Goal: Information Seeking & Learning: Learn about a topic

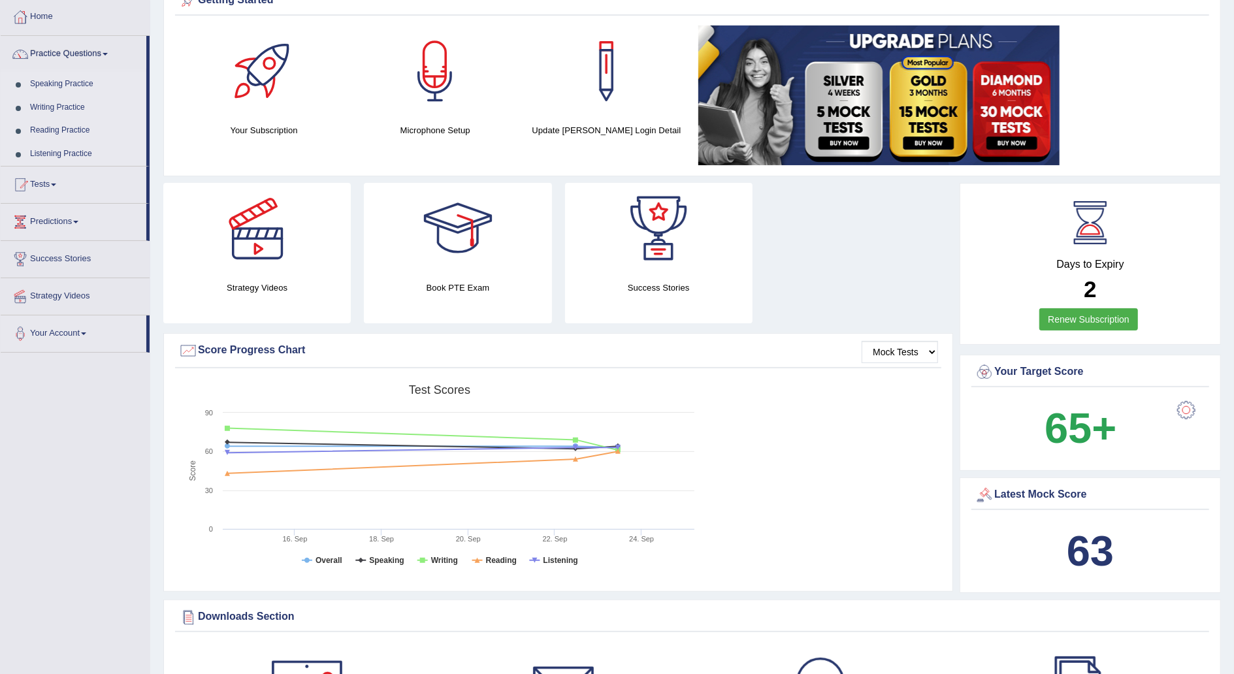
scroll to position [65, 0]
click at [68, 132] on link "Reading Practice" at bounding box center [85, 132] width 122 height 24
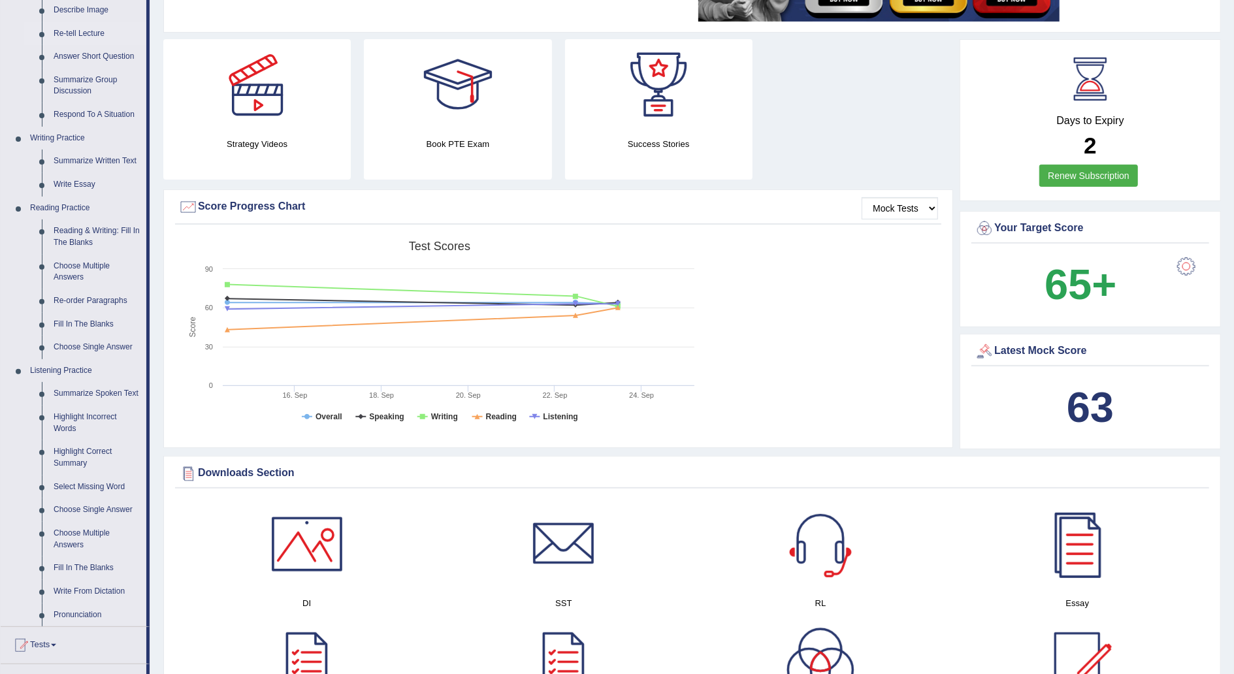
scroll to position [252, 0]
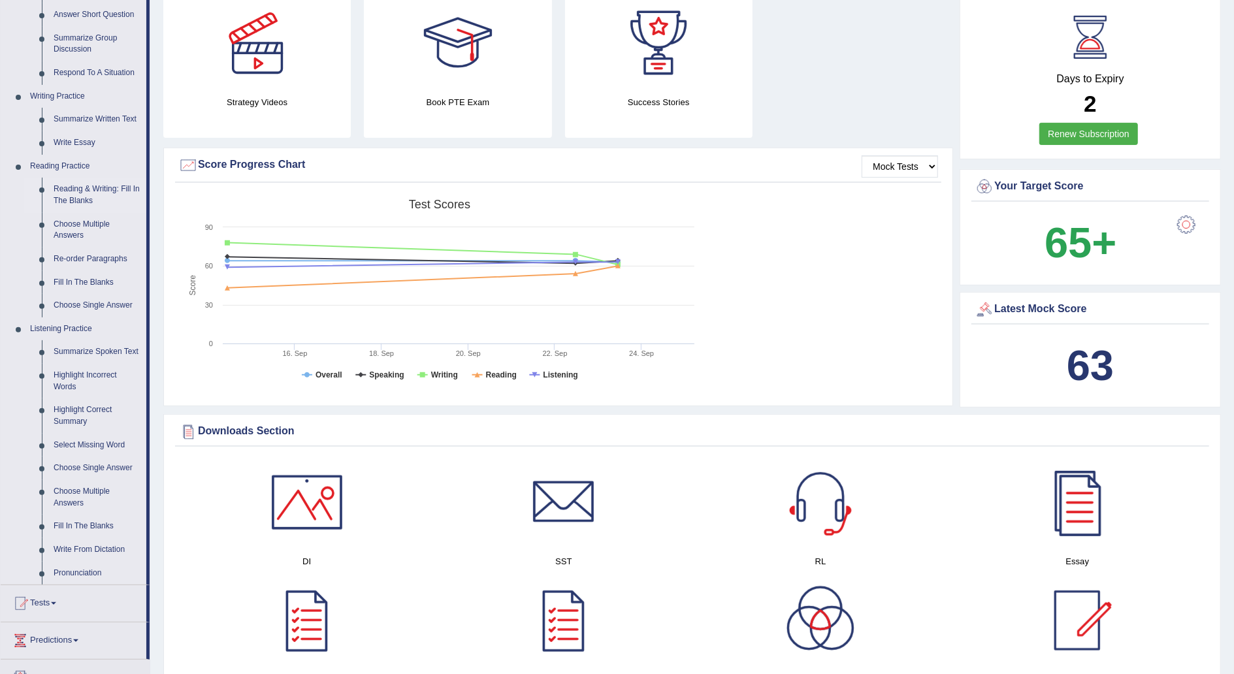
click at [108, 189] on link "Reading & Writing: Fill In The Blanks" at bounding box center [97, 195] width 99 height 35
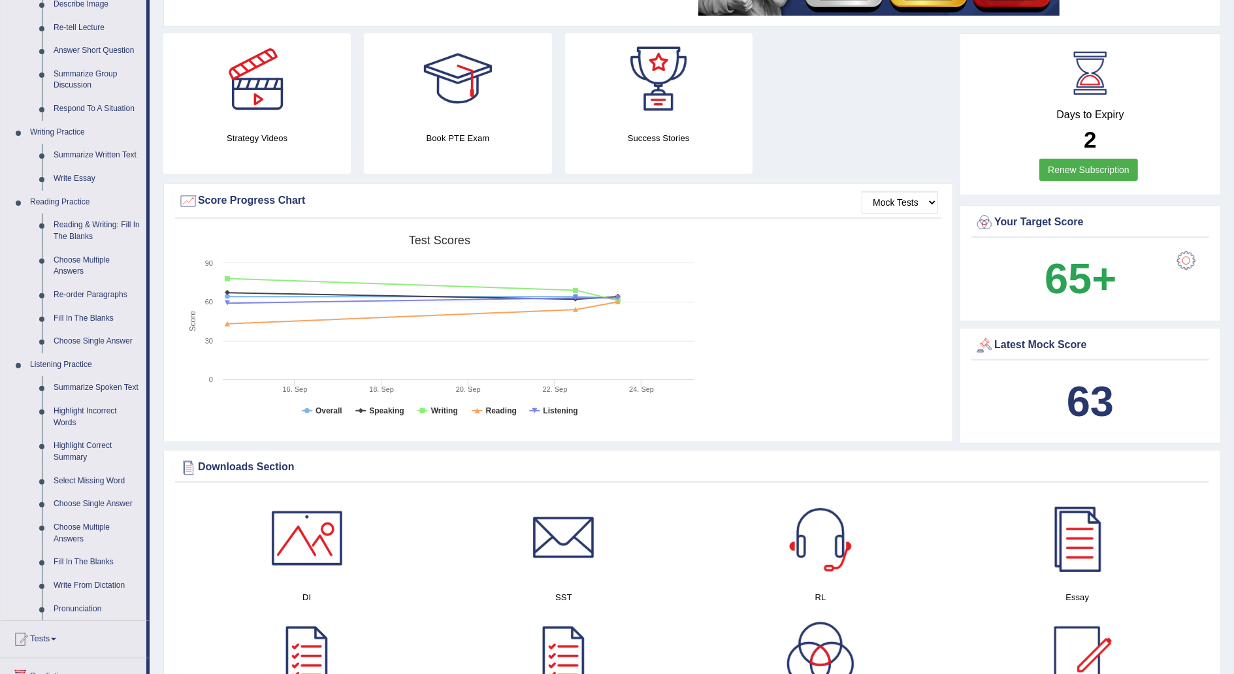
scroll to position [0, 0]
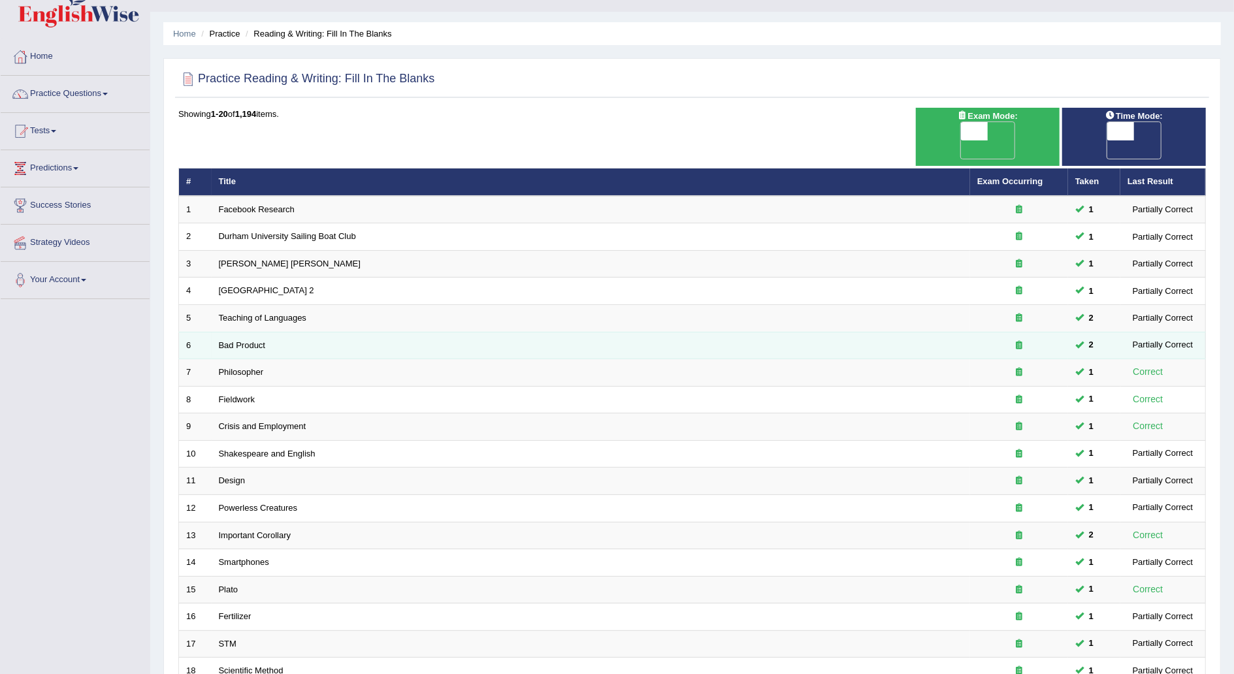
scroll to position [63, 0]
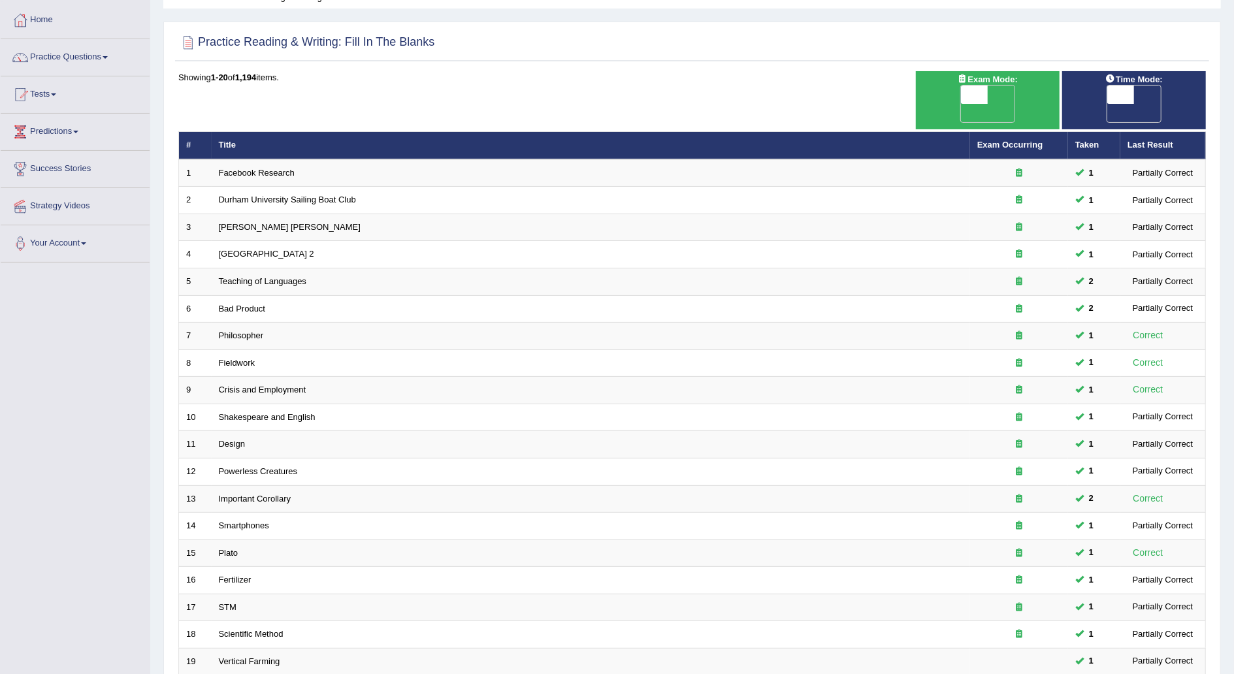
click at [1119, 99] on span at bounding box center [1121, 95] width 27 height 18
checkbox input "true"
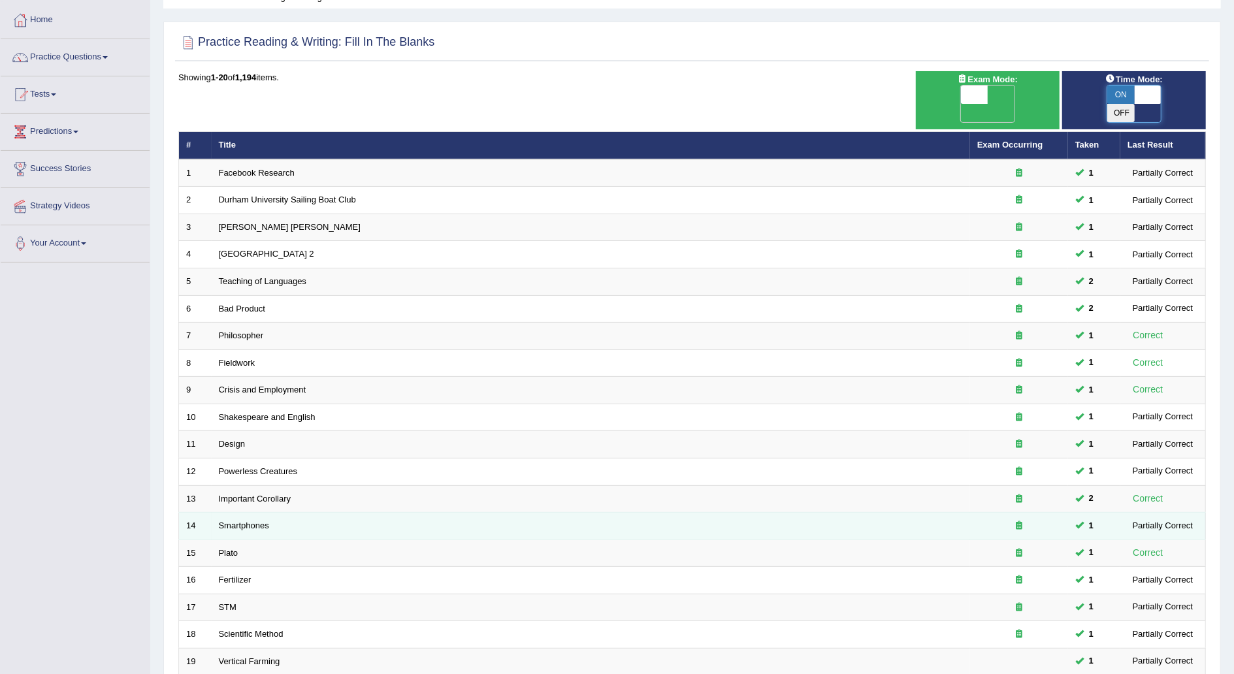
scroll to position [184, 0]
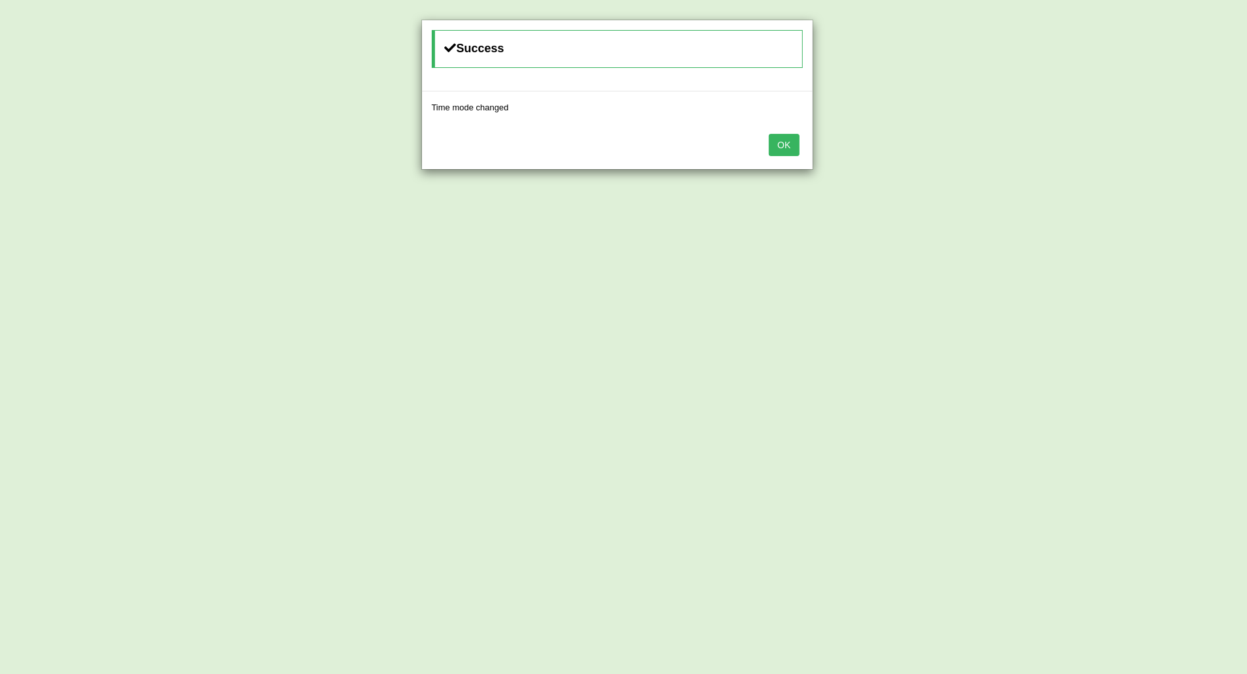
click at [788, 145] on button "OK" at bounding box center [784, 145] width 30 height 22
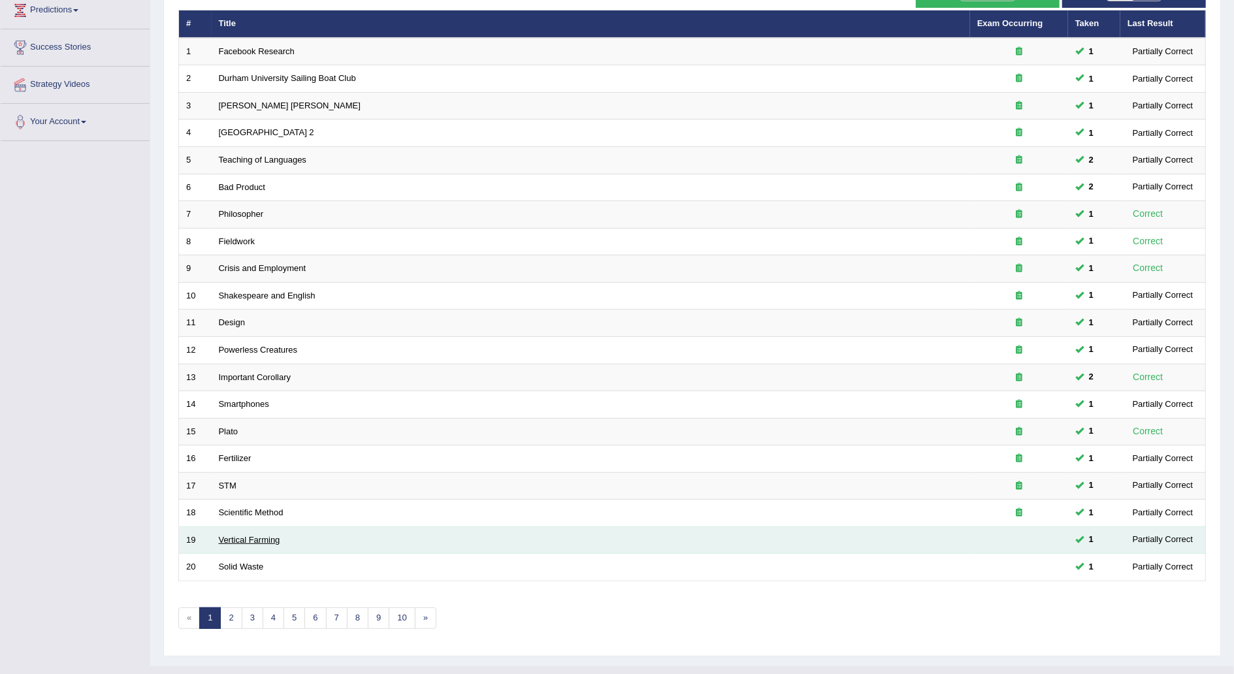
click at [263, 535] on link "Vertical Farming" at bounding box center [249, 540] width 61 height 10
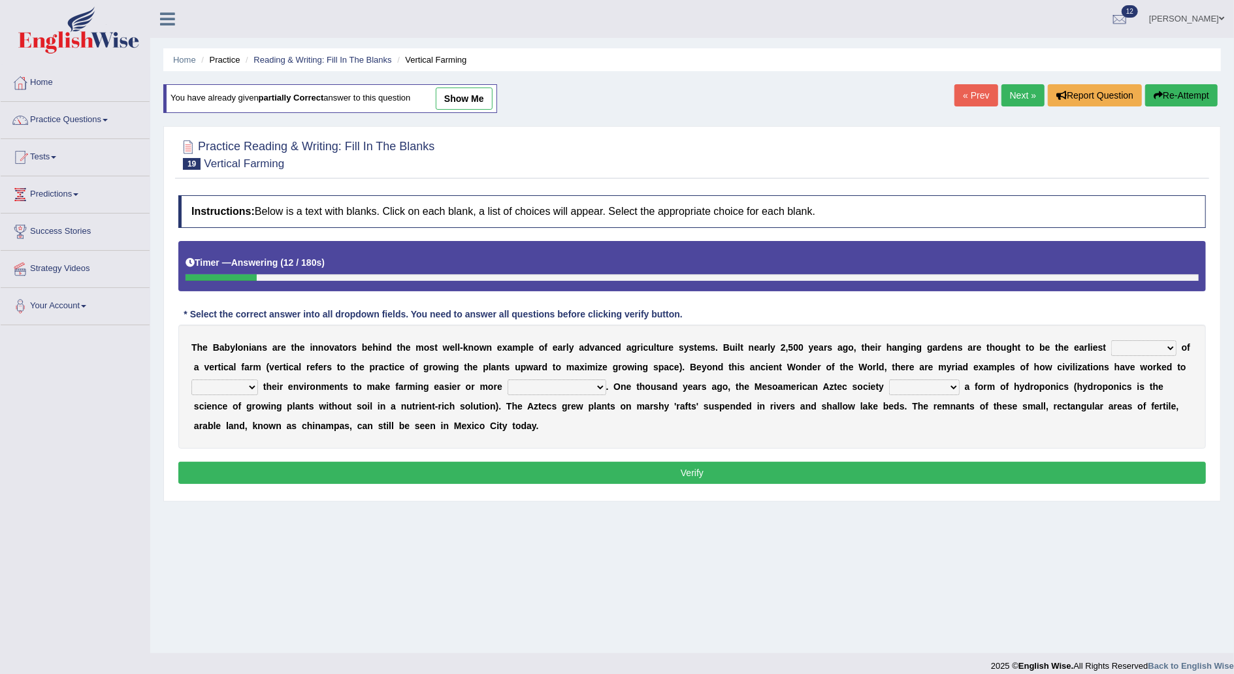
click at [1112, 348] on select "prototype failure discredit protocol" at bounding box center [1144, 348] width 65 height 16
select select "prototype"
click at [1112, 340] on select "prototype failure discredit protocol" at bounding box center [1144, 348] width 65 height 16
click at [258, 380] on select "manipulate escape respect disarrange" at bounding box center [224, 388] width 67 height 16
select select "respect"
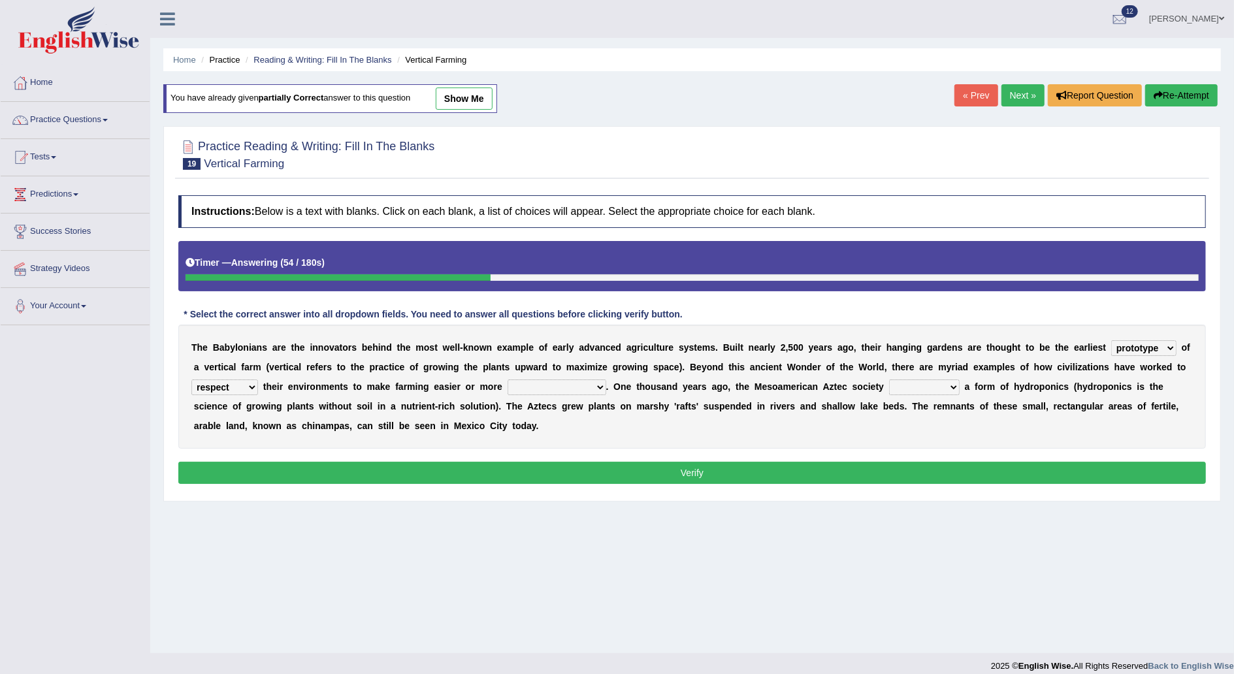
click at [258, 380] on select "manipulate escape respect disarrange" at bounding box center [224, 388] width 67 height 16
click at [508, 387] on select "productive constructive connective counterproductive" at bounding box center [557, 388] width 99 height 16
select select "productive"
click at [508, 380] on select "productive constructive connective counterproductive" at bounding box center [557, 388] width 99 height 16
click at [889, 388] on select "domineered volunteered pioneered engineered" at bounding box center [924, 388] width 71 height 16
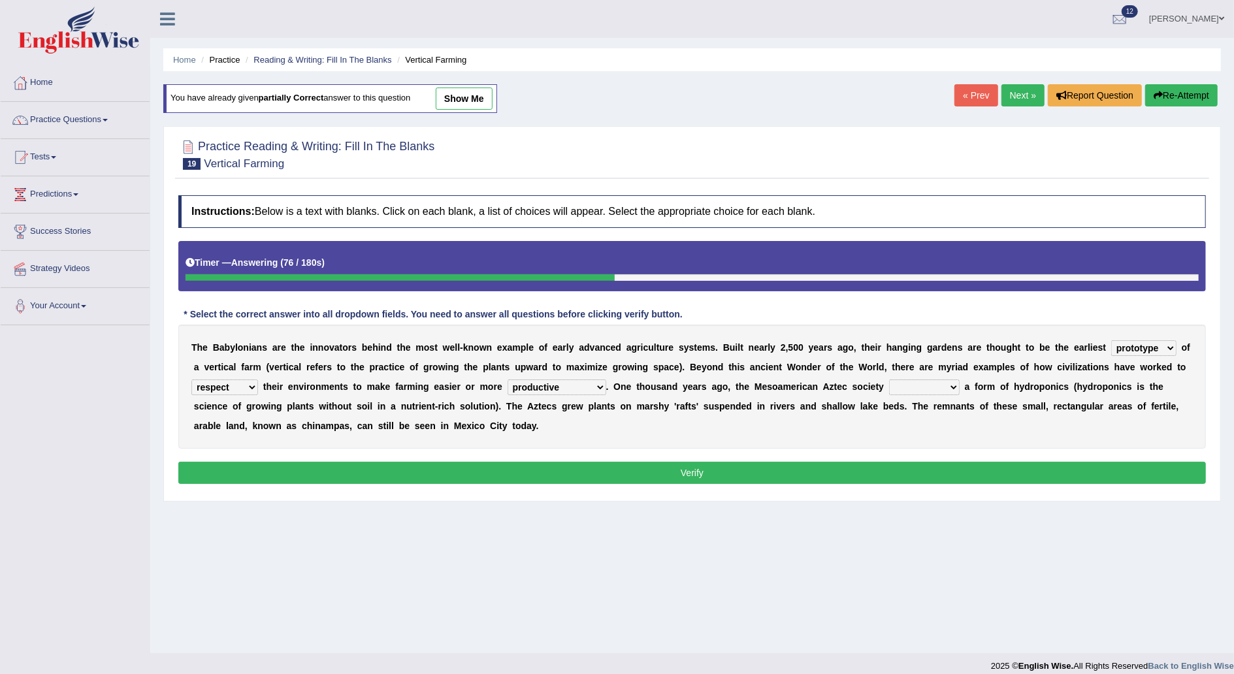
select select "pioneered"
click at [889, 380] on select "domineered volunteered pioneered engineered" at bounding box center [924, 388] width 71 height 16
click at [733, 474] on button "Verify" at bounding box center [692, 473] width 1028 height 22
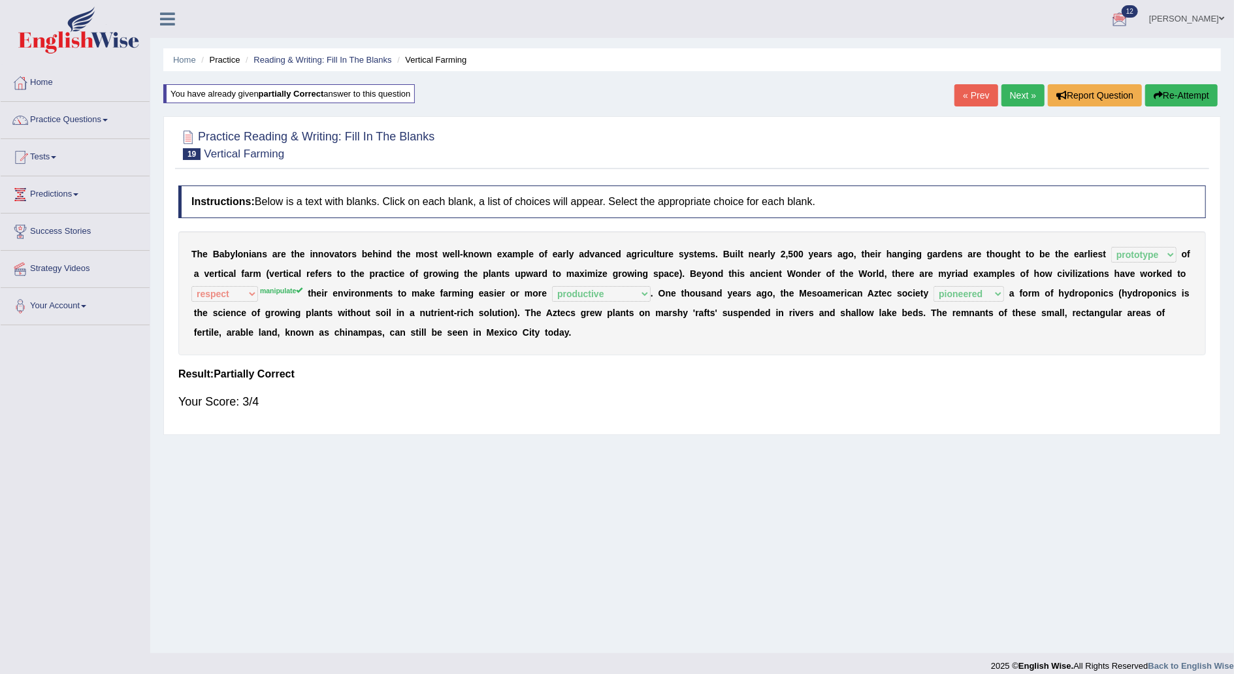
click at [1021, 102] on link "Next »" at bounding box center [1023, 95] width 43 height 22
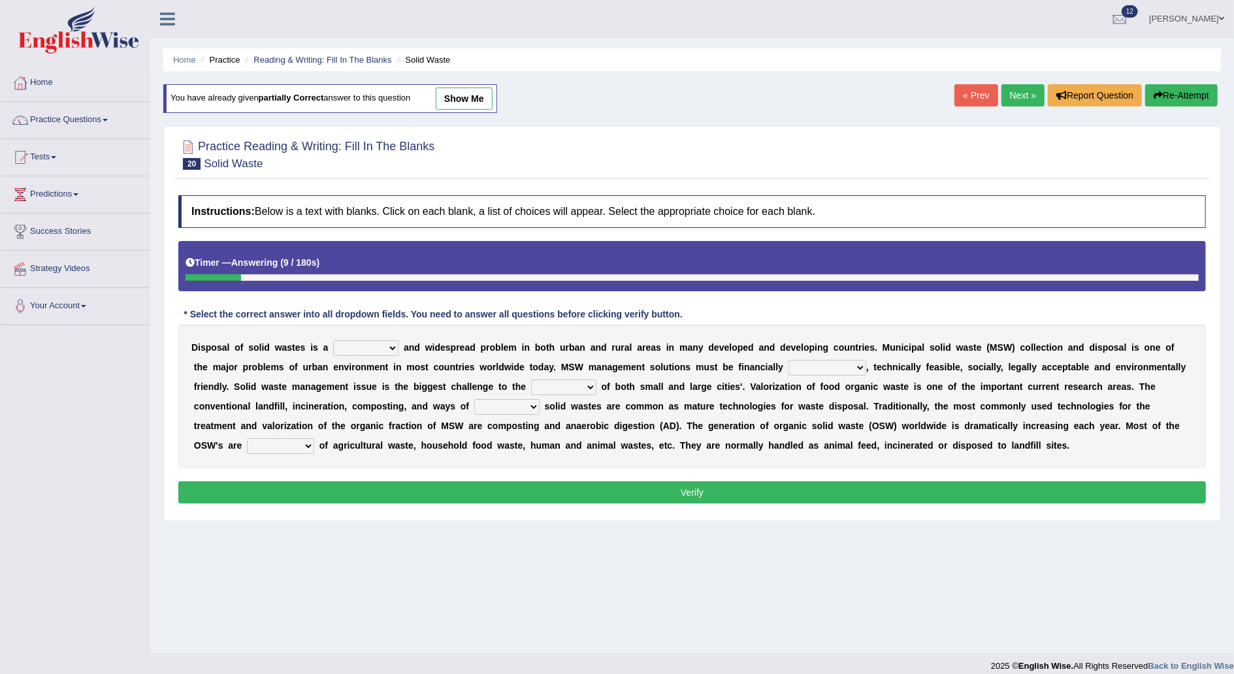
click at [380, 348] on select "slanting stinging stalling shafting" at bounding box center [365, 348] width 65 height 16
select select "shafting"
click at [333, 340] on select "slanting stinging stalling shafting" at bounding box center [365, 348] width 65 height 16
click at [789, 366] on select "unattainable sustainable objectionable treasonable" at bounding box center [828, 368] width 78 height 16
select select "sustainable"
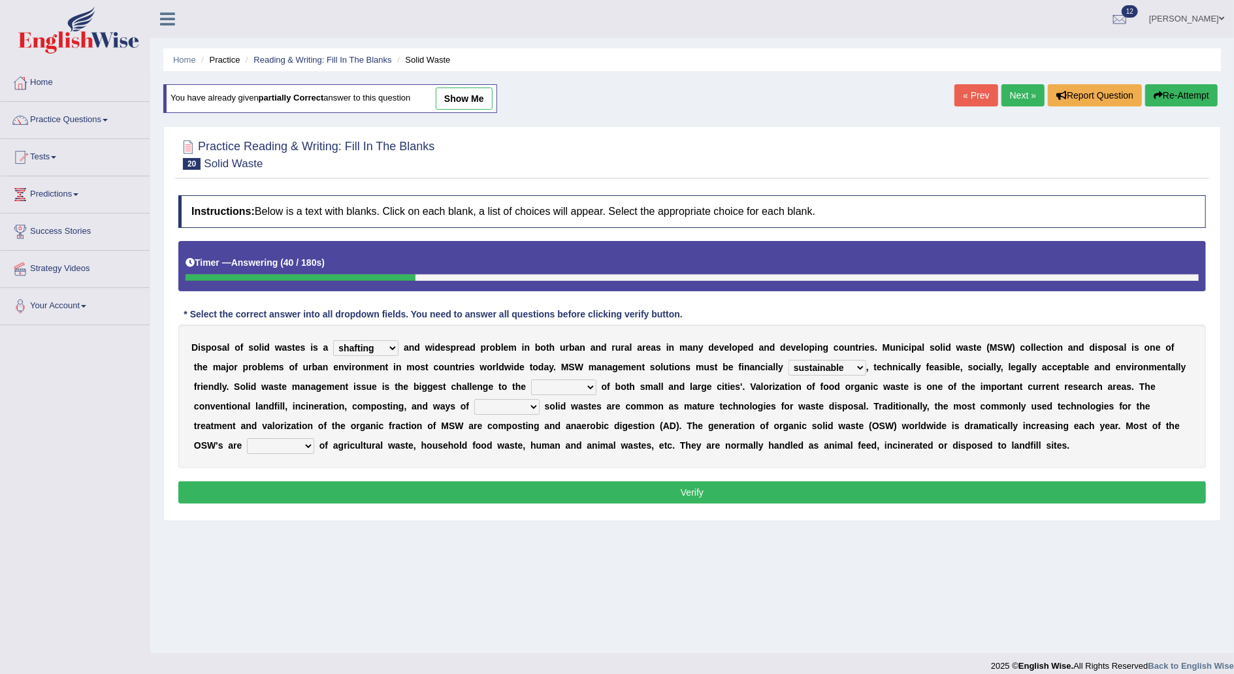
click at [789, 360] on select "unattainable sustainable objectionable treasonable" at bounding box center [828, 368] width 78 height 16
click at [531, 387] on select "plants culture authorities history" at bounding box center [563, 388] width 65 height 16
select select "authorities"
click at [531, 380] on select "plants culture authorities history" at bounding box center [563, 388] width 65 height 16
click at [474, 412] on select "reserving preserving deserving handling" at bounding box center [506, 407] width 65 height 16
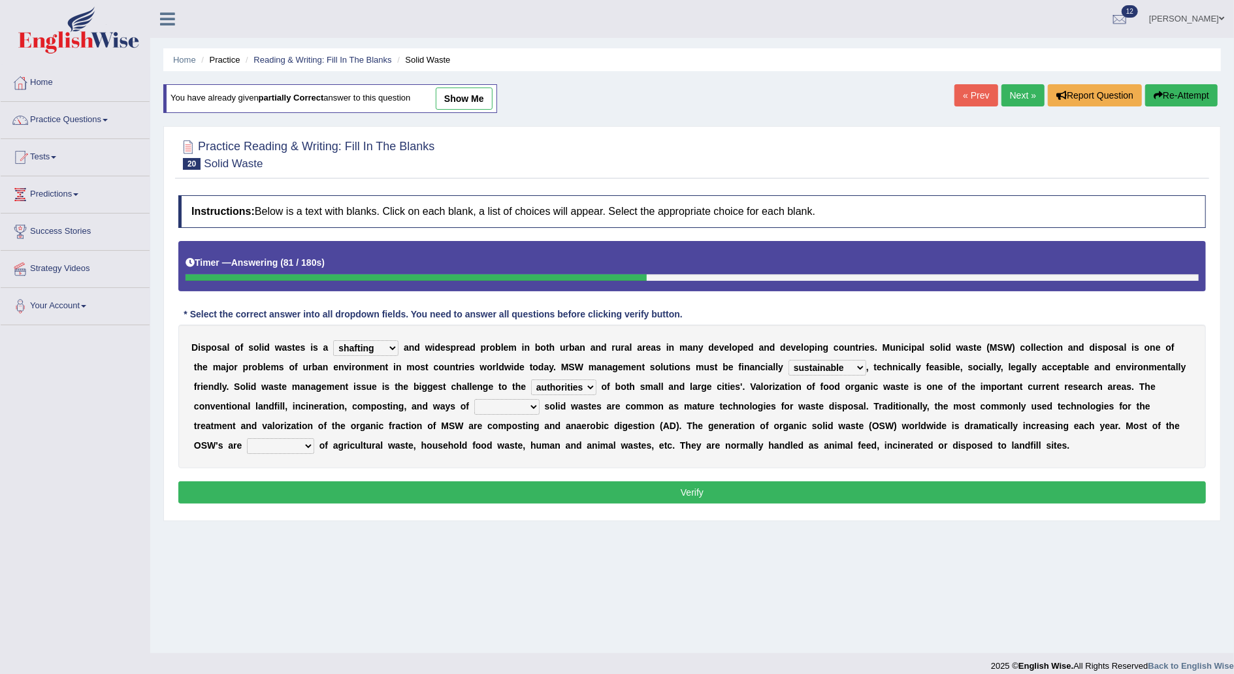
select select "preserving"
click at [474, 399] on select "reserving preserving deserving handling" at bounding box center [506, 407] width 65 height 16
click at [314, 438] on select "composed disposed composing disposing" at bounding box center [280, 446] width 67 height 16
select select "composed"
click at [314, 438] on select "composed disposed composing disposing" at bounding box center [280, 446] width 67 height 16
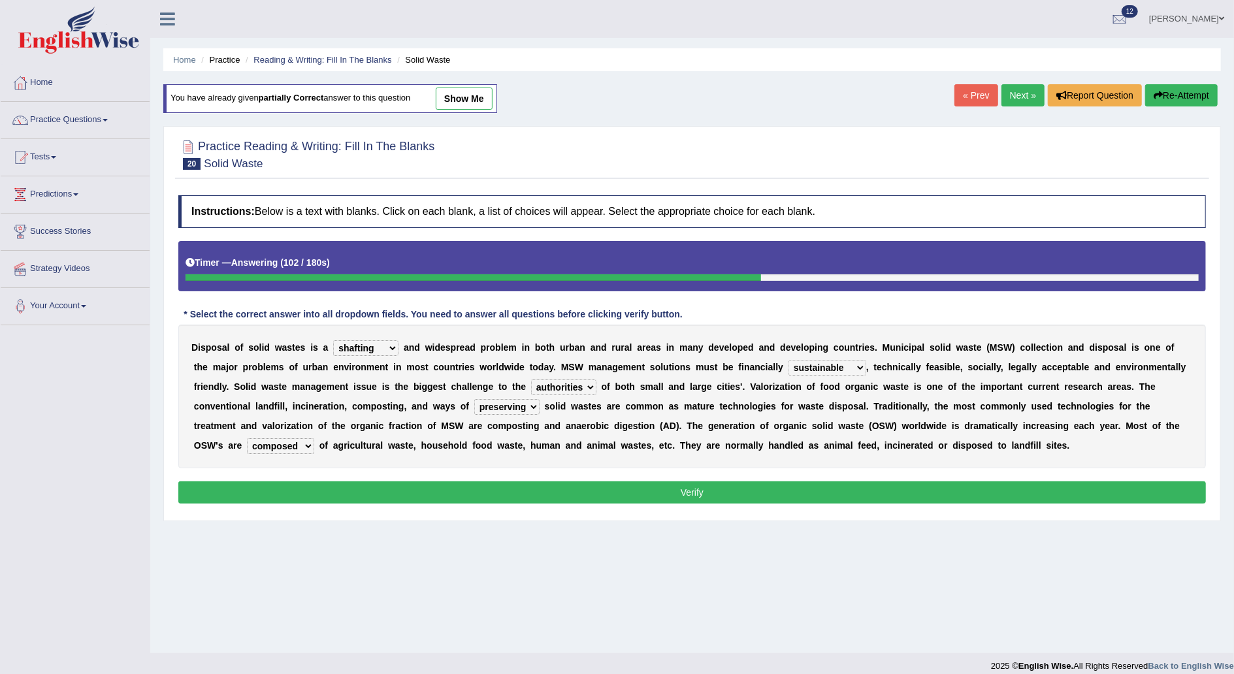
click at [887, 501] on button "Verify" at bounding box center [692, 493] width 1028 height 22
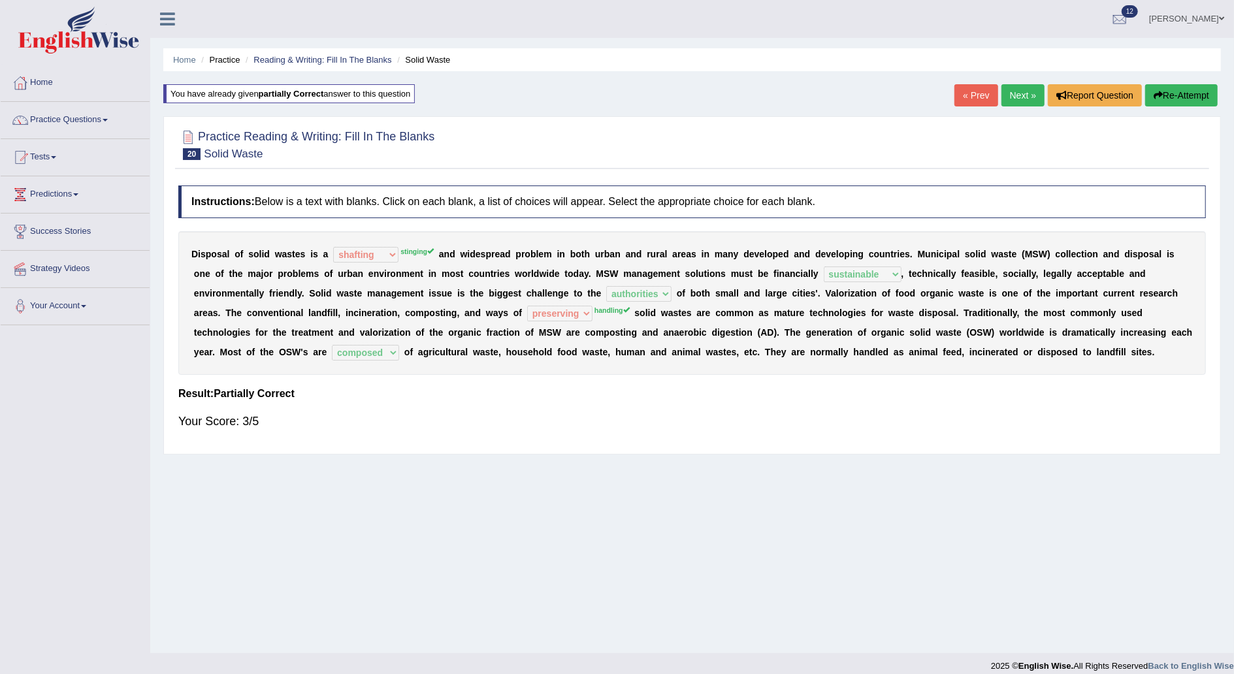
click at [1024, 101] on link "Next »" at bounding box center [1023, 95] width 43 height 22
click at [1023, 91] on link "Next »" at bounding box center [1023, 95] width 43 height 22
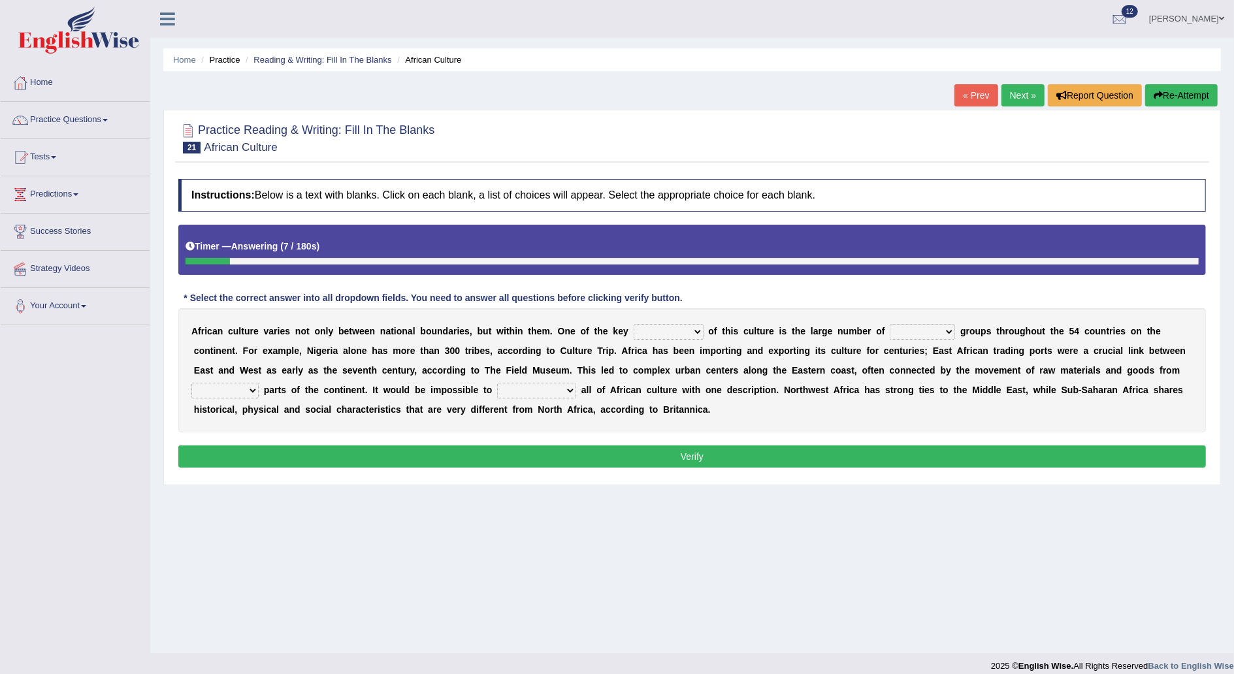
click at [667, 332] on select "conjectures features issues doubts" at bounding box center [669, 332] width 70 height 16
select select "features"
click at [634, 324] on select "conjectures features issues doubts" at bounding box center [669, 332] width 70 height 16
click at [904, 326] on select "ethic ethnic eugenic epic" at bounding box center [922, 332] width 65 height 16
select select "ethnic"
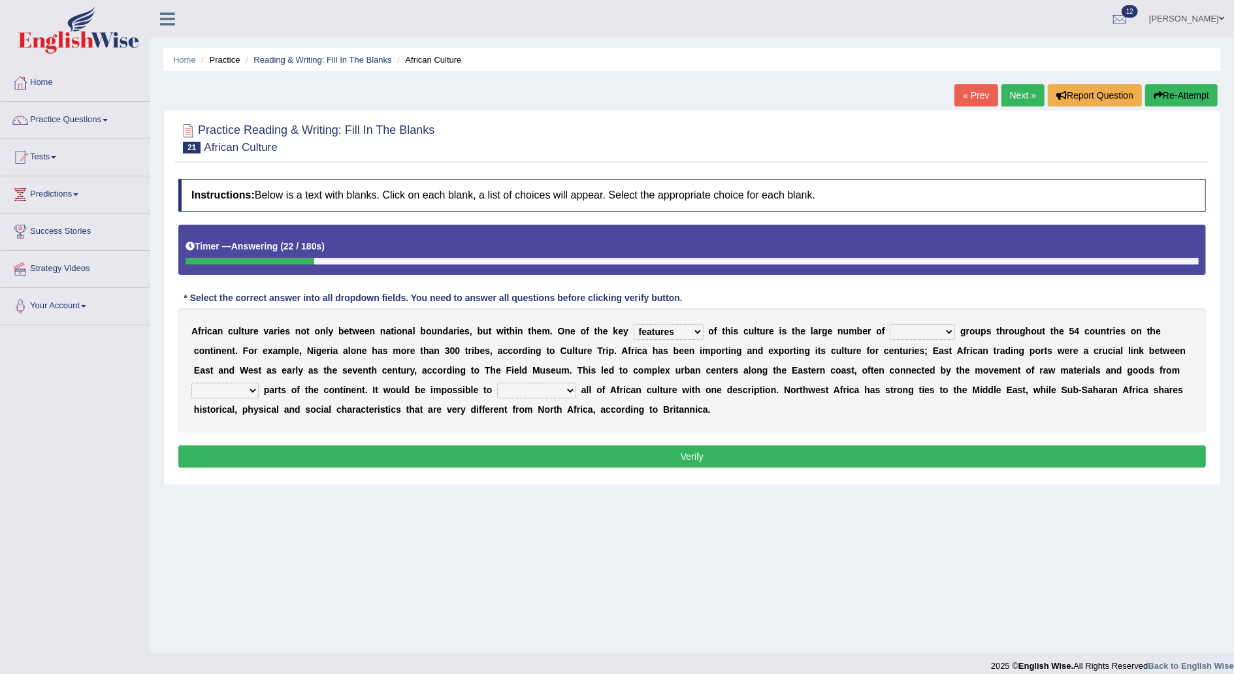
click at [890, 324] on select "ethic ethnic eugenic epic" at bounding box center [922, 332] width 65 height 16
click at [259, 383] on select "forelocked interlocked unlocked landlocked" at bounding box center [224, 391] width 67 height 16
select select "interlocked"
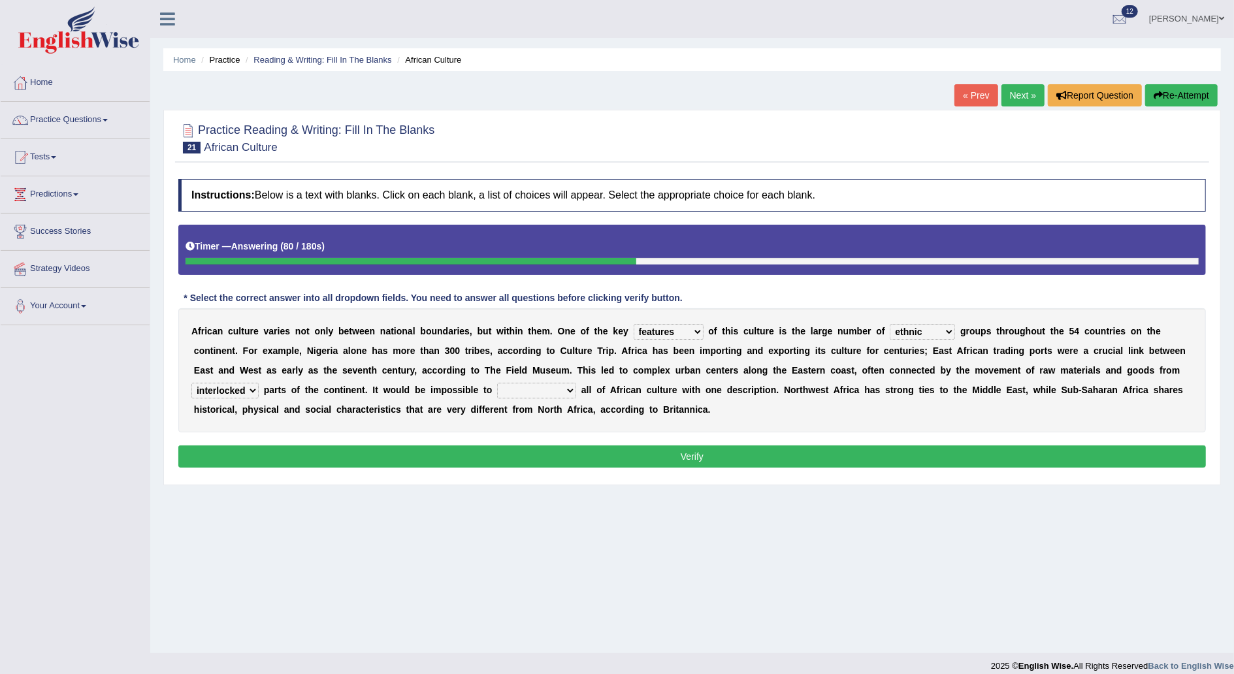
click at [259, 383] on select "forelocked interlocked unlocked landlocked" at bounding box center [224, 391] width 67 height 16
click at [497, 391] on select "characterize conceptualize symbolize synthesize" at bounding box center [536, 391] width 79 height 16
select select "characterize"
click at [497, 383] on select "characterize conceptualize symbolize synthesize" at bounding box center [536, 391] width 79 height 16
click at [809, 457] on button "Verify" at bounding box center [692, 457] width 1028 height 22
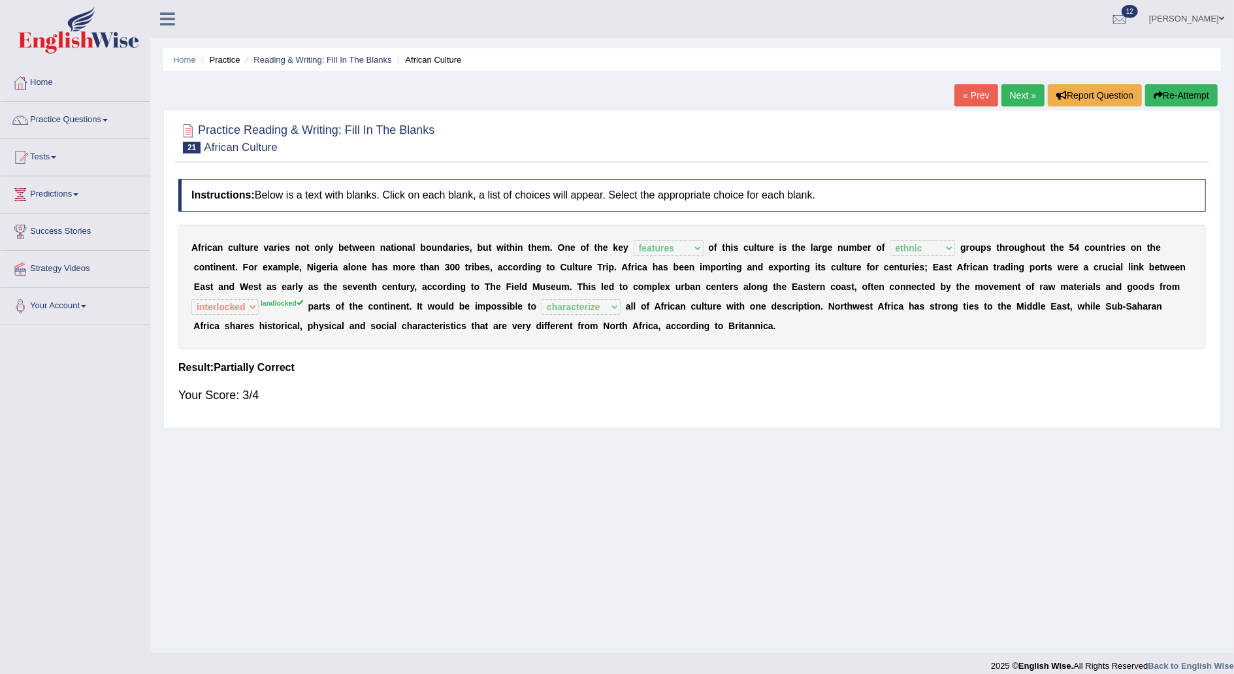
click at [1023, 93] on link "Next »" at bounding box center [1023, 95] width 43 height 22
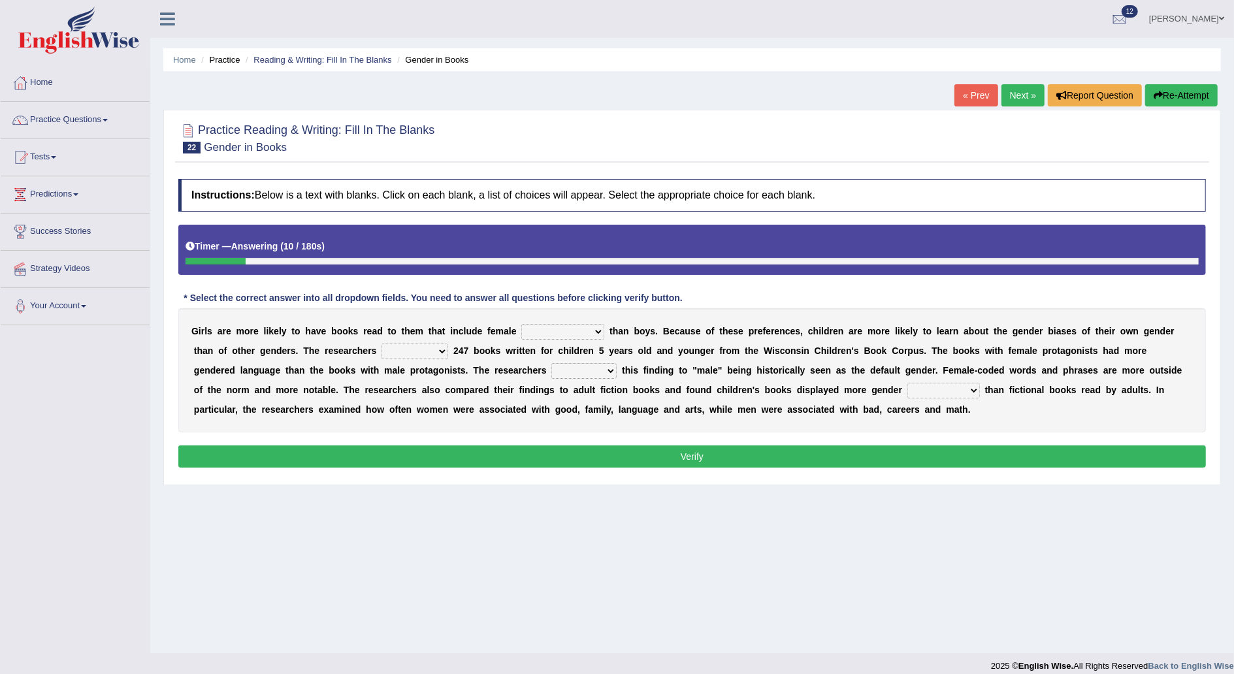
click at [576, 330] on select "protagonists cosmogonists agonists expressionists" at bounding box center [562, 332] width 83 height 16
select select "protagonists"
click at [521, 324] on select "protagonists cosmogonists agonists expressionists" at bounding box center [562, 332] width 83 height 16
click at [382, 352] on select "hydrolyzed paralyzed catalyzed analyzed" at bounding box center [415, 352] width 67 height 16
select select "analyzed"
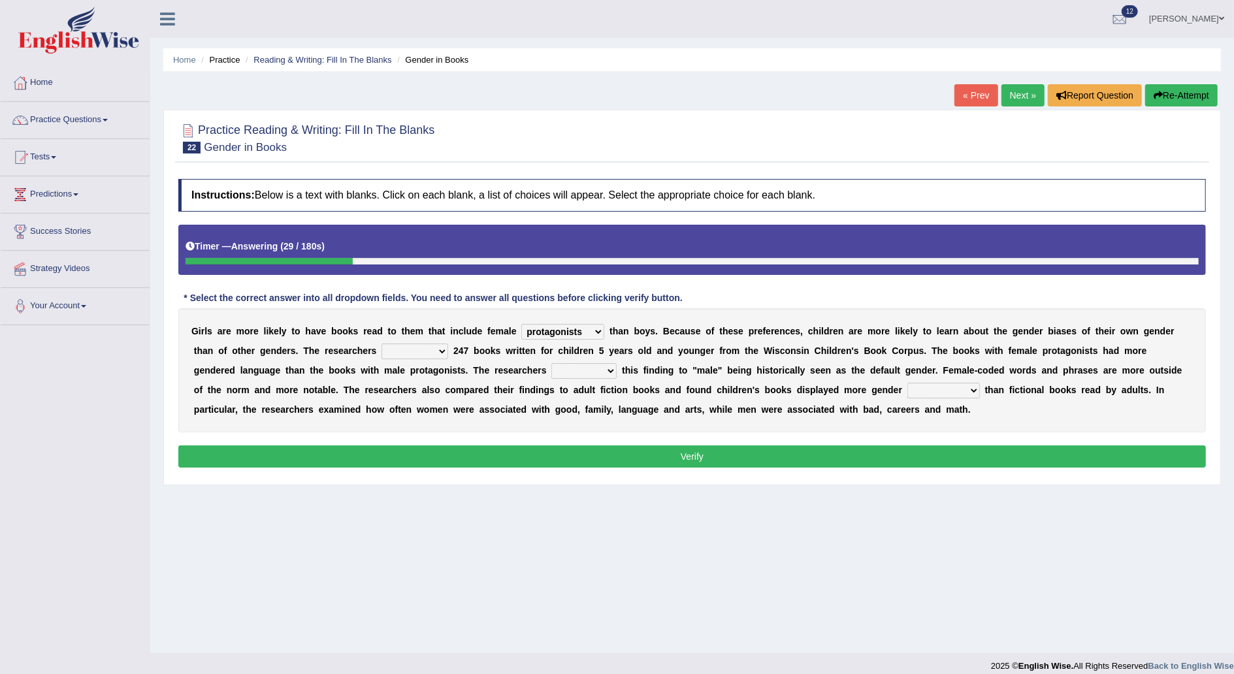
click at [382, 344] on select "hydrolyzed paralyzed catalyzed analyzed" at bounding box center [415, 352] width 67 height 16
click at [552, 372] on select "contribute tribute distribute attribute" at bounding box center [584, 371] width 65 height 16
select select "attribute"
click at [552, 363] on select "contribute tribute distribute attribute" at bounding box center [584, 371] width 65 height 16
click at [908, 388] on select "stereotypes teletypes prototypes electrotypes" at bounding box center [944, 391] width 73 height 16
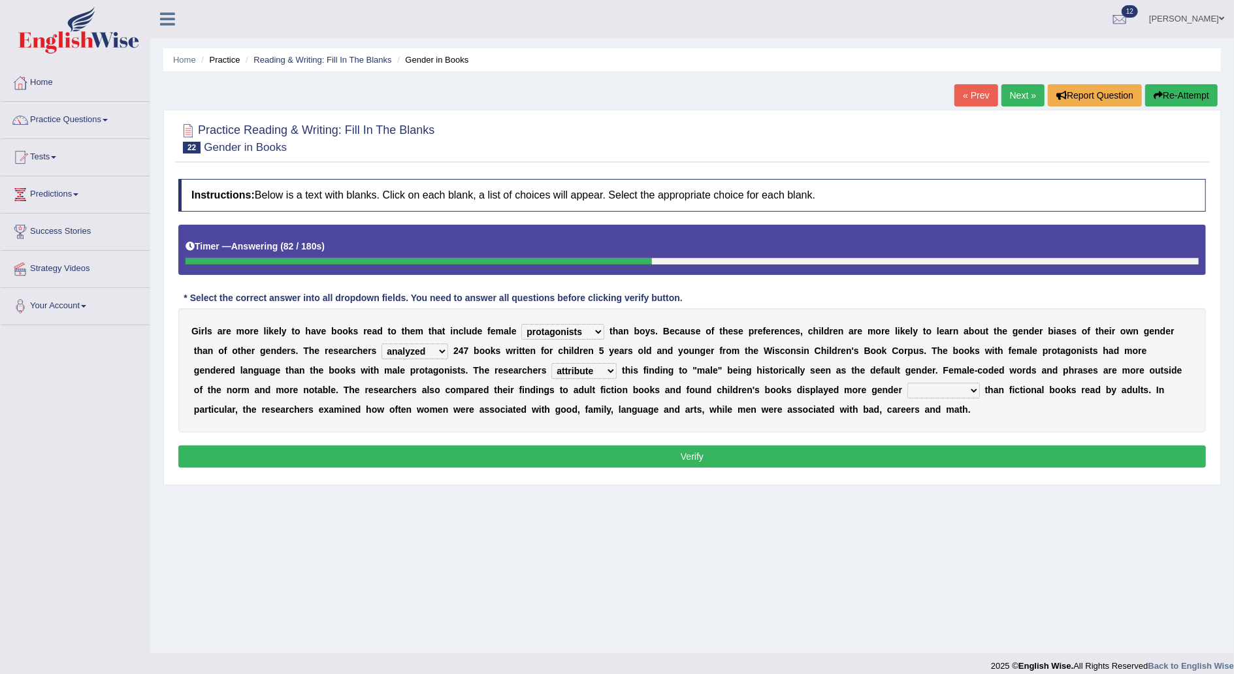
select select "stereotypes"
click at [908, 383] on select "stereotypes teletypes prototypes electrotypes" at bounding box center [944, 391] width 73 height 16
click at [852, 459] on button "Verify" at bounding box center [692, 457] width 1028 height 22
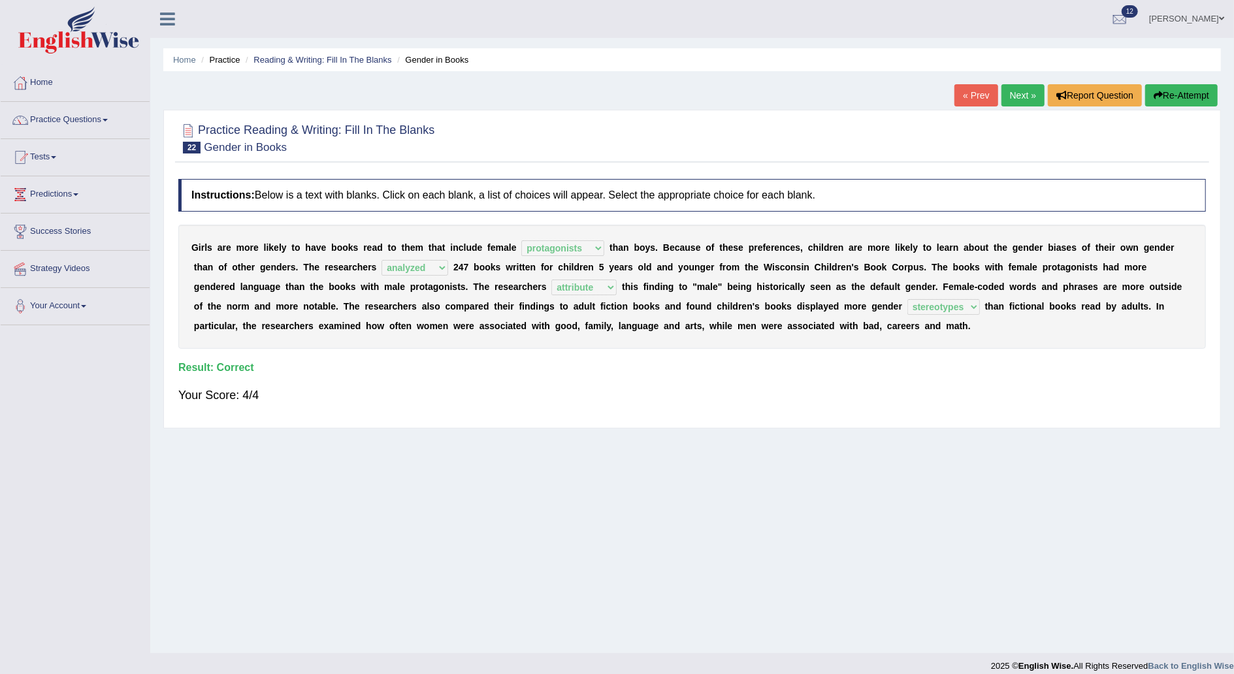
click at [1017, 91] on link "Next »" at bounding box center [1023, 95] width 43 height 22
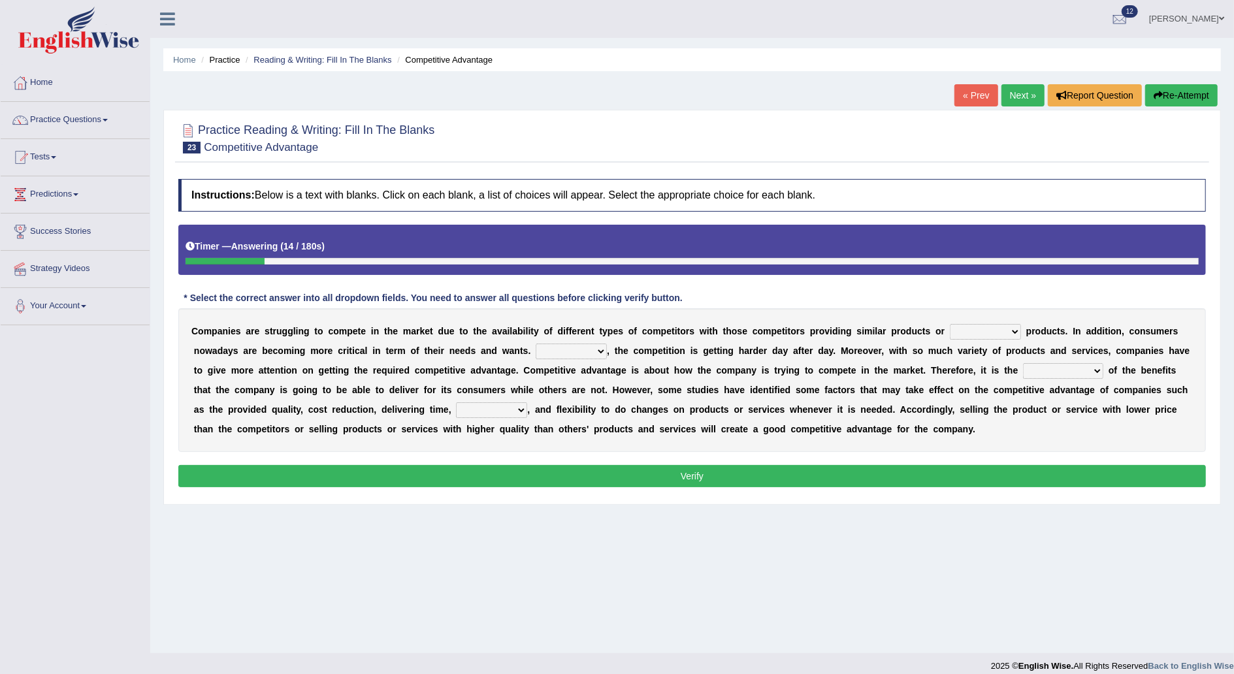
click at [966, 334] on select "constitution restitution substitution institution" at bounding box center [985, 332] width 71 height 16
select select "substitution"
click at [950, 324] on select "constitution restitution substitution institution" at bounding box center [985, 332] width 71 height 16
click at [536, 350] on select "However Instead Additionally Therefore" at bounding box center [571, 352] width 71 height 16
select select "However"
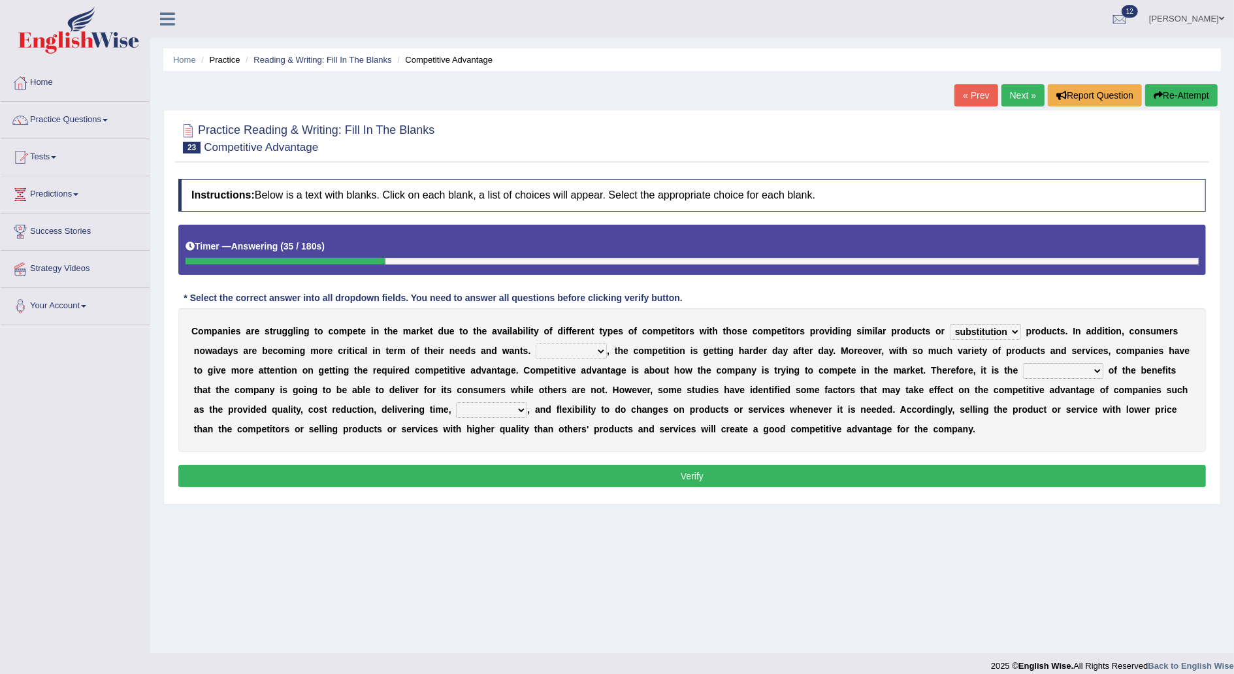
click at [536, 344] on select "However Instead Additionally Therefore" at bounding box center [571, 352] width 71 height 16
click at [1023, 373] on select "dissemination ordination determination incarnation" at bounding box center [1063, 371] width 80 height 16
select select "dissemination"
click at [1023, 363] on select "dissemination ordination determination incarnation" at bounding box center [1063, 371] width 80 height 16
click at [1023, 371] on select "dissemination ordination determination incarnation" at bounding box center [1063, 371] width 80 height 16
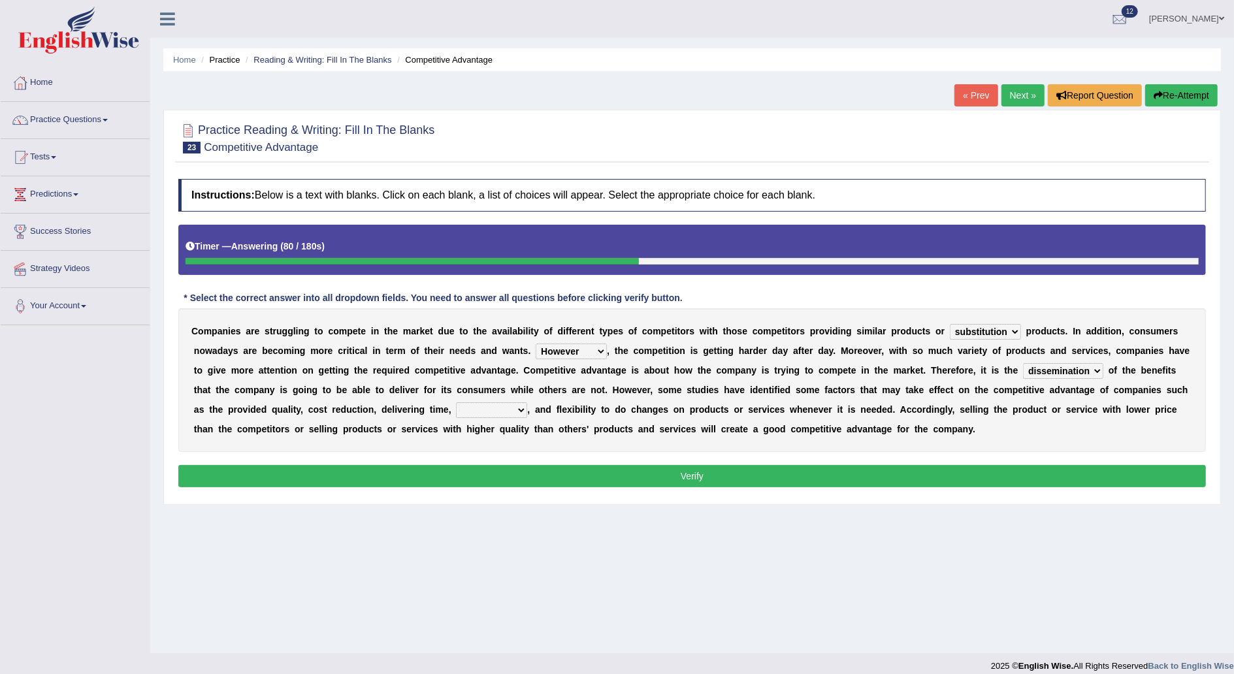
click at [501, 399] on div "C o m p a n i e s a r e s t r u g g l i n g t o c o m p e t e i n t h e m a r k…" at bounding box center [692, 380] width 1028 height 144
click at [456, 410] on select "captivation aggregation deprivation innovation" at bounding box center [491, 411] width 71 height 16
select select "innovation"
click at [456, 403] on select "captivation aggregation deprivation innovation" at bounding box center [491, 411] width 71 height 16
click at [587, 474] on button "Verify" at bounding box center [692, 476] width 1028 height 22
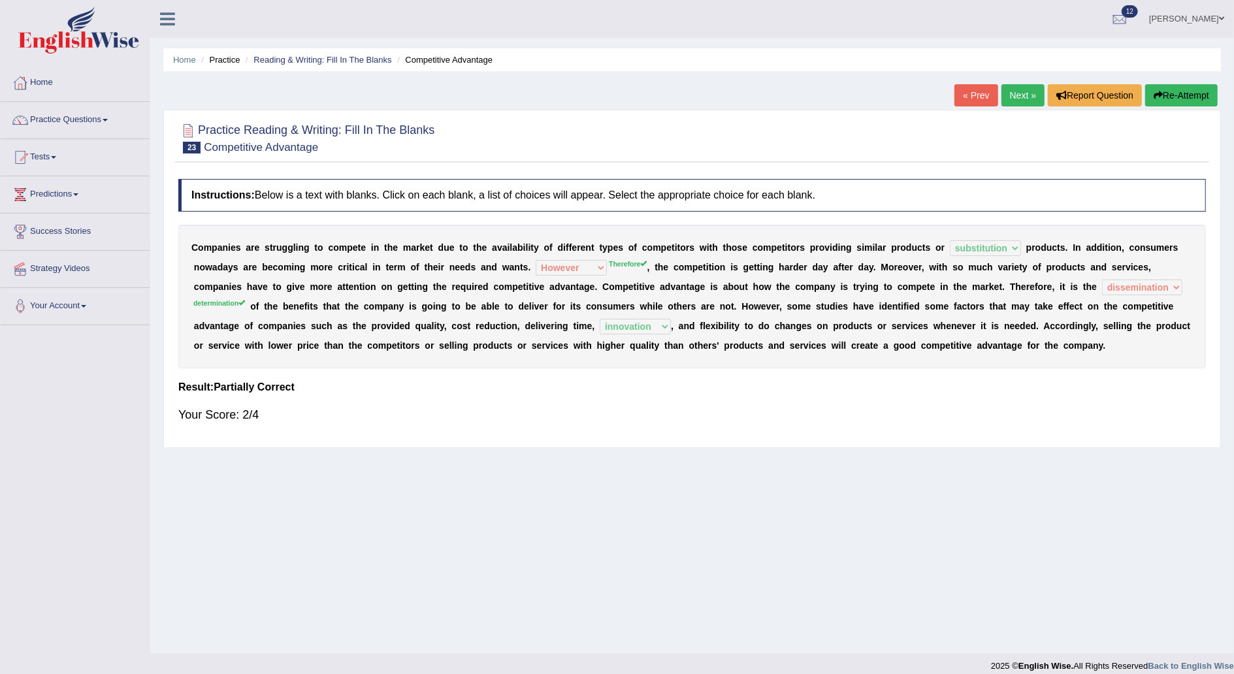
click at [1021, 95] on link "Next »" at bounding box center [1023, 95] width 43 height 22
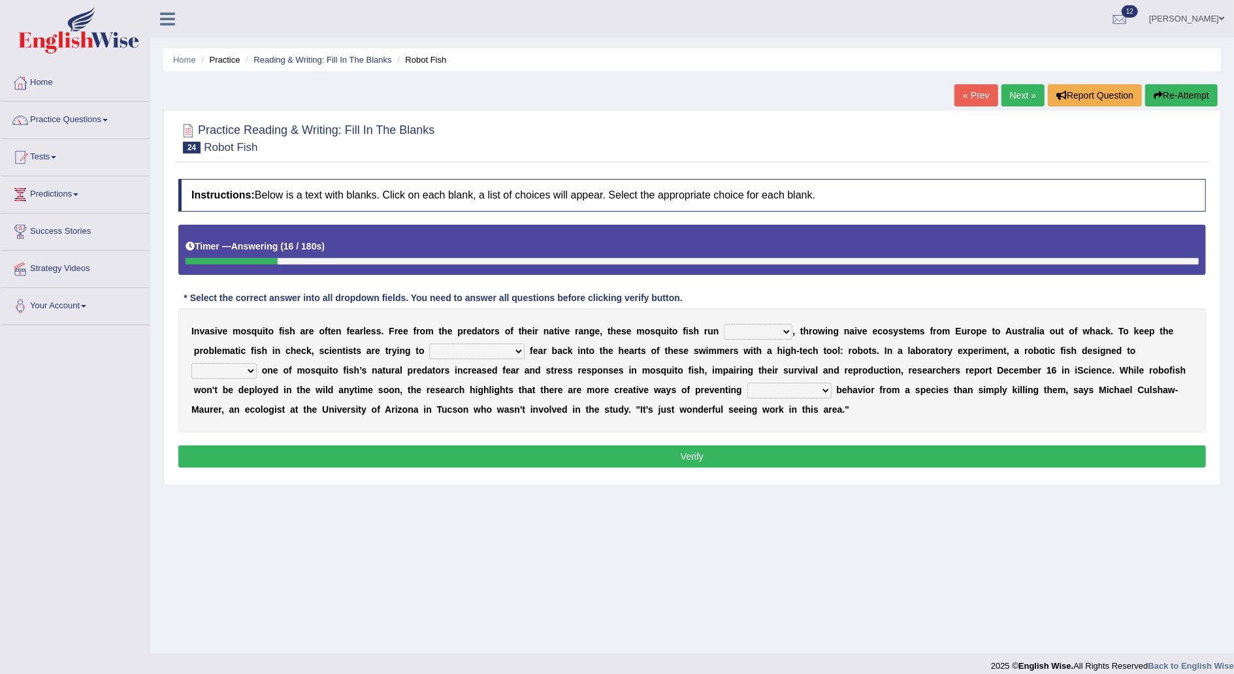
click at [745, 332] on select "occupant flippant rampant concordant" at bounding box center [758, 332] width 69 height 16
select select "concordant"
click at [724, 324] on select "occupant flippant rampant concordant" at bounding box center [758, 332] width 69 height 16
click at [429, 352] on select "accept spike strike [PERSON_NAME]" at bounding box center [476, 352] width 95 height 16
select select "strike"
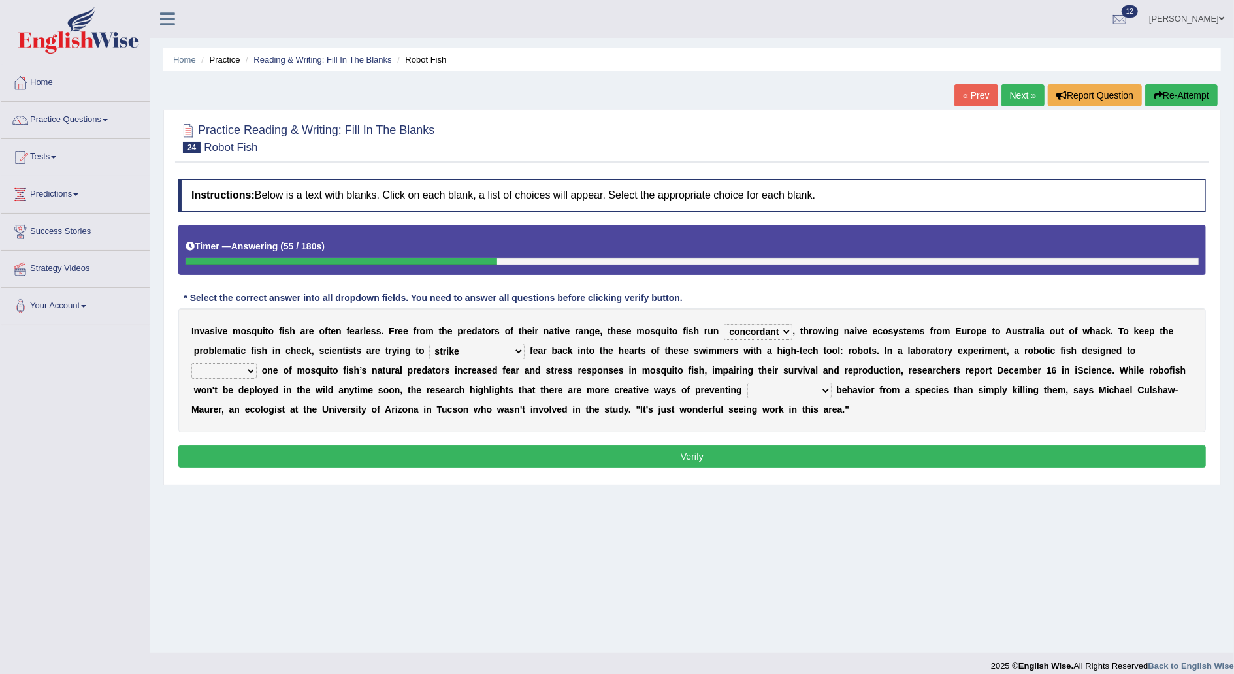
click at [429, 344] on select "accept spike strike [PERSON_NAME]" at bounding box center [476, 352] width 95 height 16
click at [257, 363] on select "bequest mimic battle conquest" at bounding box center [223, 371] width 65 height 16
select select "mimic"
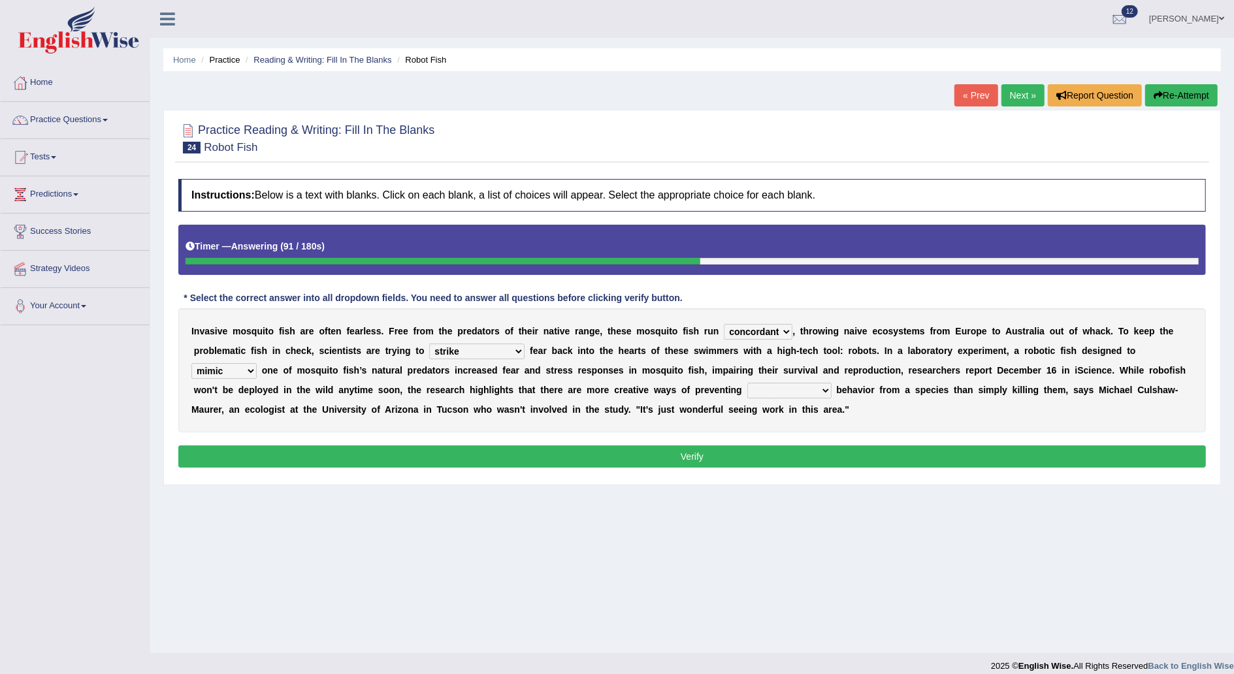
click at [257, 363] on select "bequest mimic battle conquest" at bounding box center [223, 371] width 65 height 16
click at [748, 392] on select "unprivileged unprecedented uncharted unwanted" at bounding box center [790, 391] width 84 height 16
select select "unprecedented"
click at [748, 383] on select "unprivileged unprecedented uncharted unwanted" at bounding box center [790, 391] width 84 height 16
click at [664, 454] on button "Verify" at bounding box center [692, 457] width 1028 height 22
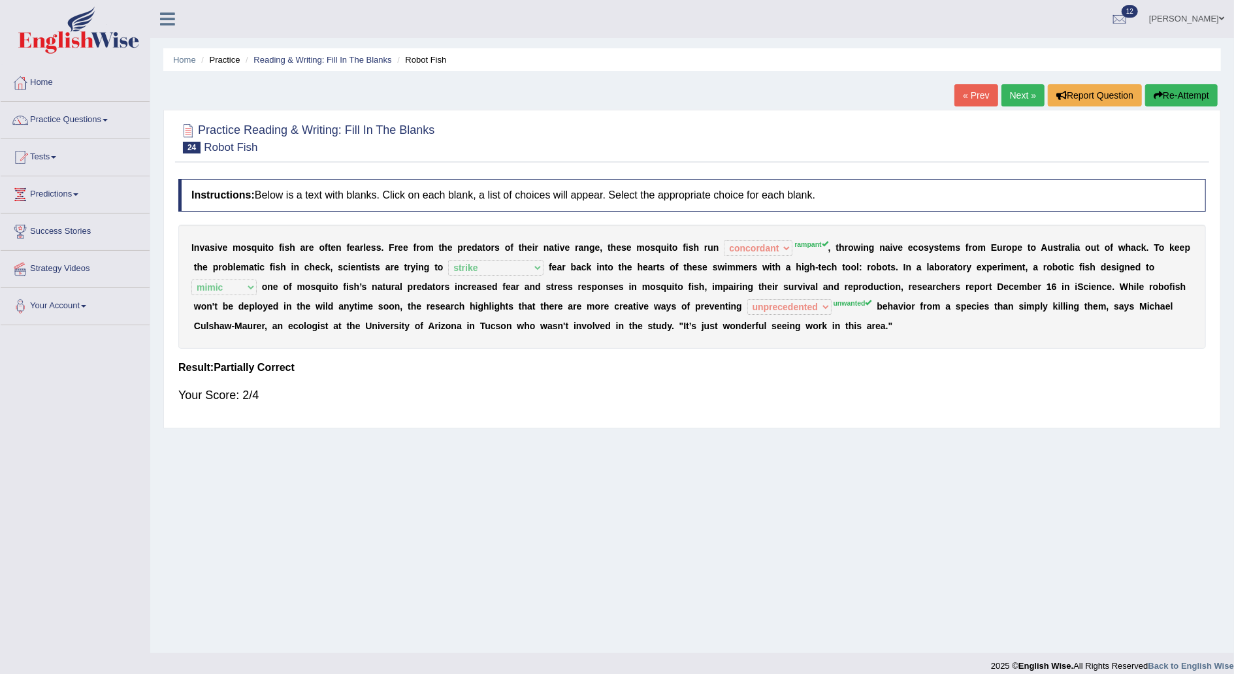
click at [1194, 97] on button "Re-Attempt" at bounding box center [1182, 95] width 73 height 22
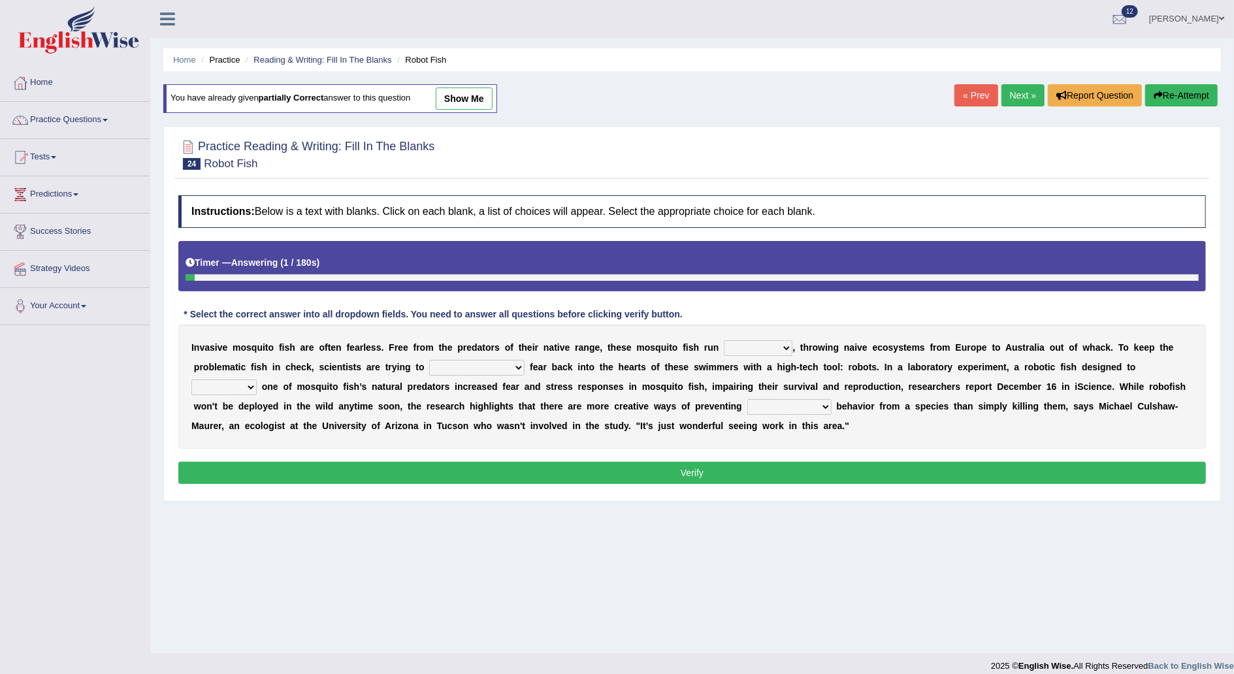
click at [757, 348] on select "occupant flippant rampant concordant" at bounding box center [758, 348] width 69 height 16
select select "rampant"
click at [724, 340] on select "occupant flippant rampant concordant" at bounding box center [758, 348] width 69 height 16
click at [429, 363] on select "accept spike strike [PERSON_NAME]" at bounding box center [476, 368] width 95 height 16
select select "spike"
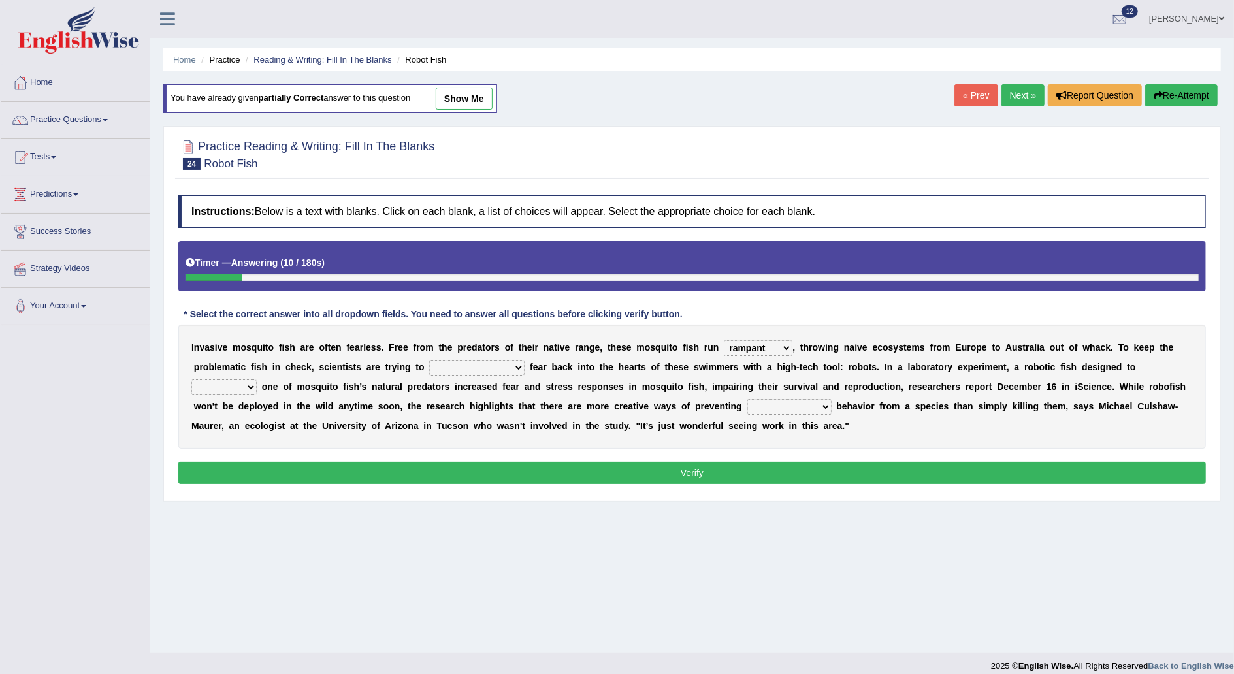
click at [429, 360] on select "accept spike strike [PERSON_NAME]" at bounding box center [476, 368] width 95 height 16
click at [257, 380] on select "bequest mimic battle conquest" at bounding box center [223, 388] width 65 height 16
select select "mimic"
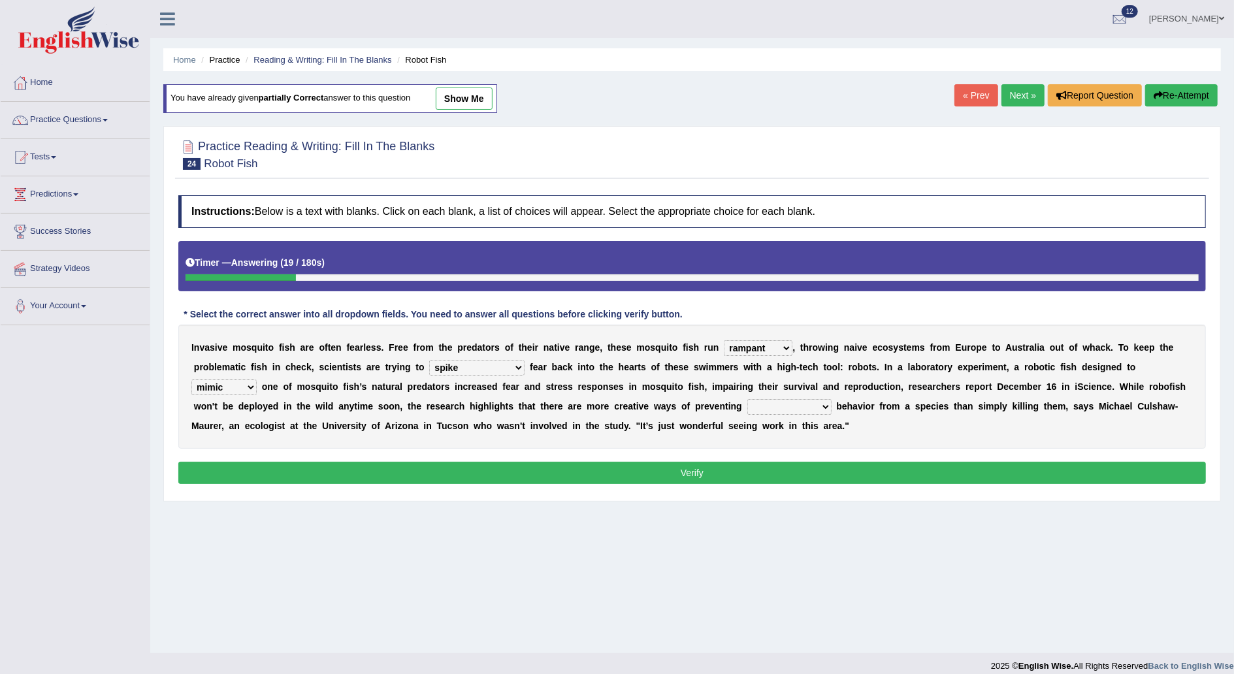
click at [257, 380] on select "bequest mimic battle conquest" at bounding box center [223, 388] width 65 height 16
click at [748, 403] on select "unprivileged unprecedented uncharted unwanted" at bounding box center [790, 407] width 84 height 16
select select "unwanted"
click at [748, 399] on select "unprivileged unprecedented uncharted unwanted" at bounding box center [790, 407] width 84 height 16
click at [613, 474] on button "Verify" at bounding box center [692, 473] width 1028 height 22
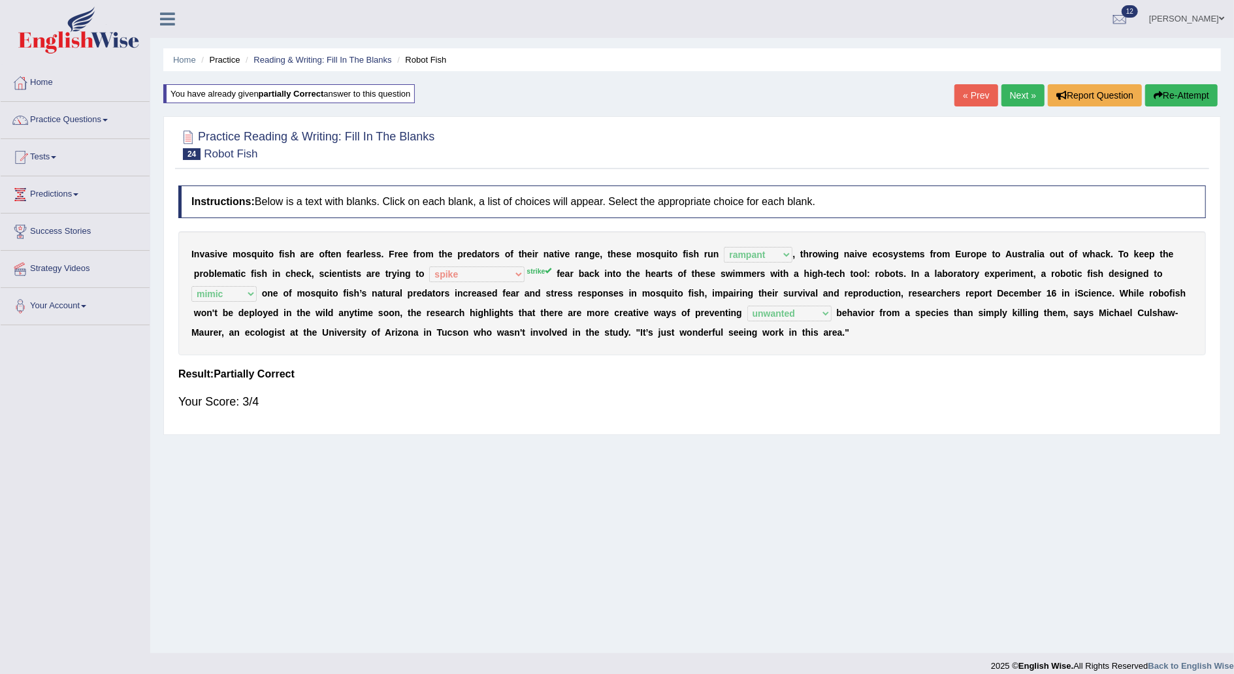
click at [1176, 93] on button "Re-Attempt" at bounding box center [1182, 95] width 73 height 22
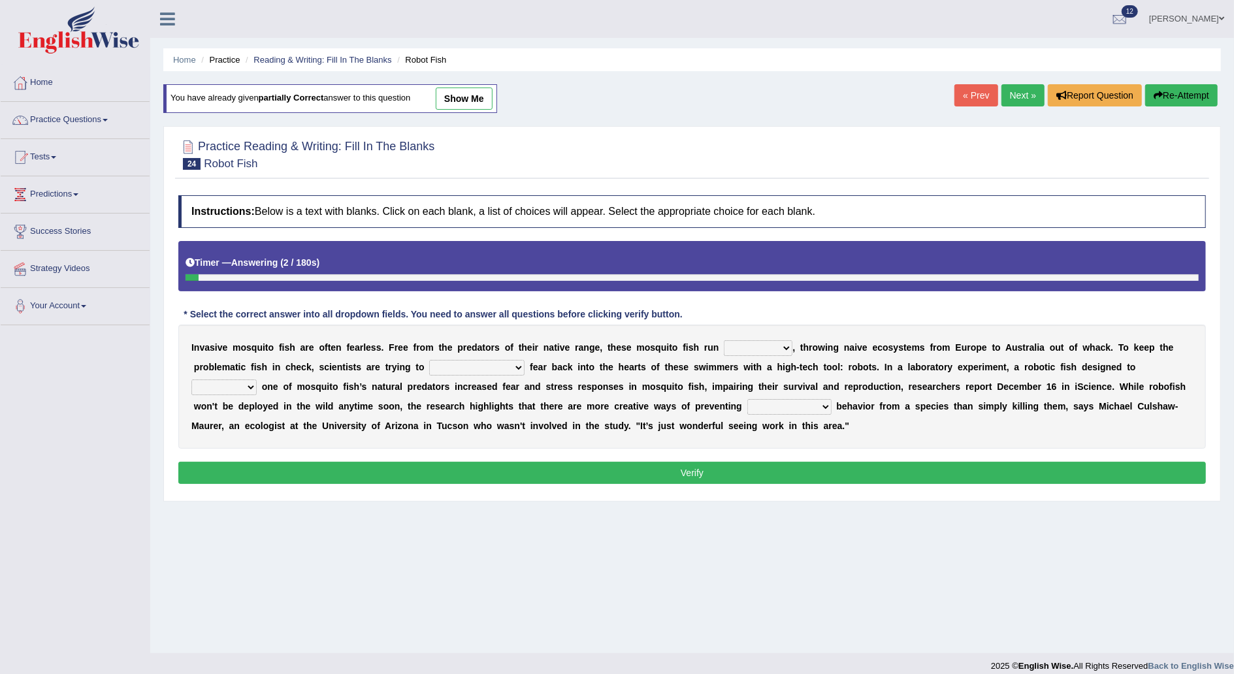
click at [744, 350] on select "occupant flippant rampant concordant" at bounding box center [758, 348] width 69 height 16
select select "rampant"
click at [724, 340] on select "occupant flippant rampant concordant" at bounding box center [758, 348] width 69 height 16
click at [525, 367] on b at bounding box center [527, 367] width 5 height 10
click at [429, 367] on select "accept spike strike drake" at bounding box center [476, 368] width 95 height 16
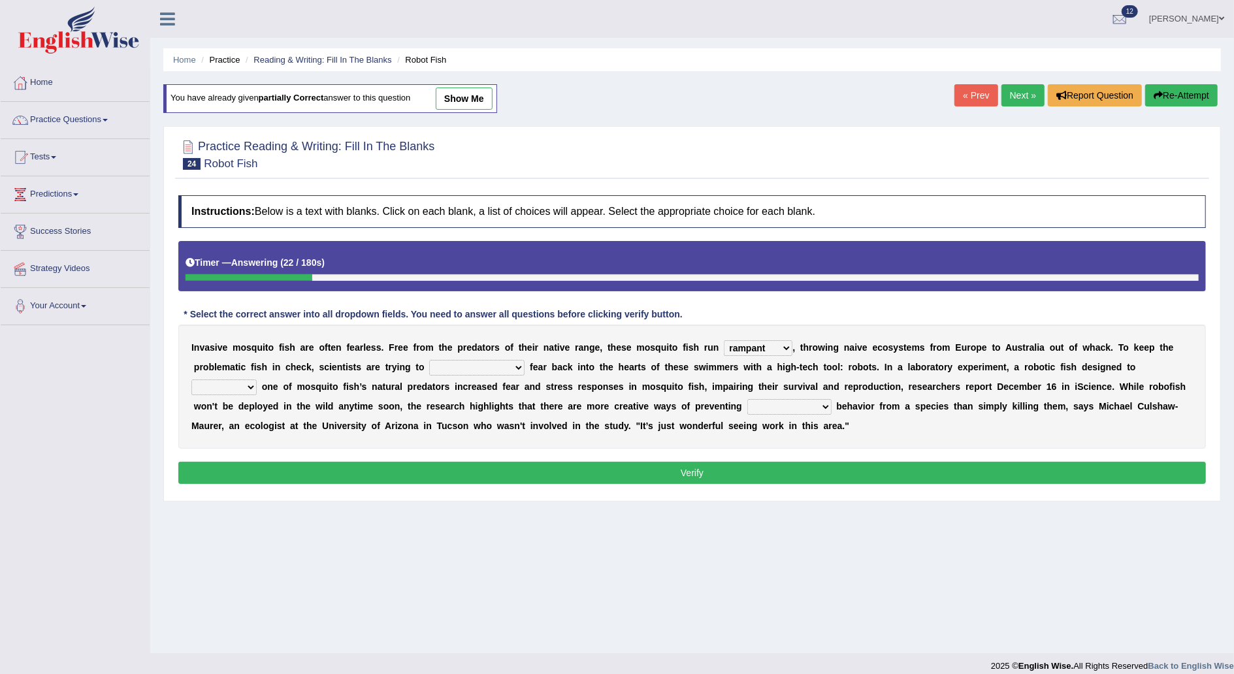
select select "strike"
click at [429, 360] on select "accept spike strike drake" at bounding box center [476, 368] width 95 height 16
click at [257, 380] on select "bequest mimic battle conquest" at bounding box center [223, 388] width 65 height 16
select select "mimic"
click at [257, 380] on select "bequest mimic battle conquest" at bounding box center [223, 388] width 65 height 16
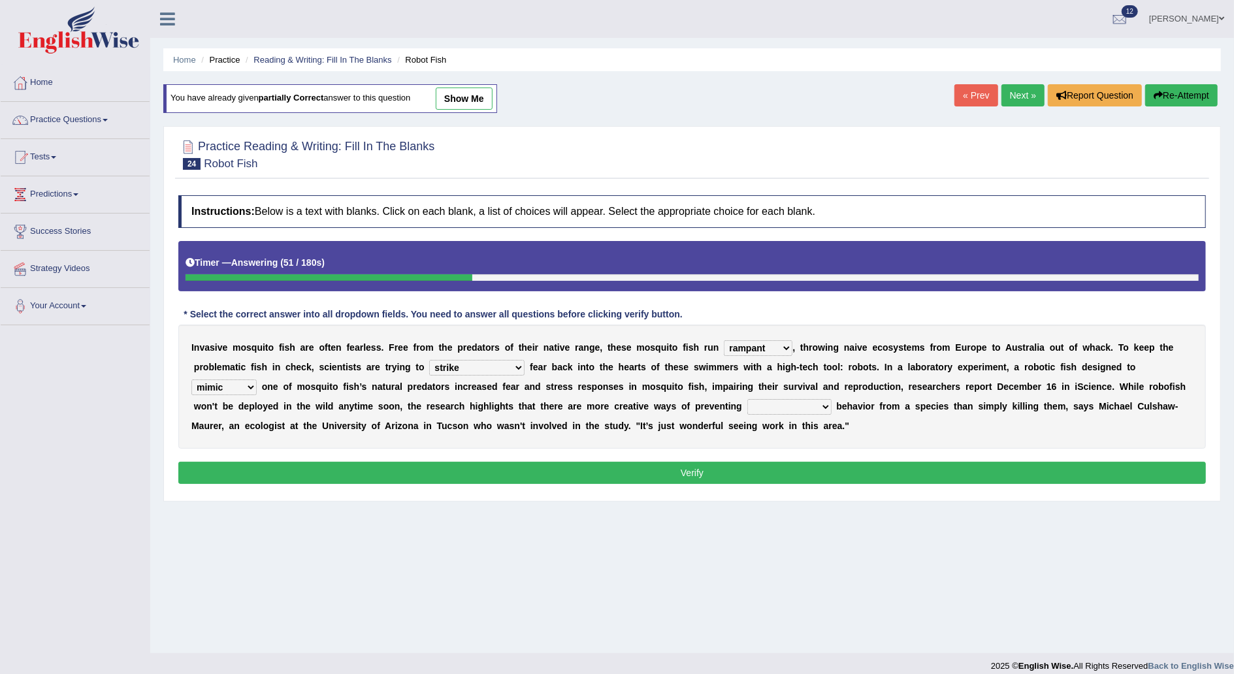
click at [528, 414] on div "I n v a s i v e m o s q u i t o f i s h a r e o f t e n f e a r l e s s . F r e…" at bounding box center [692, 387] width 1028 height 124
click at [748, 405] on select "unprivileged unprecedented uncharted unwanted" at bounding box center [790, 407] width 84 height 16
select select "unwanted"
click at [748, 399] on select "unprivileged unprecedented uncharted unwanted" at bounding box center [790, 407] width 84 height 16
click at [627, 474] on button "Verify" at bounding box center [692, 473] width 1028 height 22
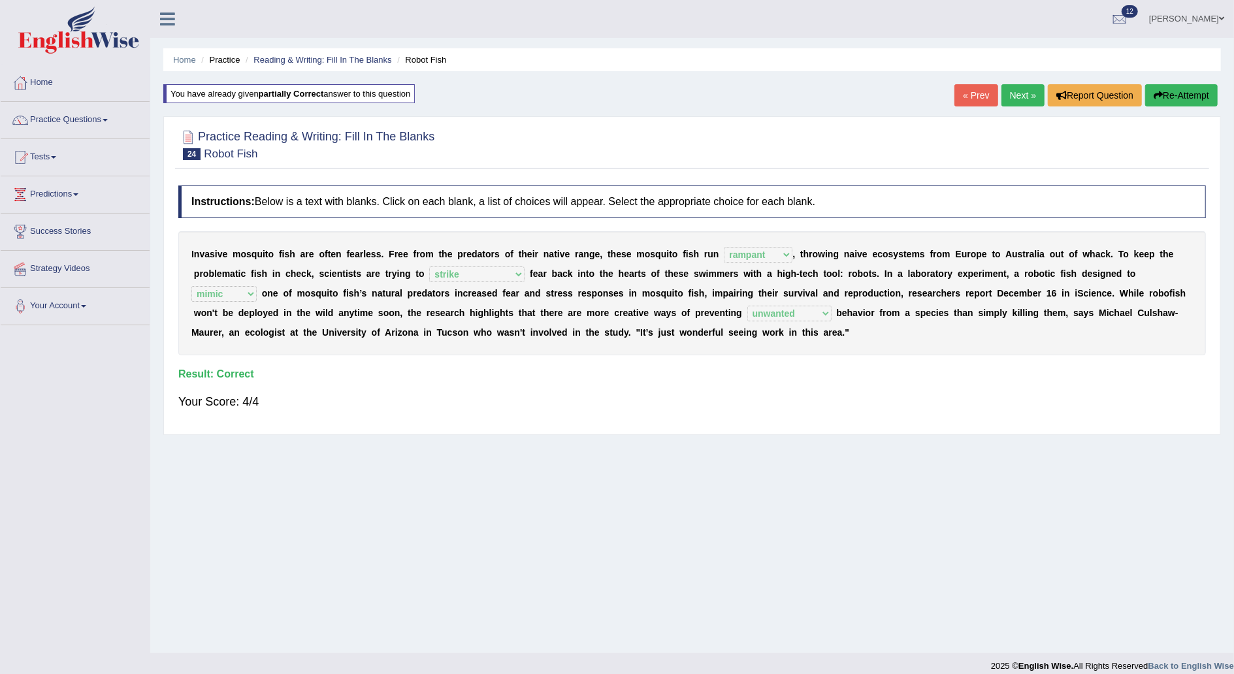
click at [1024, 93] on link "Next »" at bounding box center [1023, 95] width 43 height 22
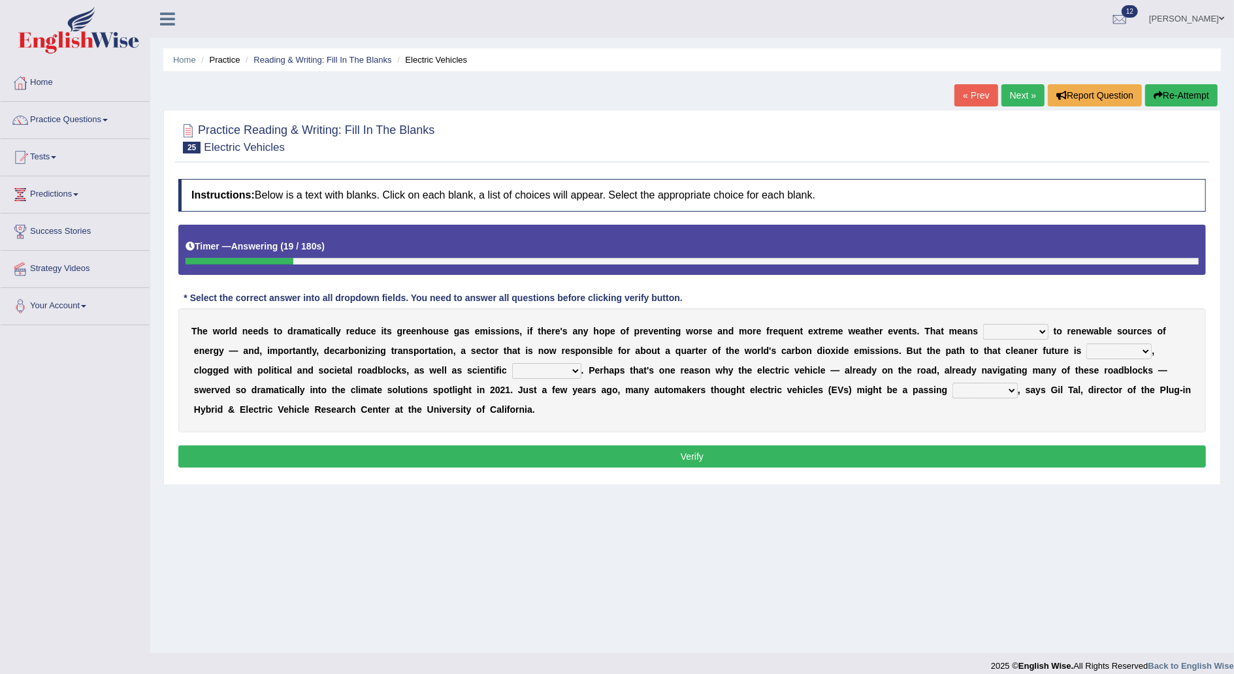
click at [1049, 327] on b at bounding box center [1051, 331] width 5 height 10
click at [988, 331] on select "grafting drafting crafting shifting" at bounding box center [1015, 332] width 65 height 16
select select "shifting"
click at [983, 324] on select "grafting drafting crafting shifting" at bounding box center [1015, 332] width 65 height 16
click at [1087, 353] on select "daunting daunted daunt dauntless" at bounding box center [1119, 352] width 65 height 16
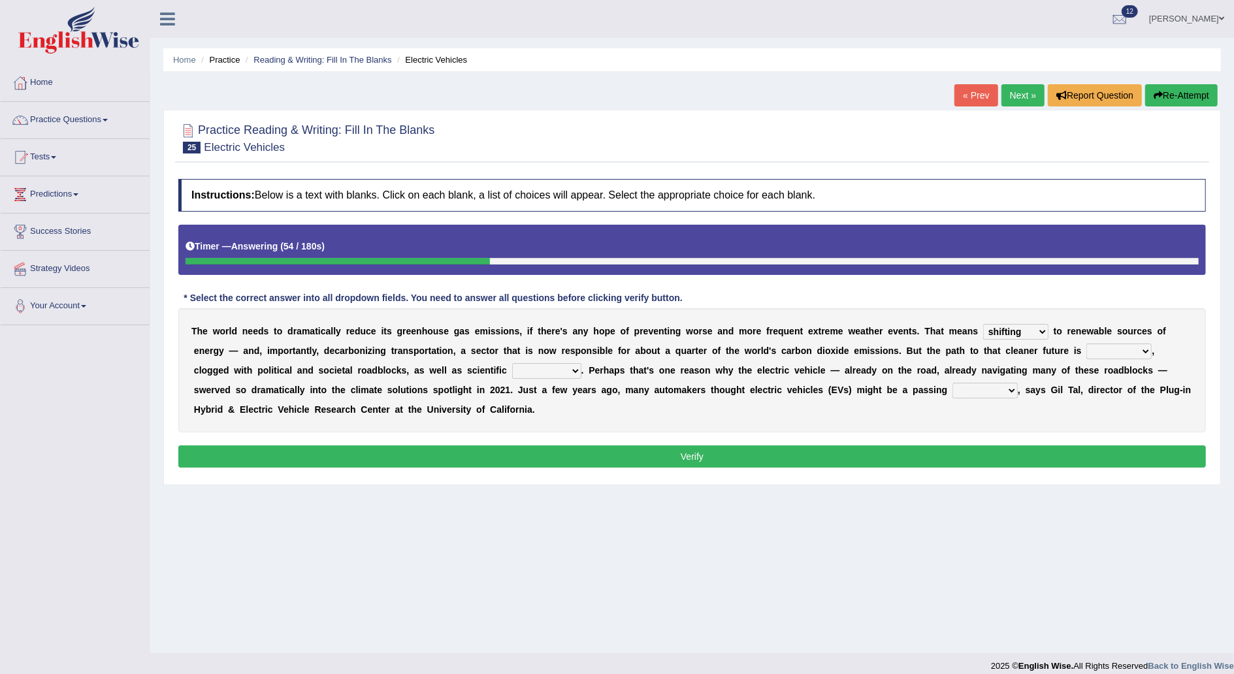
select select "daunted"
click at [1087, 344] on select "daunting daunted daunt dauntless" at bounding box center [1119, 352] width 65 height 16
click at [512, 371] on select "spectacles obstacles tentacles receptacles" at bounding box center [546, 371] width 69 height 16
select select "spectacles"
click at [512, 363] on select "spectacles obstacles tentacles receptacles" at bounding box center [546, 371] width 69 height 16
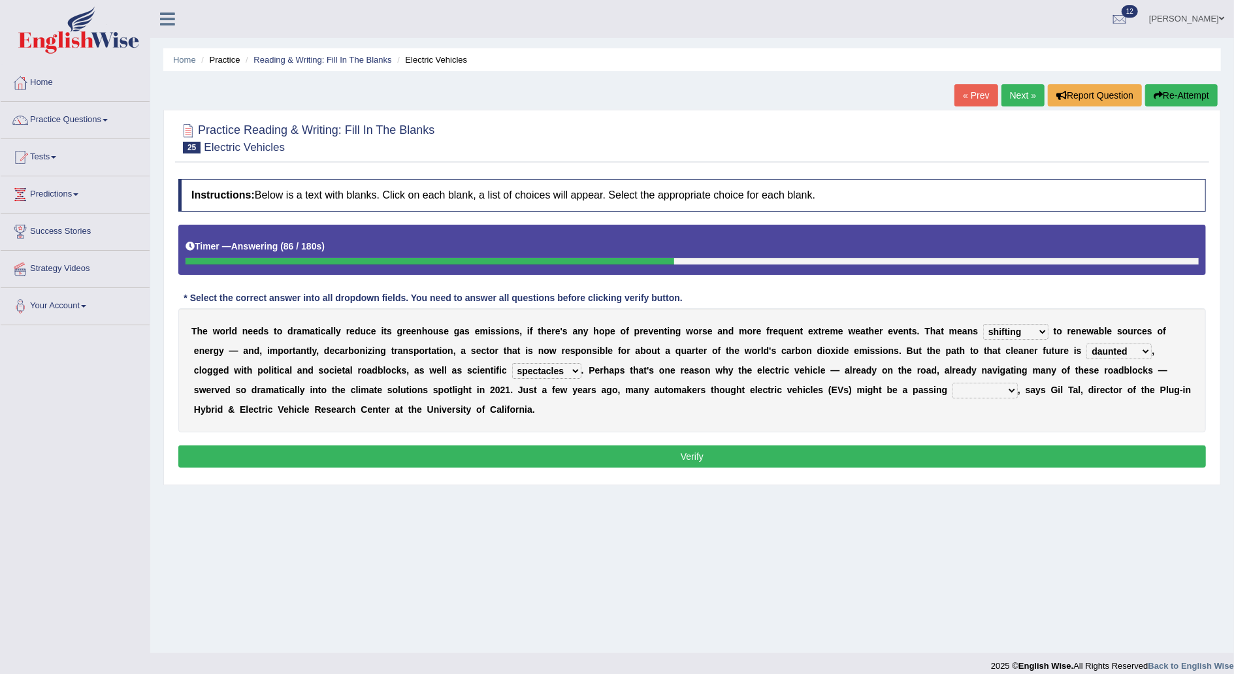
click at [953, 395] on select "fad gad tad lad" at bounding box center [985, 391] width 65 height 16
select select "tad"
click at [953, 383] on select "fad gad tad lad" at bounding box center [985, 391] width 65 height 16
click at [719, 453] on button "Verify" at bounding box center [692, 457] width 1028 height 22
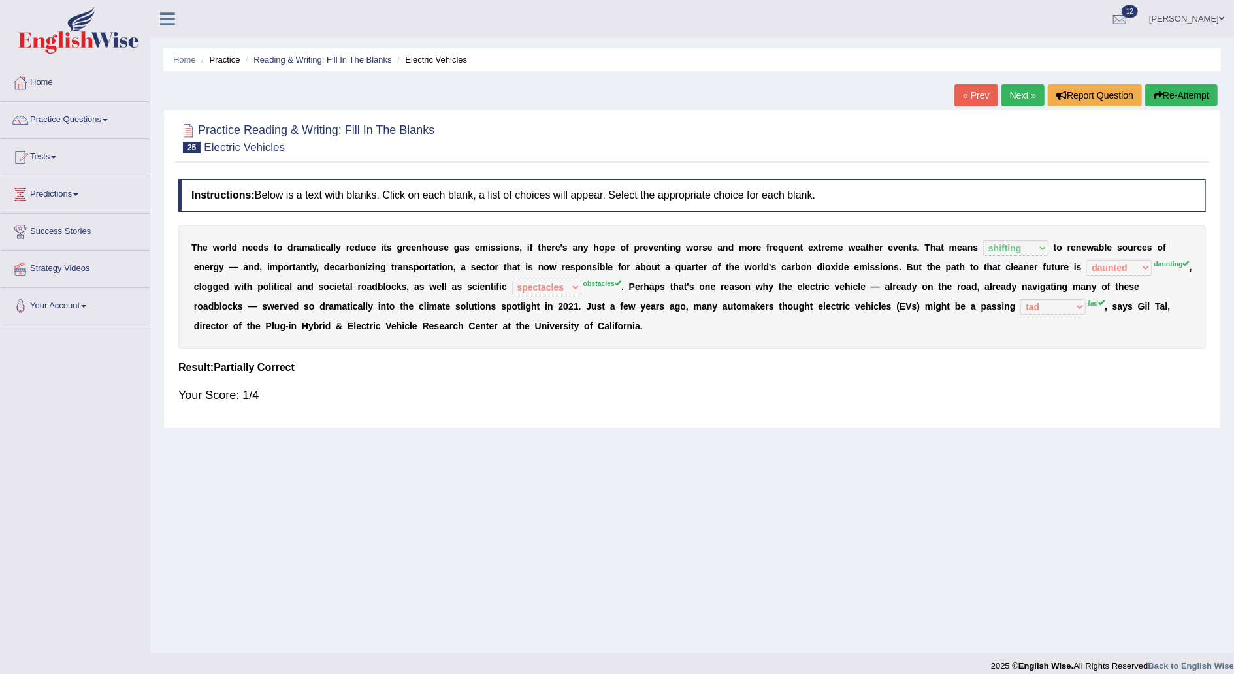
click at [1185, 93] on button "Re-Attempt" at bounding box center [1182, 95] width 73 height 22
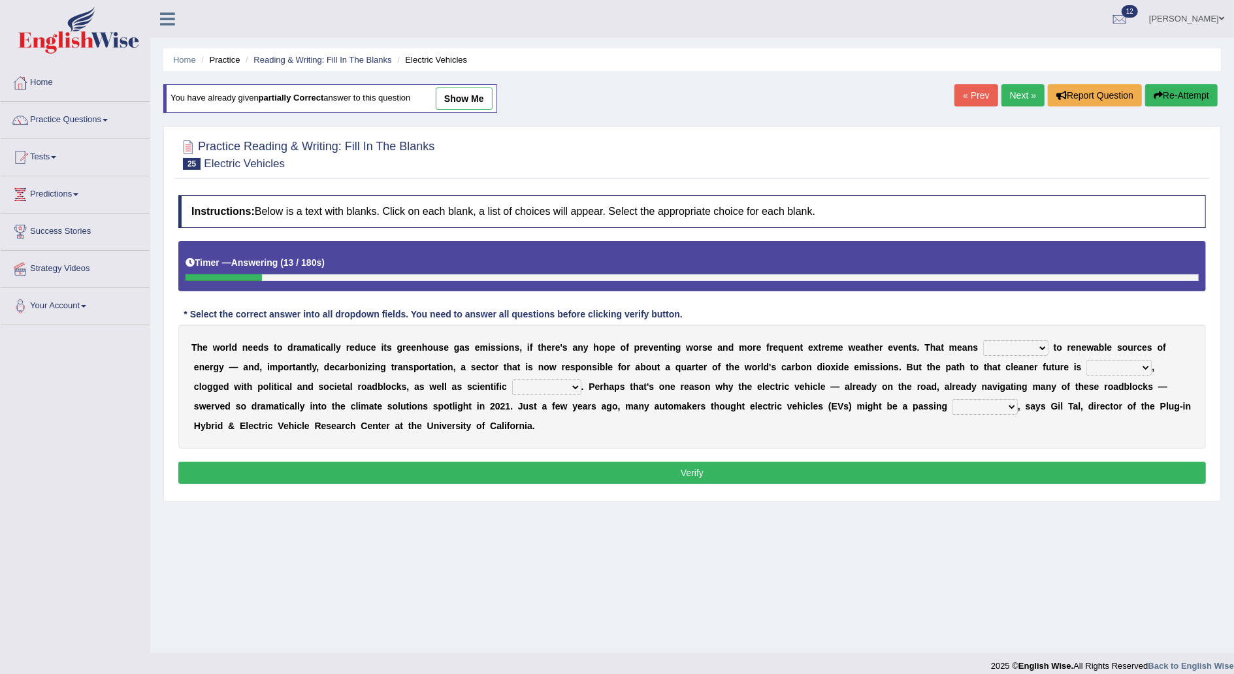
click at [992, 348] on select "grafting drafting crafting shifting" at bounding box center [1015, 348] width 65 height 16
select select "drafting"
click at [983, 340] on select "grafting drafting crafting shifting" at bounding box center [1015, 348] width 65 height 16
click at [1087, 366] on select "daunting daunted daunt dauntless" at bounding box center [1119, 368] width 65 height 16
select select "daunting"
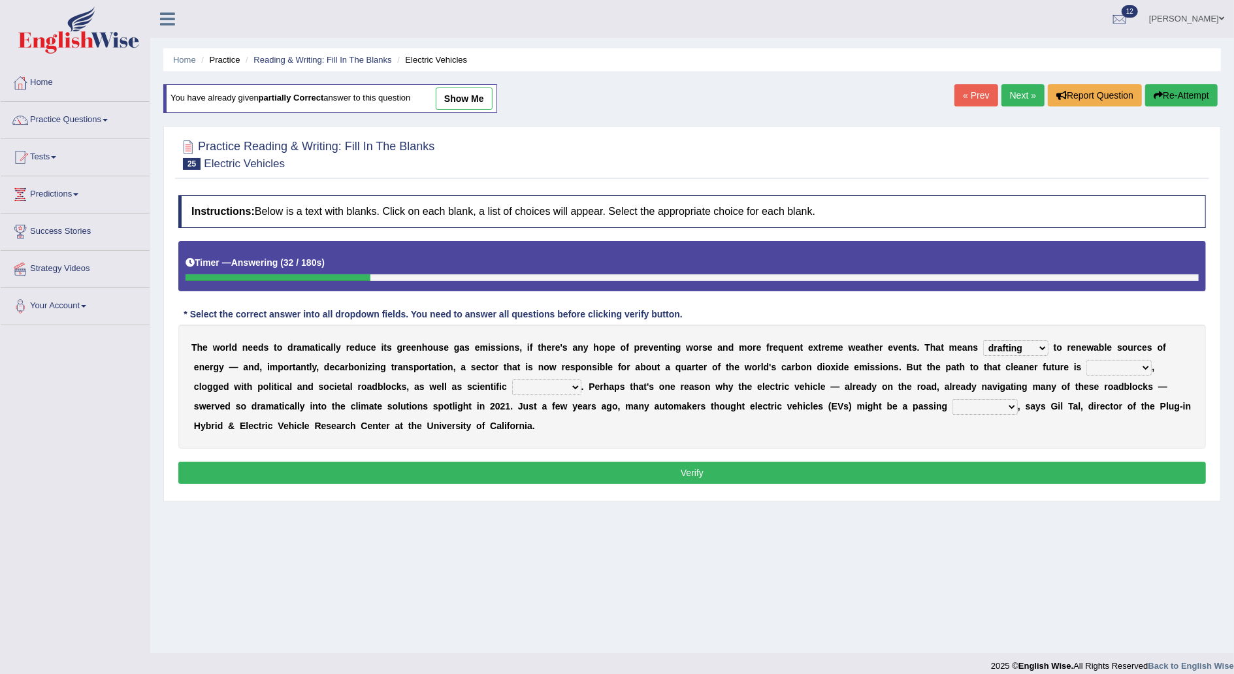
click at [1087, 360] on select "daunting daunted daunt dauntless" at bounding box center [1119, 368] width 65 height 16
click at [512, 388] on select "spectacles obstacles tentacles receptacles" at bounding box center [546, 388] width 69 height 16
select select "obstacles"
click at [512, 380] on select "spectacles obstacles tentacles receptacles" at bounding box center [546, 388] width 69 height 16
click at [953, 404] on select "fad gad tad lad" at bounding box center [985, 407] width 65 height 16
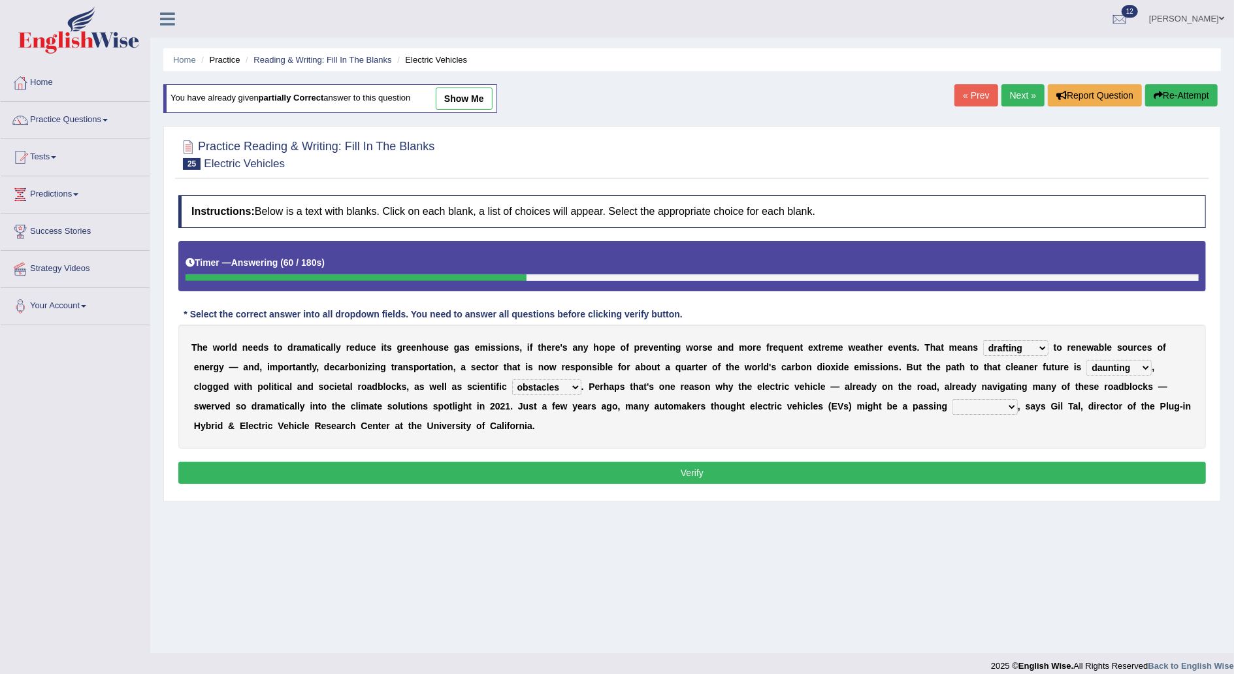
select select "fad"
click at [953, 399] on select "fad gad tad lad" at bounding box center [985, 407] width 65 height 16
click at [768, 473] on button "Verify" at bounding box center [692, 473] width 1028 height 22
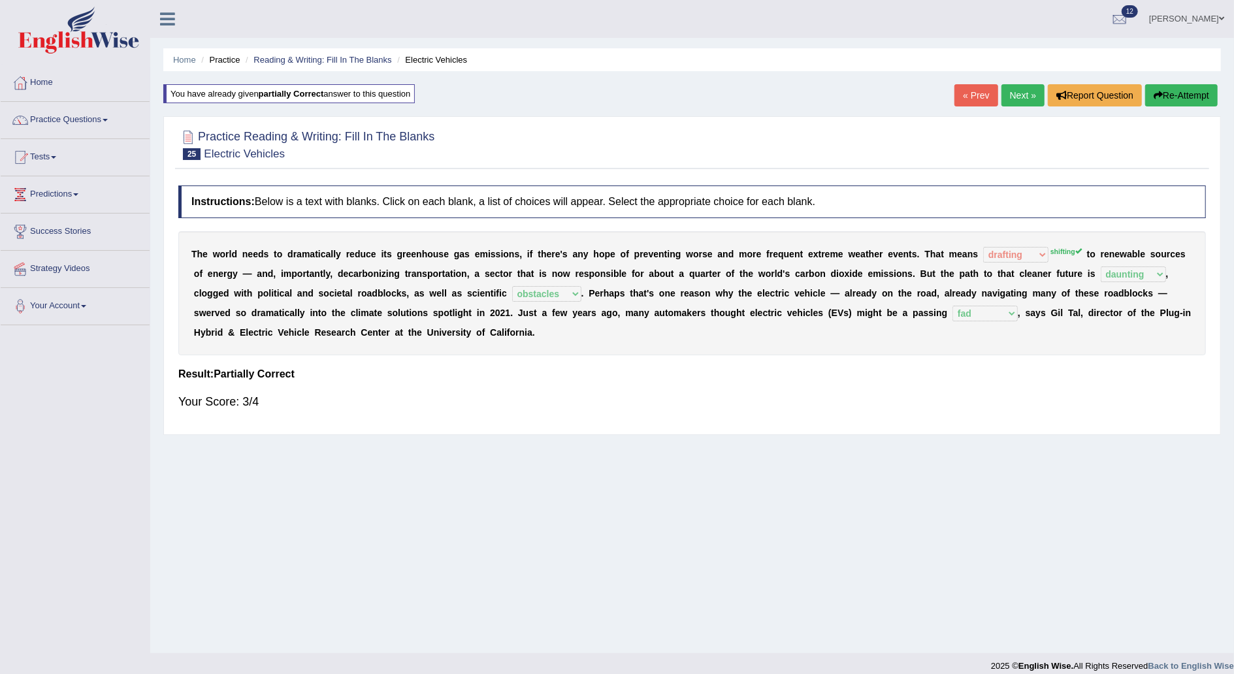
click at [1187, 99] on button "Re-Attempt" at bounding box center [1182, 95] width 73 height 22
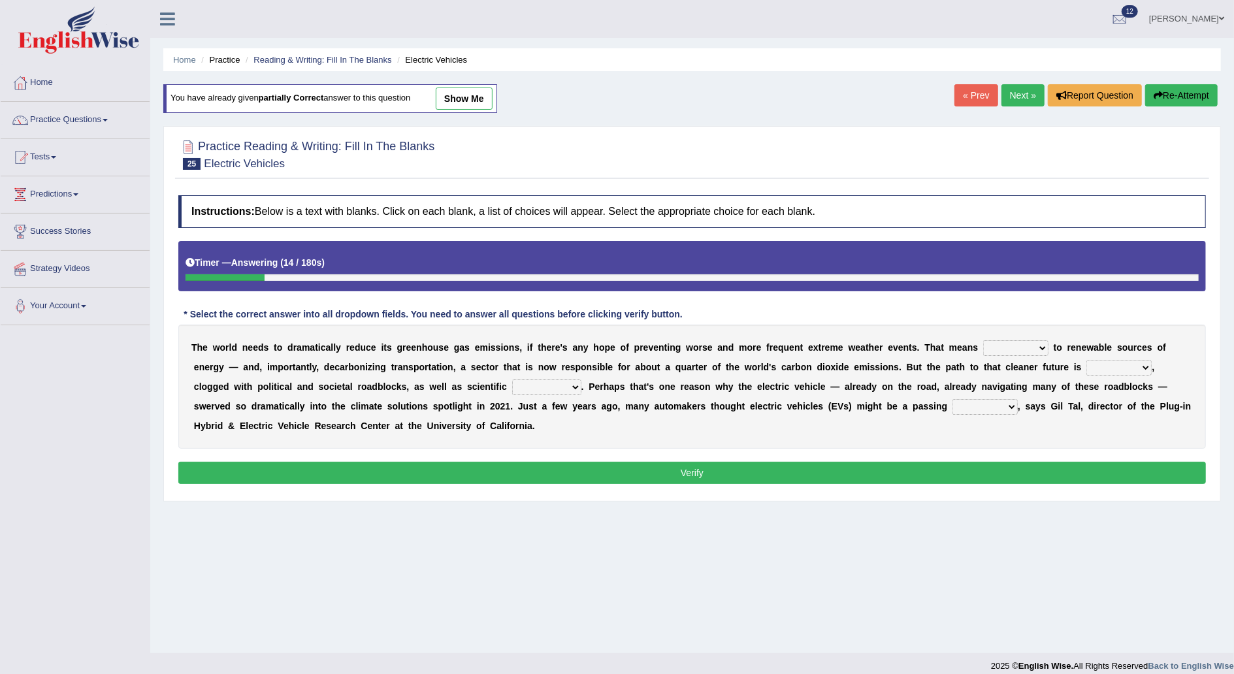
click at [989, 348] on select "grafting drafting crafting shifting" at bounding box center [1015, 348] width 65 height 16
select select "shifting"
click at [983, 340] on select "grafting drafting crafting shifting" at bounding box center [1015, 348] width 65 height 16
click at [1087, 371] on select "daunting daunted daunt dauntless" at bounding box center [1119, 368] width 65 height 16
select select "daunting"
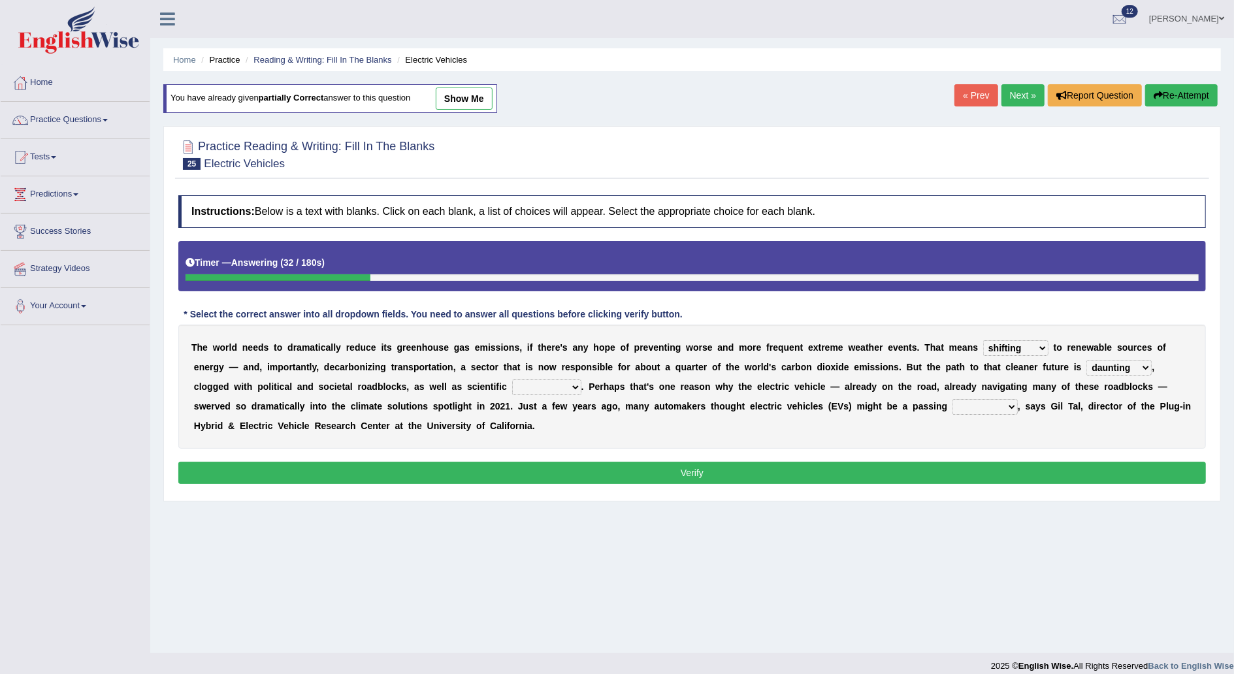
click at [1087, 360] on select "daunting daunted daunt dauntless" at bounding box center [1119, 368] width 65 height 16
click at [512, 383] on select "spectacles obstacles tentacles receptacles" at bounding box center [546, 388] width 69 height 16
select select "obstacles"
click at [512, 380] on select "spectacles obstacles tentacles receptacles" at bounding box center [546, 388] width 69 height 16
click at [953, 406] on select "fad gad tad lad" at bounding box center [985, 407] width 65 height 16
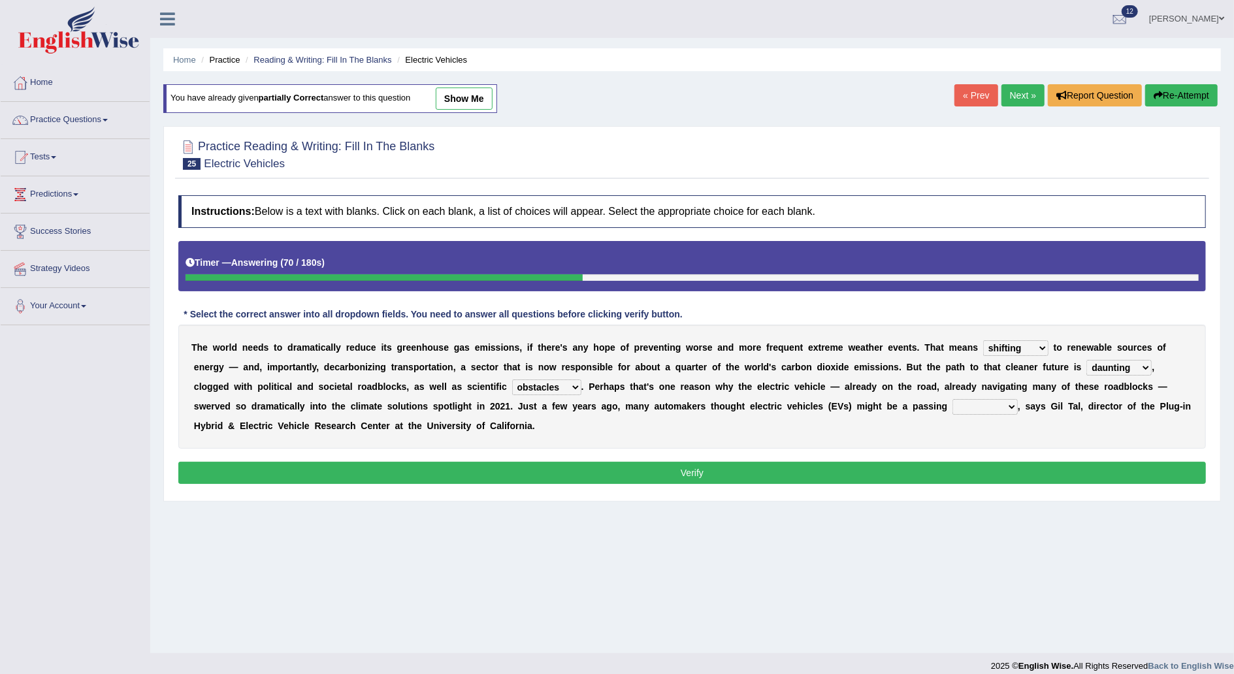
select select "fad"
click at [953, 399] on select "fad gad tad lad" at bounding box center [985, 407] width 65 height 16
click at [734, 469] on button "Verify" at bounding box center [692, 473] width 1028 height 22
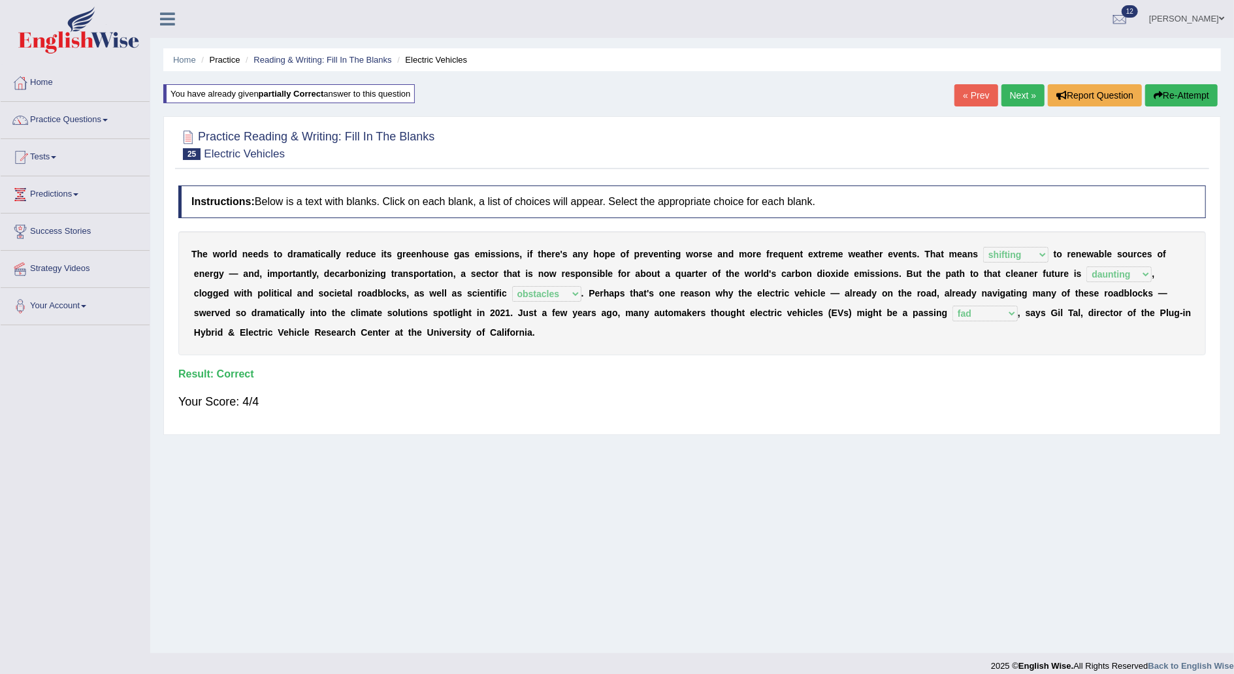
click at [1021, 94] on link "Next »" at bounding box center [1023, 95] width 43 height 22
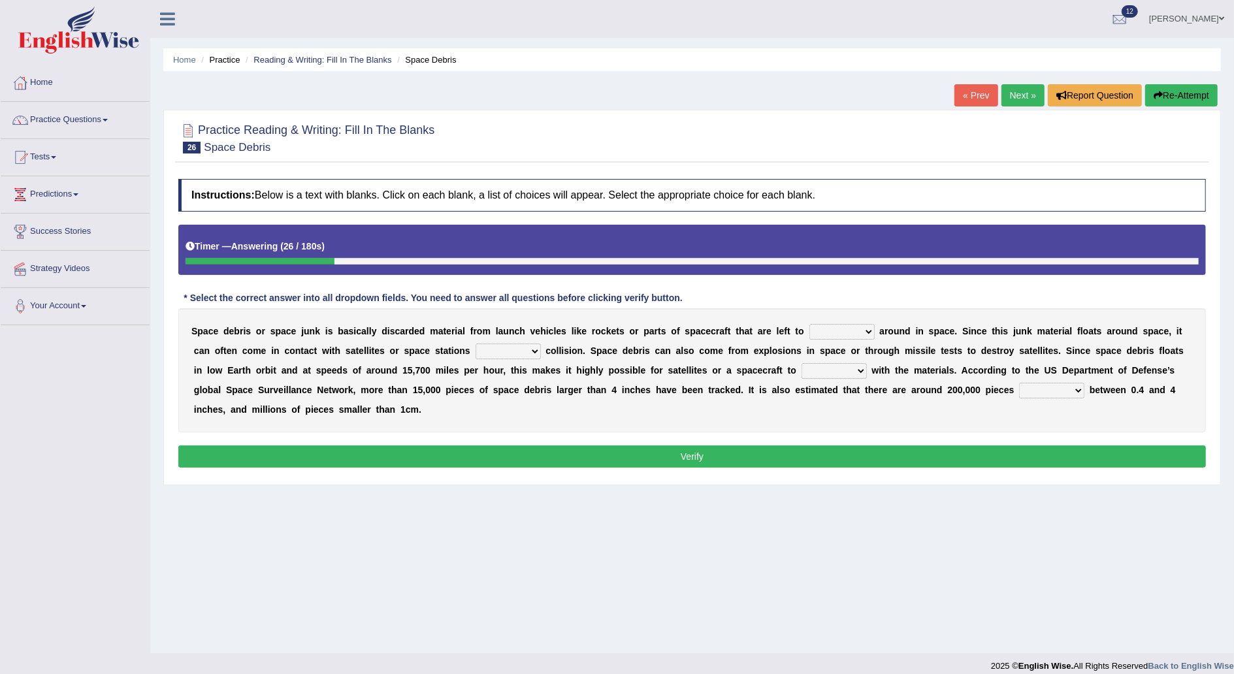
click at [826, 327] on select "twist center roam loll" at bounding box center [842, 332] width 65 height 16
select select "roam"
click at [810, 324] on select "twist center roam loll" at bounding box center [842, 332] width 65 height 16
click at [476, 355] on select "risks risk risked risking" at bounding box center [508, 352] width 65 height 16
select select "risk"
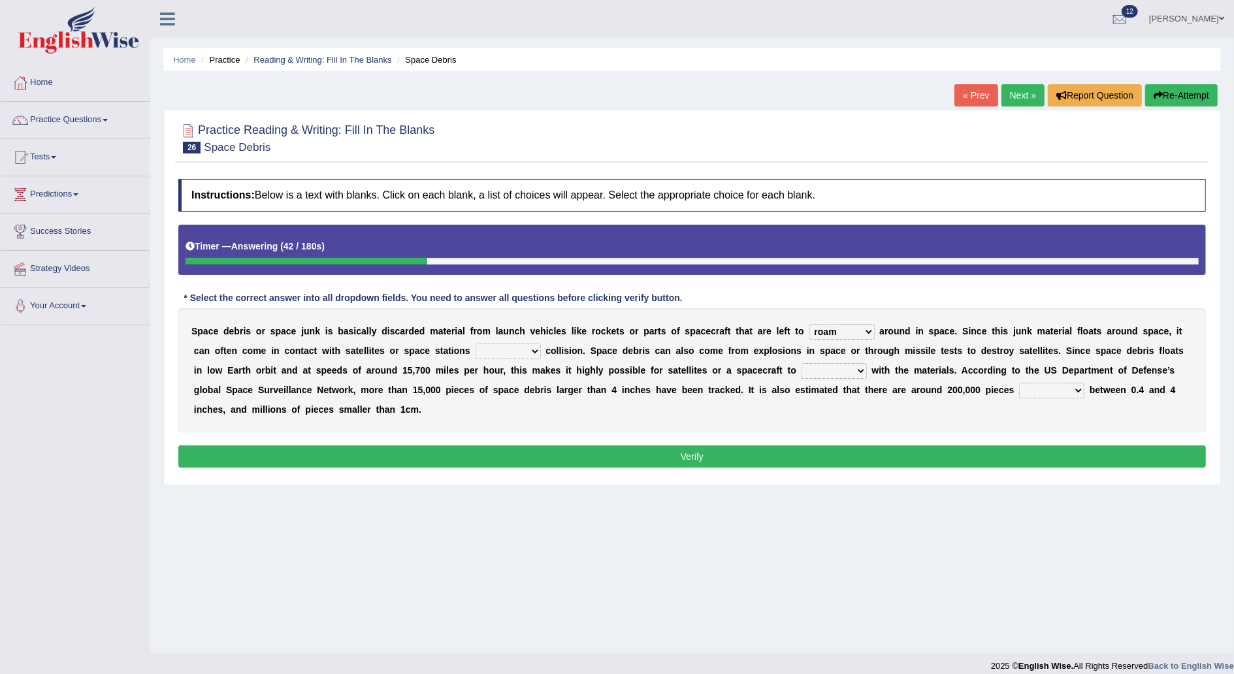
click at [476, 344] on select "risks risk risked risking" at bounding box center [508, 352] width 65 height 16
click at [802, 368] on select "collect collate collide collocate" at bounding box center [834, 371] width 65 height 16
select select "collide"
click at [802, 363] on select "collect collate collide collocate" at bounding box center [834, 371] width 65 height 16
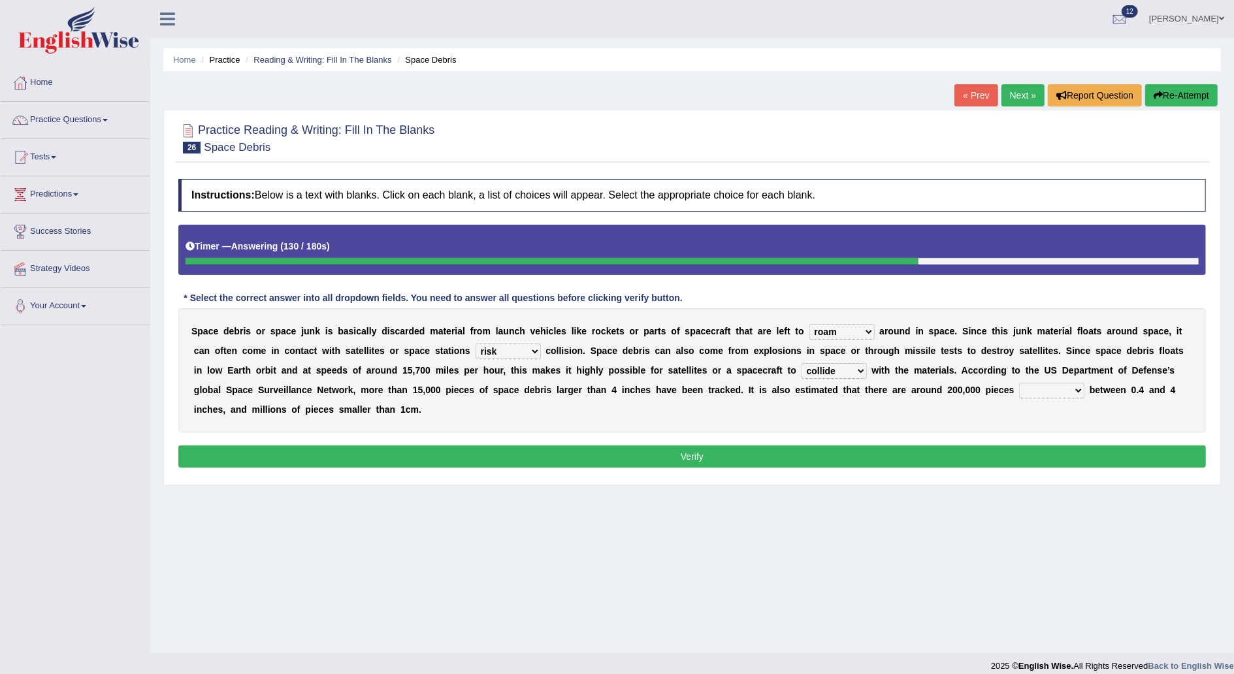
click at [1019, 390] on select "sized sizing size sizes" at bounding box center [1051, 391] width 65 height 16
select select "sized"
click at [1019, 383] on select "sized sizing size sizes" at bounding box center [1051, 391] width 65 height 16
click at [828, 446] on button "Verify" at bounding box center [692, 457] width 1028 height 22
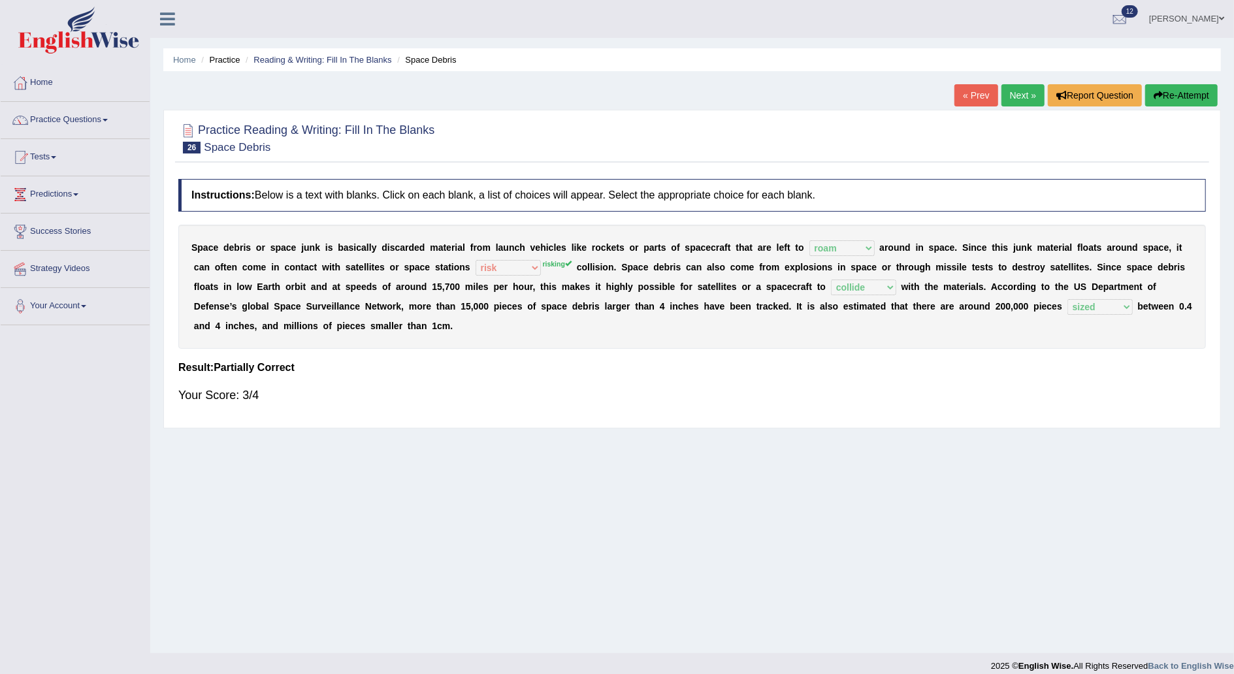
click at [1191, 94] on button "Re-Attempt" at bounding box center [1182, 95] width 73 height 22
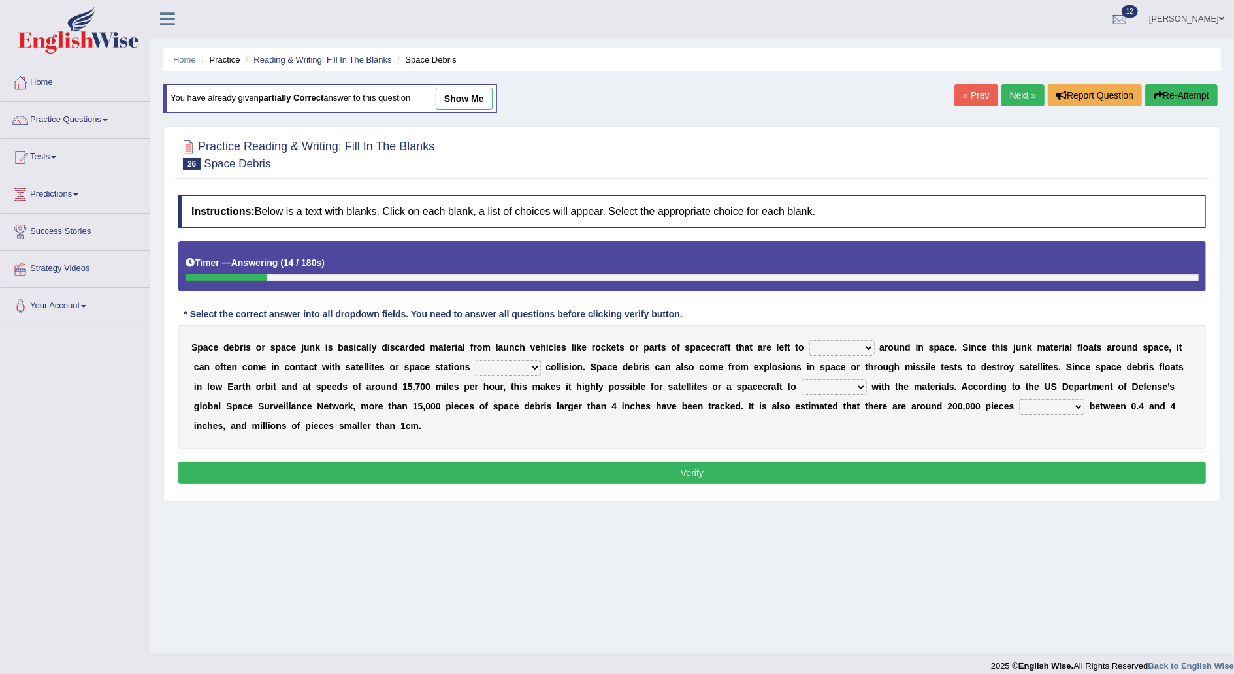
click at [829, 346] on select "twist center roam loll" at bounding box center [842, 348] width 65 height 16
select select "roam"
click at [810, 340] on select "twist center roam loll" at bounding box center [842, 348] width 65 height 16
click at [476, 367] on select "risks risk risked risking" at bounding box center [508, 368] width 65 height 16
select select "risking"
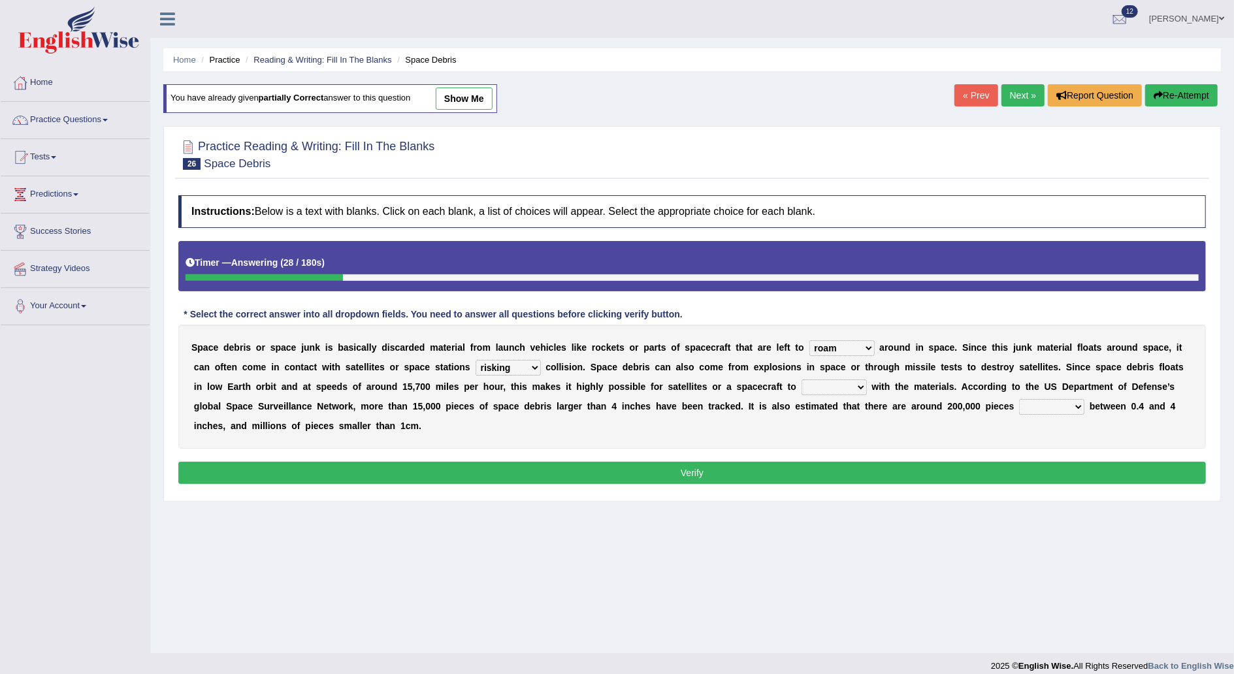
click at [476, 360] on select "risks risk risked risking" at bounding box center [508, 368] width 65 height 16
click at [802, 387] on select "collect collate collide collocate" at bounding box center [834, 388] width 65 height 16
select select "collide"
click at [802, 380] on select "collect collate collide collocate" at bounding box center [834, 388] width 65 height 16
click at [1019, 406] on select "sized sizing size sizes" at bounding box center [1051, 407] width 65 height 16
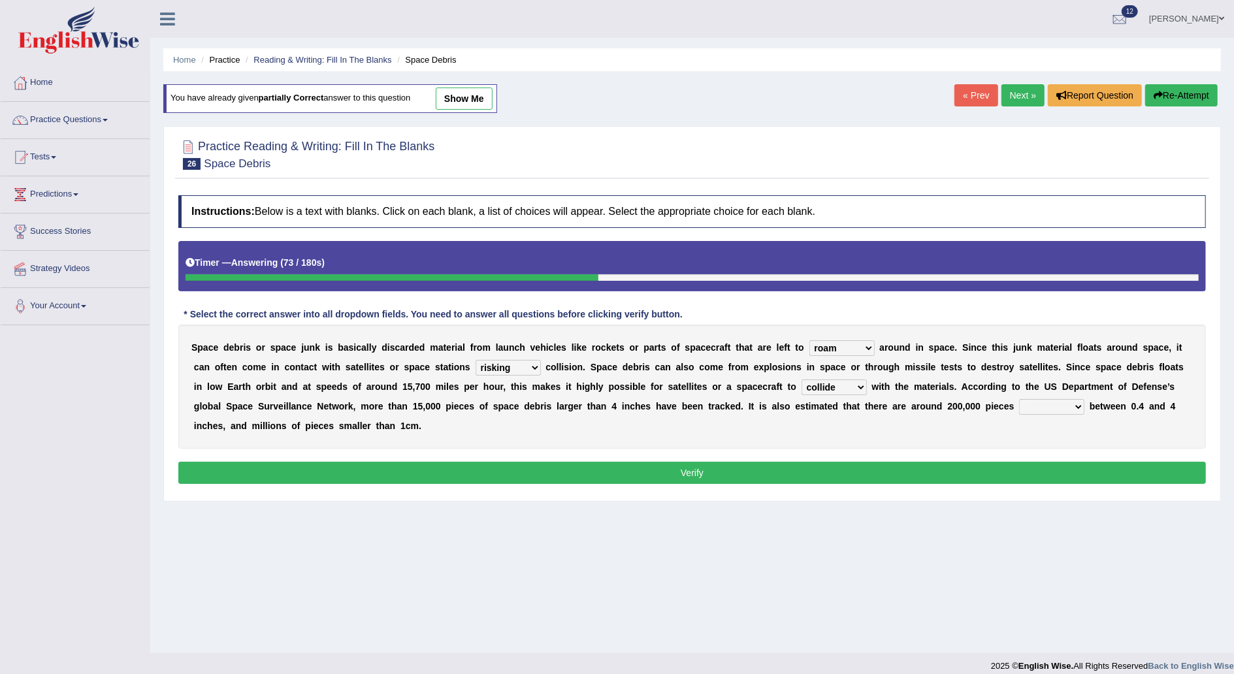
select select "sized"
click at [1019, 399] on select "sized sizing size sizes" at bounding box center [1051, 407] width 65 height 16
click at [814, 462] on button "Verify" at bounding box center [692, 473] width 1028 height 22
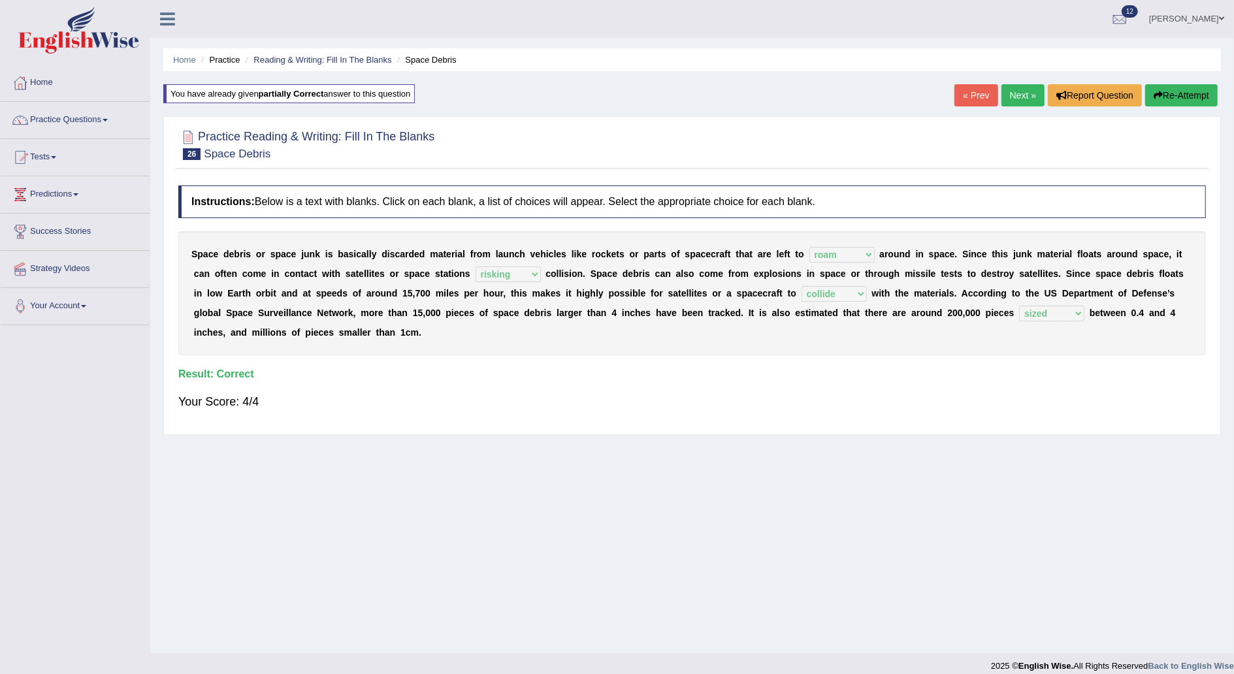
click at [1021, 97] on link "Next »" at bounding box center [1023, 95] width 43 height 22
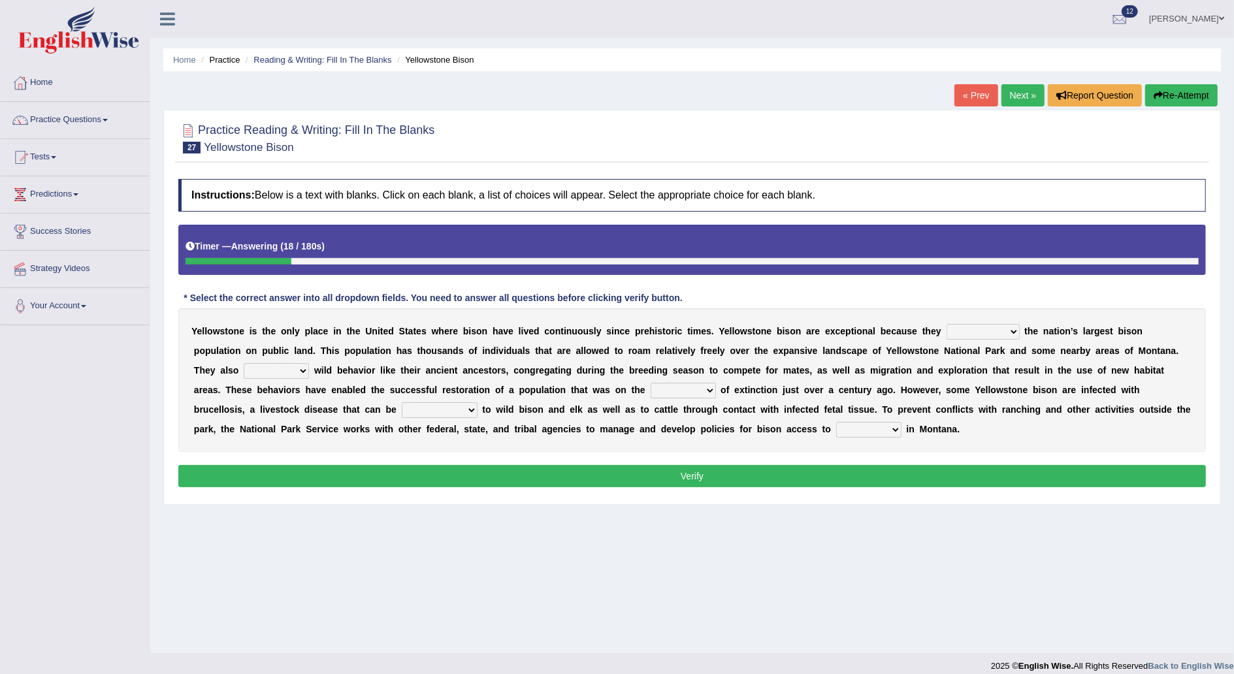
click at [962, 333] on select "congregate comprise consist compromise" at bounding box center [983, 332] width 73 height 16
click at [947, 324] on select "congregate comprise consist compromise" at bounding box center [983, 332] width 73 height 16
click at [959, 328] on select "congregate comprise consist compromise" at bounding box center [983, 332] width 73 height 16
select select "comprise"
click at [947, 324] on select "congregate comprise consist compromise" at bounding box center [983, 332] width 73 height 16
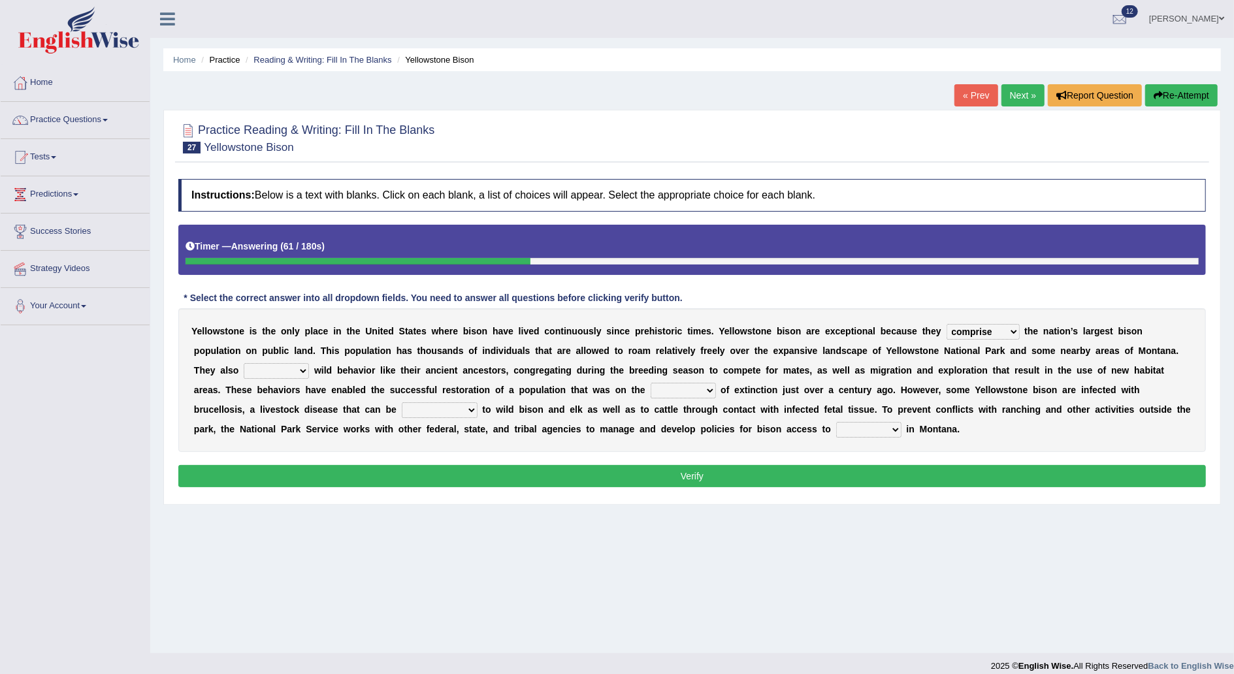
click at [309, 363] on select "exhibit disregard resist encourage" at bounding box center [276, 371] width 65 height 16
select select "exhibit"
click at [309, 363] on select "exhibit disregard resist encourage" at bounding box center [276, 371] width 65 height 16
click at [651, 387] on select "brine brink danger brindle" at bounding box center [683, 391] width 65 height 16
select select "brine"
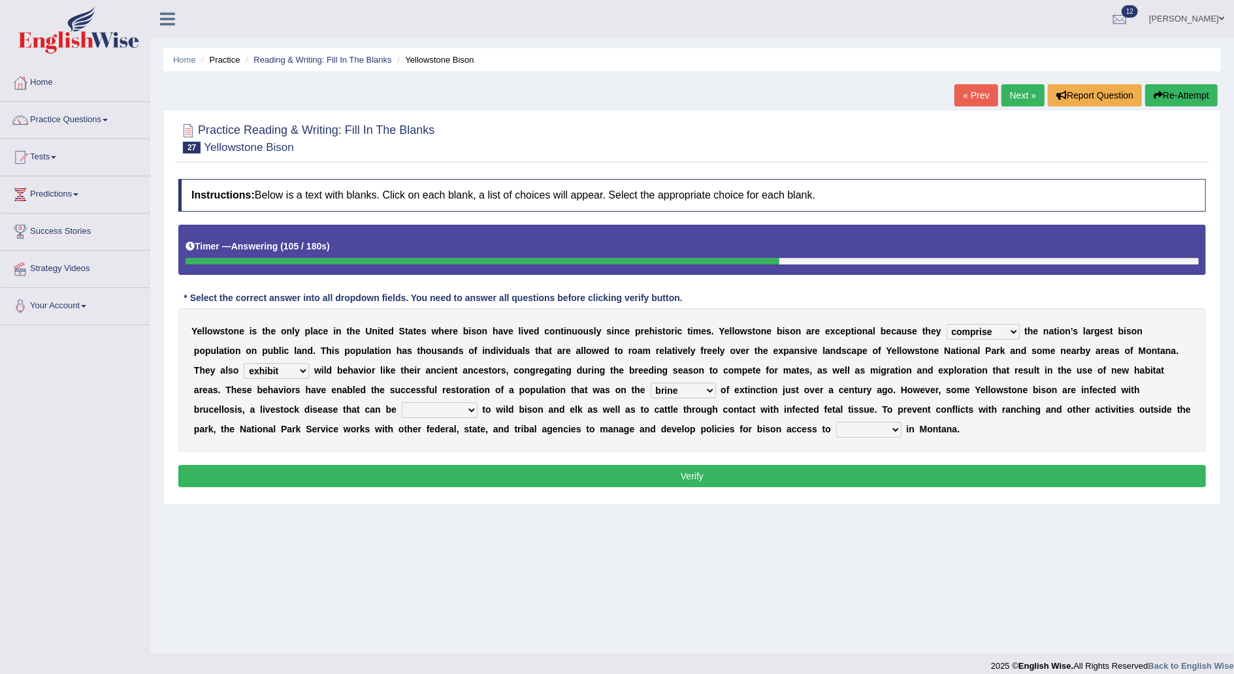
click at [651, 383] on select "brine brink danger brindle" at bounding box center [683, 391] width 65 height 16
click at [478, 403] on select "transplanted transported transgressed transmitted" at bounding box center [440, 411] width 76 height 16
select select "transmitted"
click at [478, 403] on select "transplanted transported transgressed transmitted" at bounding box center [440, 411] width 76 height 16
click at [836, 427] on select "habitat habitat habitant food" at bounding box center [868, 430] width 65 height 16
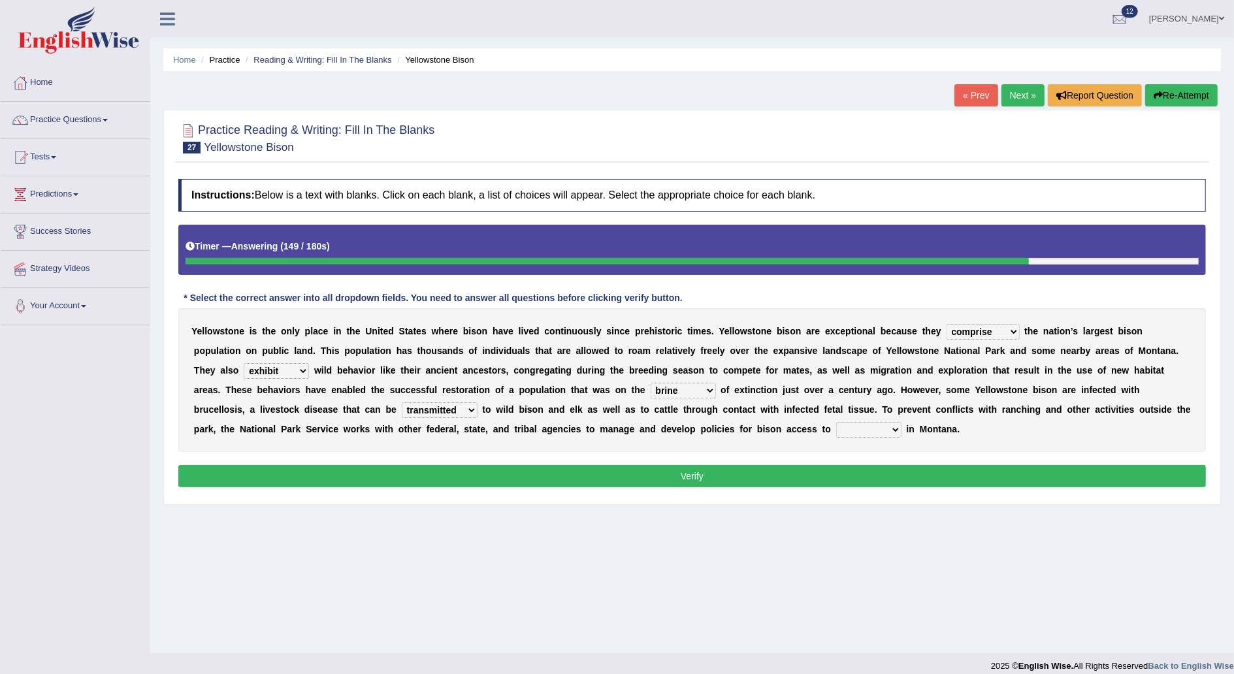
select select "habitat"
click at [836, 422] on select "habitat habitat habitant food" at bounding box center [868, 430] width 65 height 16
click at [538, 477] on button "Verify" at bounding box center [692, 476] width 1028 height 22
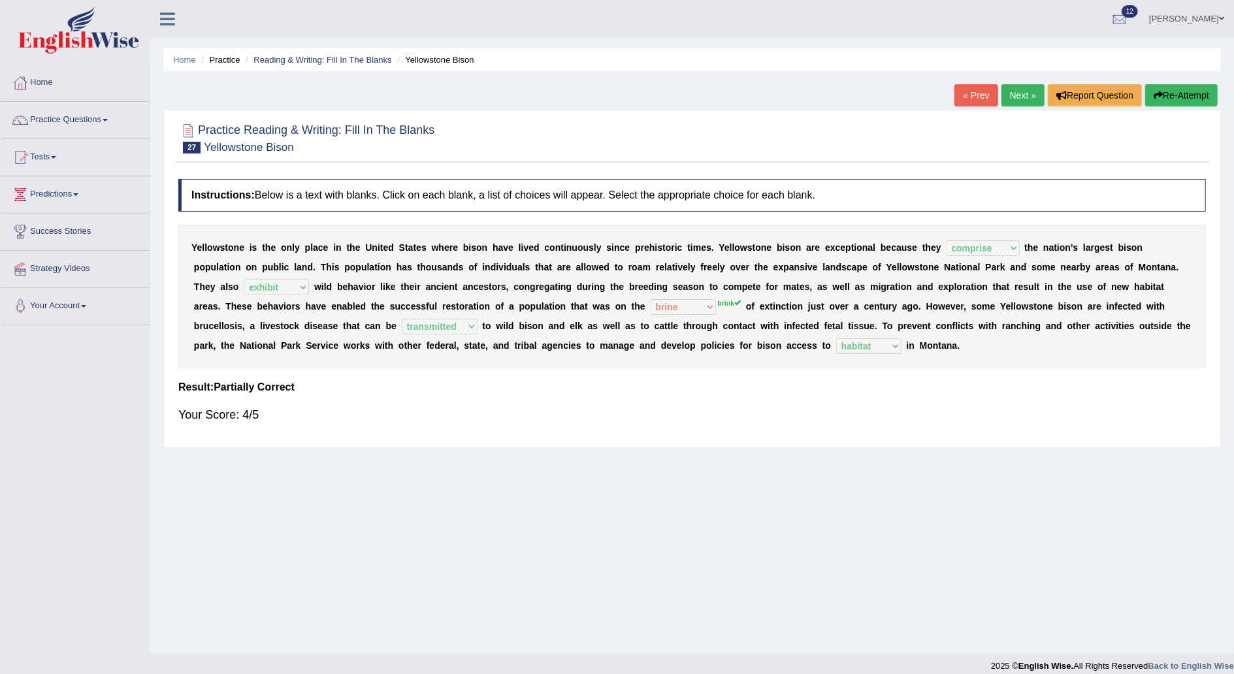
click at [511, 406] on div "Your Score: 4/5" at bounding box center [692, 414] width 1028 height 31
click at [1183, 98] on button "Re-Attempt" at bounding box center [1182, 95] width 73 height 22
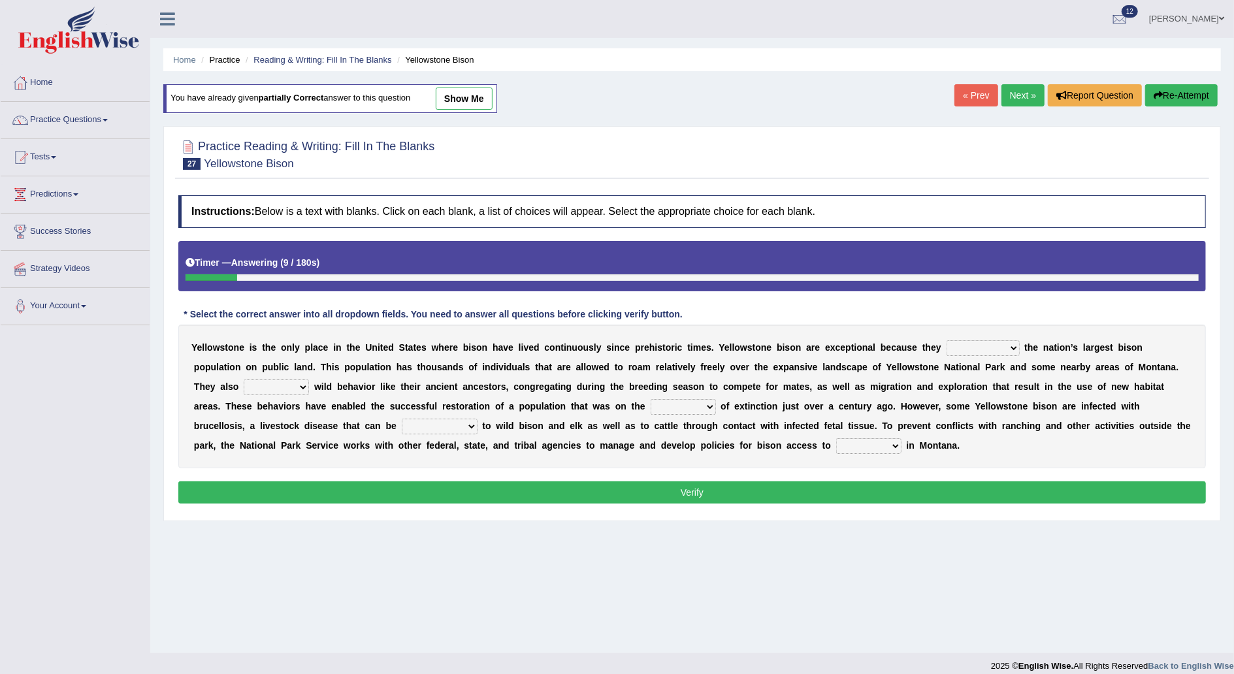
click at [961, 346] on select "congregate comprise consist compromise" at bounding box center [983, 348] width 73 height 16
select select "comprise"
click at [947, 340] on select "congregate comprise consist compromise" at bounding box center [983, 348] width 73 height 16
click at [309, 380] on select "exhibit disregard resist encourage" at bounding box center [276, 388] width 65 height 16
select select "exhibit"
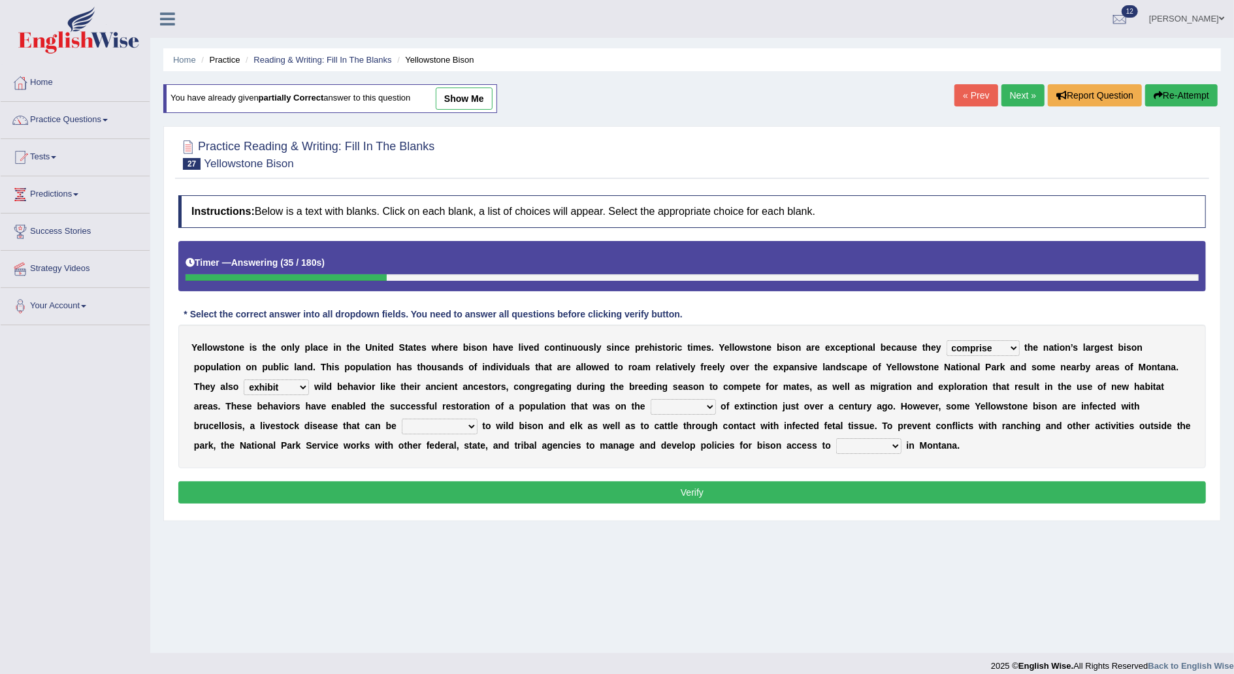
click at [309, 380] on select "exhibit disregard resist encourage" at bounding box center [276, 388] width 65 height 16
click at [651, 405] on select "brine brink danger brindle" at bounding box center [683, 407] width 65 height 16
select select "brink"
click at [651, 399] on select "brine brink danger brindle" at bounding box center [683, 407] width 65 height 16
click at [478, 419] on select "transplanted transported transgressed transmitted" at bounding box center [440, 427] width 76 height 16
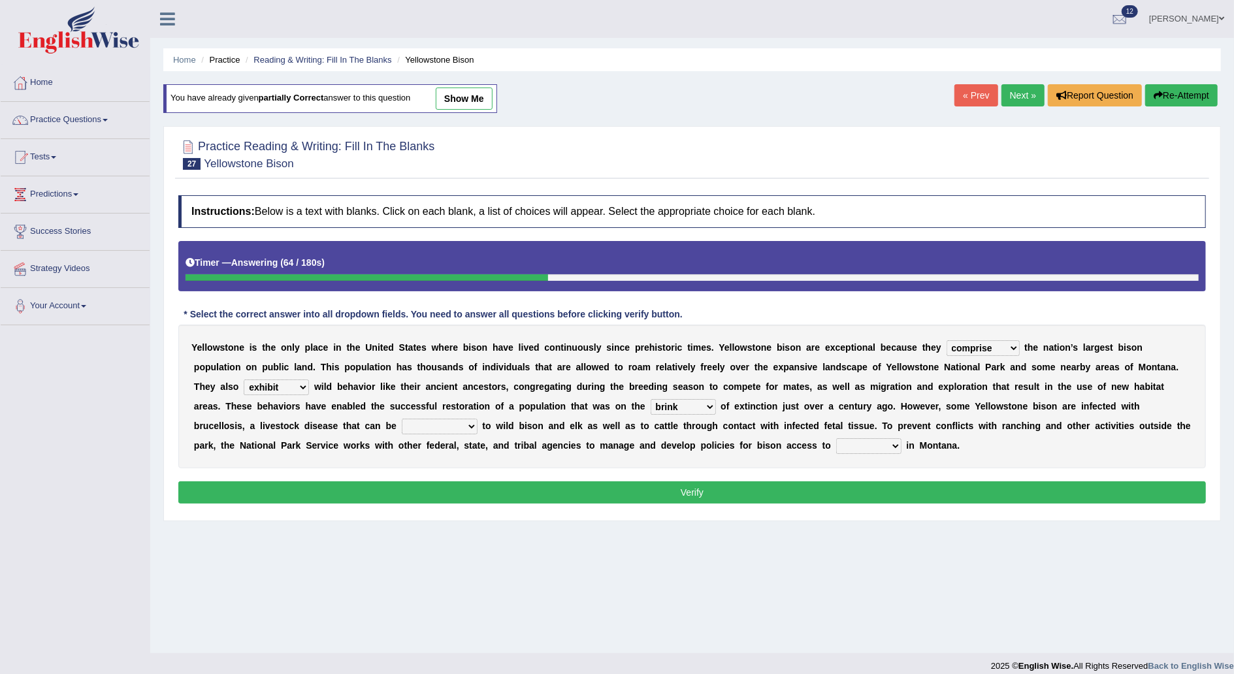
select select "transmitted"
click at [478, 419] on select "transplanted transported transgressed transmitted" at bounding box center [440, 427] width 76 height 16
click at [1131, 490] on button "Verify" at bounding box center [692, 493] width 1028 height 22
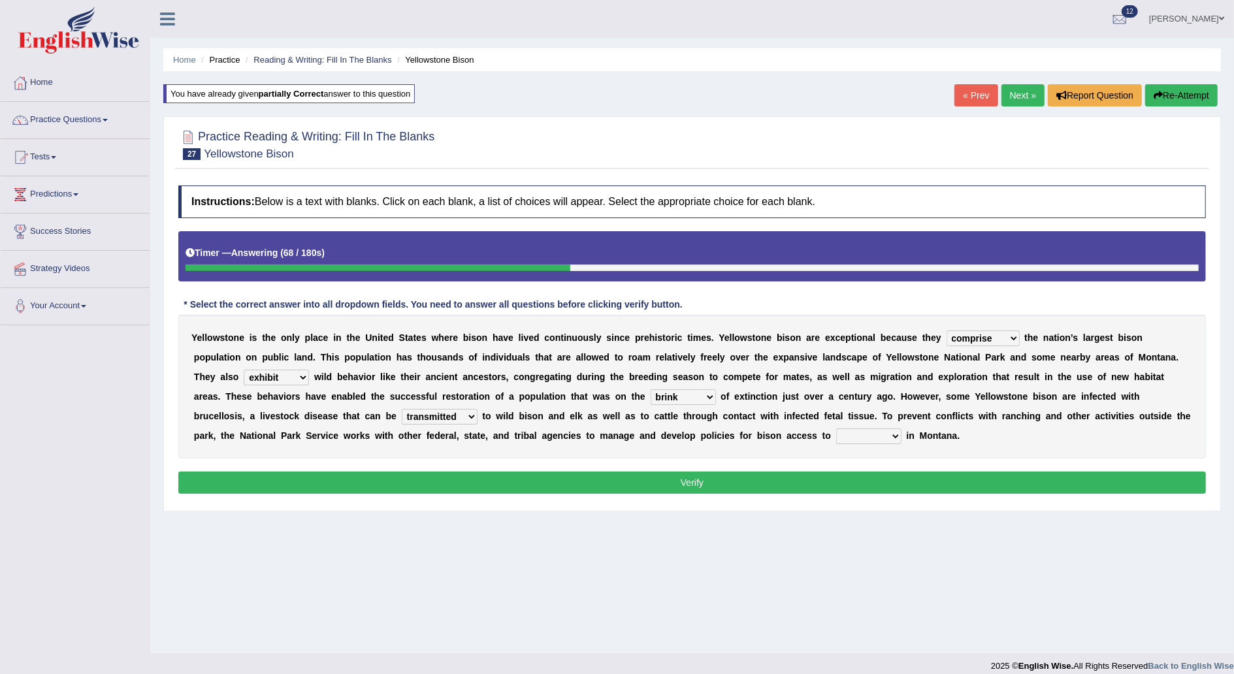
click at [906, 478] on button "Verify" at bounding box center [692, 483] width 1028 height 22
click at [836, 431] on select "habitat habitat habitant food" at bounding box center [868, 437] width 65 height 16
select select "habitat"
click at [836, 429] on select "habitat habitat habitant food" at bounding box center [868, 437] width 65 height 16
click at [606, 474] on button "Verify" at bounding box center [692, 483] width 1028 height 22
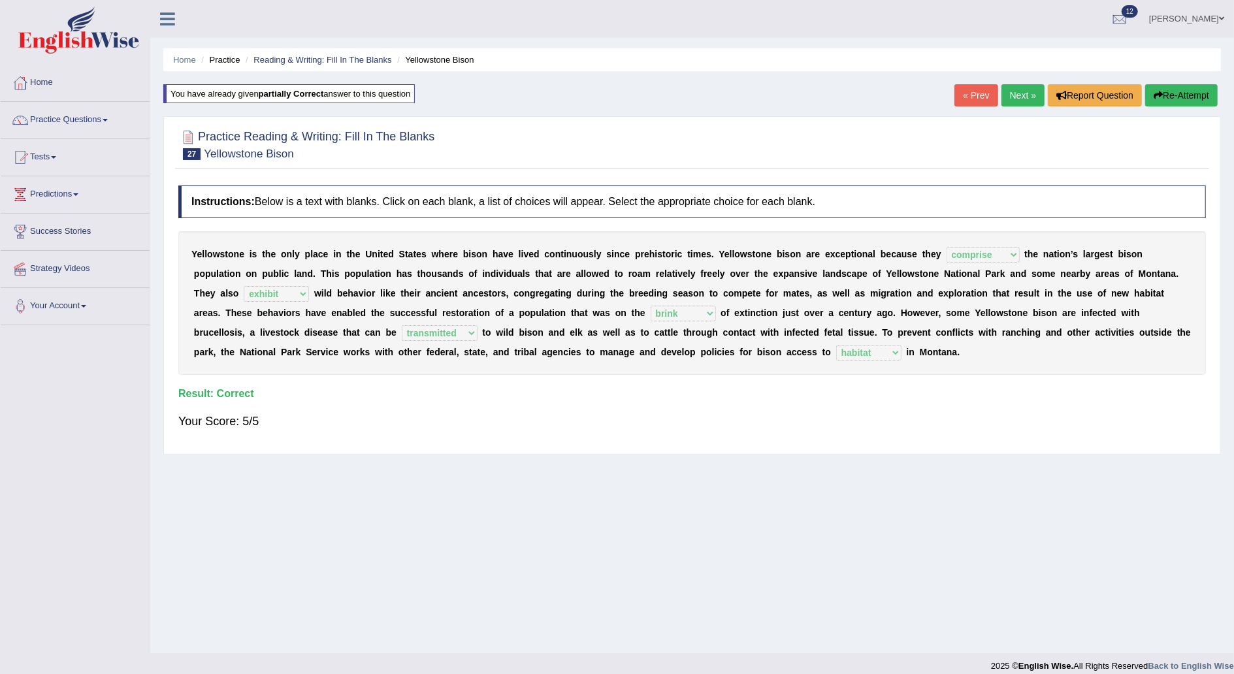
click at [1023, 96] on link "Next »" at bounding box center [1023, 95] width 43 height 22
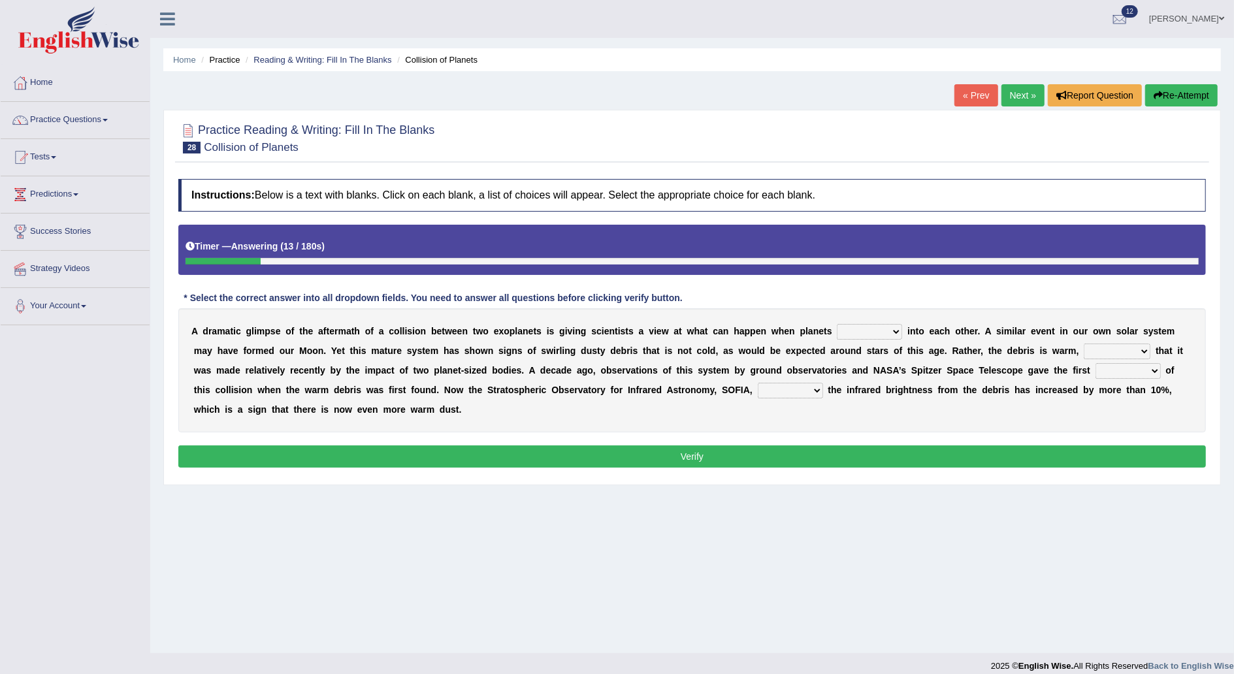
click at [857, 332] on select "crash explore roam implode" at bounding box center [869, 332] width 65 height 16
select select "crash"
click at [837, 324] on select "crash explore roam implode" at bounding box center [869, 332] width 65 height 16
click at [1084, 352] on select "reinforcing sentencing forging conducing" at bounding box center [1117, 352] width 67 height 16
select select "conducing"
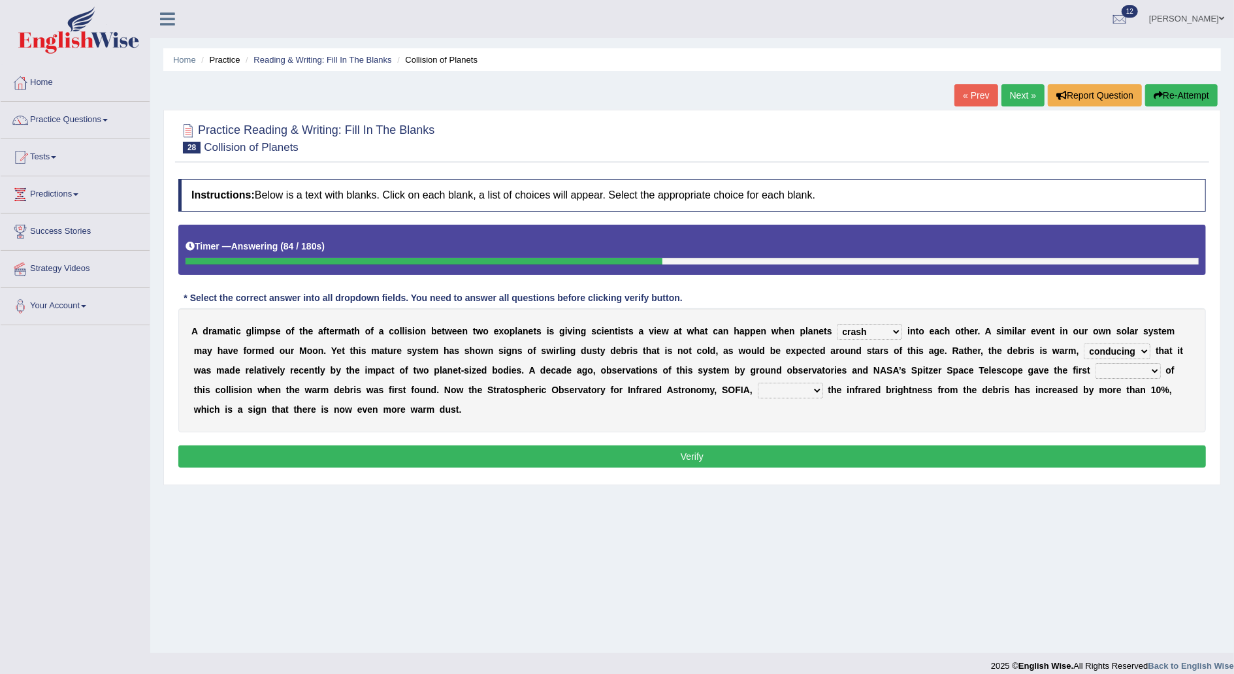
click at [1084, 344] on select "reinforcing sentencing forging conducing" at bounding box center [1117, 352] width 67 height 16
click at [1096, 373] on select "pints faints hints taints" at bounding box center [1128, 371] width 65 height 16
select select "hints"
click at [1096, 363] on select "pints faints hints taints" at bounding box center [1128, 371] width 65 height 16
click at [758, 391] on select "concealed revealed repealed unsealed" at bounding box center [790, 391] width 65 height 16
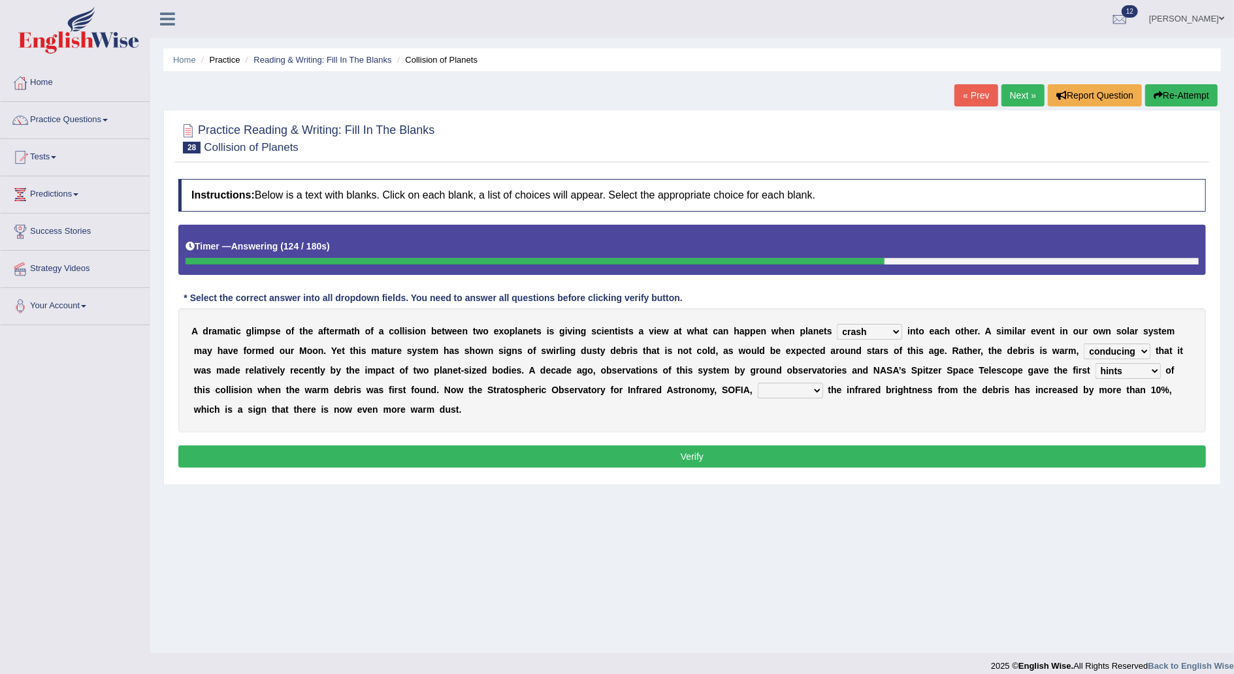
select select "concealed"
click at [758, 383] on select "concealed revealed repealed unsealed" at bounding box center [790, 391] width 65 height 16
click at [758, 388] on select "concealed revealed repealed unsealed" at bounding box center [790, 391] width 65 height 16
click at [704, 454] on button "Verify" at bounding box center [692, 457] width 1028 height 22
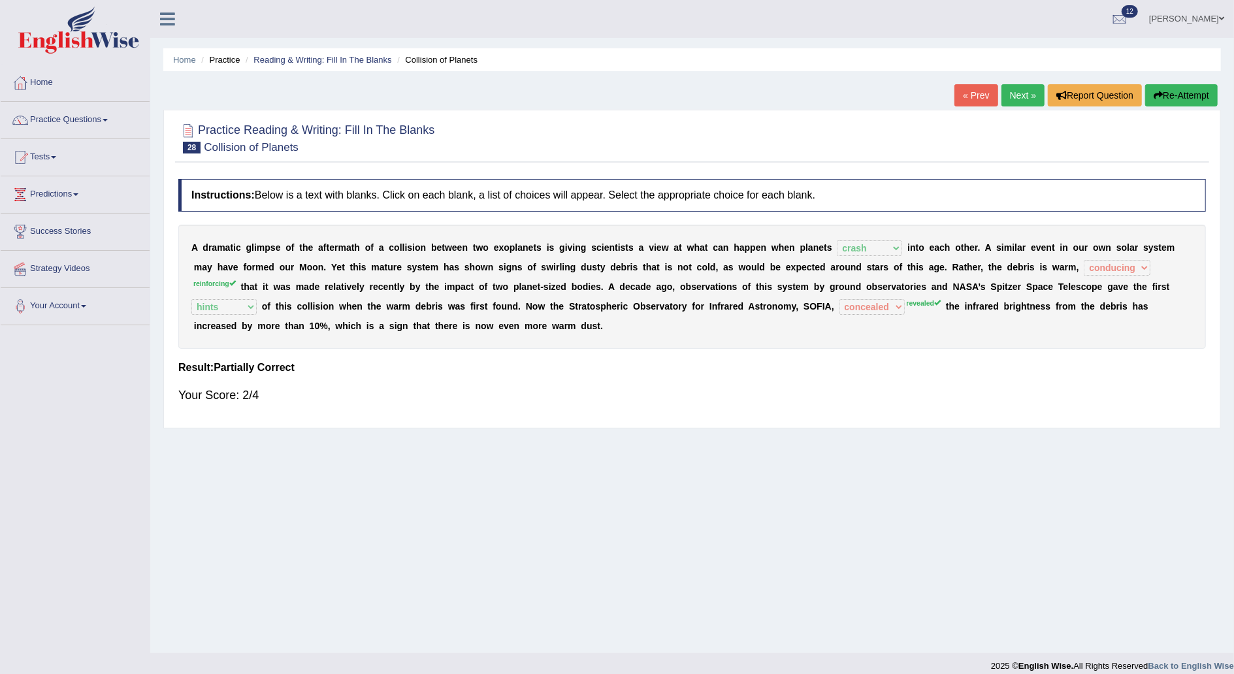
click at [1196, 95] on button "Re-Attempt" at bounding box center [1182, 95] width 73 height 22
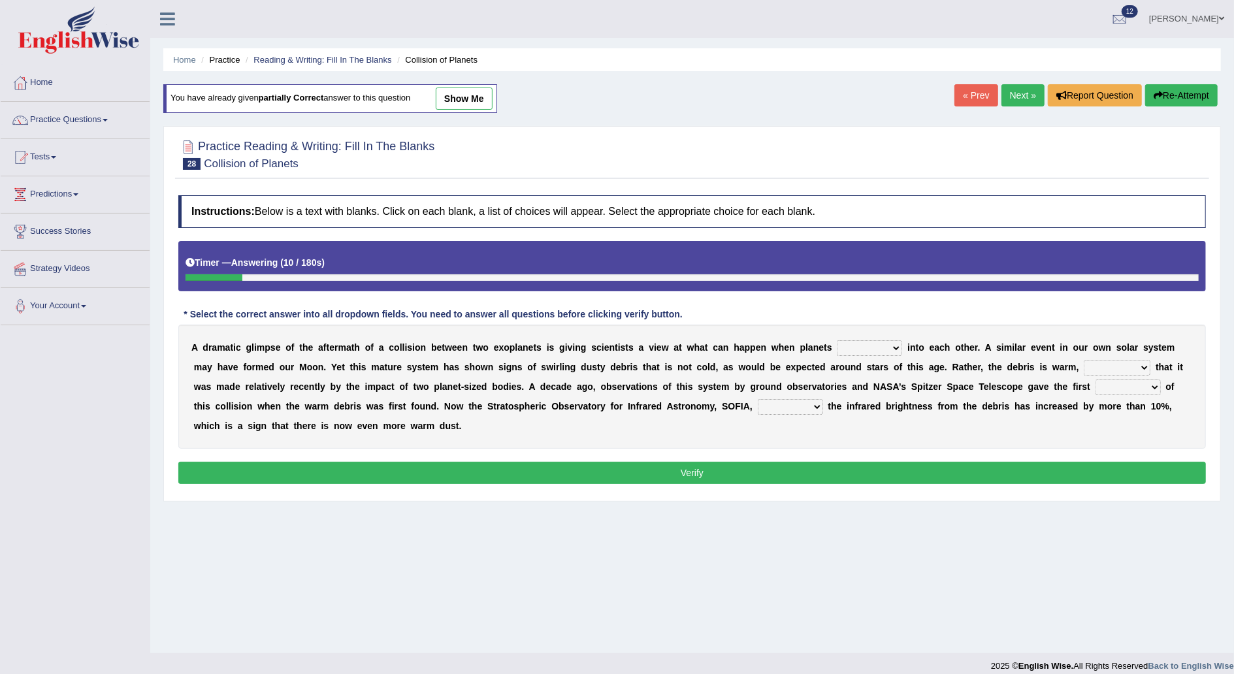
click at [855, 350] on select "crash explore roam implode" at bounding box center [869, 348] width 65 height 16
select select "crash"
click at [837, 340] on select "crash explore roam implode" at bounding box center [869, 348] width 65 height 16
click at [1084, 366] on select "reinforcing sentencing forging conducing" at bounding box center [1117, 368] width 67 height 16
select select "reinforcing"
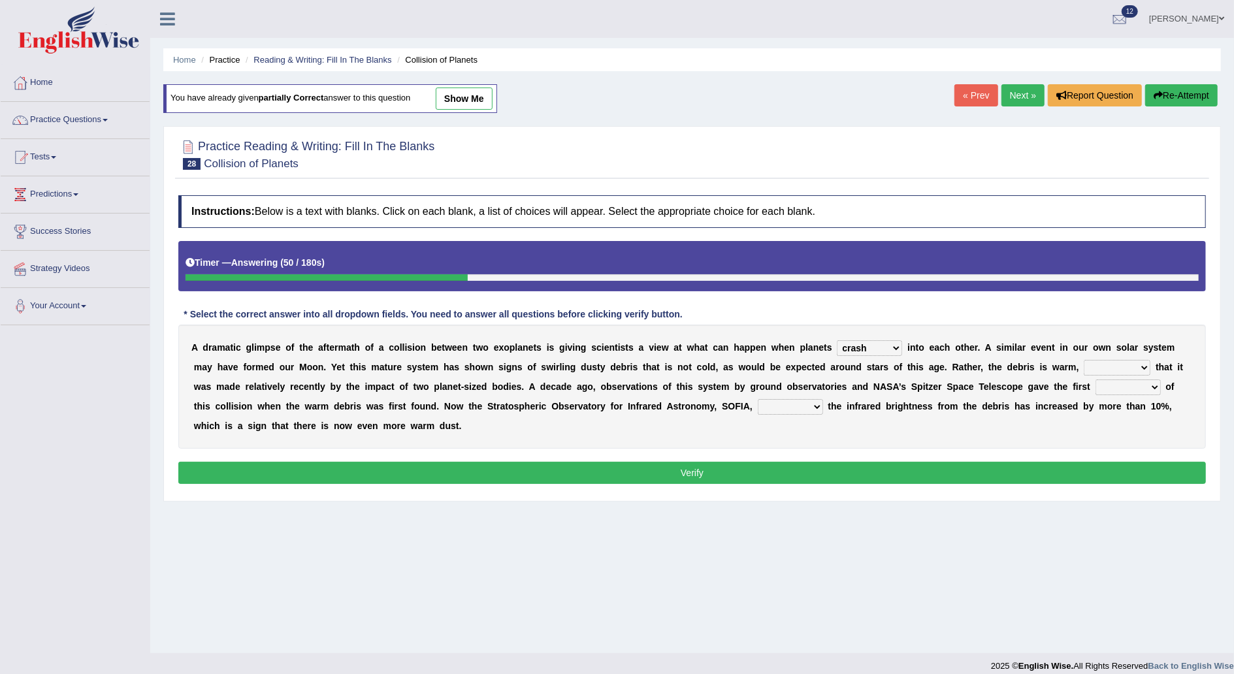
click at [1084, 360] on select "reinforcing sentencing forging conducing" at bounding box center [1117, 368] width 67 height 16
click at [1096, 391] on select "pints faints hints taints" at bounding box center [1128, 388] width 65 height 16
select select "pints"
click at [1096, 380] on select "pints faints hints taints" at bounding box center [1128, 388] width 65 height 16
click at [758, 401] on select "concealed revealed repealed unsealed" at bounding box center [790, 407] width 65 height 16
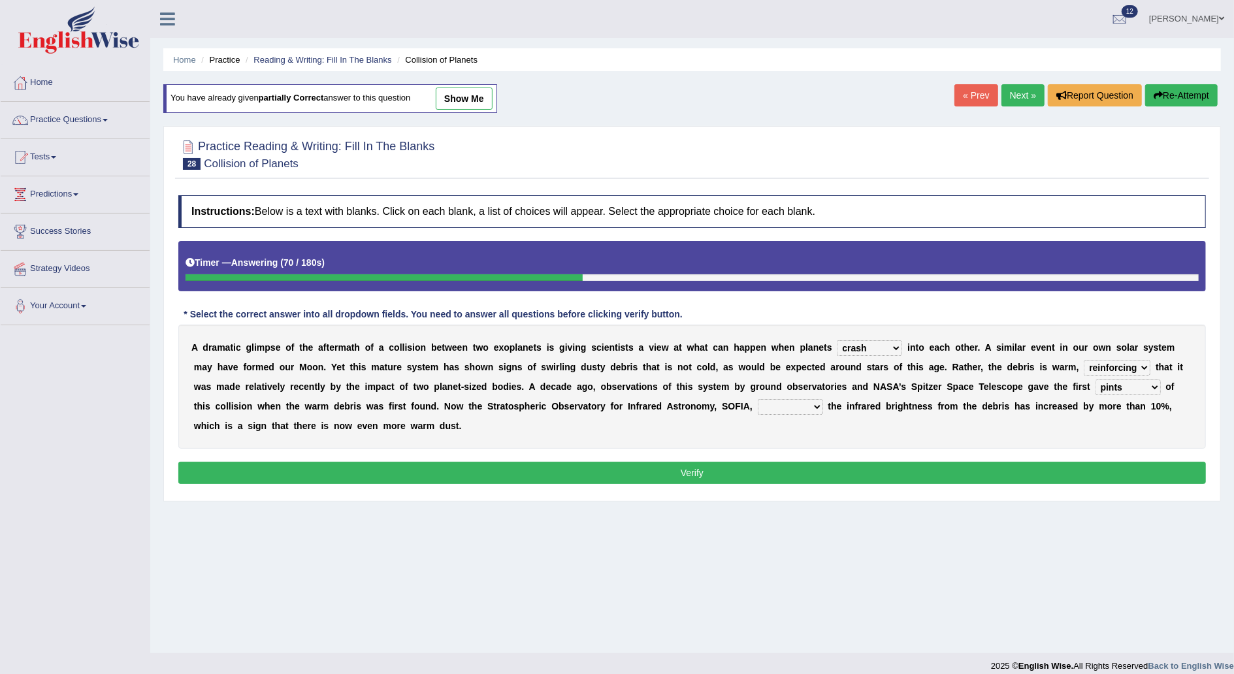
select select "revealed"
click at [758, 399] on select "concealed revealed repealed unsealed" at bounding box center [790, 407] width 65 height 16
click at [634, 469] on button "Verify" at bounding box center [692, 473] width 1028 height 22
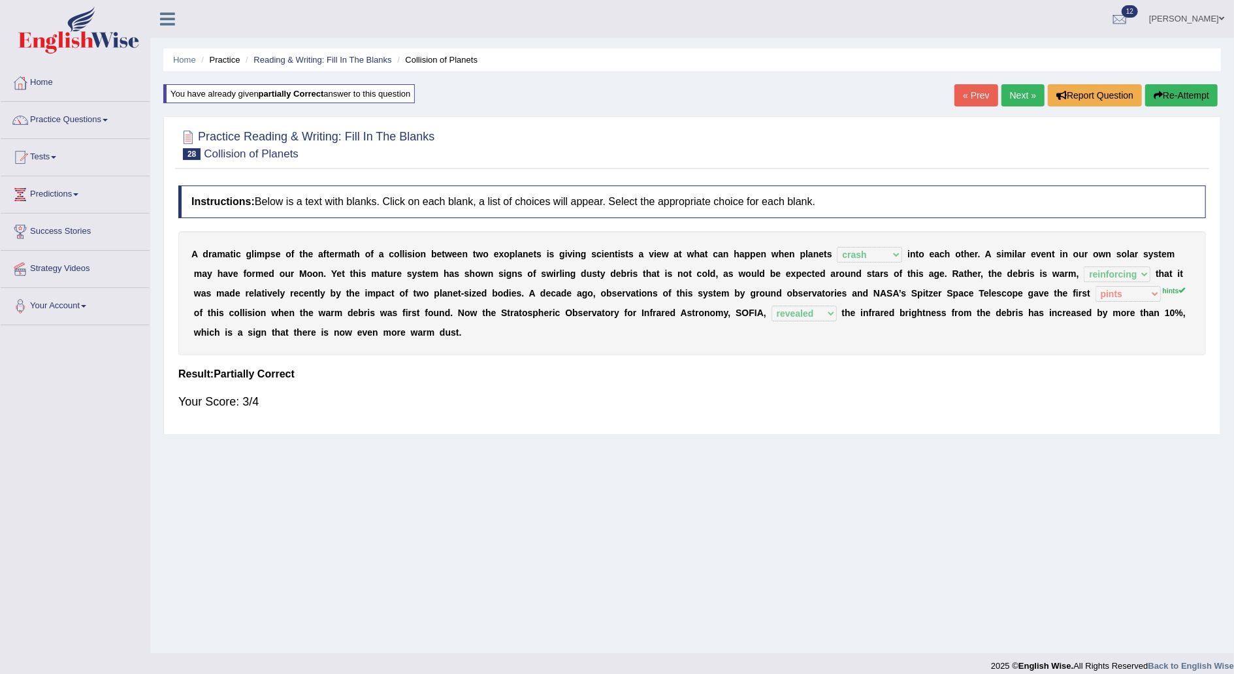
click at [634, 469] on div "Home Practice Reading & Writing: Fill In The Blanks Collision of Planets You ha…" at bounding box center [692, 326] width 1084 height 653
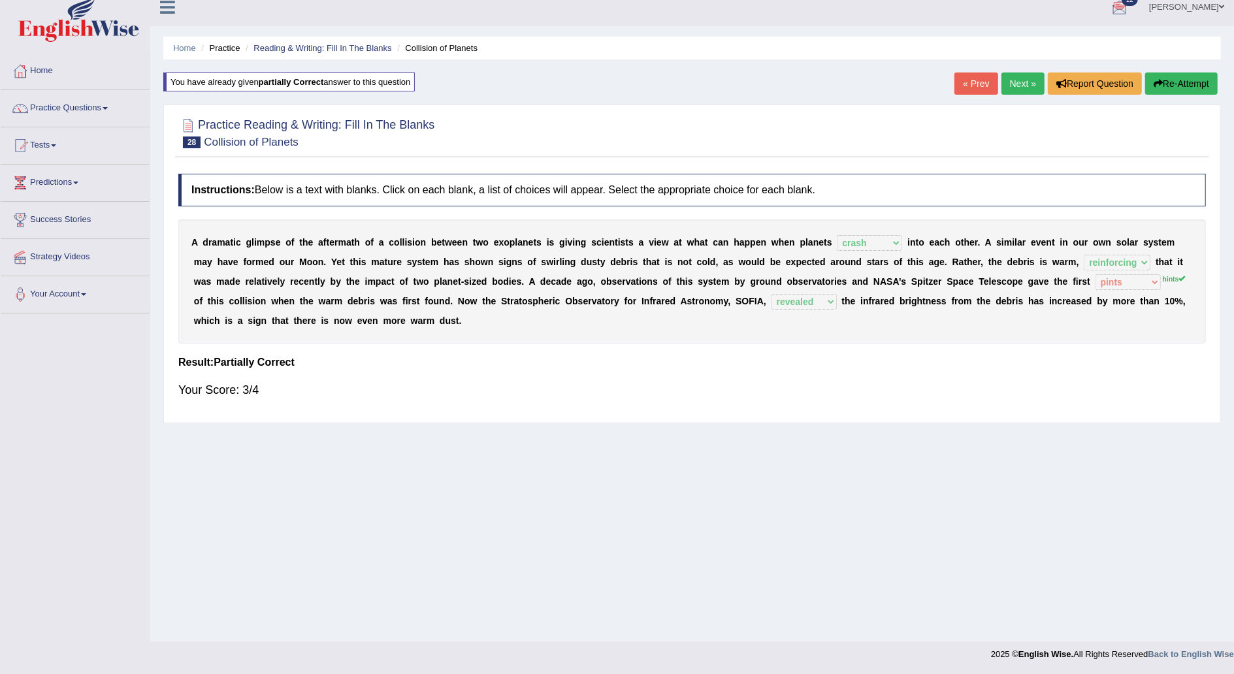
click at [1171, 74] on button "Re-Attempt" at bounding box center [1182, 84] width 73 height 22
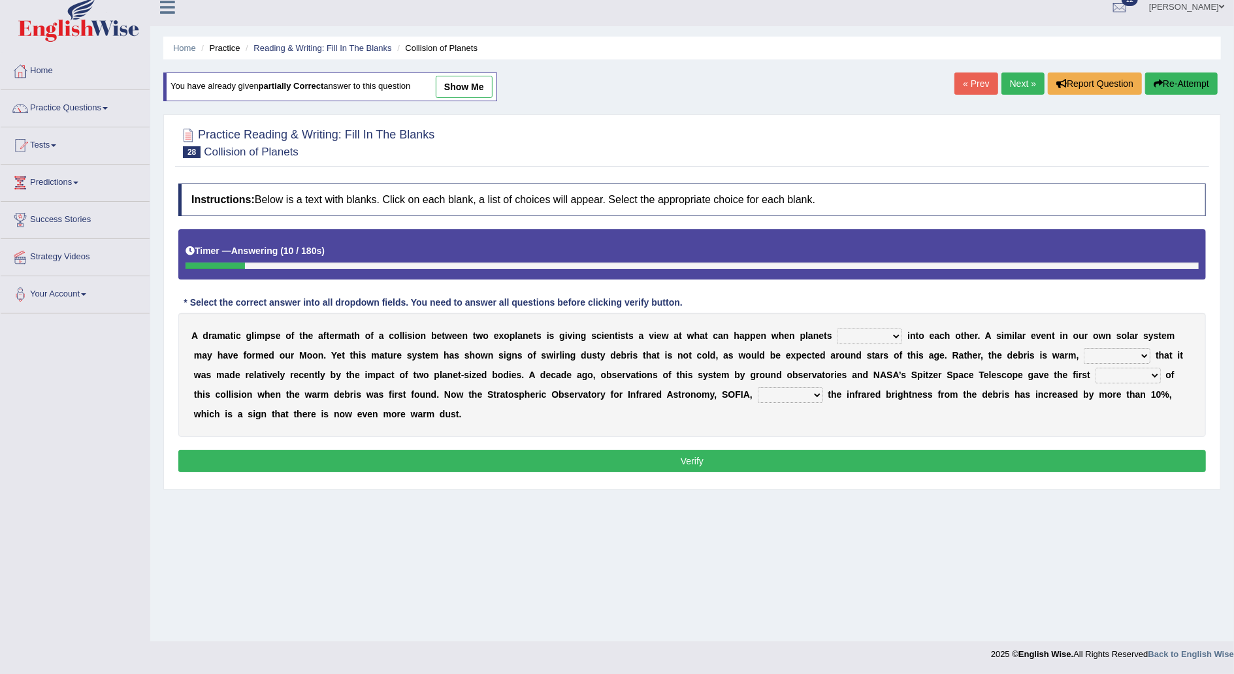
click at [849, 336] on select "crash explore roam implode" at bounding box center [869, 337] width 65 height 16
select select "crash"
click at [837, 329] on select "crash explore roam implode" at bounding box center [869, 337] width 65 height 16
click at [1084, 355] on select "reinforcing sentencing forging conducing" at bounding box center [1117, 356] width 67 height 16
select select "reinforcing"
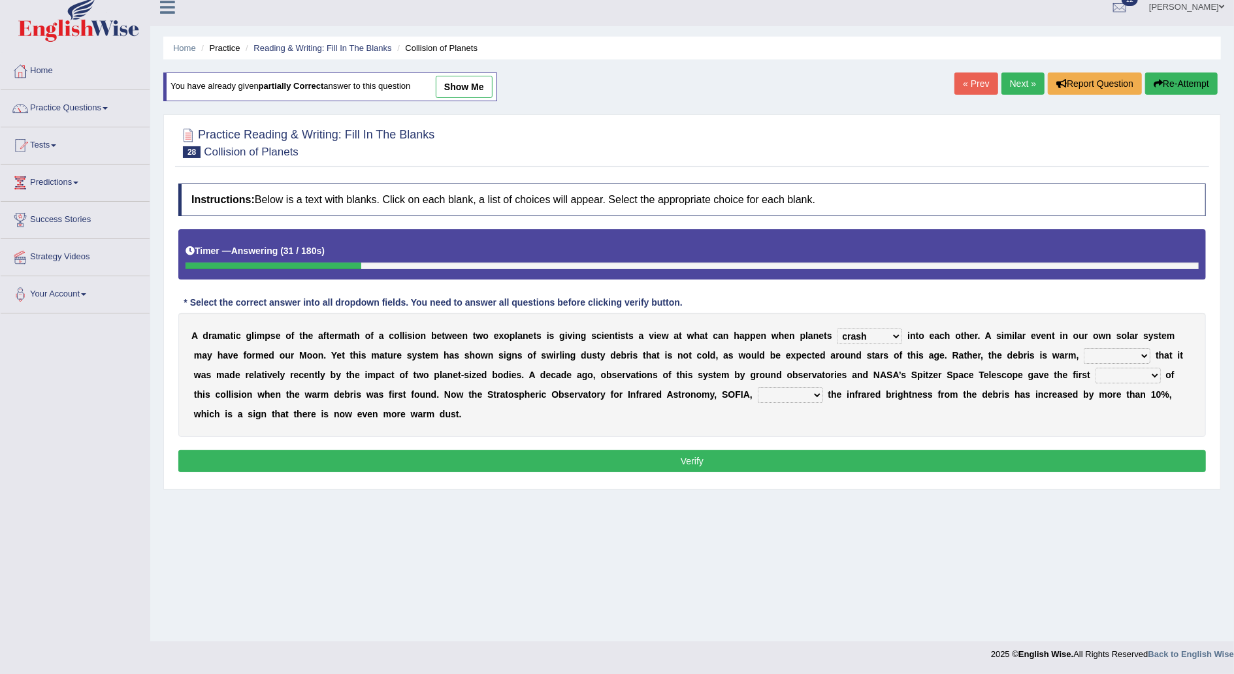
click at [1084, 348] on select "reinforcing sentencing forging conducing" at bounding box center [1117, 356] width 67 height 16
click at [1096, 374] on select "pints faints hints taints" at bounding box center [1128, 376] width 65 height 16
select select "hints"
click at [1096, 368] on select "pints faints hints taints" at bounding box center [1128, 376] width 65 height 16
click at [758, 395] on select "concealed revealed repealed unsealed" at bounding box center [790, 396] width 65 height 16
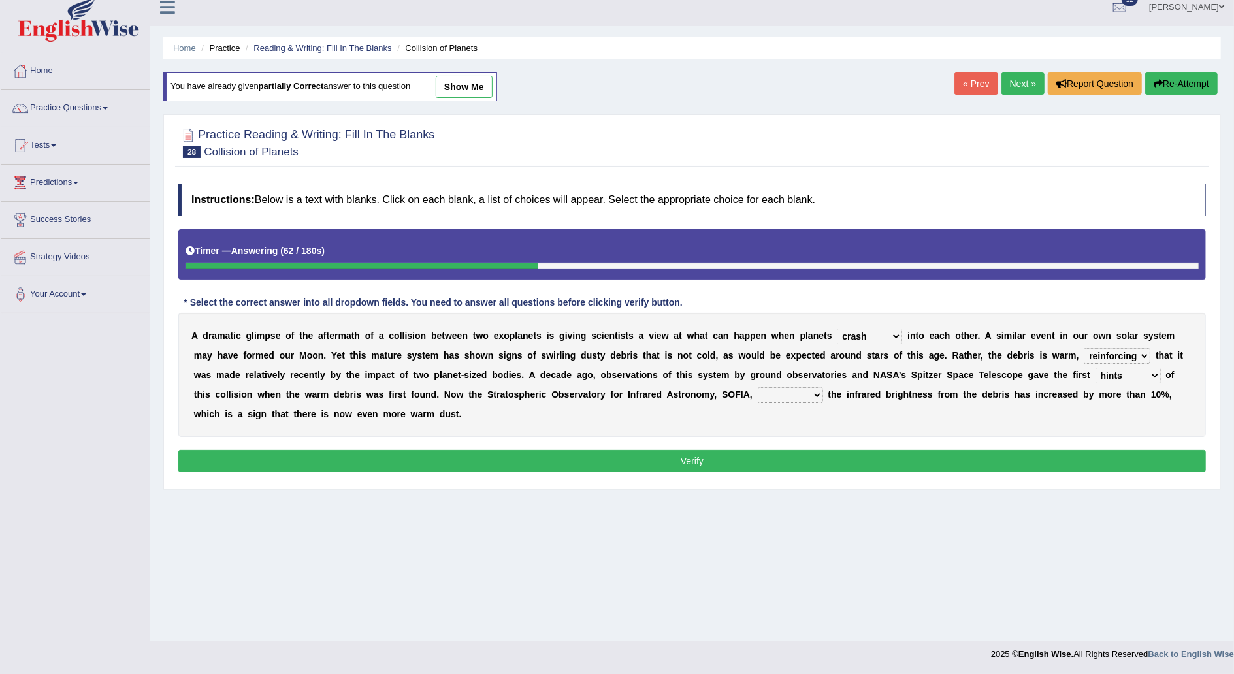
select select "revealed"
click at [758, 388] on select "concealed revealed repealed unsealed" at bounding box center [790, 396] width 65 height 16
click at [657, 467] on button "Verify" at bounding box center [692, 461] width 1028 height 22
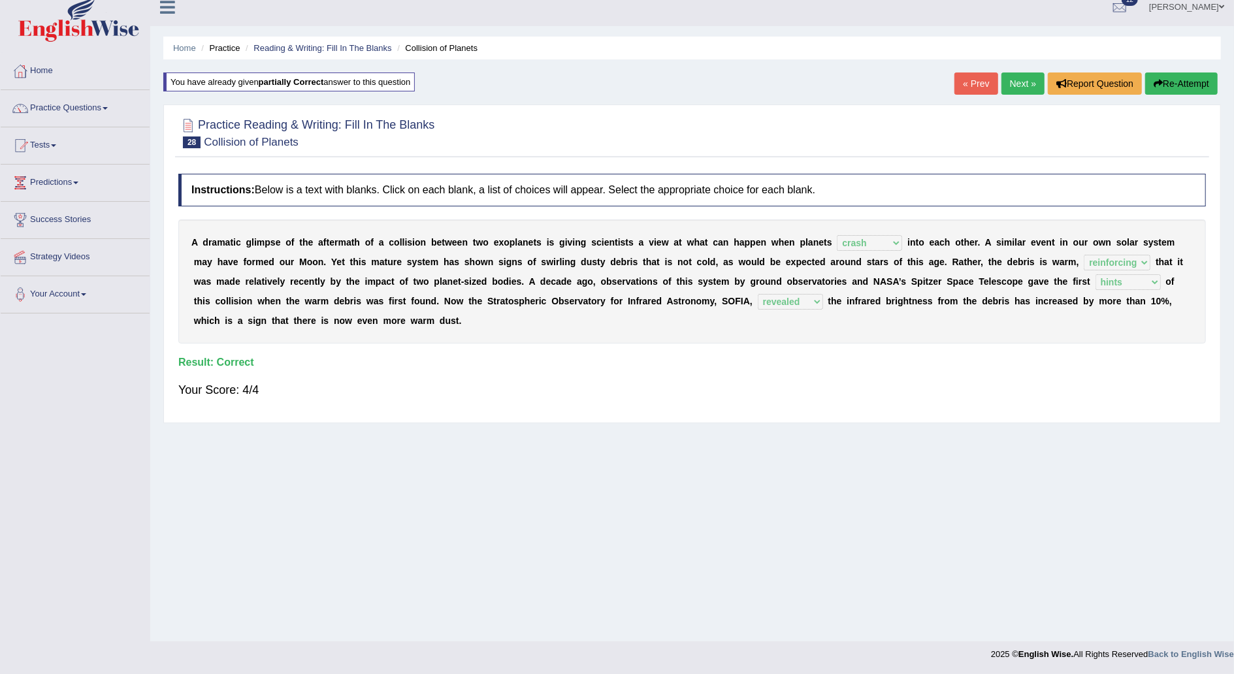
click at [1019, 84] on link "Next »" at bounding box center [1023, 84] width 43 height 22
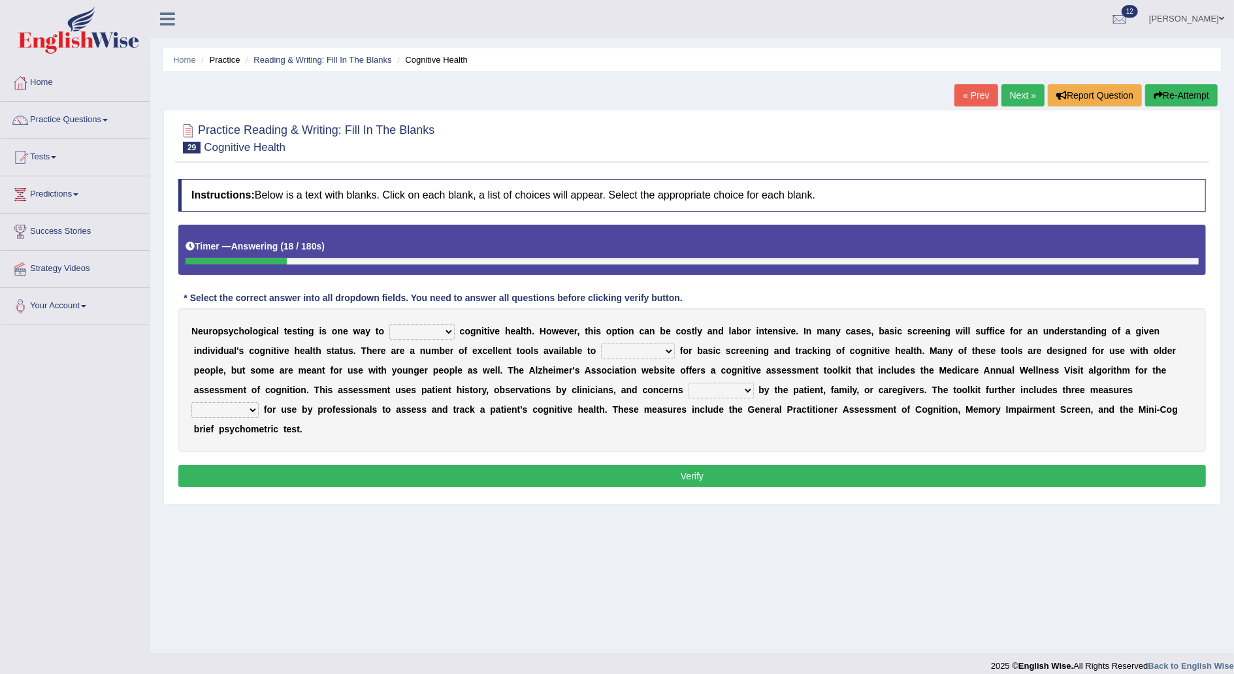
click at [428, 331] on select "obsess assess possess access" at bounding box center [421, 332] width 65 height 16
select select "assess"
click at [389, 324] on select "obsess assess possess access" at bounding box center [421, 332] width 65 height 16
click at [601, 345] on select "stationers practitioners petitioners questioners" at bounding box center [638, 352] width 74 height 16
select select "practitioners"
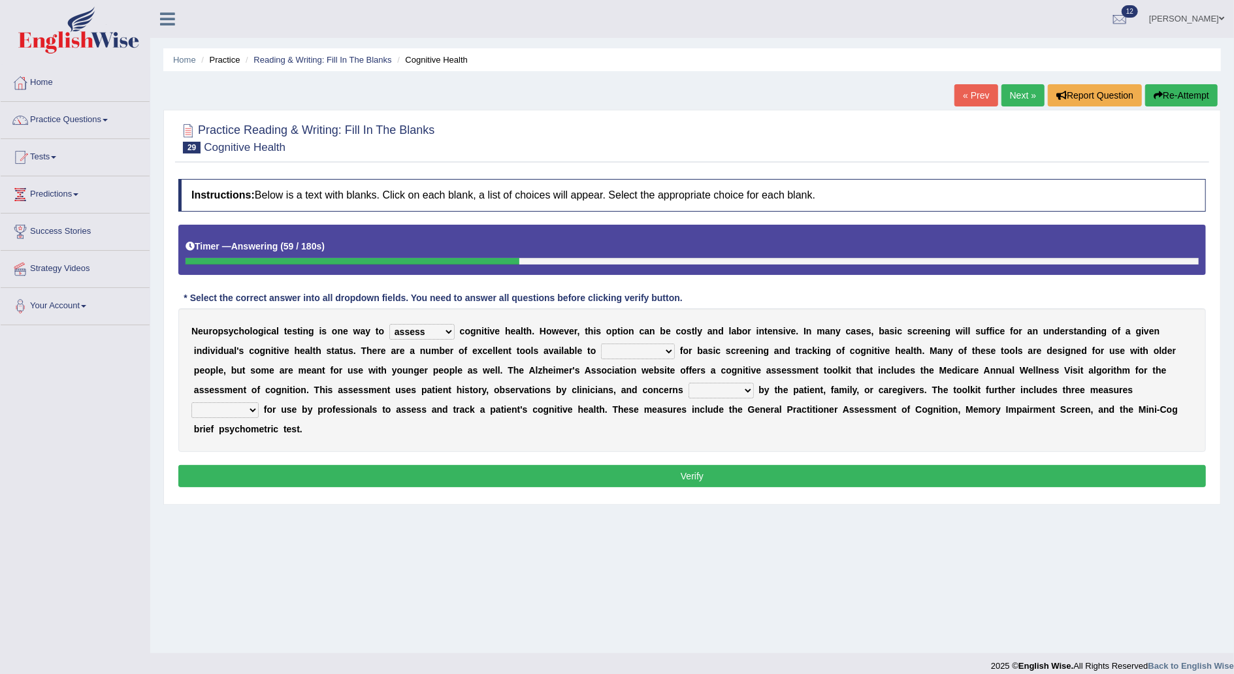
click at [601, 344] on select "stationers practitioners petitioners questioners" at bounding box center [638, 352] width 74 height 16
click at [689, 390] on select "raised rising arising praised" at bounding box center [721, 391] width 65 height 16
select select "raised"
click at [689, 383] on select "raised rising arising praised" at bounding box center [721, 391] width 65 height 16
click at [259, 403] on select "validated intimidated dilapidated antedated" at bounding box center [224, 411] width 67 height 16
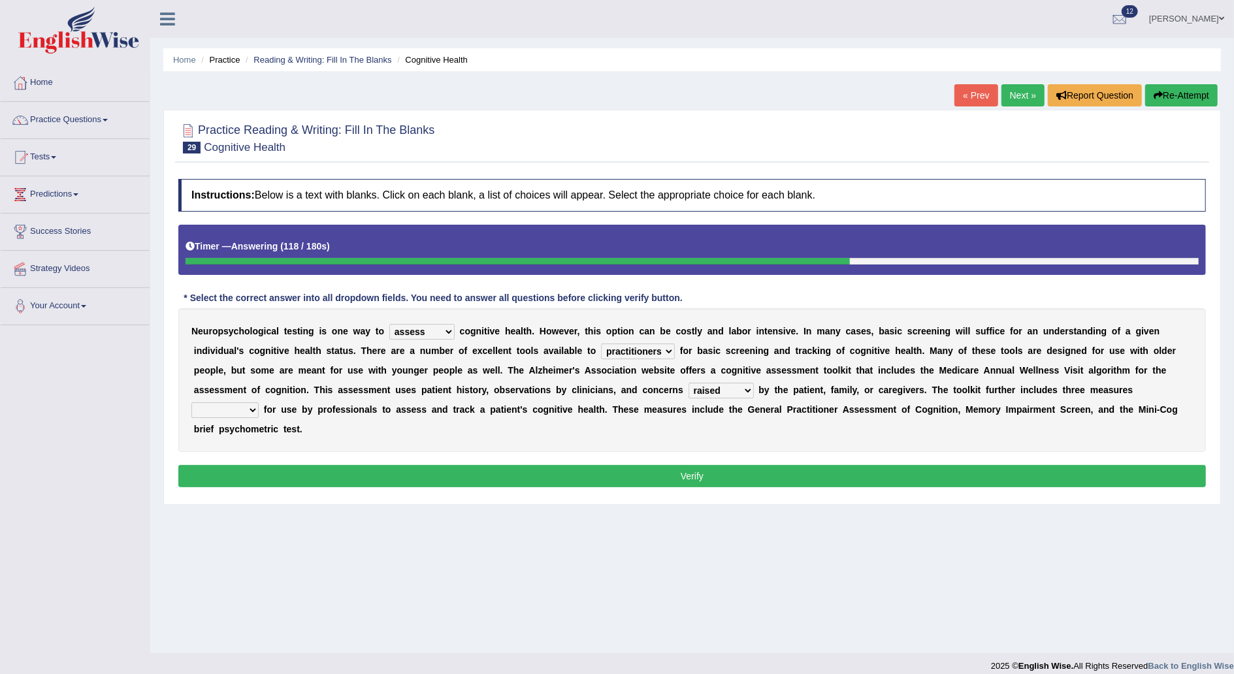
select select "validated"
click at [259, 403] on select "validated intimidated dilapidated antedated" at bounding box center [224, 411] width 67 height 16
click at [763, 465] on button "Verify" at bounding box center [692, 476] width 1028 height 22
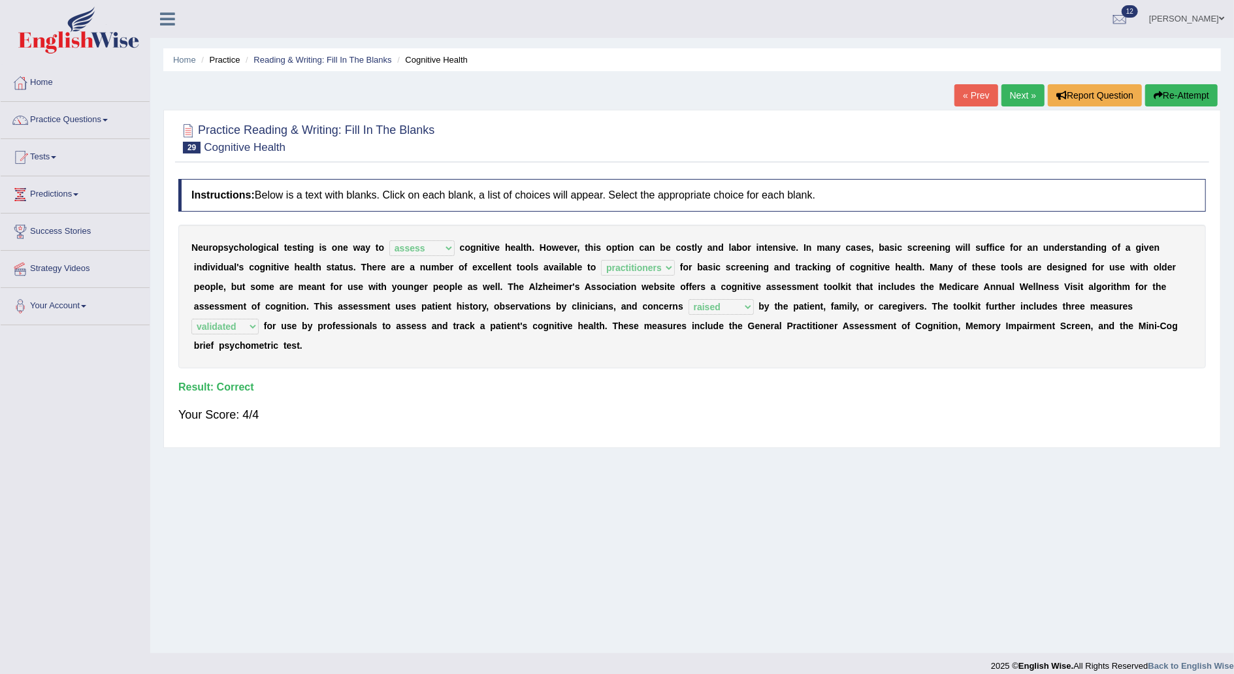
click at [1027, 95] on link "Next »" at bounding box center [1023, 95] width 43 height 22
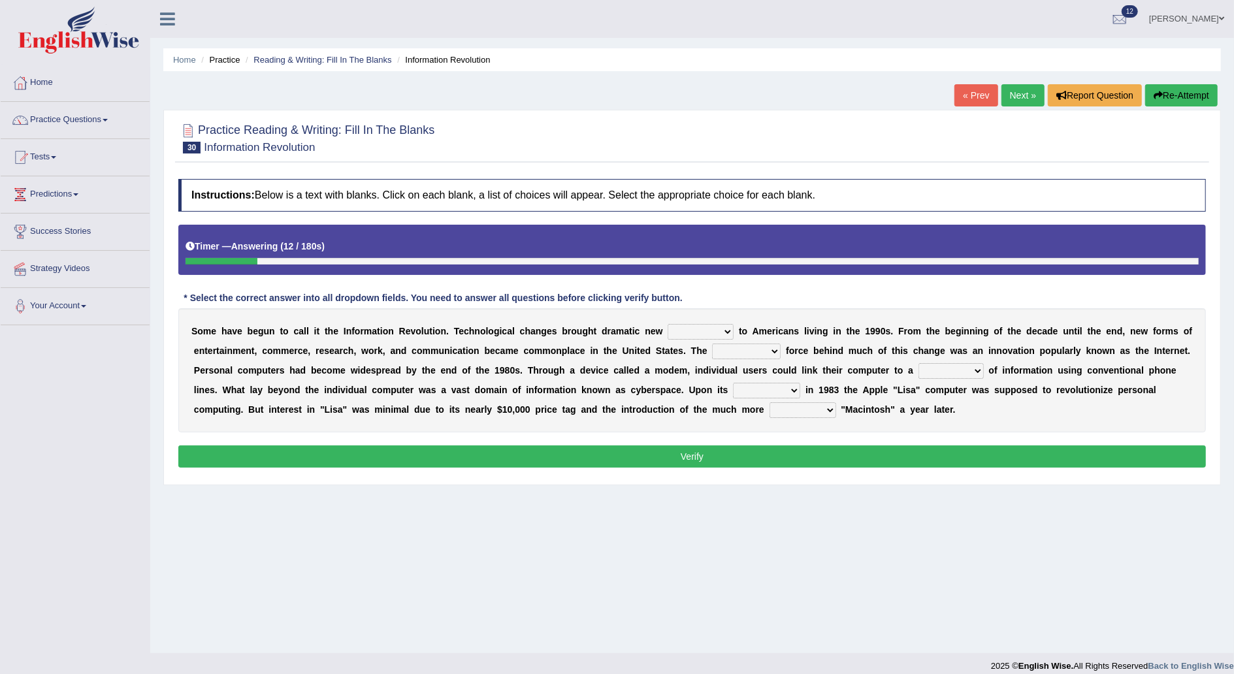
click at [698, 331] on select "challenges puzzles options confusion" at bounding box center [701, 332] width 66 height 16
select select "challenges"
click at [668, 324] on select "challenges puzzles options confusion" at bounding box center [701, 332] width 66 height 16
click at [749, 349] on select "unremitting uninspiring driving insinuating" at bounding box center [746, 352] width 69 height 16
select select "driving"
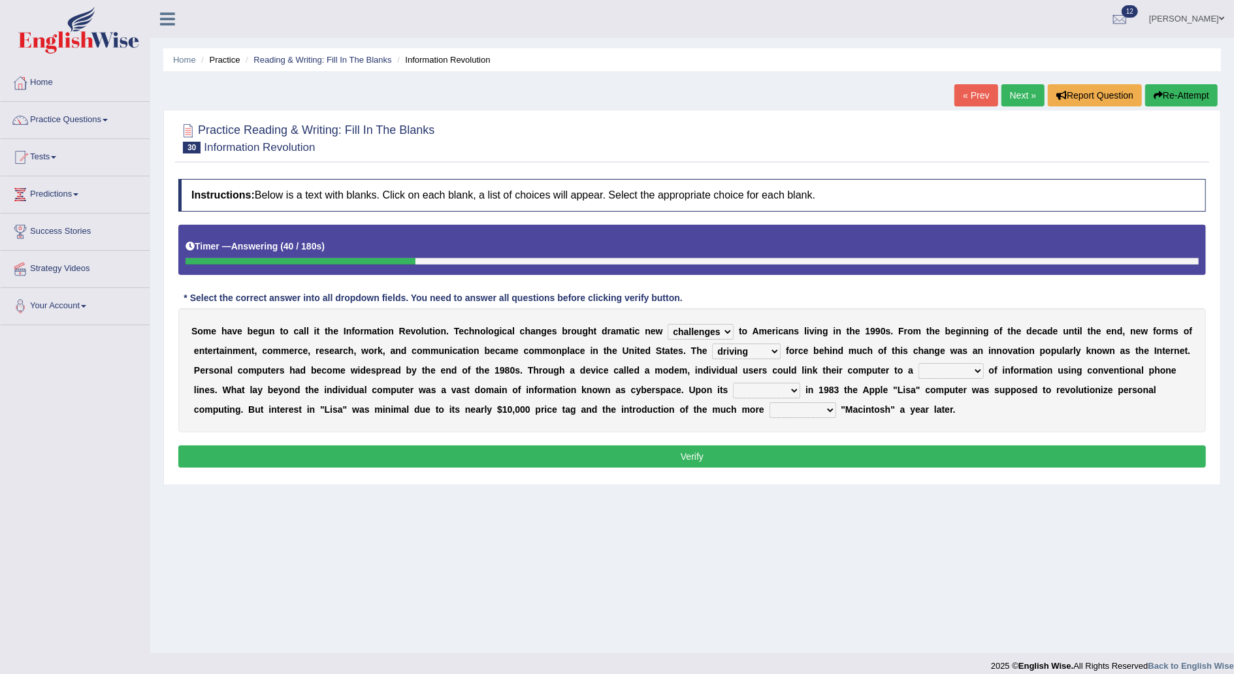
click at [712, 344] on select "unremitting uninspiring driving insinuating" at bounding box center [746, 352] width 69 height 16
click at [919, 367] on select "magnitude bulk wealth volume" at bounding box center [951, 371] width 65 height 16
select select "bulk"
click at [919, 363] on select "magnitude bulk wealth volume" at bounding box center [951, 371] width 65 height 16
click at [733, 389] on select "relief release publication emission" at bounding box center [766, 391] width 67 height 16
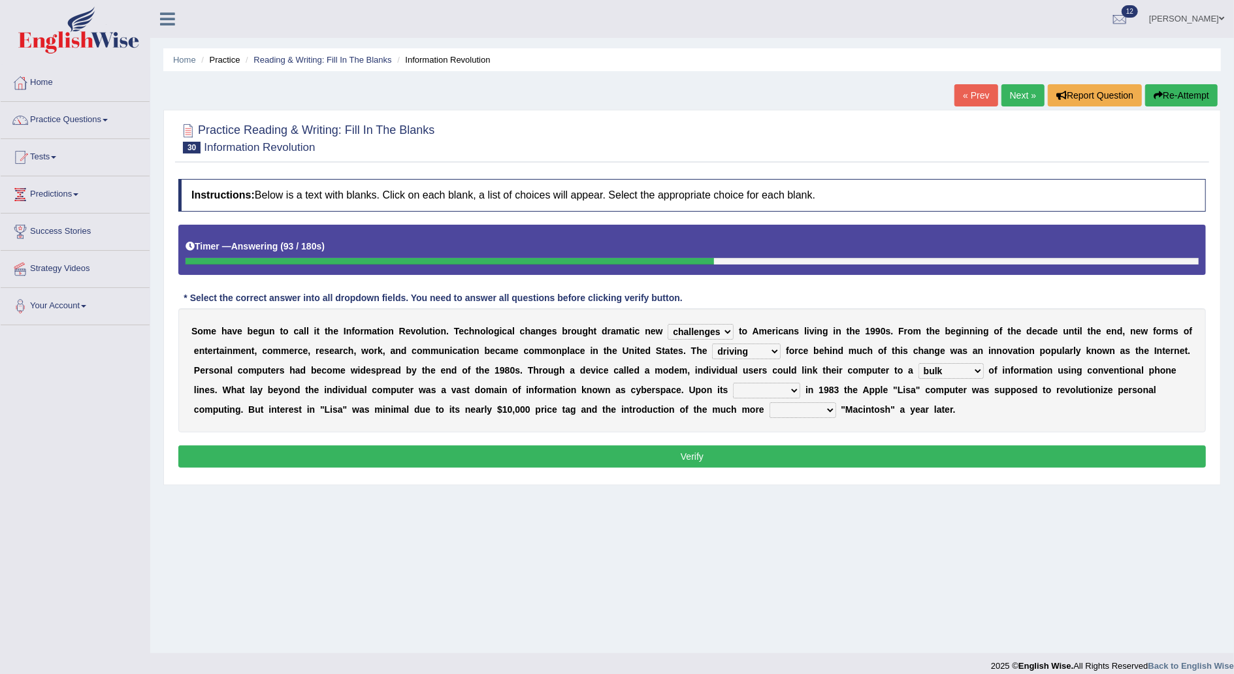
select select "release"
click at [733, 383] on select "relief release publication emission" at bounding box center [766, 391] width 67 height 16
click at [770, 414] on select "convenient affordable advanced formidable" at bounding box center [803, 411] width 67 height 16
select select "affordable"
click at [770, 403] on select "convenient affordable advanced formidable" at bounding box center [803, 411] width 67 height 16
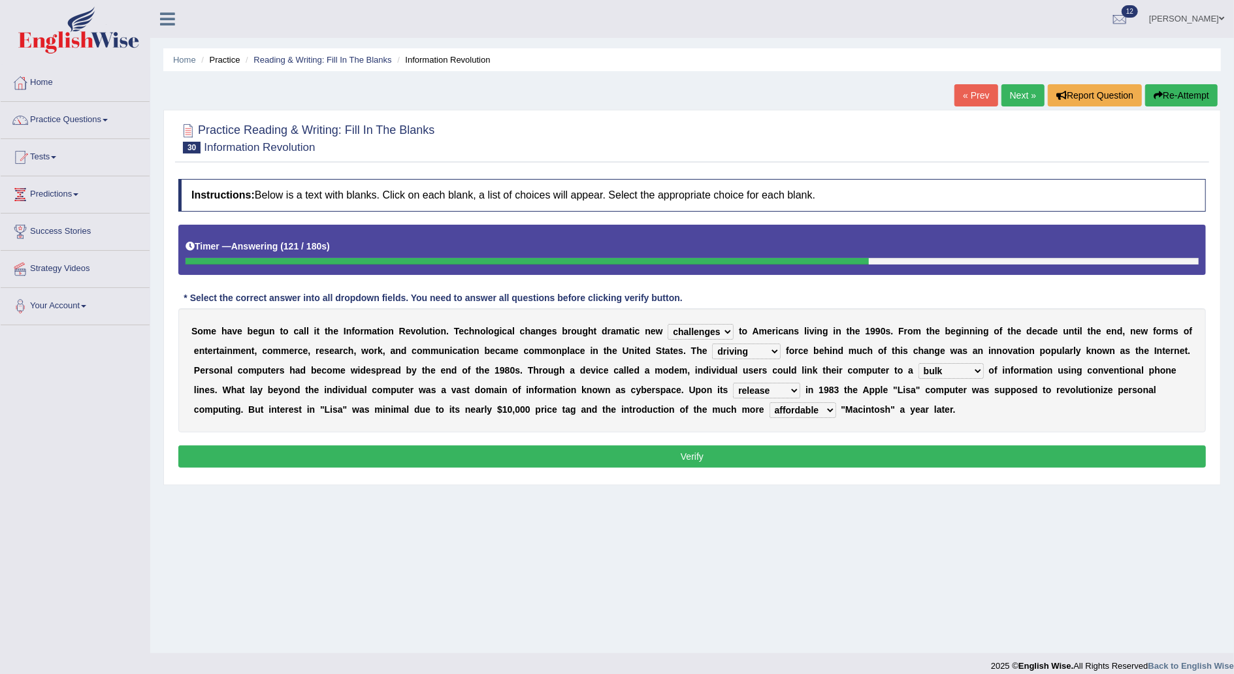
click at [681, 450] on button "Verify" at bounding box center [692, 457] width 1028 height 22
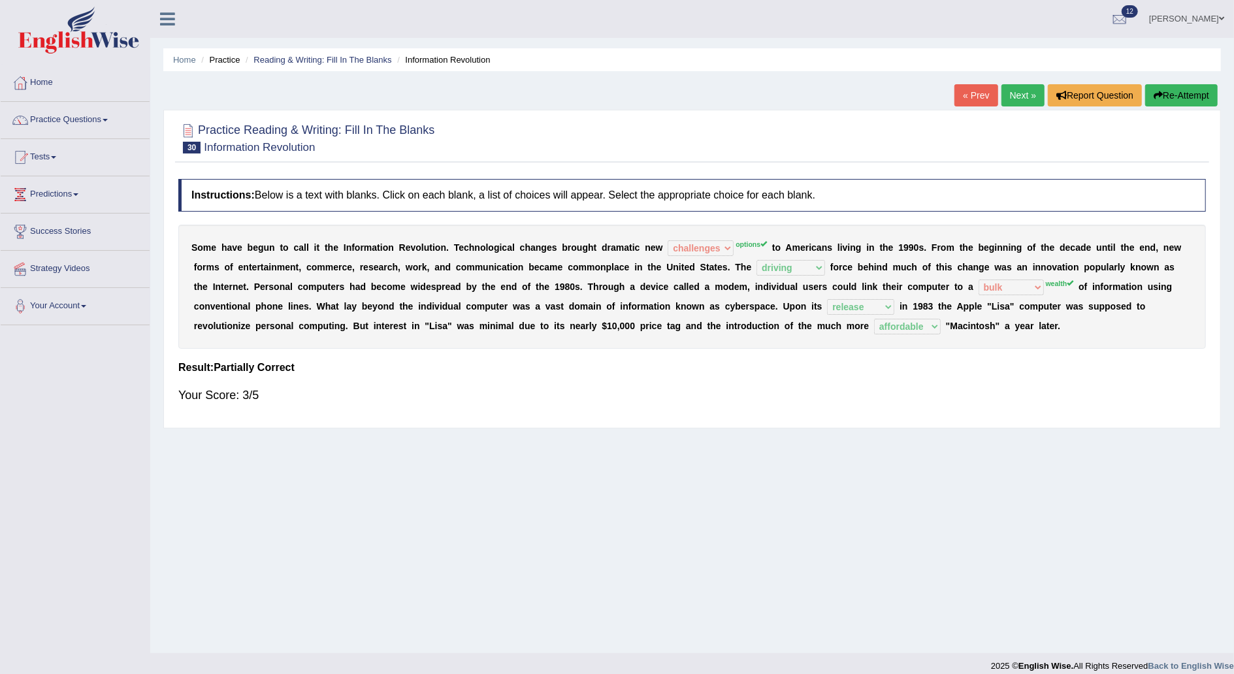
click at [1167, 91] on button "Re-Attempt" at bounding box center [1182, 95] width 73 height 22
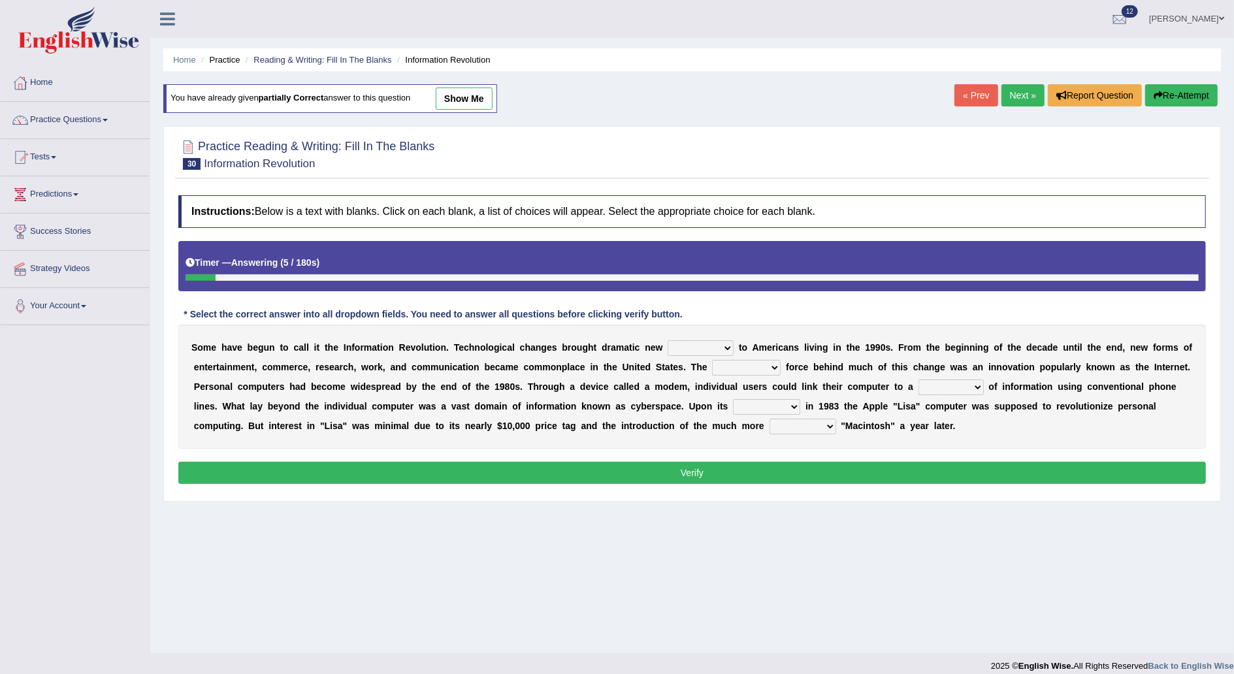
click at [697, 348] on select "challenges puzzles options confusion" at bounding box center [701, 348] width 66 height 16
select select "options"
click at [668, 340] on select "challenges puzzles options confusion" at bounding box center [701, 348] width 66 height 16
click at [744, 365] on select "unremitting uninspiring driving insinuating" at bounding box center [746, 368] width 69 height 16
select select "driving"
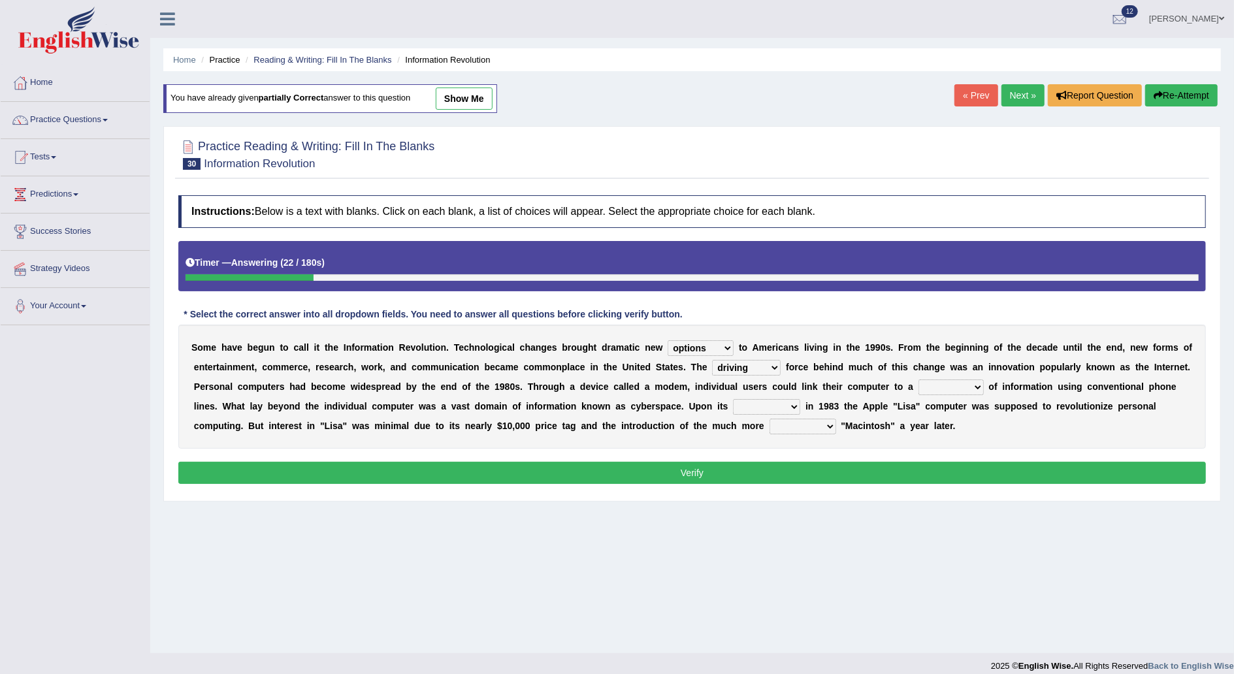
click at [712, 360] on select "unremitting uninspiring driving insinuating" at bounding box center [746, 368] width 69 height 16
click at [919, 383] on select "magnitude bulk wealth volume" at bounding box center [951, 388] width 65 height 16
select select "wealth"
click at [919, 380] on select "magnitude bulk wealth volume" at bounding box center [951, 388] width 65 height 16
click at [733, 409] on select "relief release publication emission" at bounding box center [766, 407] width 67 height 16
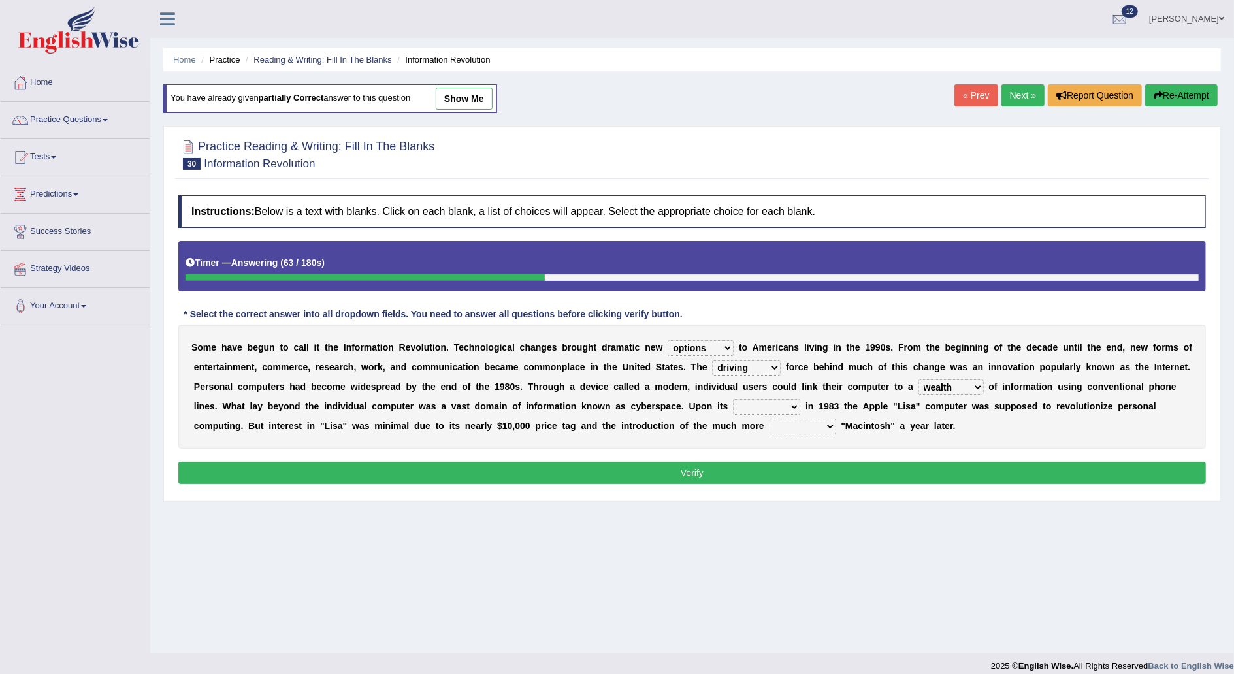
select select "release"
click at [733, 399] on select "relief release publication emission" at bounding box center [766, 407] width 67 height 16
click at [770, 426] on select "convenient affordable advanced formidable" at bounding box center [803, 427] width 67 height 16
select select "affordable"
click at [770, 419] on select "convenient affordable advanced formidable" at bounding box center [803, 427] width 67 height 16
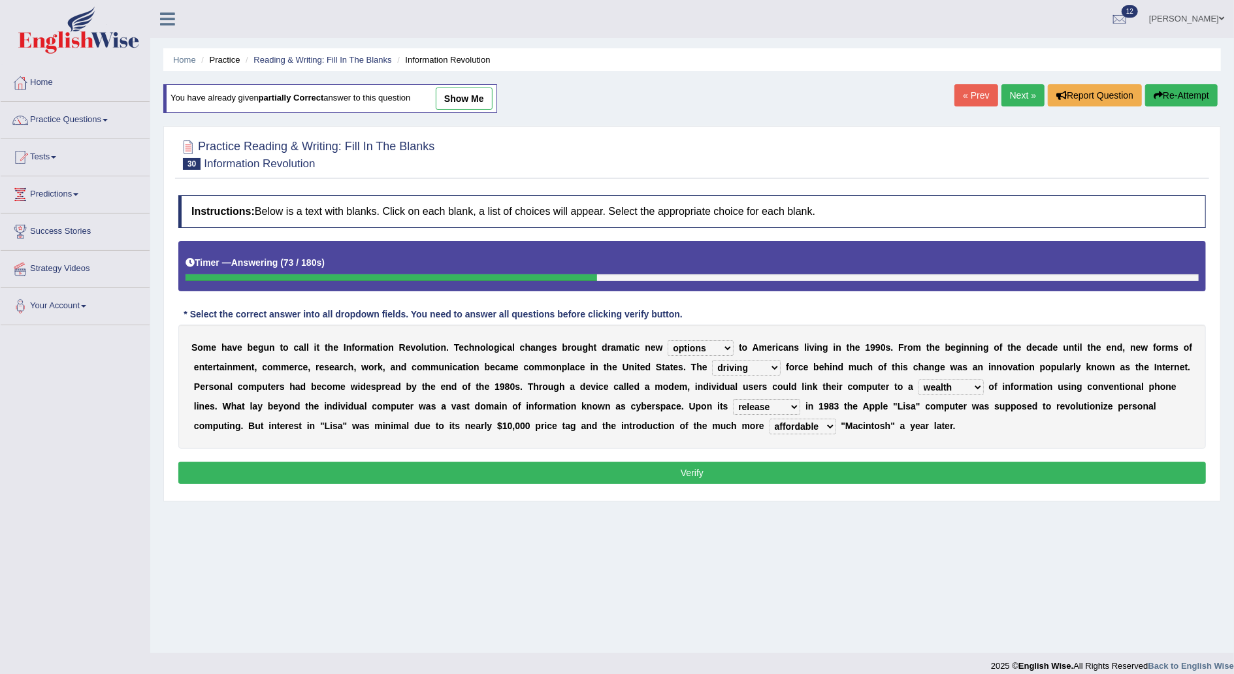
click at [715, 467] on button "Verify" at bounding box center [692, 473] width 1028 height 22
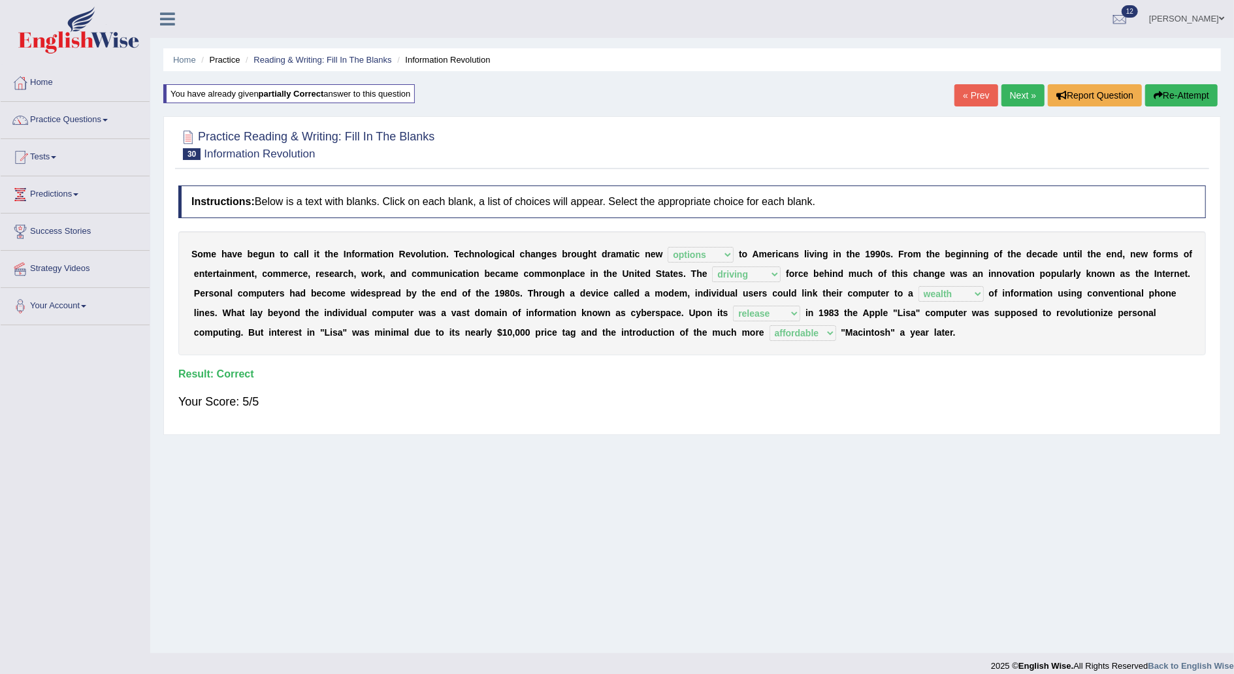
click at [1024, 89] on link "Next »" at bounding box center [1023, 95] width 43 height 22
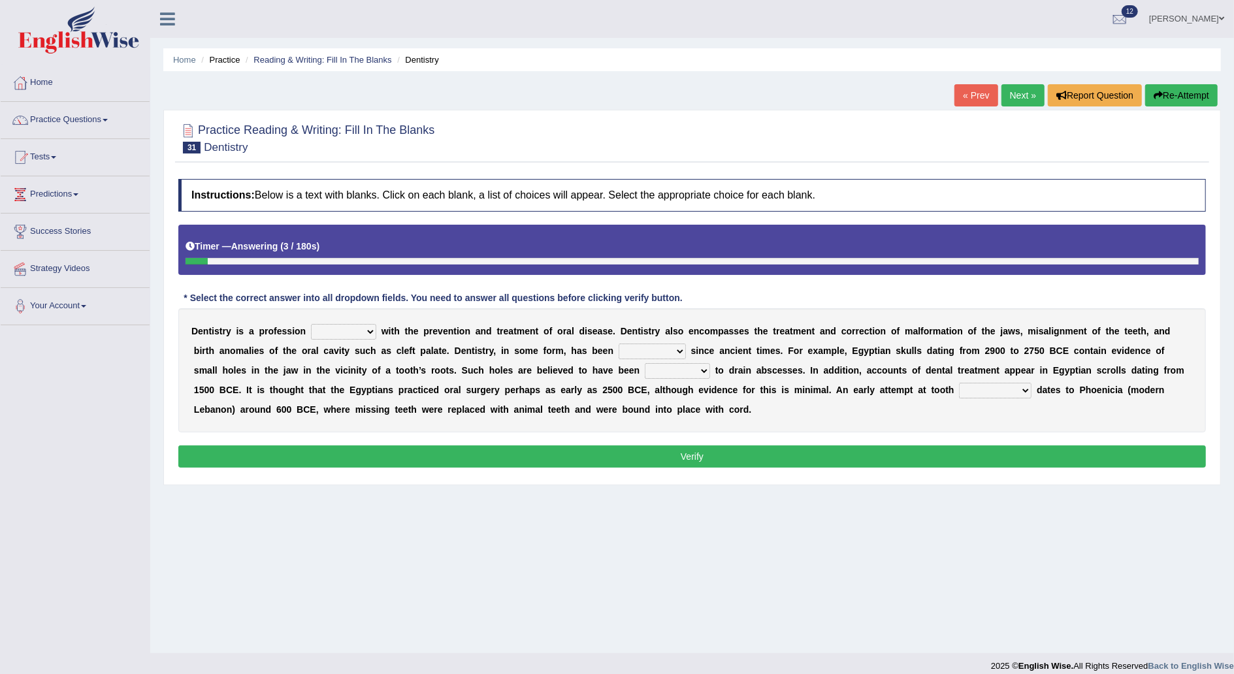
click at [355, 333] on select "agreed dealt concerned taken" at bounding box center [343, 332] width 65 height 16
select select "dealt"
click at [311, 324] on select "agreed dealt concerned taken" at bounding box center [343, 332] width 65 height 16
click at [619, 349] on select "criticized replaced practiced abandoned" at bounding box center [652, 352] width 67 height 16
select select "practiced"
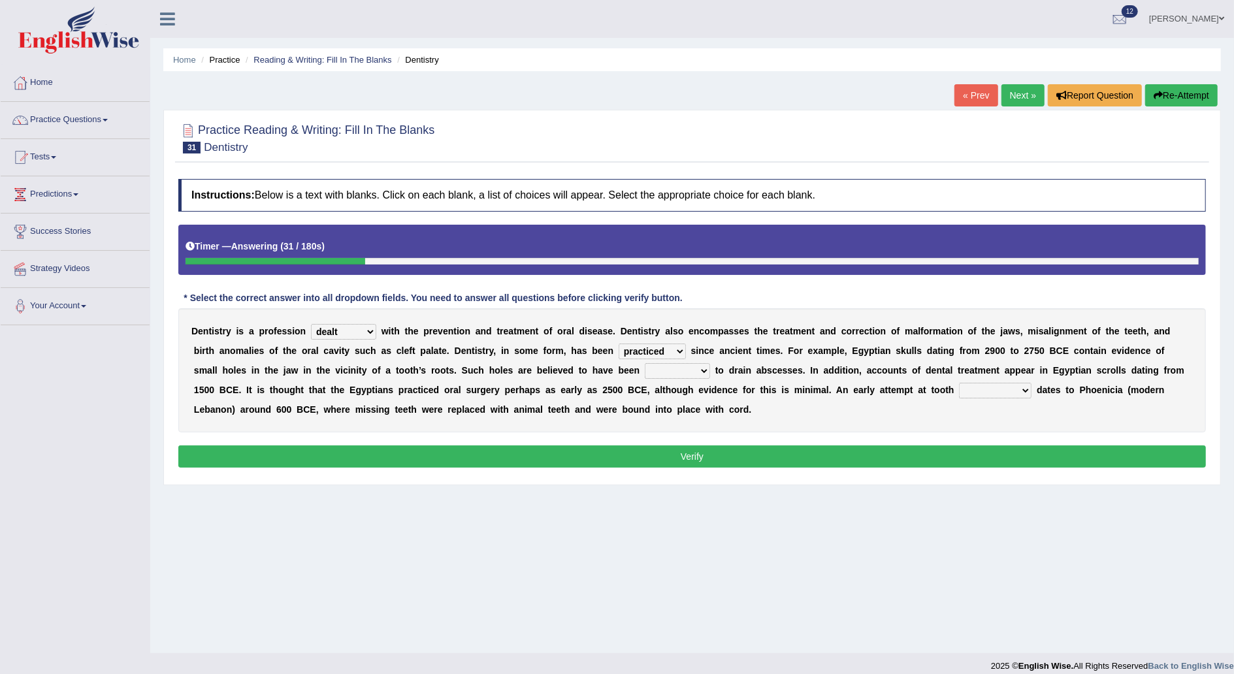
click at [619, 344] on select "criticized replaced practiced abandoned" at bounding box center [652, 352] width 67 height 16
click at [645, 370] on select "fluctuated laminated drilled sealed" at bounding box center [677, 371] width 65 height 16
select select "drilled"
click at [645, 363] on select "fluctuated laminated drilled sealed" at bounding box center [677, 371] width 65 height 16
click at [959, 391] on select "reparation sacrament restitution replacement" at bounding box center [995, 391] width 73 height 16
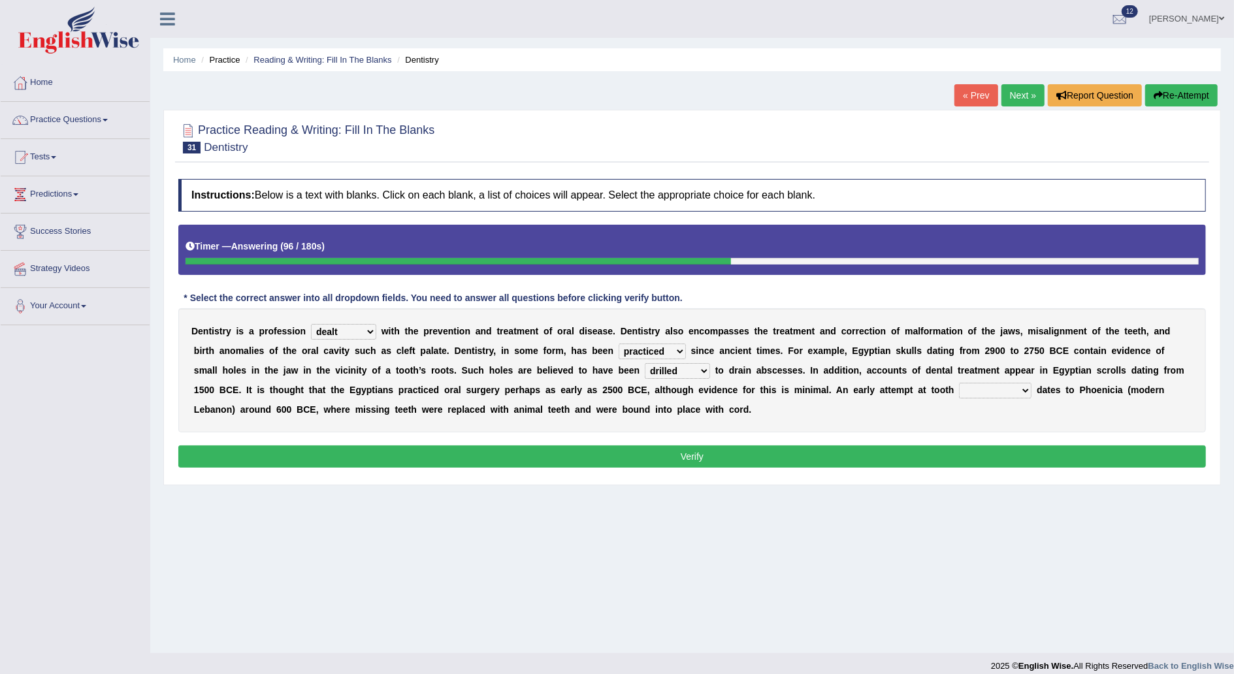
select select "replacement"
click at [959, 383] on select "reparation sacrament restitution replacement" at bounding box center [995, 391] width 73 height 16
click at [780, 450] on button "Verify" at bounding box center [692, 457] width 1028 height 22
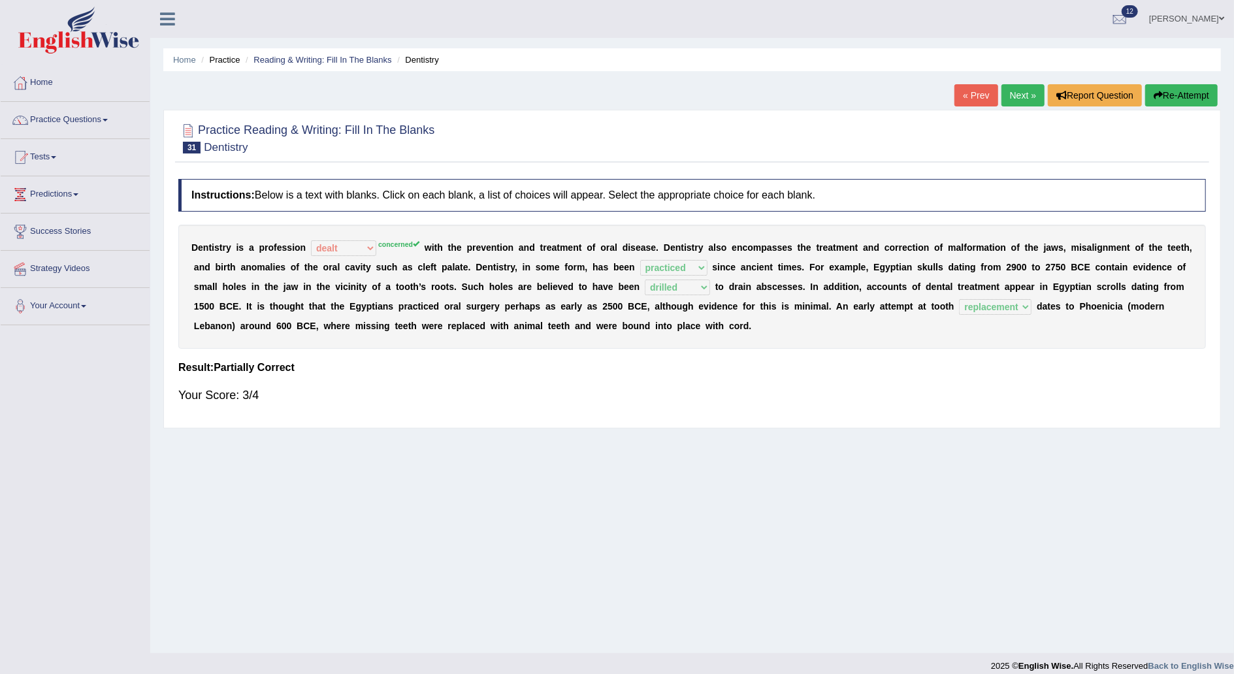
click at [1187, 94] on button "Re-Attempt" at bounding box center [1182, 95] width 73 height 22
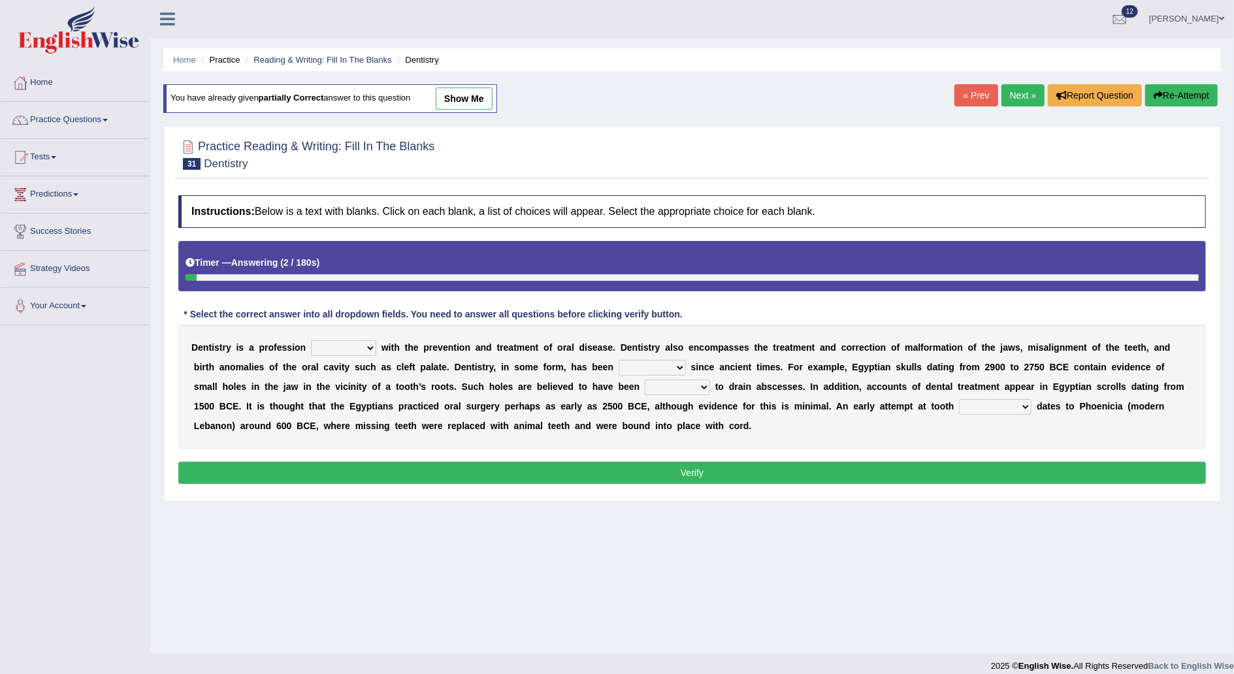
click at [361, 346] on select "agreed dealt concerned taken" at bounding box center [343, 348] width 65 height 16
select select "concerned"
click at [311, 340] on select "agreed dealt concerned taken" at bounding box center [343, 348] width 65 height 16
click at [619, 369] on select "criticized replaced practiced abandoned" at bounding box center [652, 368] width 67 height 16
select select "practiced"
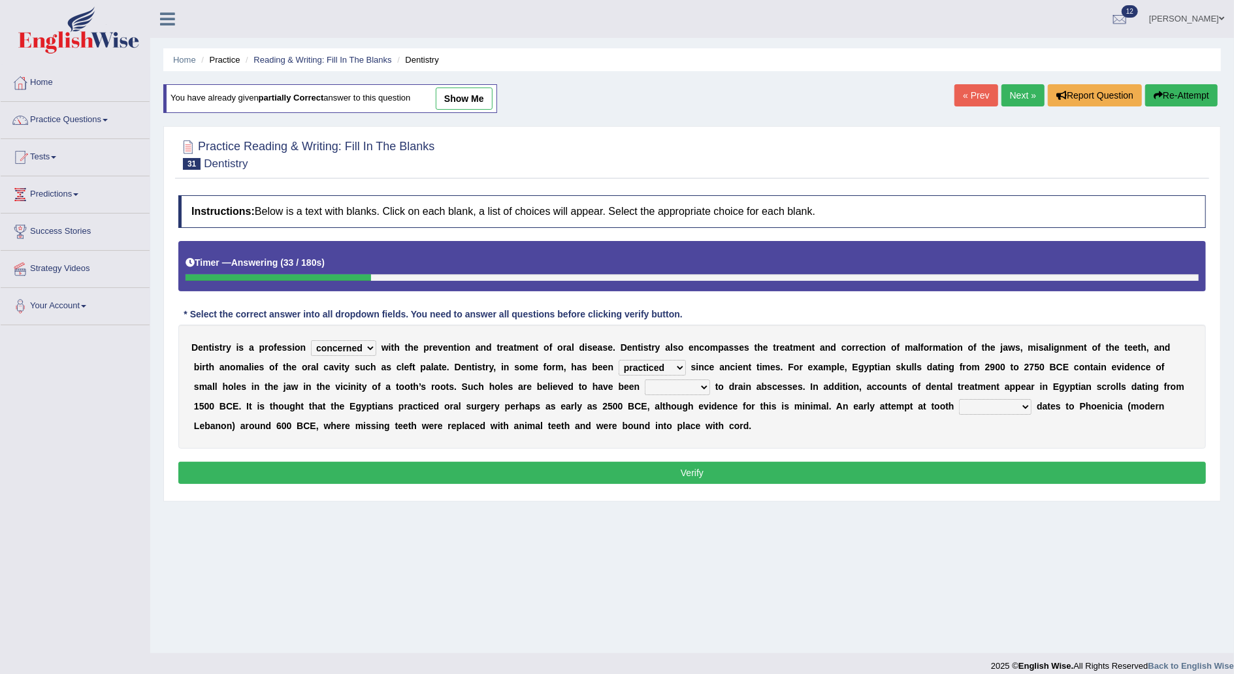
click at [619, 360] on select "criticized replaced practiced abandoned" at bounding box center [652, 368] width 67 height 16
click at [645, 388] on select "fluctuated laminated drilled sealed" at bounding box center [677, 388] width 65 height 16
select select "drilled"
click at [645, 380] on select "fluctuated laminated drilled sealed" at bounding box center [677, 388] width 65 height 16
click at [959, 408] on select "reparation sacrament restitution replacement" at bounding box center [995, 407] width 73 height 16
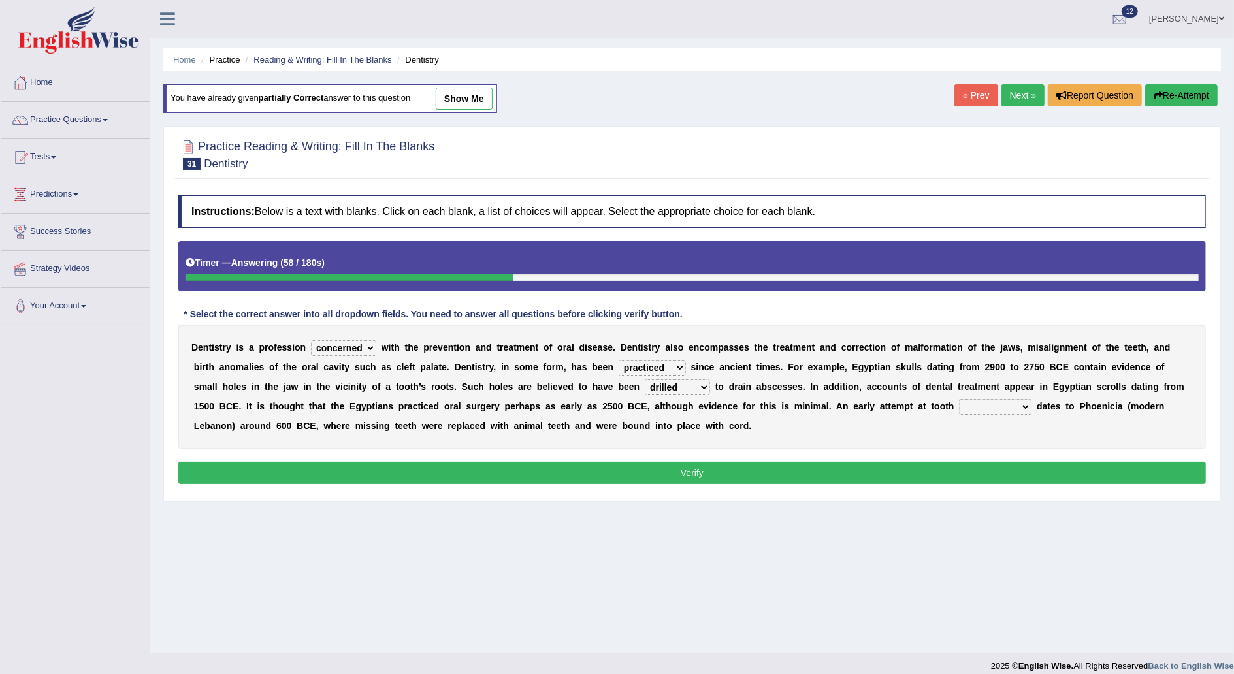
select select "replacement"
click at [959, 399] on select "reparation sacrament restitution replacement" at bounding box center [995, 407] width 73 height 16
click at [763, 465] on button "Verify" at bounding box center [692, 473] width 1028 height 22
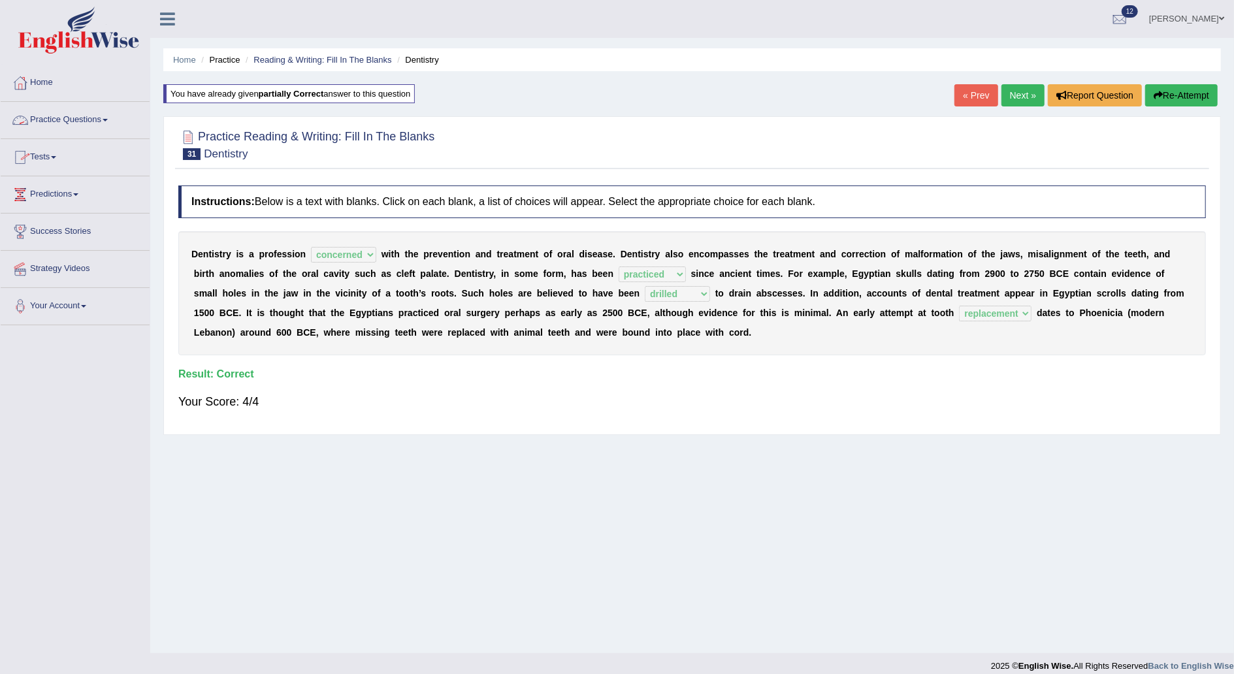
click at [108, 118] on link "Practice Questions" at bounding box center [75, 118] width 149 height 33
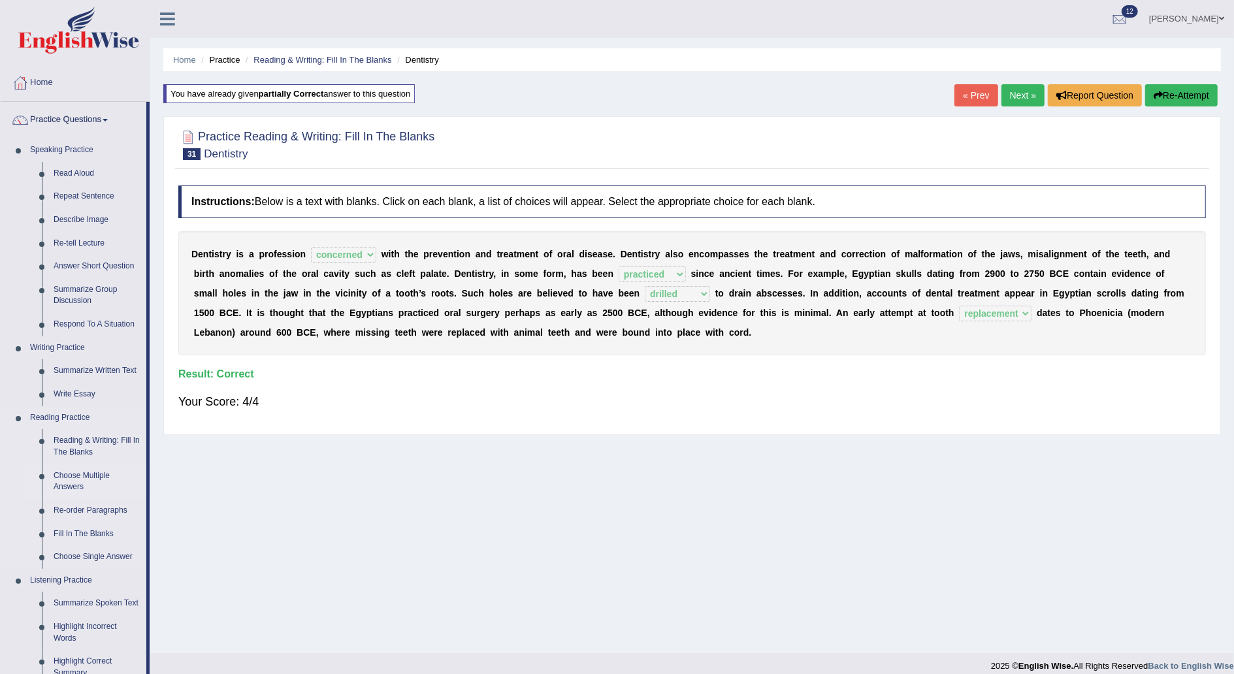
click at [82, 476] on link "Choose Multiple Answers" at bounding box center [97, 482] width 99 height 35
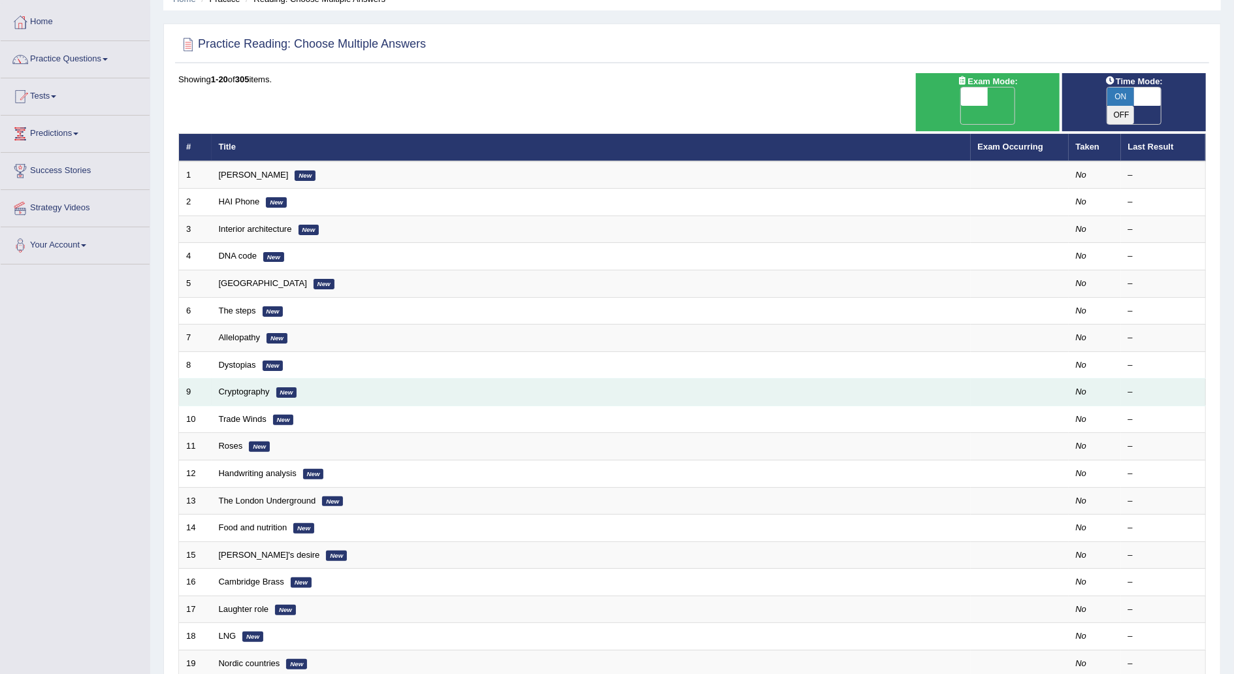
scroll to position [63, 0]
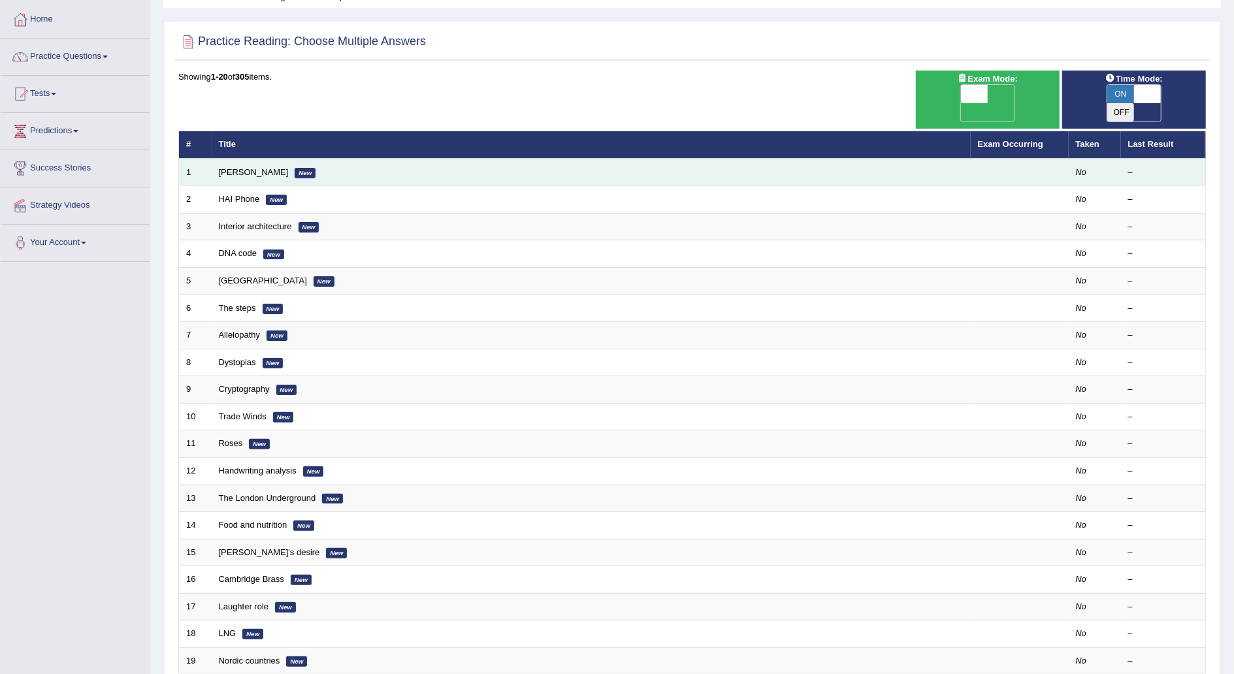
click at [295, 168] on em "New" at bounding box center [305, 173] width 21 height 10
click at [249, 167] on link "[PERSON_NAME]" at bounding box center [254, 172] width 70 height 10
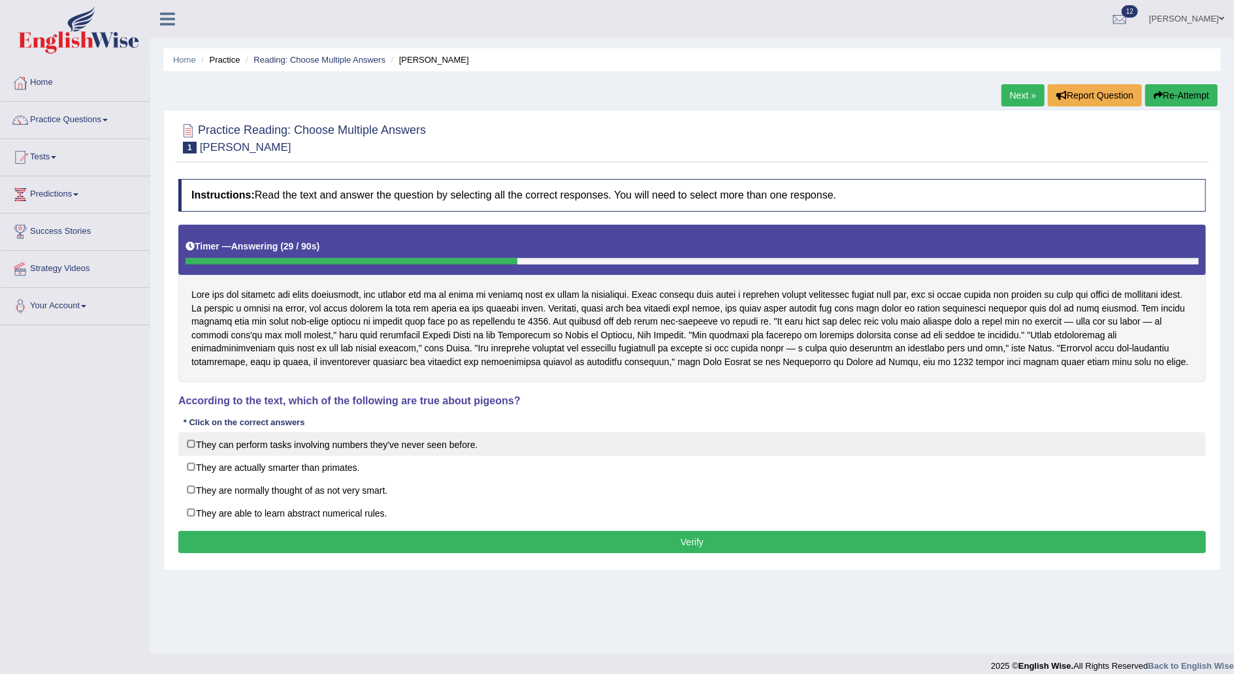
click at [188, 440] on label "They can perform tasks involving numbers they've never seen before." at bounding box center [692, 445] width 1028 height 24
checkbox input "true"
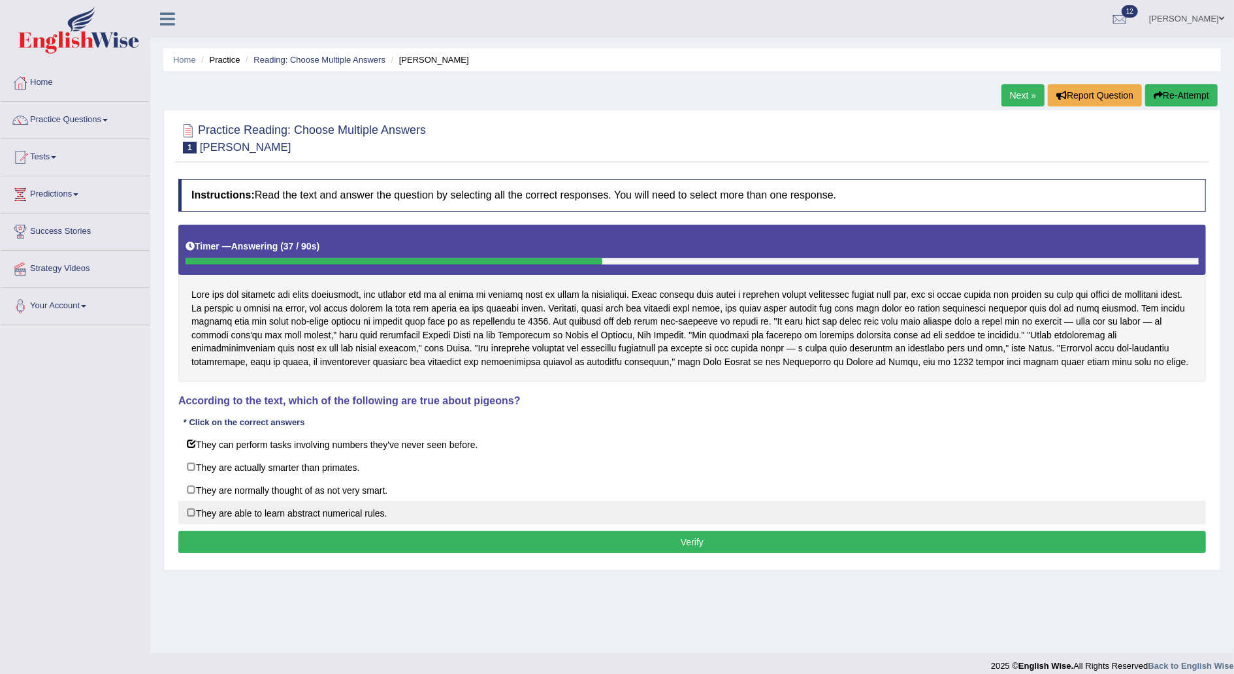
click at [200, 516] on label "They are able to learn abstract numerical rules." at bounding box center [692, 513] width 1028 height 24
checkbox input "true"
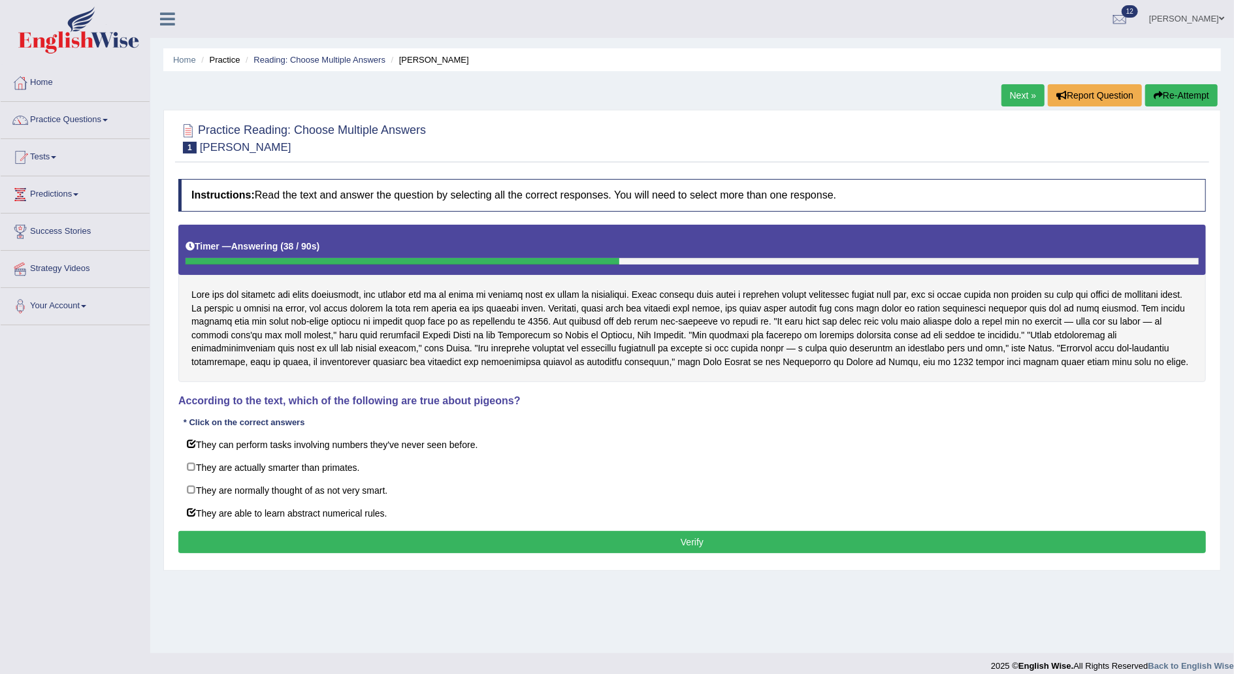
click at [626, 535] on button "Verify" at bounding box center [692, 542] width 1028 height 22
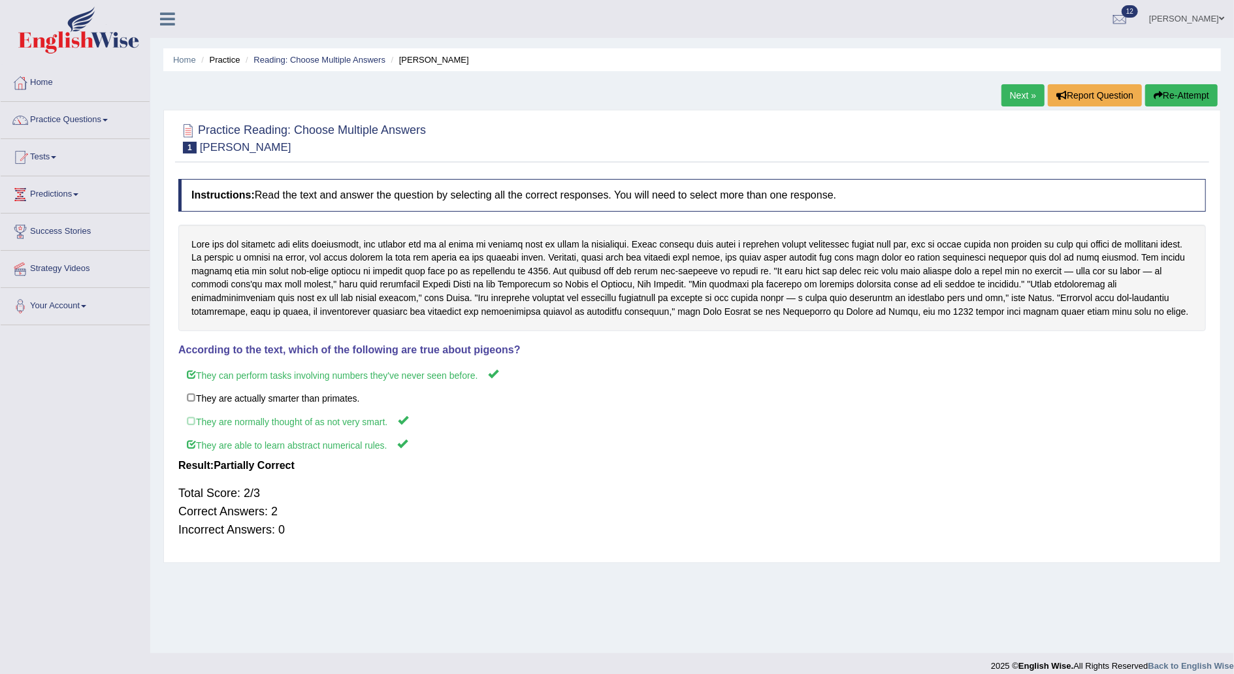
click at [1021, 91] on link "Next »" at bounding box center [1023, 95] width 43 height 22
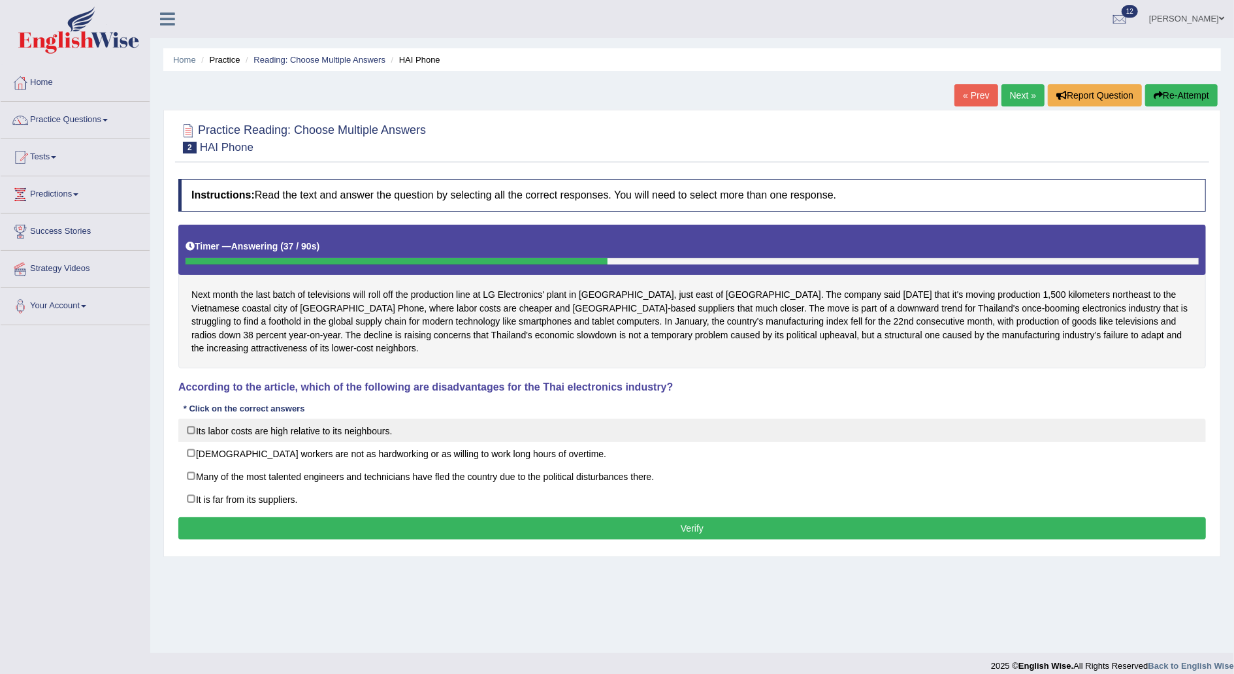
click at [189, 427] on label "Its labor costs are high relative to its neighbours." at bounding box center [692, 431] width 1028 height 24
checkbox input "true"
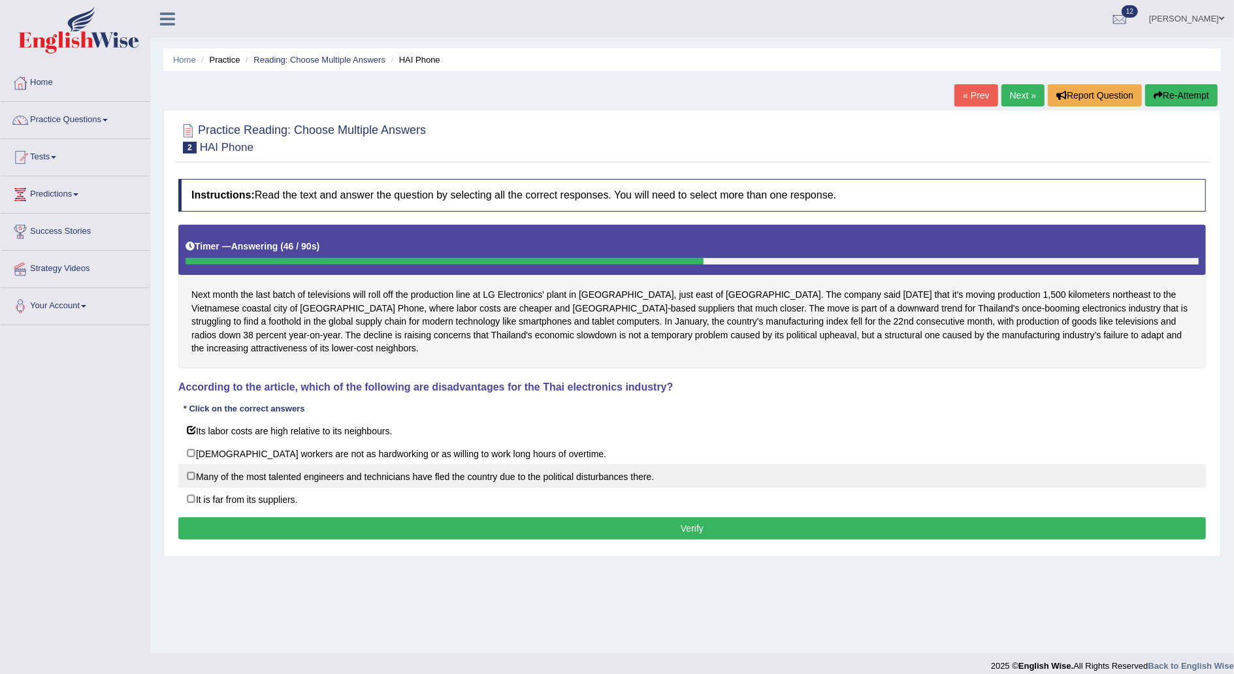
click at [189, 471] on label "Many of the most talented engineers and technicians have fled the country due t…" at bounding box center [692, 477] width 1028 height 24
checkbox input "true"
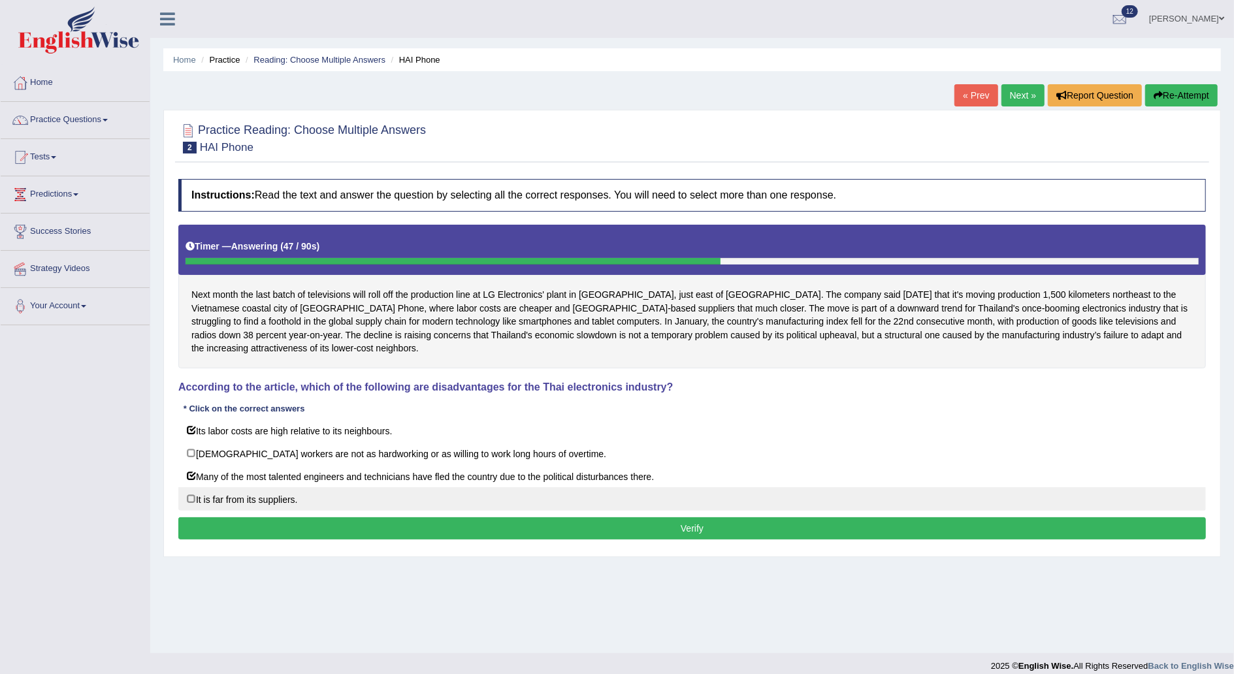
click at [188, 495] on label "It is far from its suppliers." at bounding box center [692, 499] width 1028 height 24
checkbox input "true"
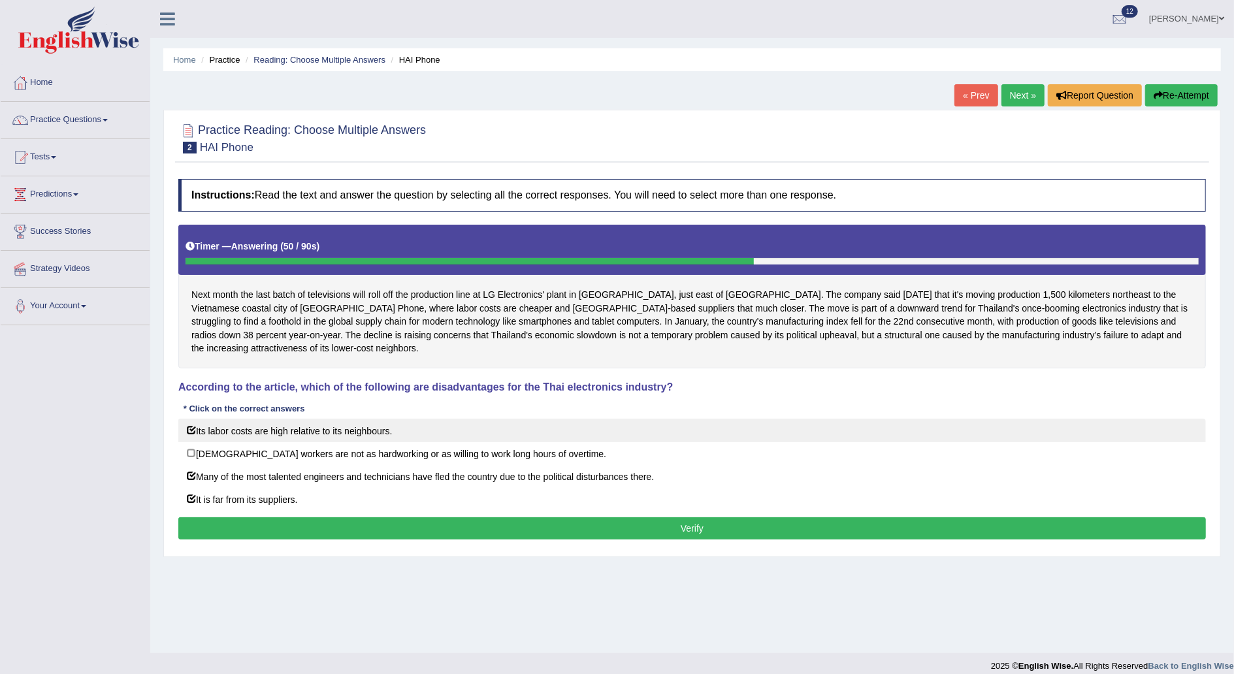
click at [196, 430] on label "Its labor costs are high relative to its neighbours." at bounding box center [692, 431] width 1028 height 24
click at [190, 435] on label "Its labor costs are high relative to its neighbours." at bounding box center [692, 431] width 1028 height 24
checkbox input "true"
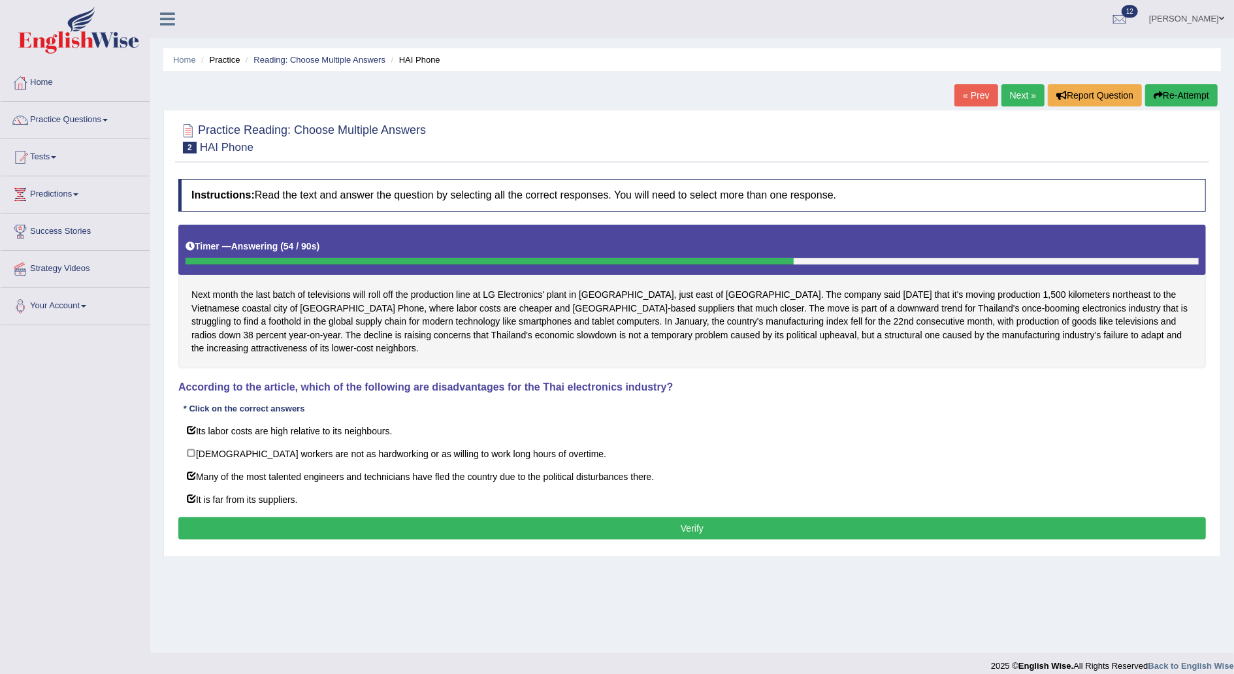
click at [471, 525] on button "Verify" at bounding box center [692, 529] width 1028 height 22
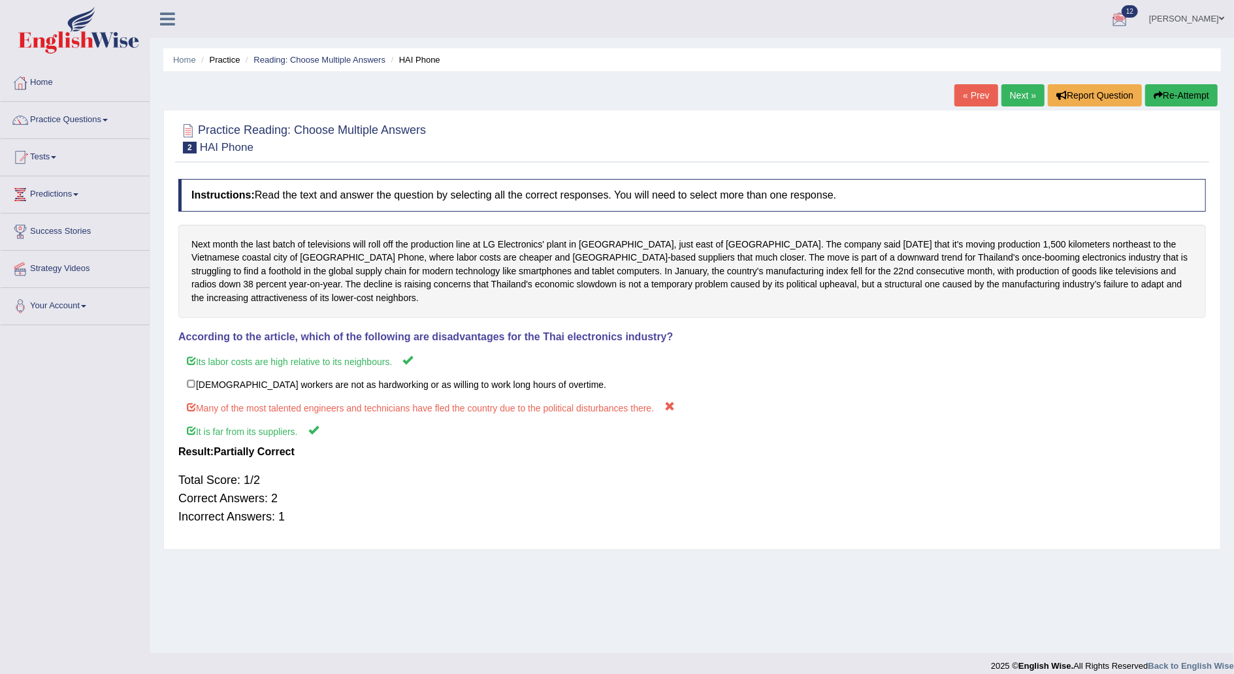
click at [1031, 95] on link "Next »" at bounding box center [1023, 95] width 43 height 22
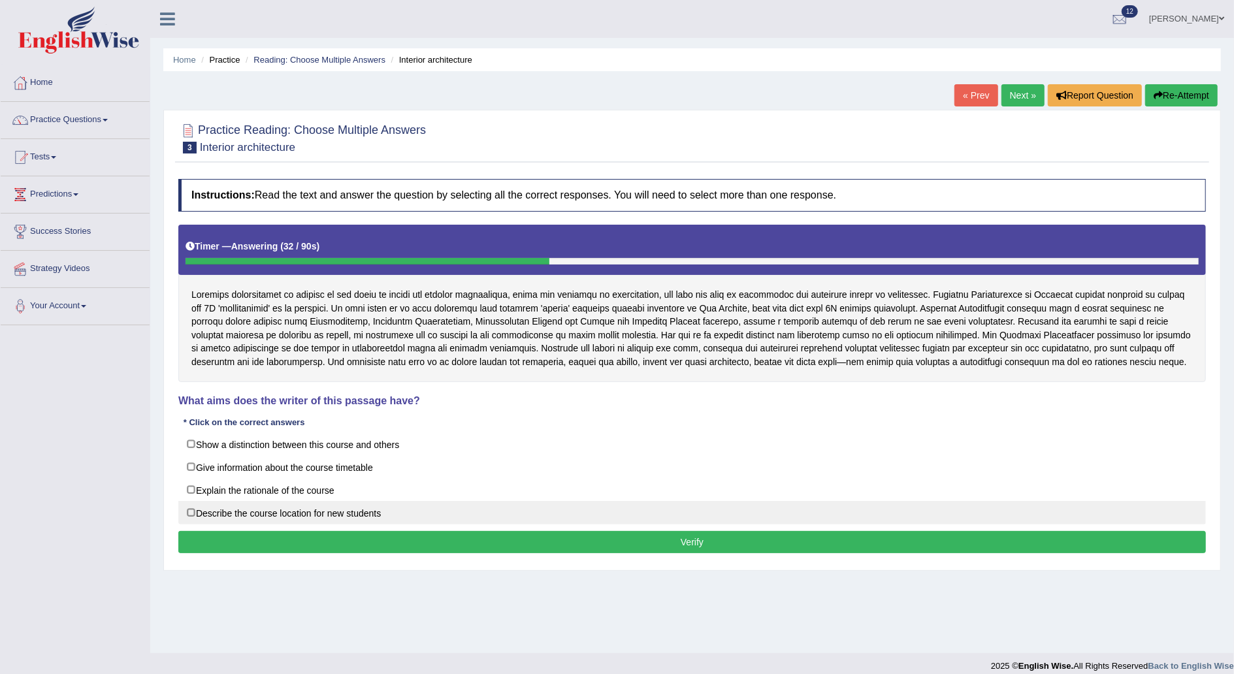
click at [188, 508] on label "Describe the course location for new students" at bounding box center [692, 513] width 1028 height 24
checkbox input "true"
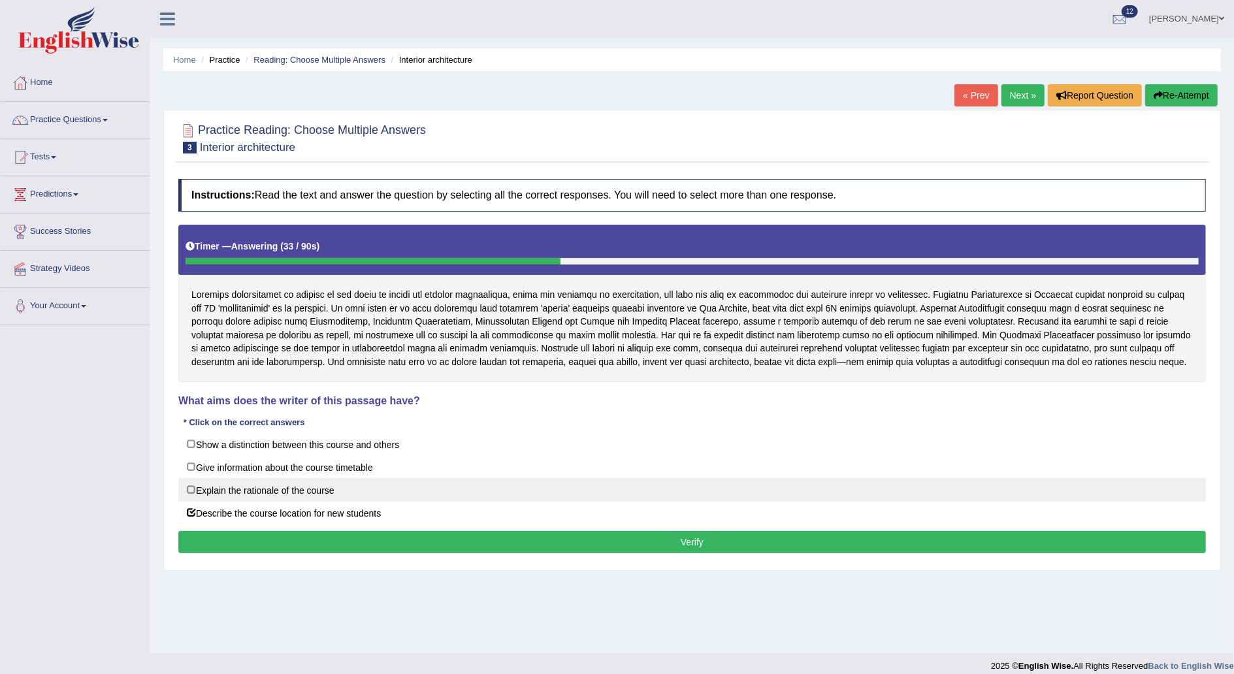
click at [190, 487] on label "Explain the rationale of the course" at bounding box center [692, 490] width 1028 height 24
checkbox input "true"
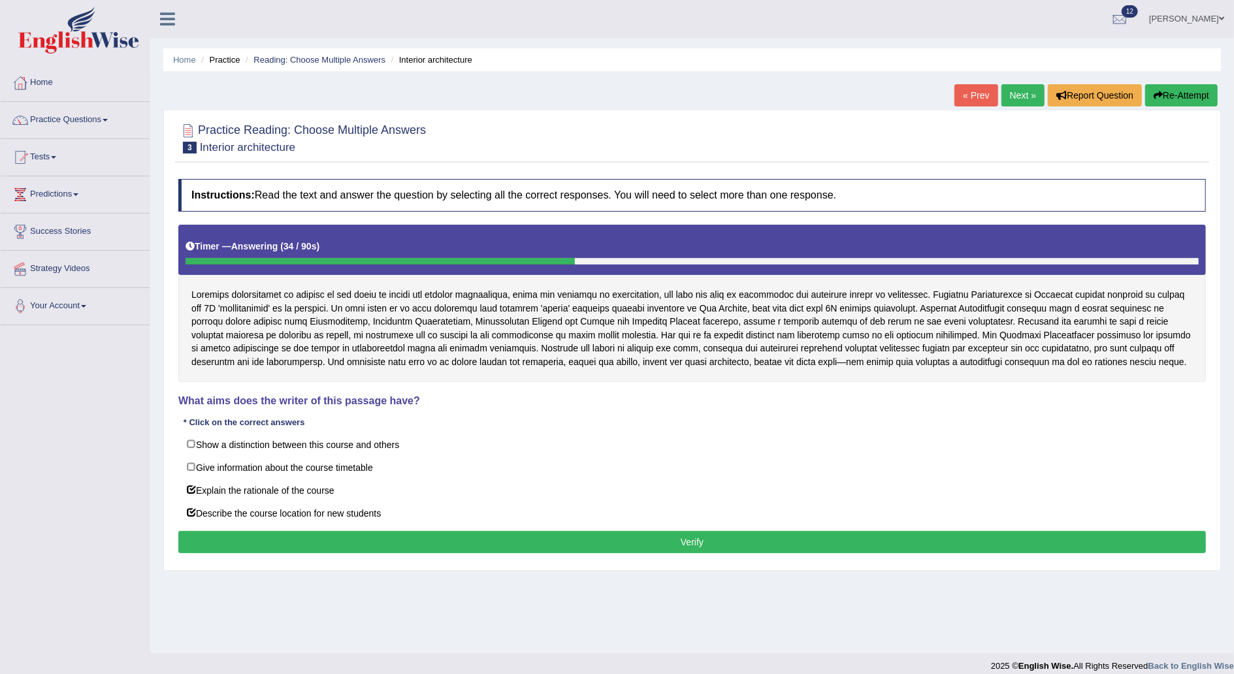
click at [286, 536] on button "Verify" at bounding box center [692, 542] width 1028 height 22
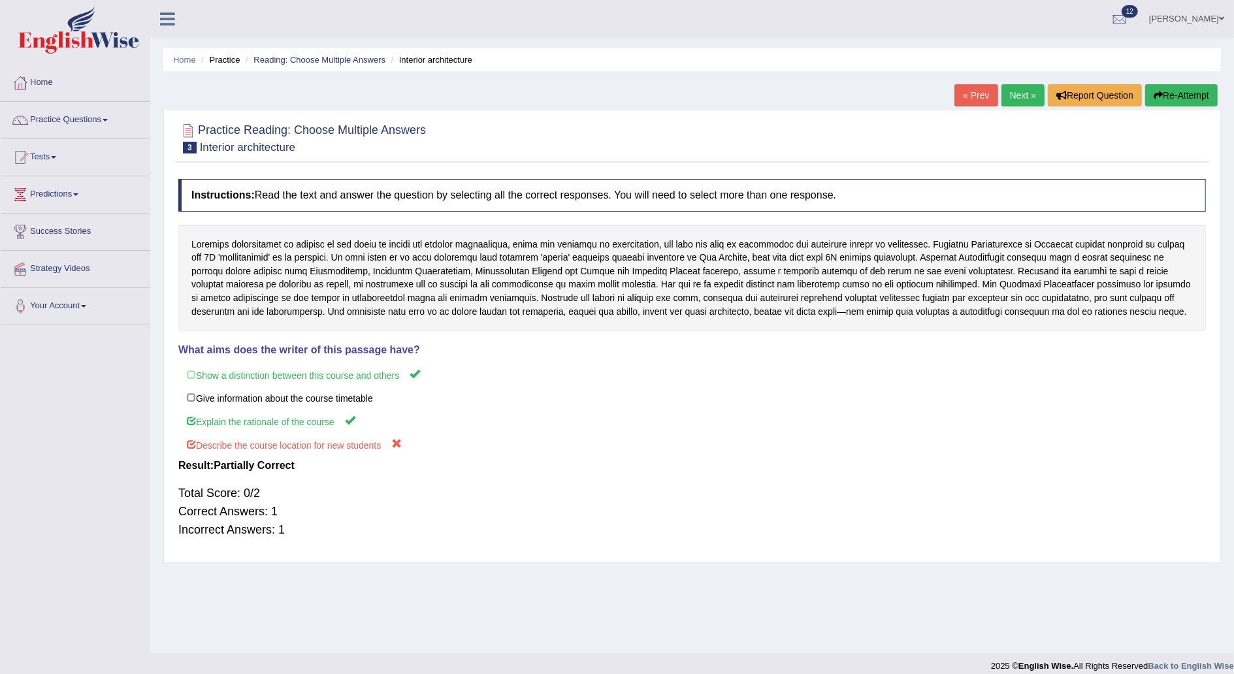
click at [1019, 93] on link "Next »" at bounding box center [1023, 95] width 43 height 22
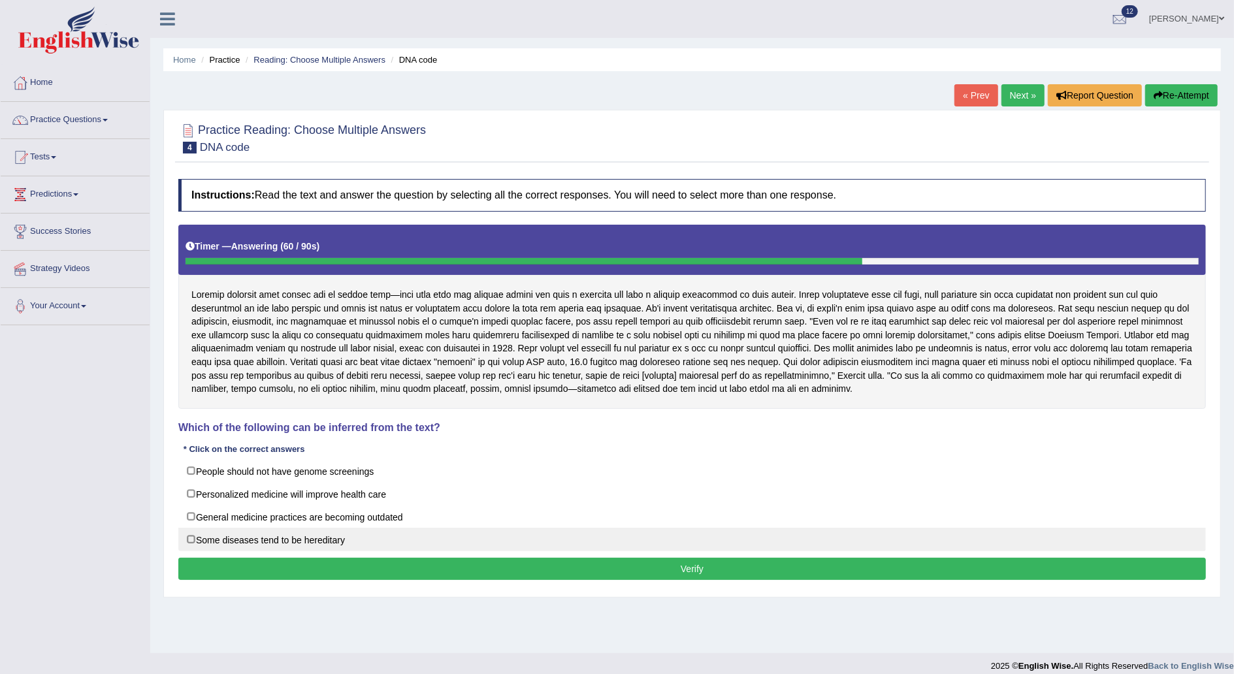
click at [190, 534] on label "Some diseases tend to be hereditary" at bounding box center [692, 540] width 1028 height 24
checkbox input "true"
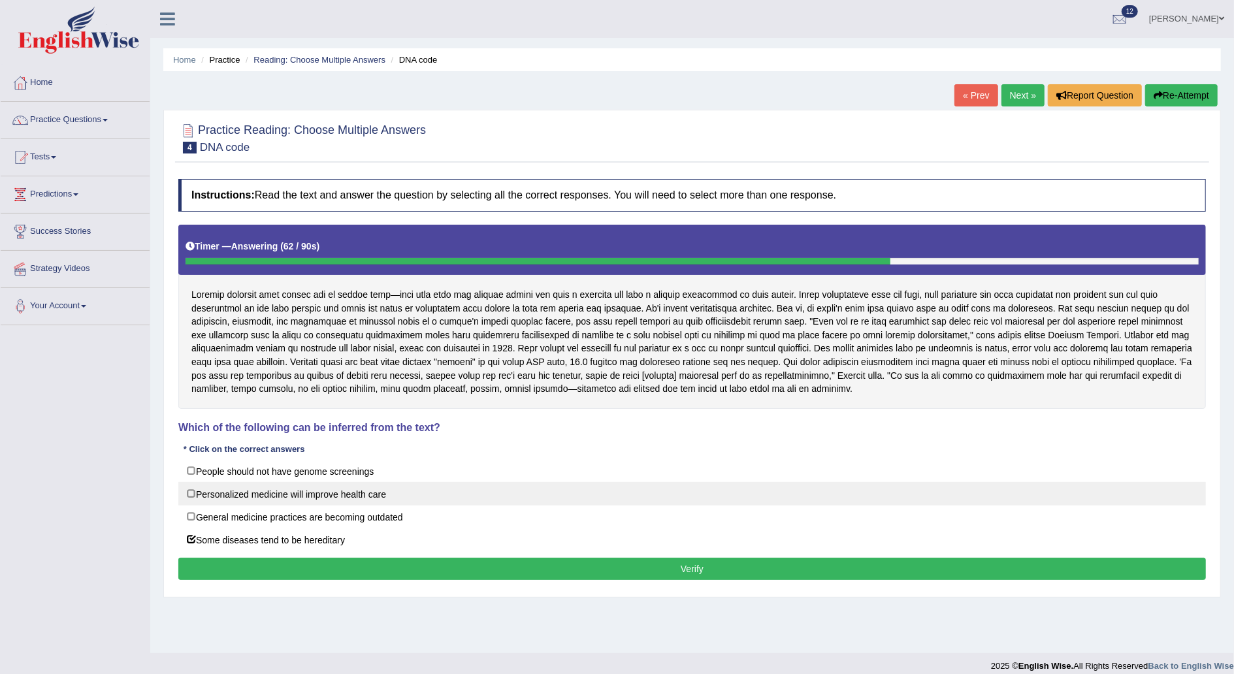
click at [190, 491] on label "Personalized medicine will improve health care" at bounding box center [692, 494] width 1028 height 24
checkbox input "true"
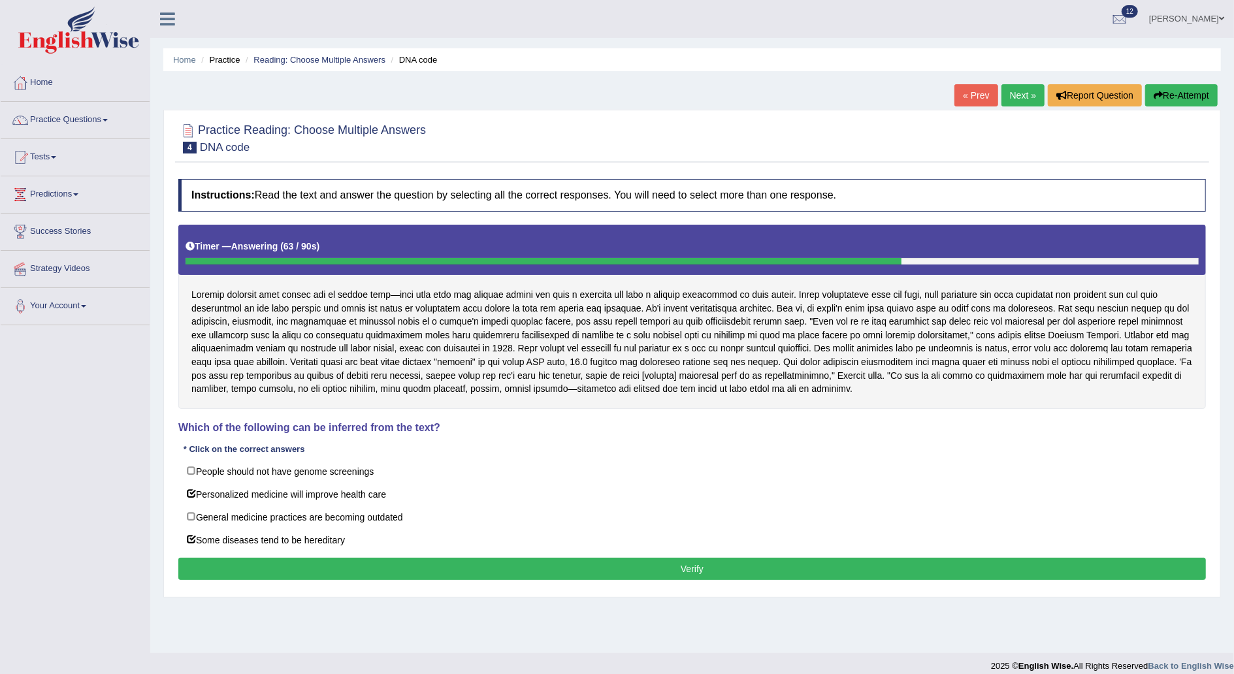
click at [552, 574] on button "Verify" at bounding box center [692, 569] width 1028 height 22
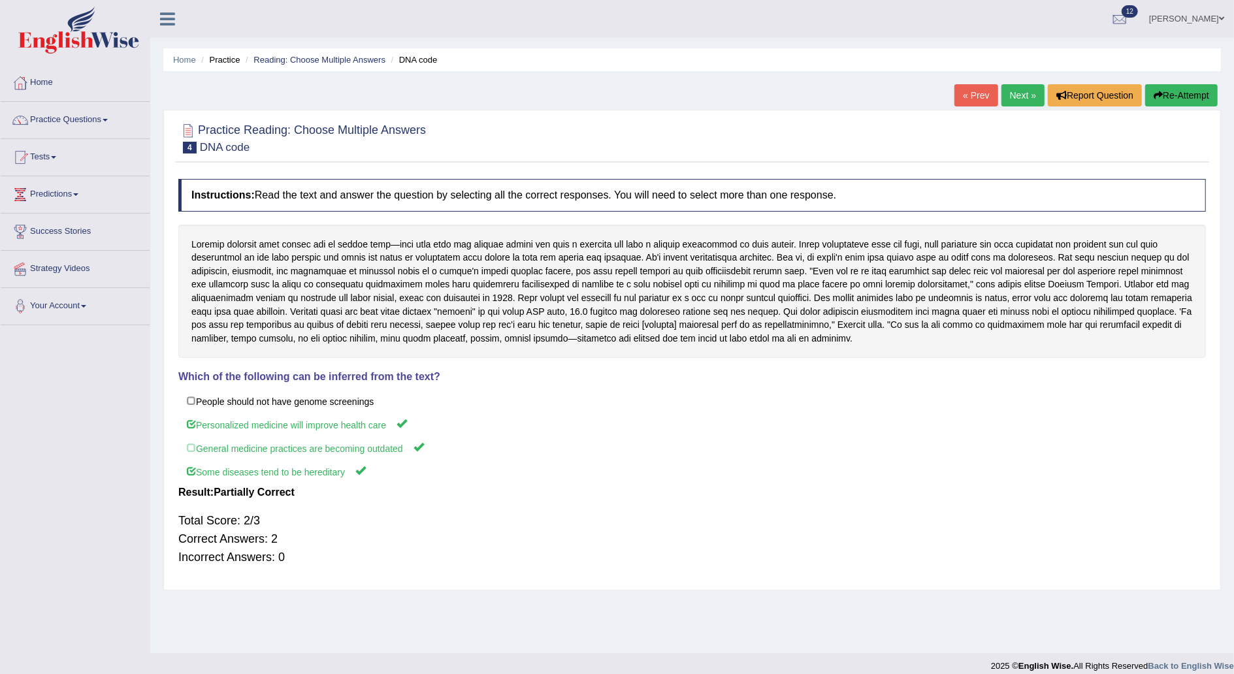
click at [1022, 94] on link "Next »" at bounding box center [1023, 95] width 43 height 22
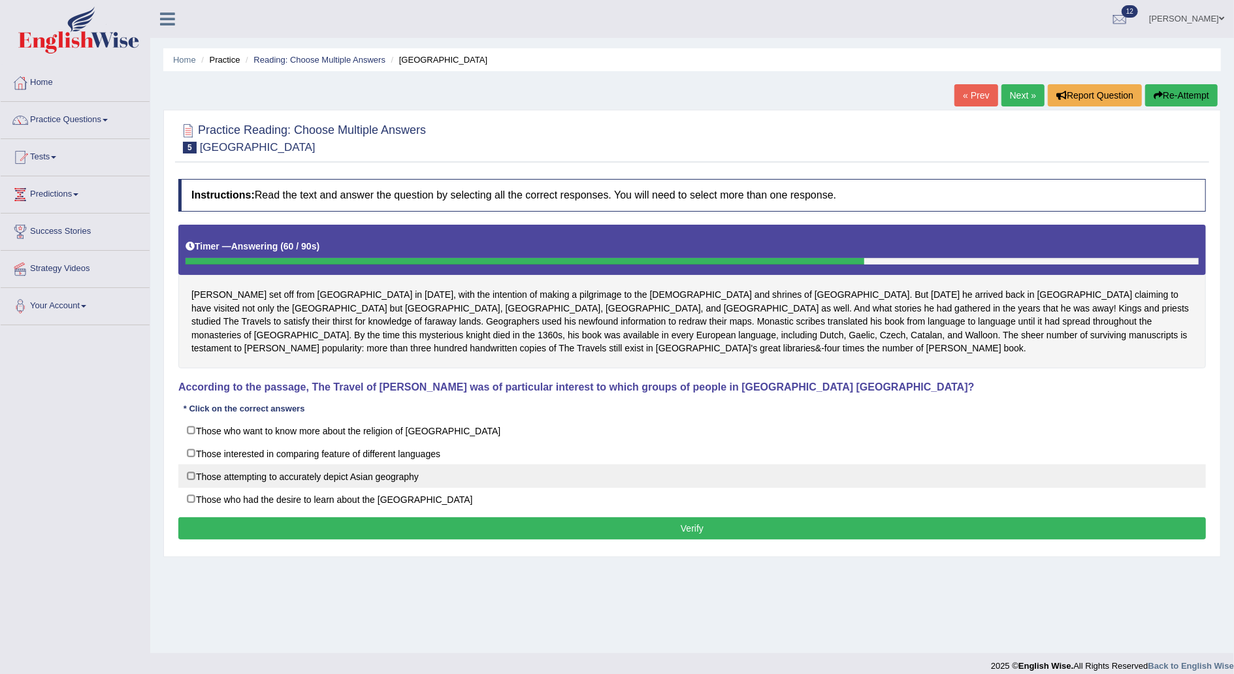
click at [190, 470] on label "Those attempting to accurately depict Asian geography" at bounding box center [692, 477] width 1028 height 24
checkbox input "true"
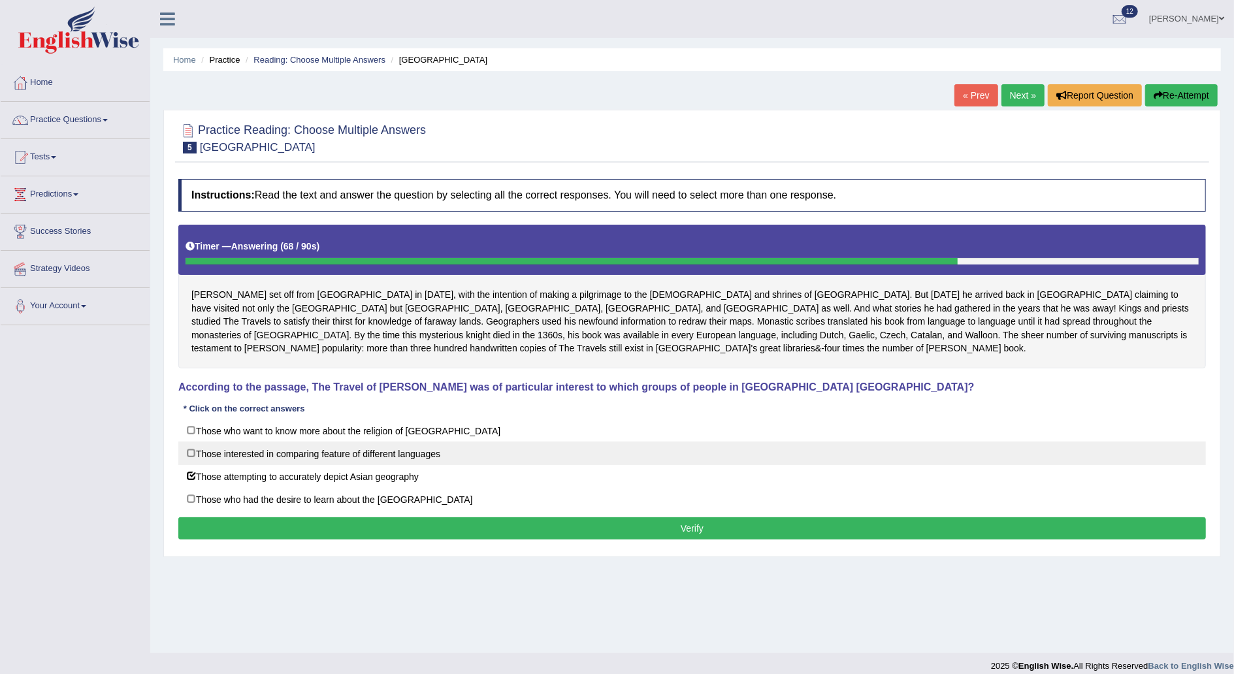
click at [191, 448] on label "Those interested in comparing feature of different languages" at bounding box center [692, 454] width 1028 height 24
click at [192, 447] on label "Those interested in comparing feature of different languages" at bounding box center [692, 454] width 1028 height 24
checkbox input "false"
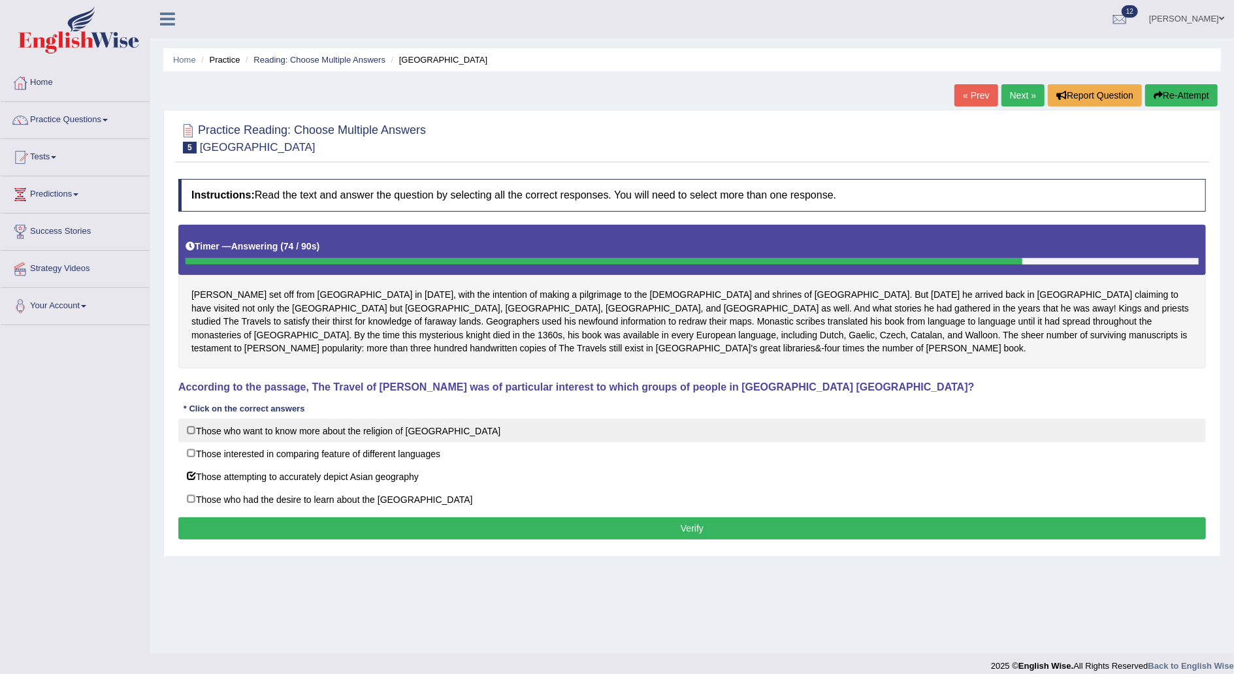
click at [191, 433] on label "Those who want to know more about the religion of [GEOGRAPHIC_DATA]" at bounding box center [692, 431] width 1028 height 24
checkbox input "true"
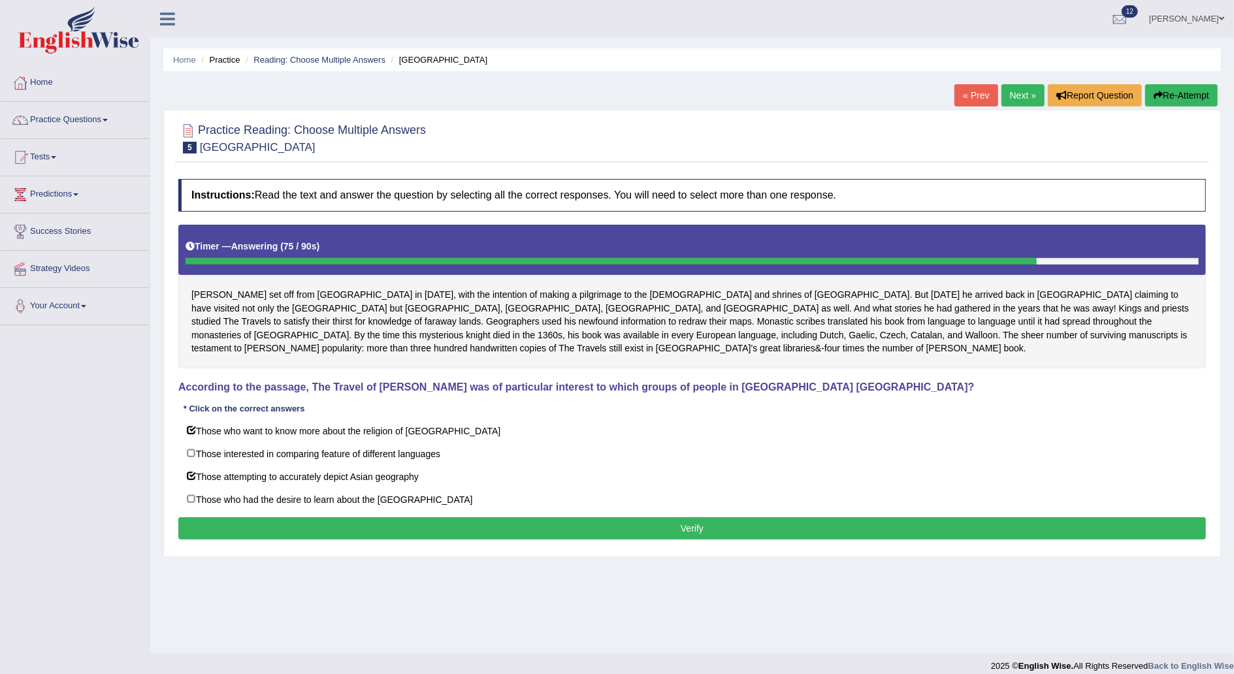
click at [582, 525] on button "Verify" at bounding box center [692, 529] width 1028 height 22
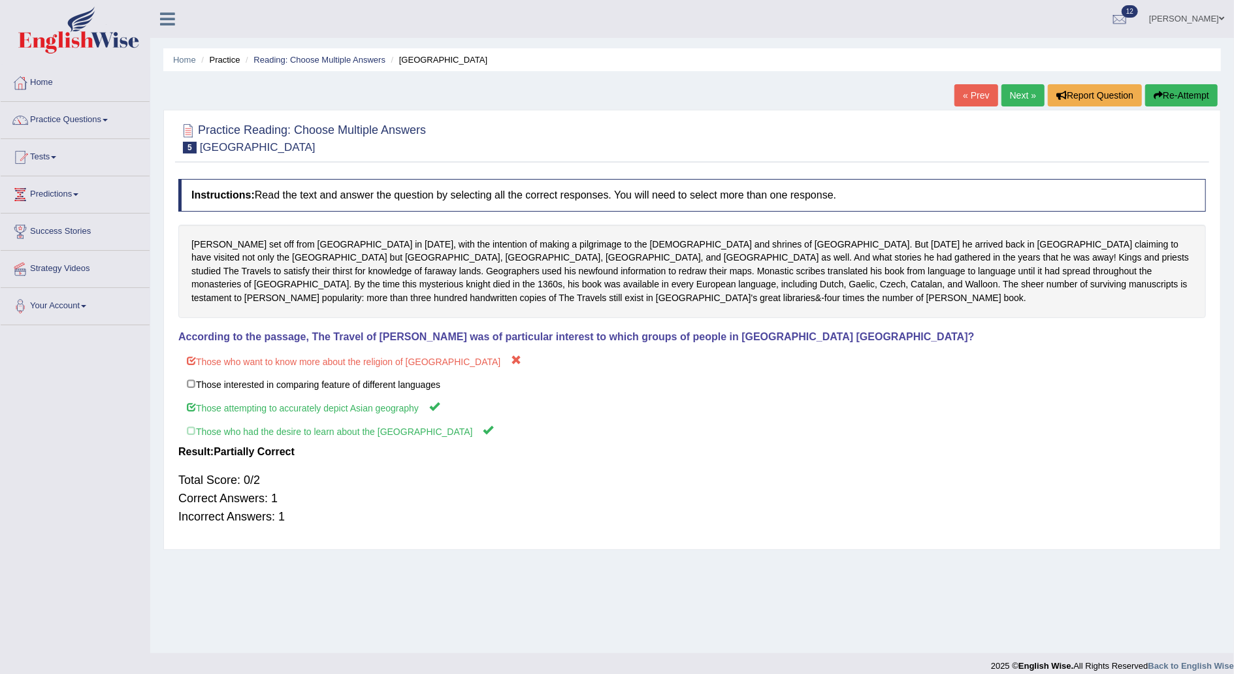
click at [1029, 92] on link "Next »" at bounding box center [1023, 95] width 43 height 22
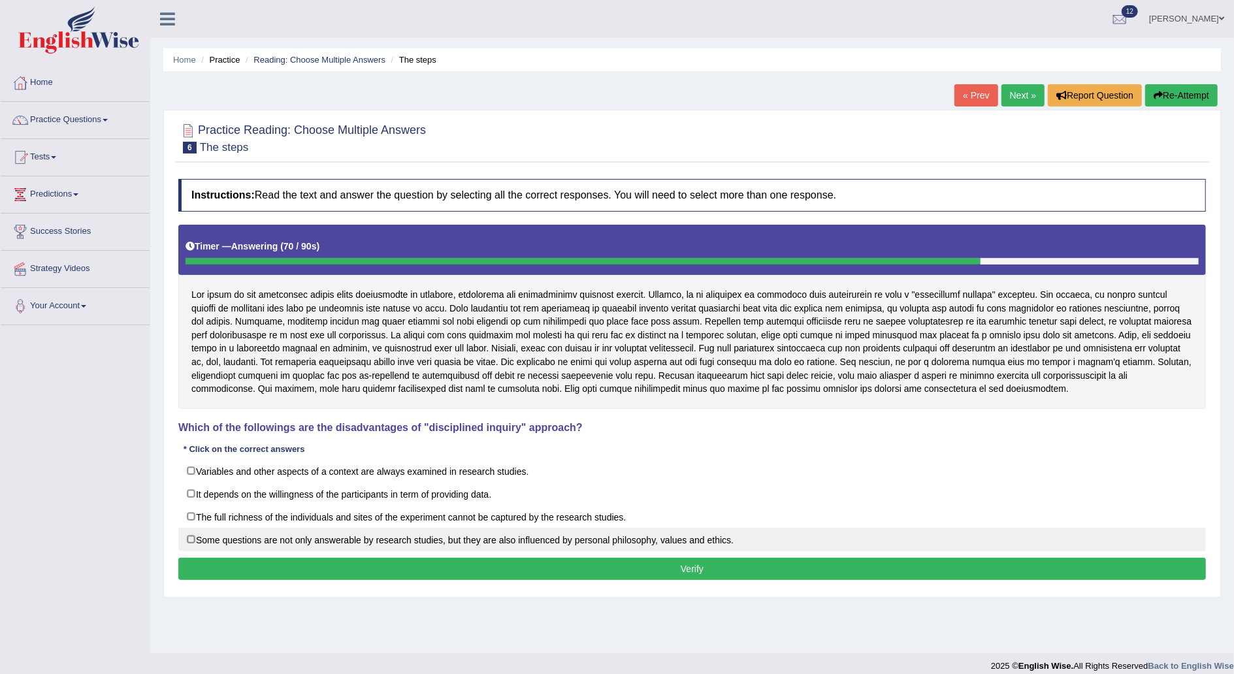
click at [190, 538] on label "Some questions are not only answerable by research studies, but they are also i…" at bounding box center [692, 540] width 1028 height 24
checkbox input "true"
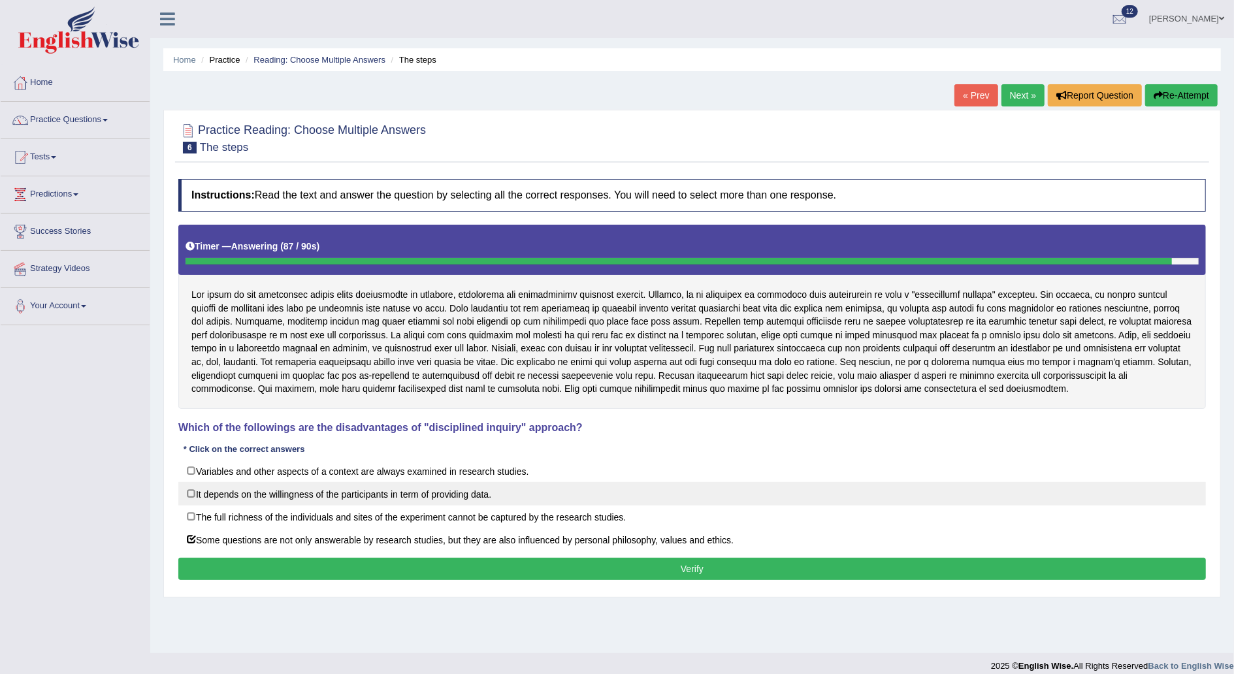
click at [196, 490] on label "It depends on the willingness of the participants in term of providing data." at bounding box center [692, 494] width 1028 height 24
checkbox input "true"
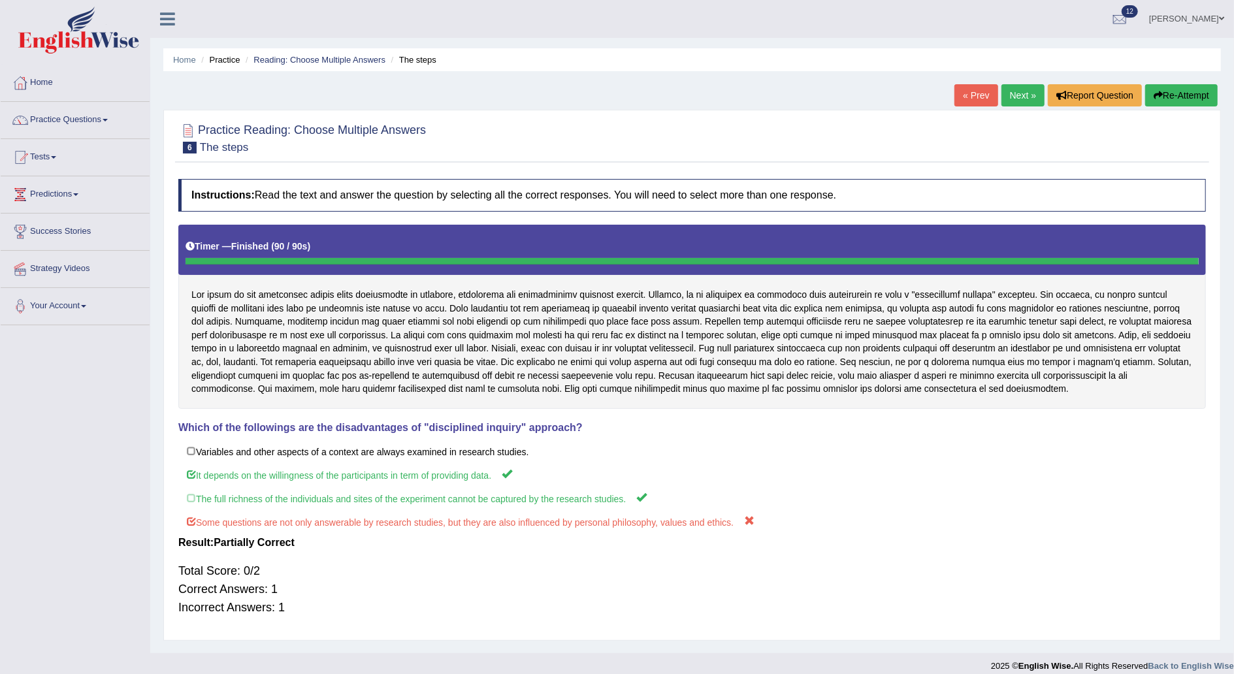
click at [1021, 99] on link "Next »" at bounding box center [1023, 95] width 43 height 22
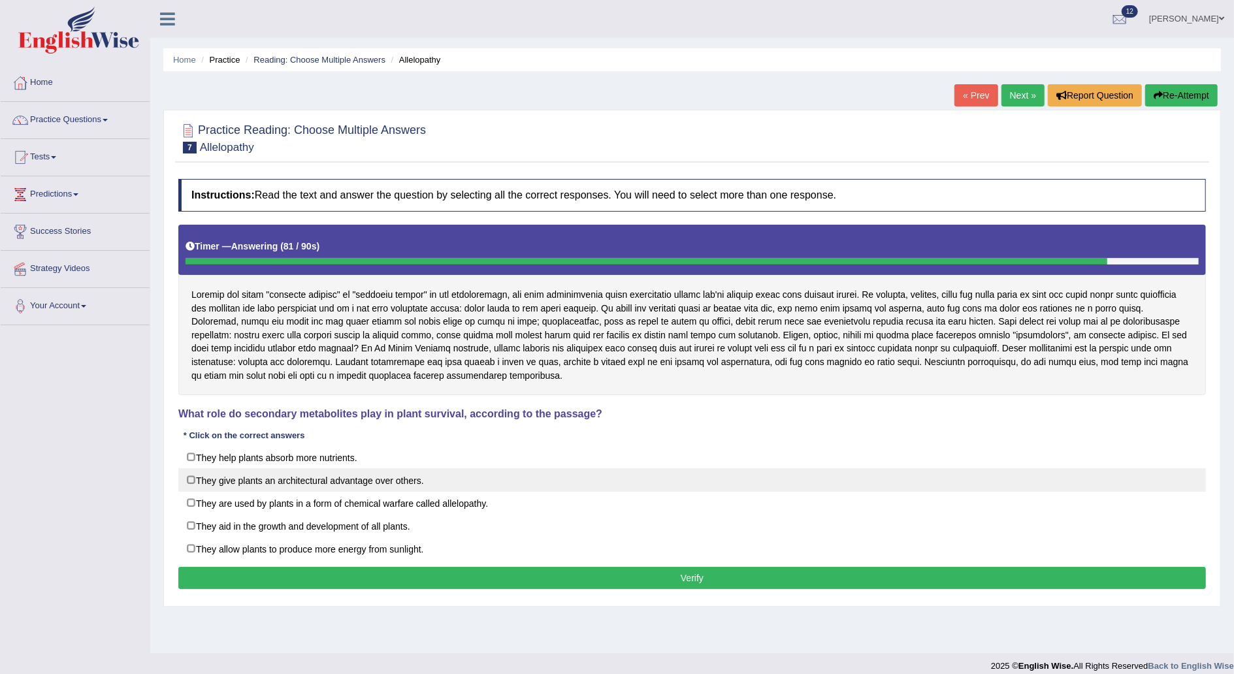
click at [196, 484] on label "They give plants an architectural advantage over others." at bounding box center [692, 481] width 1028 height 24
checkbox input "true"
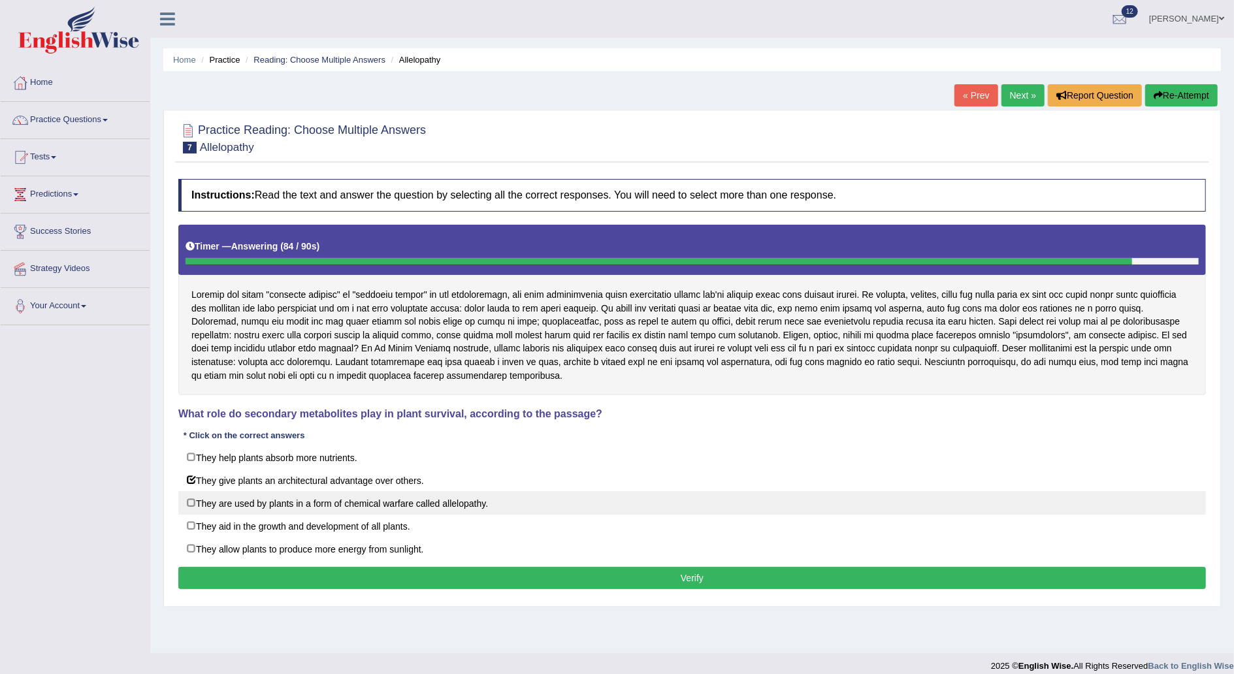
click at [191, 506] on label "They are used by plants in a form of chemical warfare called allelopathy." at bounding box center [692, 503] width 1028 height 24
checkbox input "true"
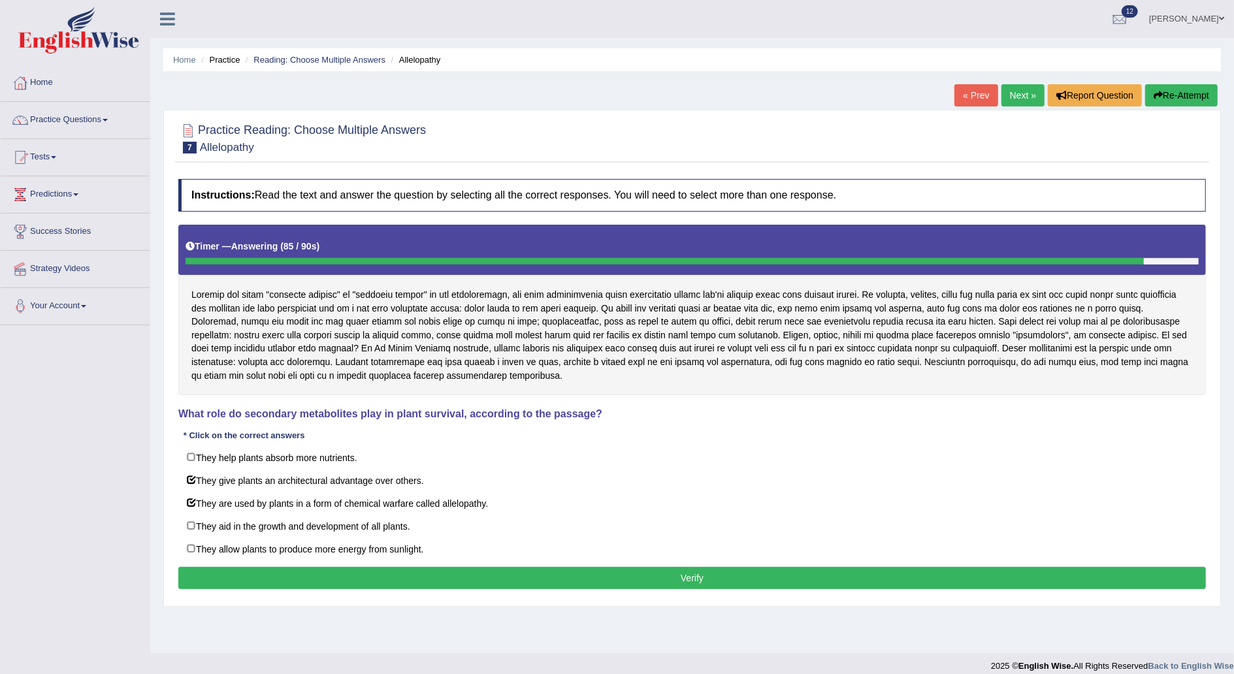
click at [285, 571] on button "Verify" at bounding box center [692, 578] width 1028 height 22
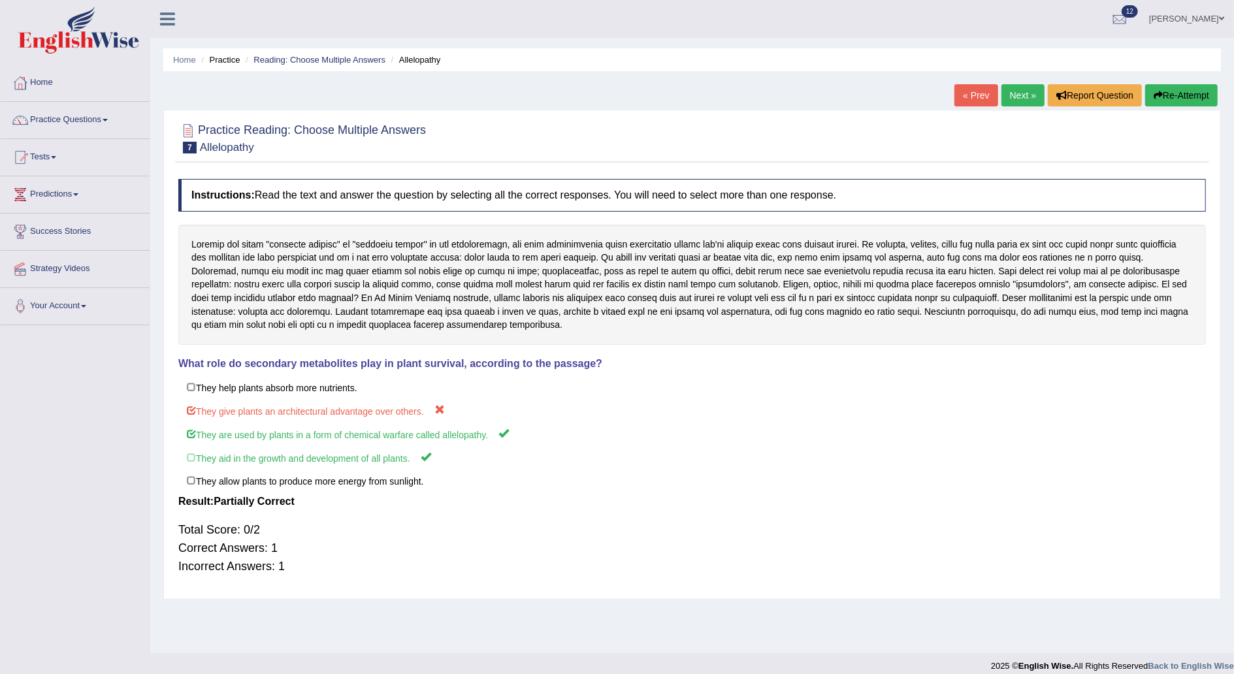
click at [1025, 94] on link "Next »" at bounding box center [1023, 95] width 43 height 22
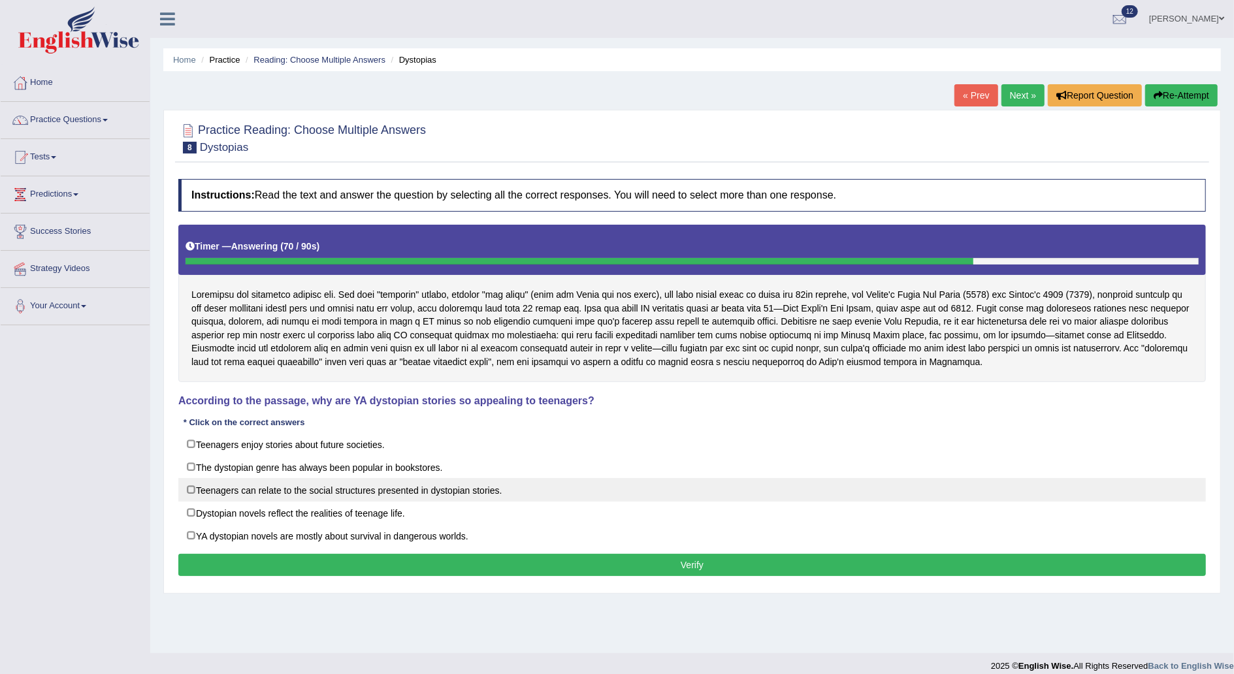
click at [195, 490] on label "Teenagers can relate to the social structures presented in dystopian stories." at bounding box center [692, 490] width 1028 height 24
checkbox input "true"
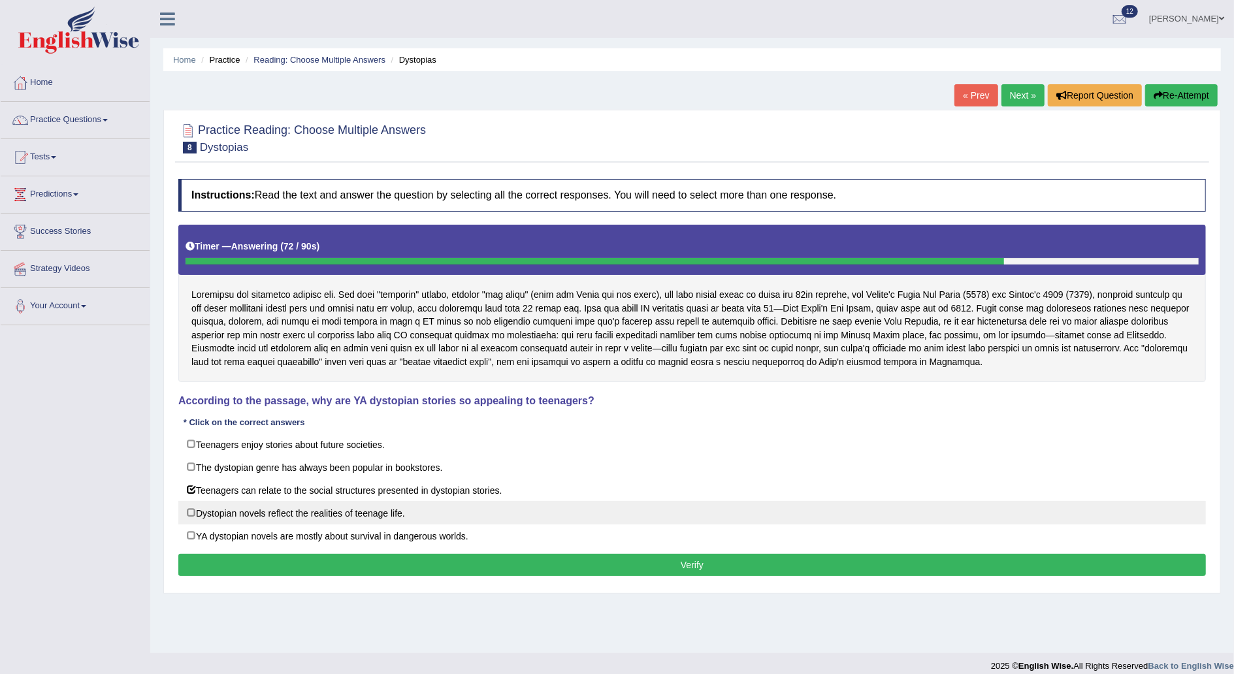
click at [197, 508] on label "Dystopian novels reflect the realities of teenage life." at bounding box center [692, 513] width 1028 height 24
checkbox input "true"
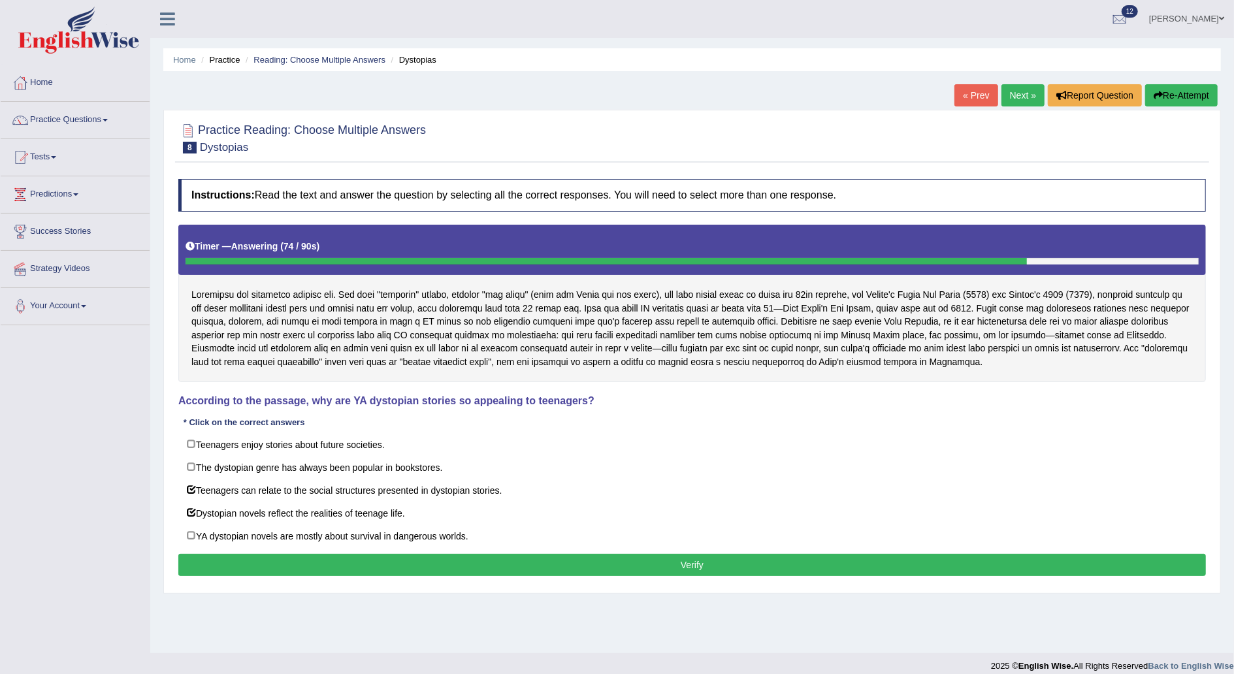
click at [291, 559] on button "Verify" at bounding box center [692, 565] width 1028 height 22
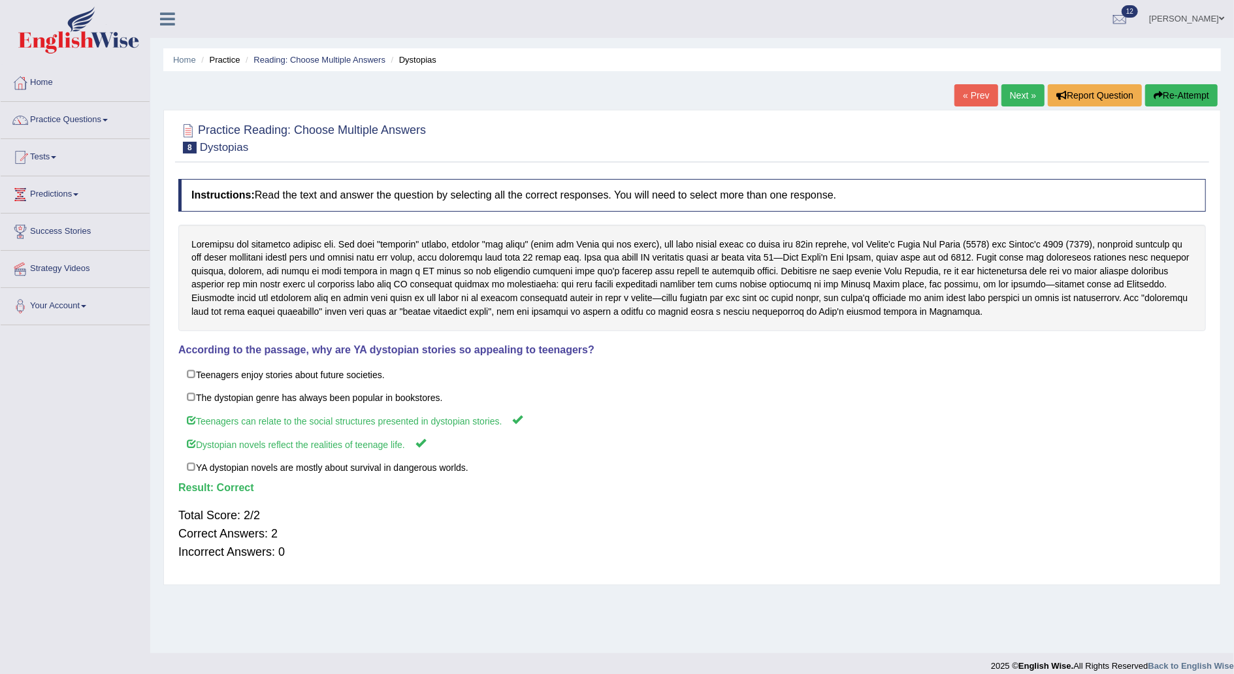
click at [1029, 93] on link "Next »" at bounding box center [1023, 95] width 43 height 22
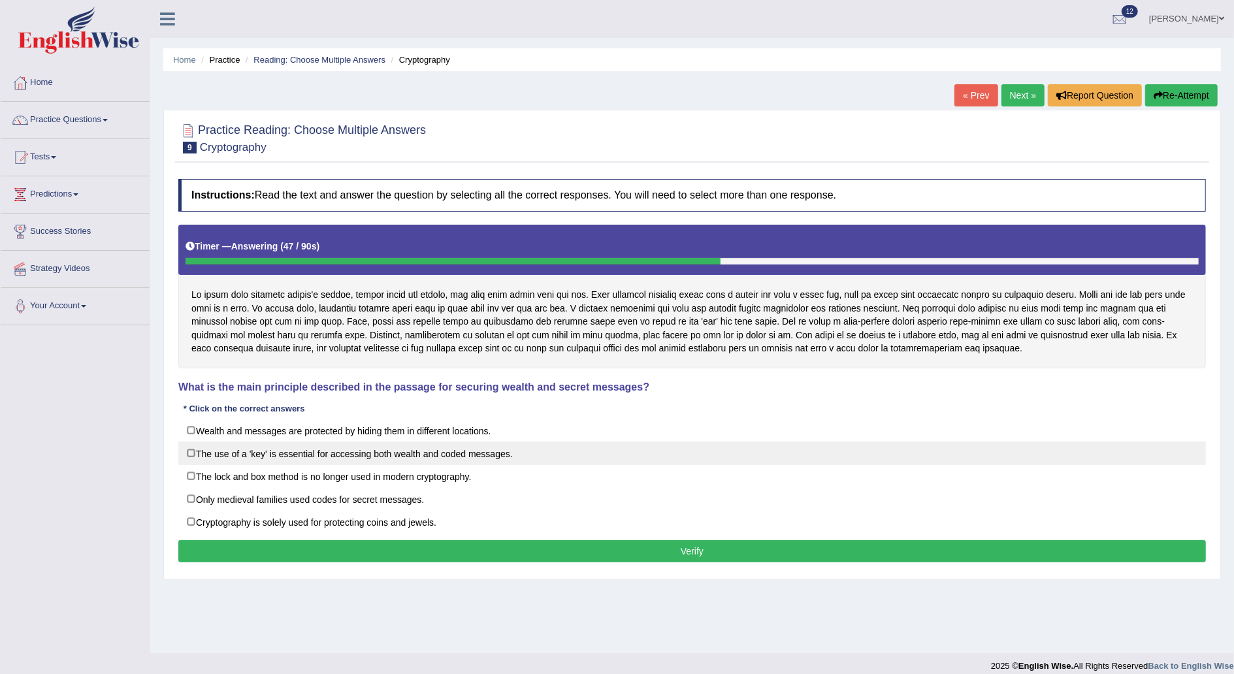
click at [206, 457] on label "The use of a 'key' is essential for accessing both wealth and coded messages." at bounding box center [692, 454] width 1028 height 24
checkbox input "true"
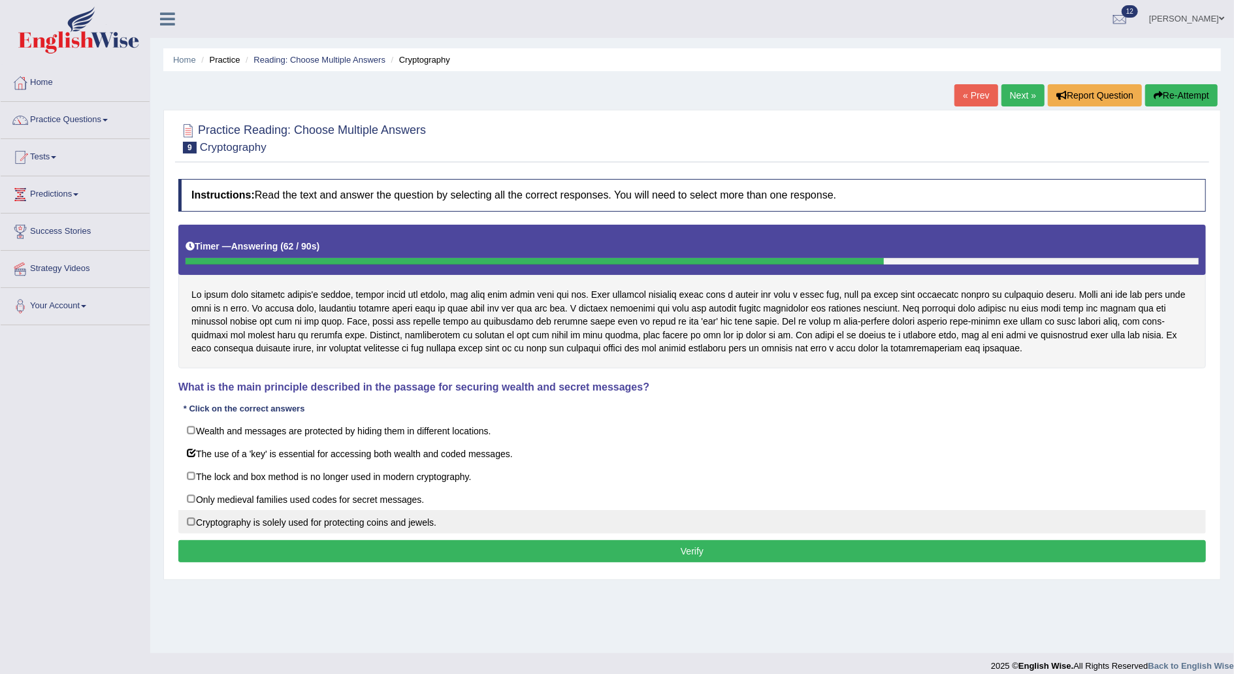
click at [243, 519] on label "Cryptography is solely used for protecting coins and jewels." at bounding box center [692, 522] width 1028 height 24
checkbox input "true"
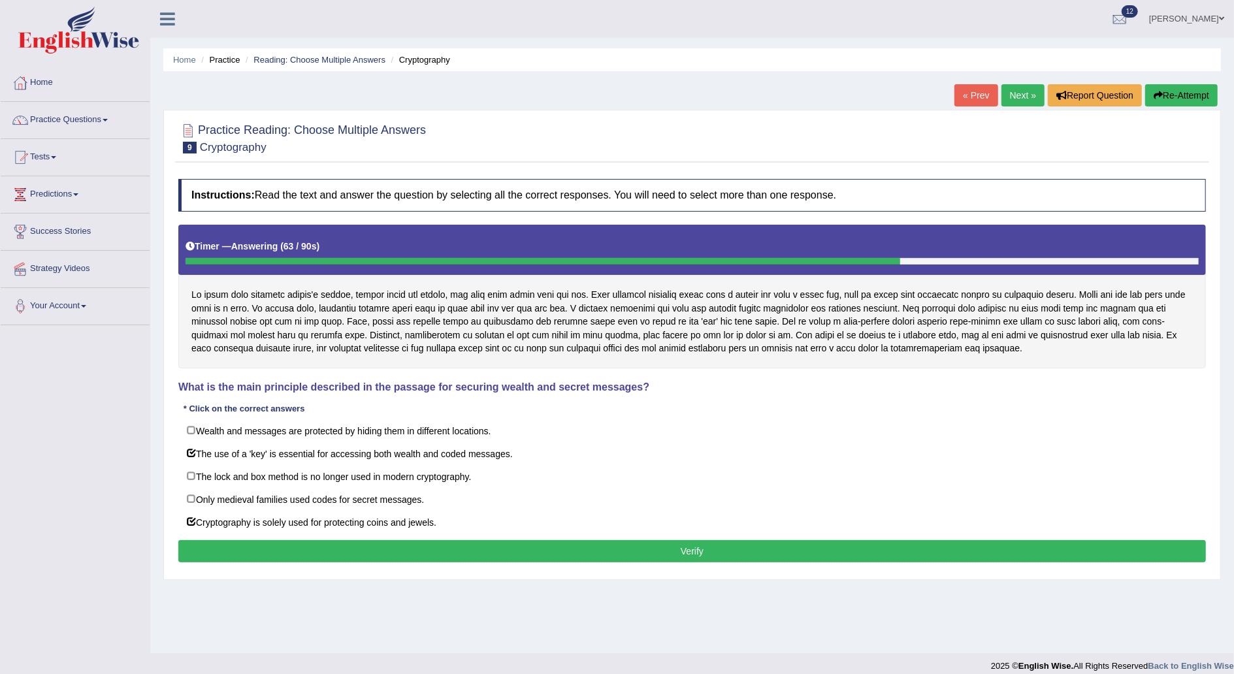
click at [633, 550] on button "Verify" at bounding box center [692, 551] width 1028 height 22
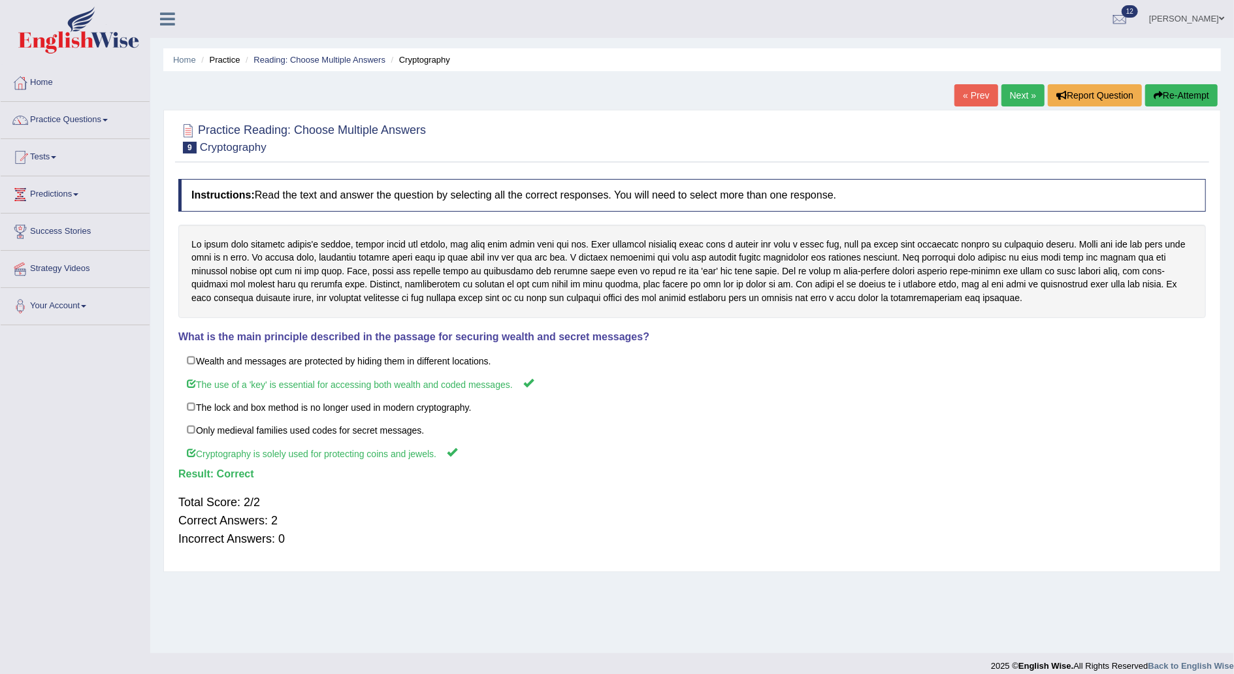
drag, startPoint x: 633, startPoint y: 550, endPoint x: 1037, endPoint y: -22, distance: 700.0
click at [1037, 0] on html "Toggle navigation Home Practice Questions Speaking Practice Read Aloud Repeat S…" at bounding box center [617, 337] width 1234 height 674
click at [1024, 96] on link "Next »" at bounding box center [1023, 95] width 43 height 22
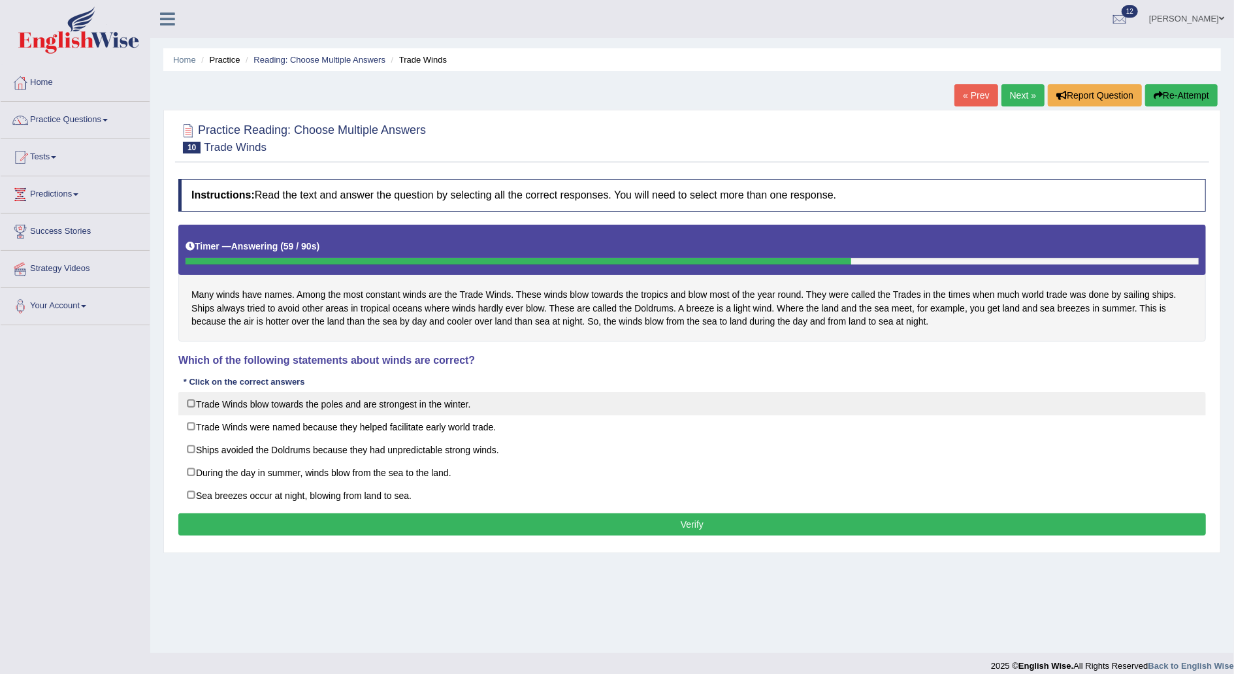
click at [193, 404] on label "Trade Winds blow towards the poles and are strongest in the winter." at bounding box center [692, 404] width 1028 height 24
checkbox input "true"
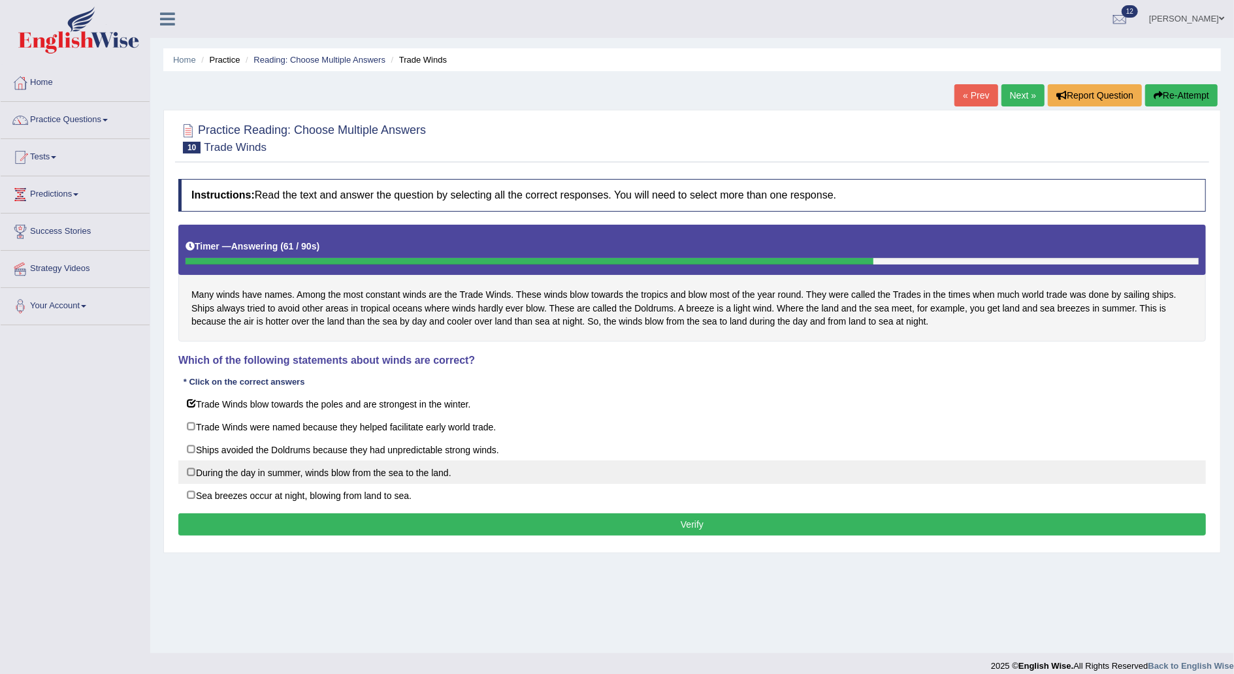
click at [191, 470] on label "During the day in summer, winds blow from the sea to the land." at bounding box center [692, 473] width 1028 height 24
checkbox input "true"
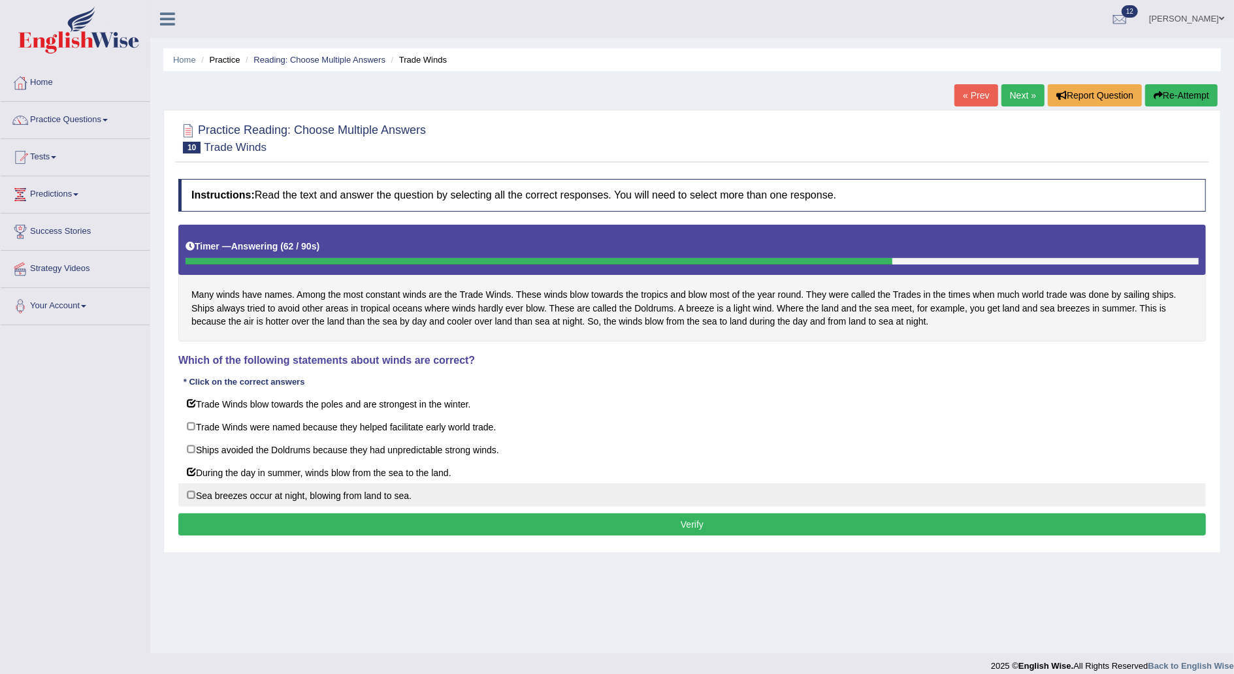
click at [191, 493] on label "Sea breezes occur at night, blowing from land to sea." at bounding box center [692, 496] width 1028 height 24
checkbox input "true"
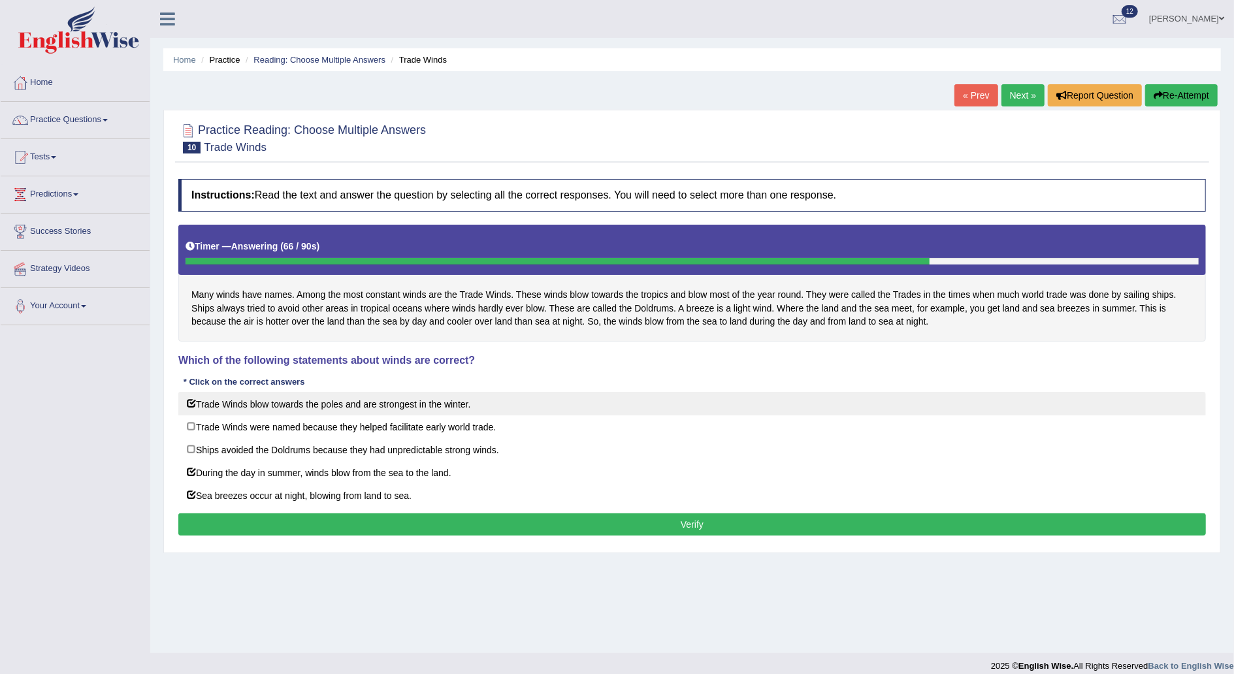
click at [197, 404] on label "Trade Winds blow towards the poles and are strongest in the winter." at bounding box center [692, 404] width 1028 height 24
checkbox input "false"
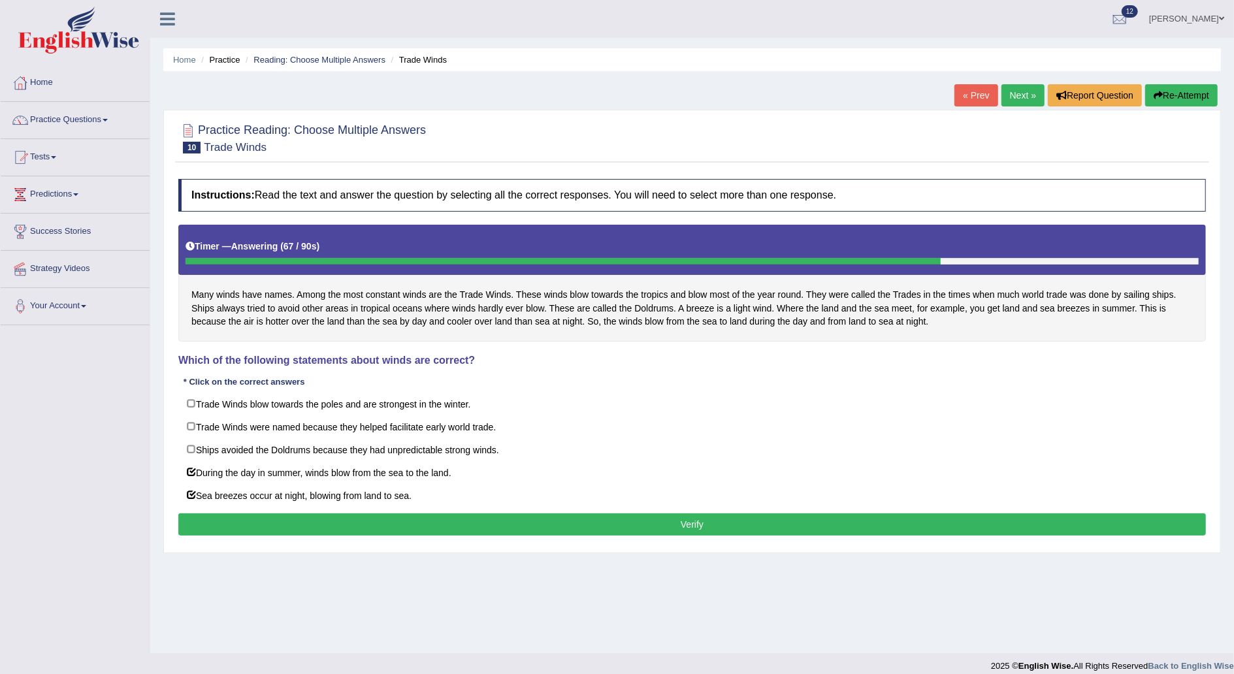
click at [372, 514] on button "Verify" at bounding box center [692, 525] width 1028 height 22
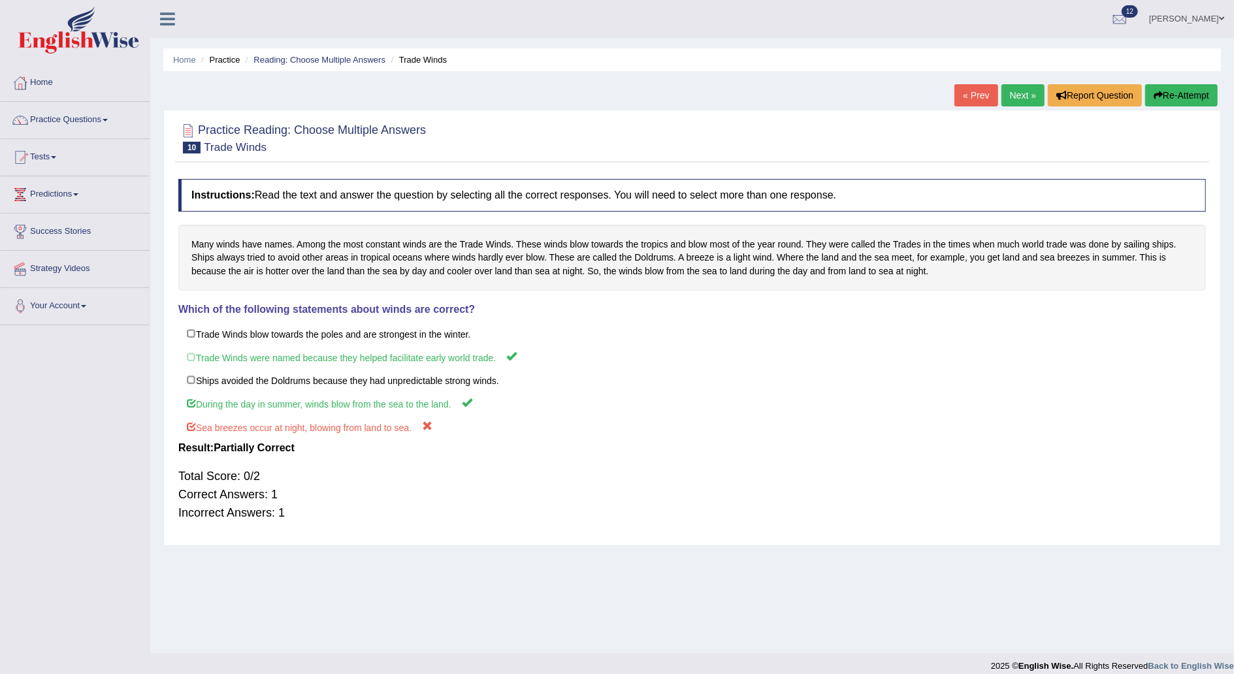
click at [1025, 99] on link "Next »" at bounding box center [1023, 95] width 43 height 22
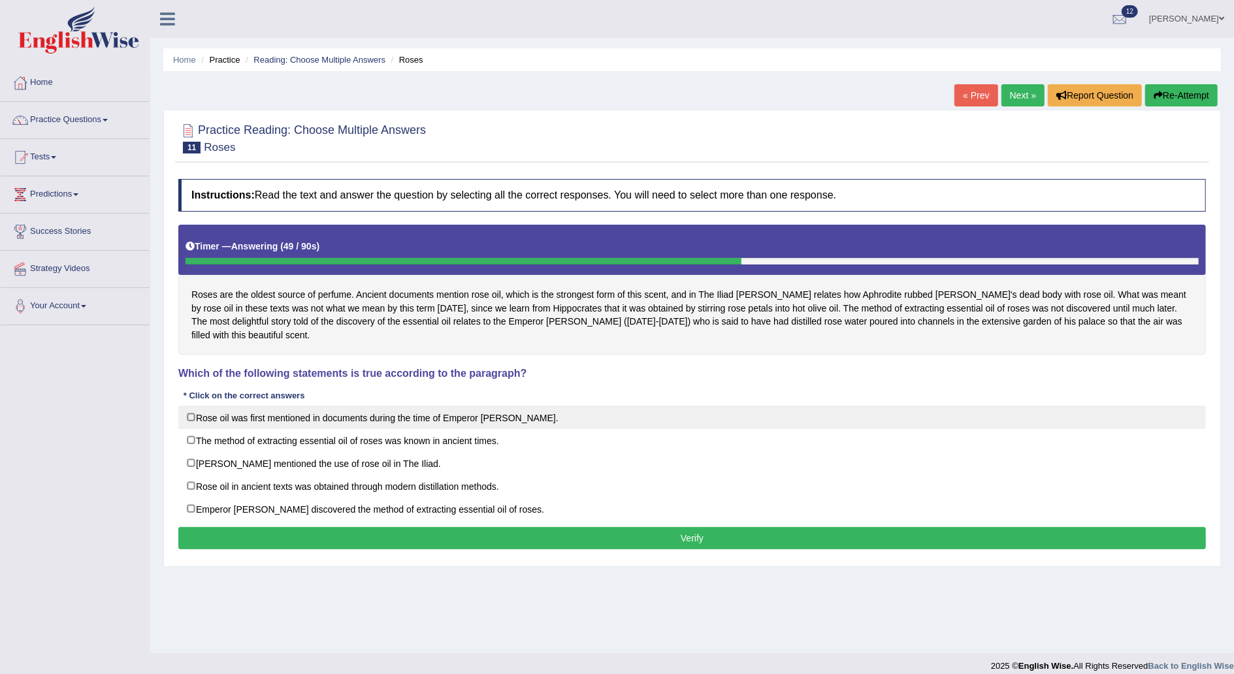
click at [195, 406] on label "Rose oil was first mentioned in documents during the time of Emperor [PERSON_NA…" at bounding box center [692, 418] width 1028 height 24
checkbox input "true"
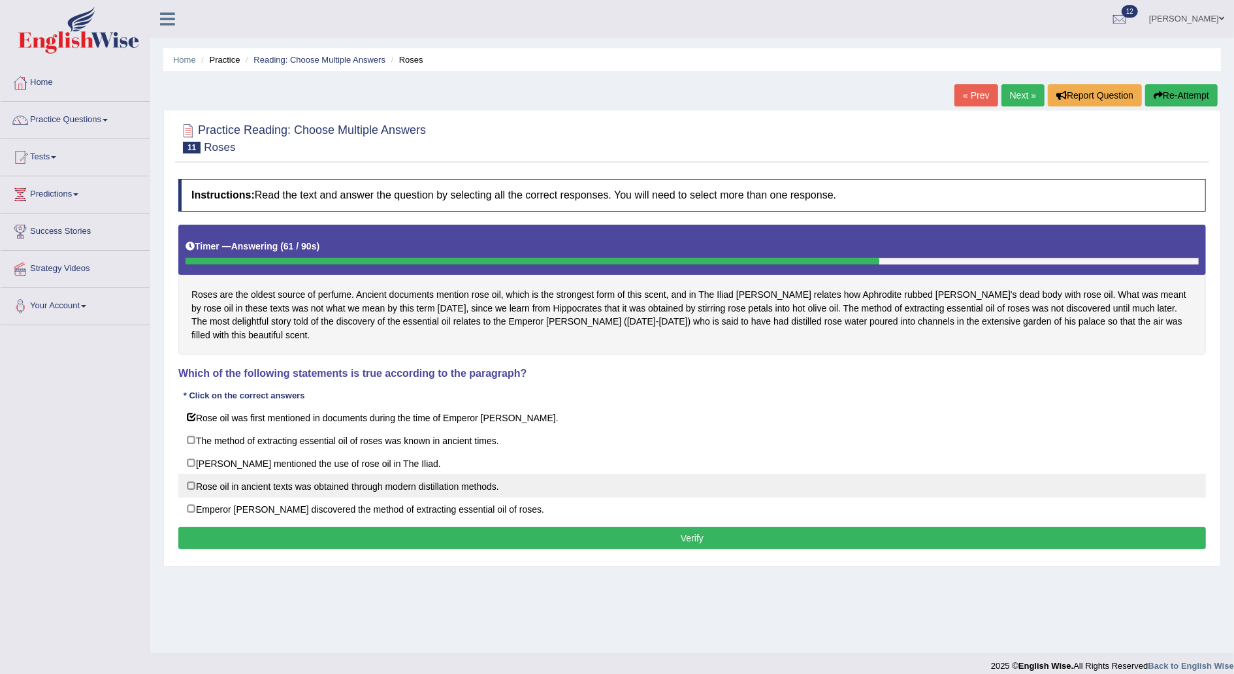
click at [188, 474] on label "Rose oil in ancient texts was obtained through modern distillation methods." at bounding box center [692, 486] width 1028 height 24
checkbox input "true"
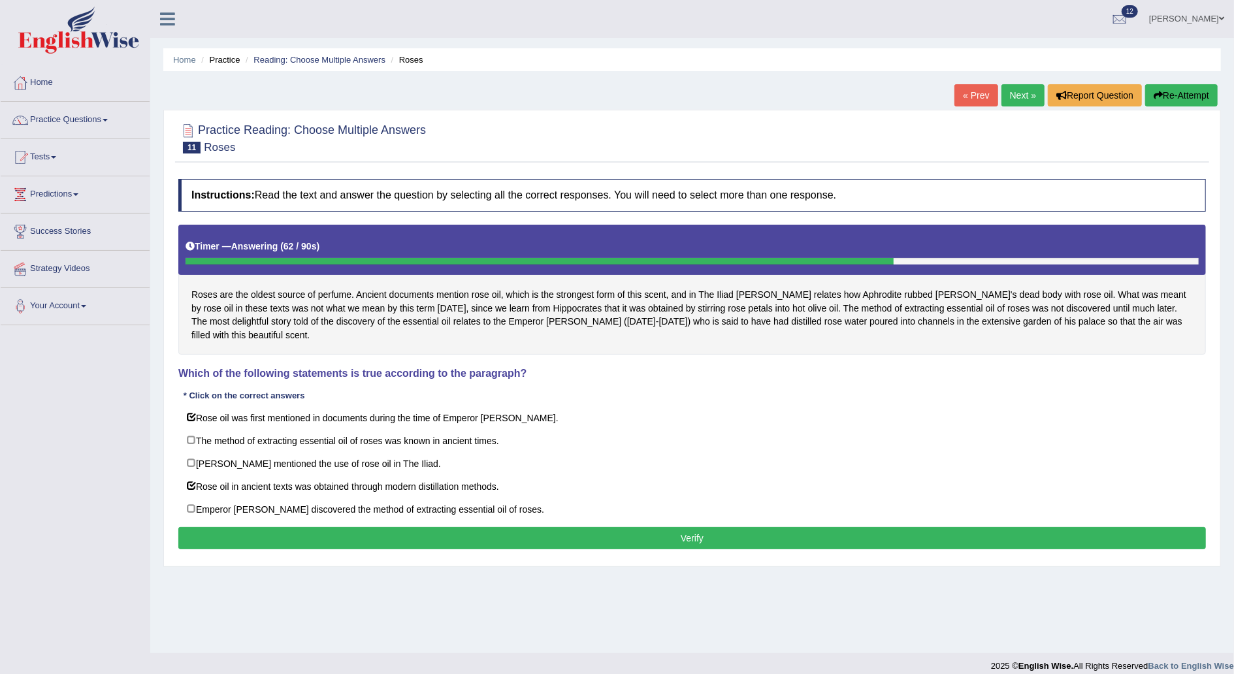
click at [280, 527] on button "Verify" at bounding box center [692, 538] width 1028 height 22
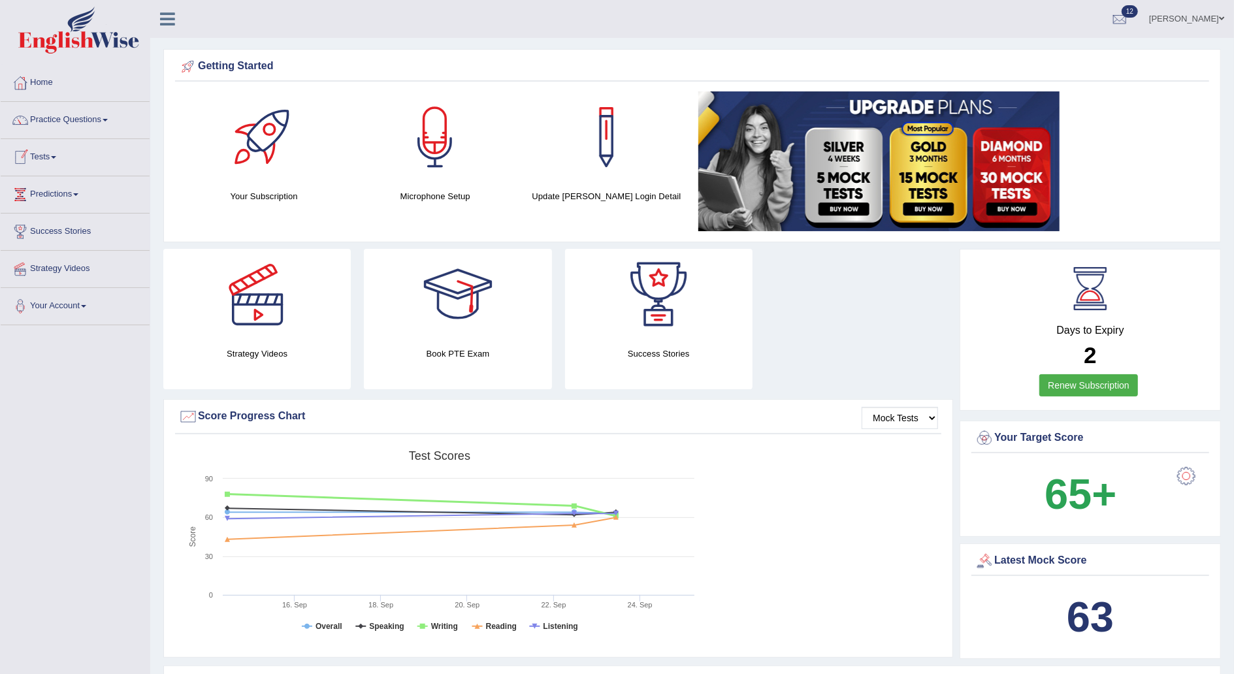
click at [59, 159] on link "Tests" at bounding box center [75, 155] width 149 height 33
click at [85, 188] on link "Take Practice Sectional Test" at bounding box center [85, 188] width 122 height 24
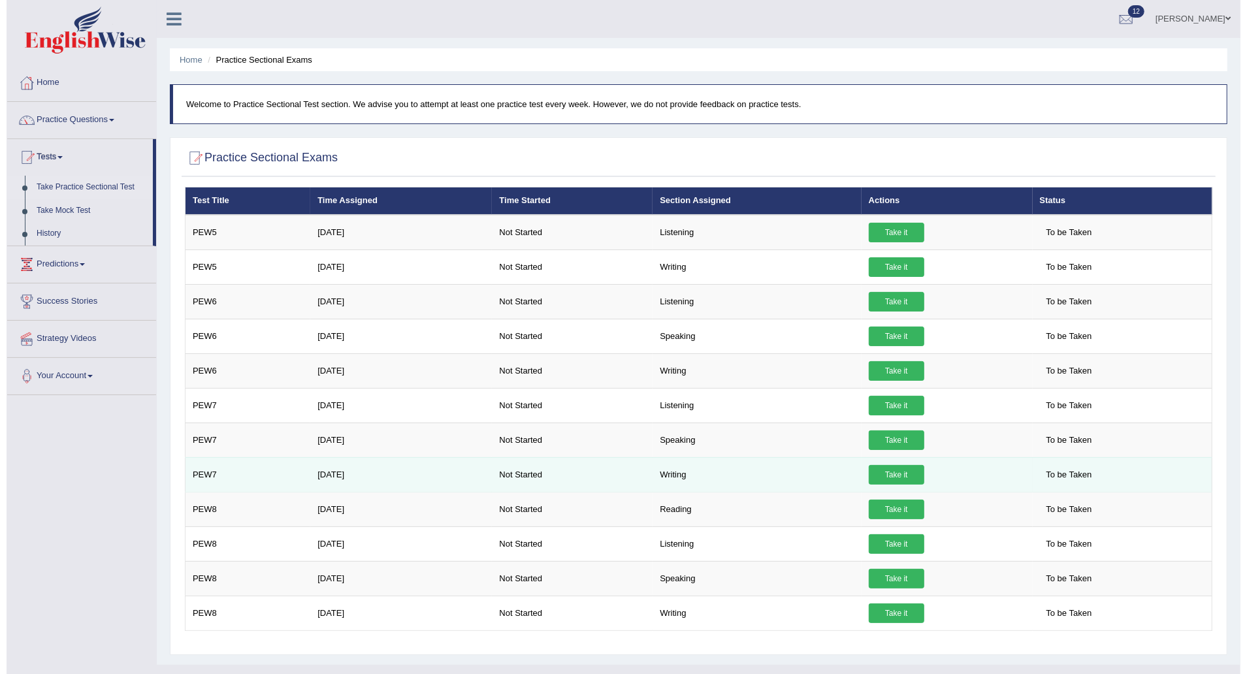
scroll to position [20, 0]
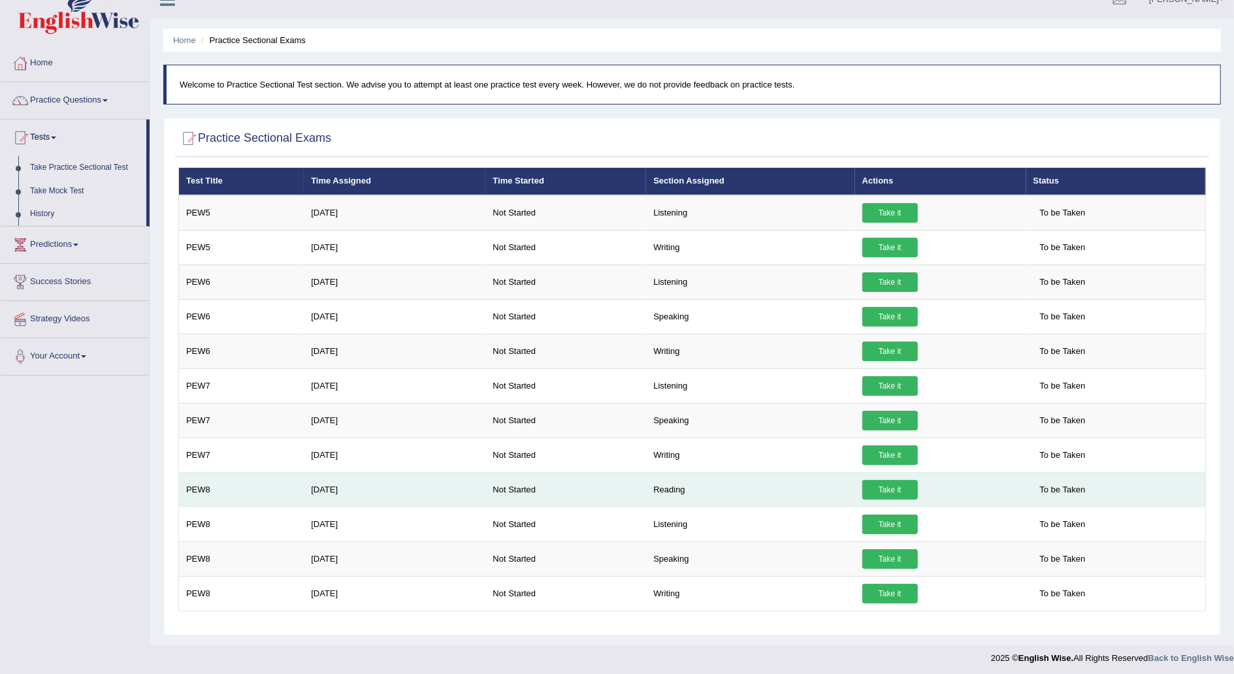
click at [887, 487] on link "Take it" at bounding box center [891, 490] width 56 height 20
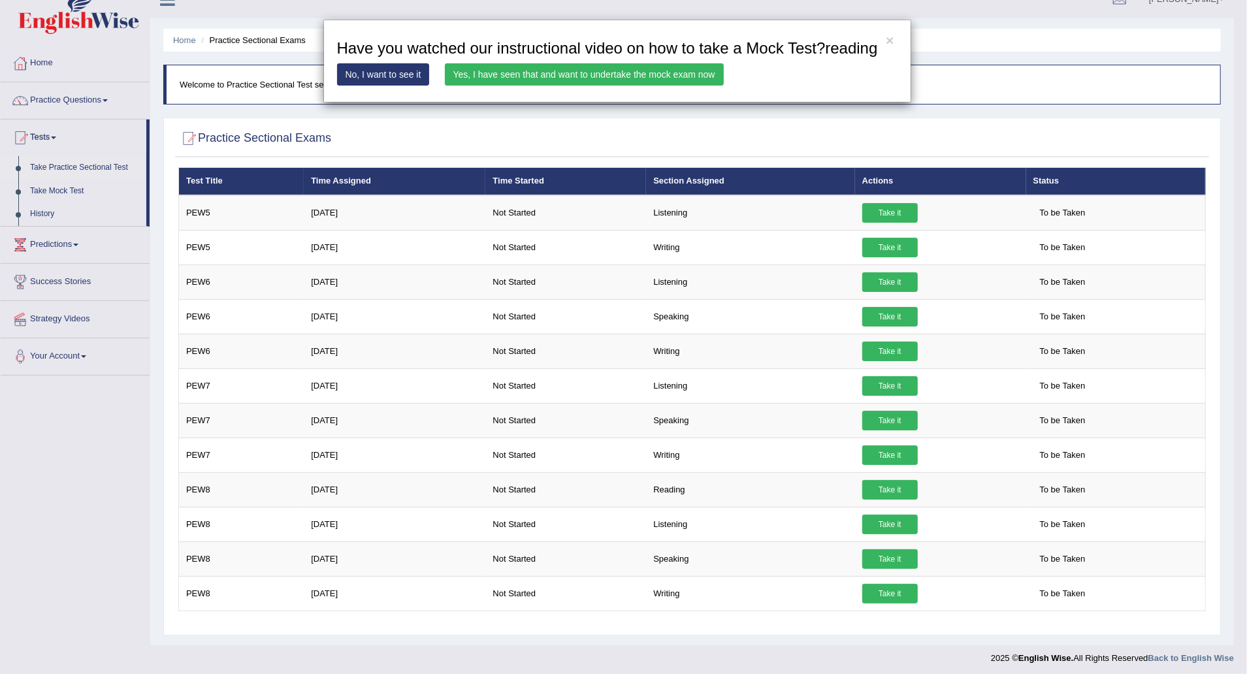
click at [600, 78] on link "Yes, I have seen that and want to undertake the mock exam now" at bounding box center [584, 74] width 279 height 22
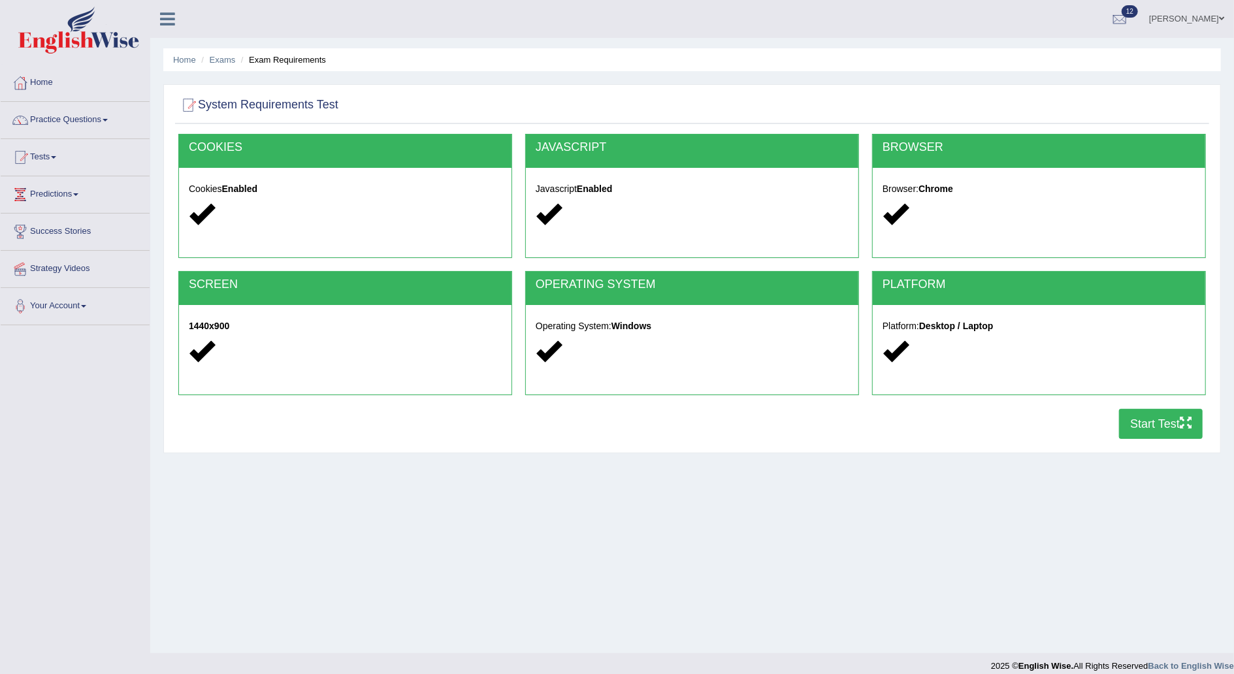
click at [1157, 440] on div "COOKIES Cookies Enabled JAVASCRIPT Javascript Enabled BROWSER Browser: Chrome S…" at bounding box center [692, 290] width 1034 height 312
click at [1155, 431] on button "Start Test" at bounding box center [1161, 424] width 84 height 30
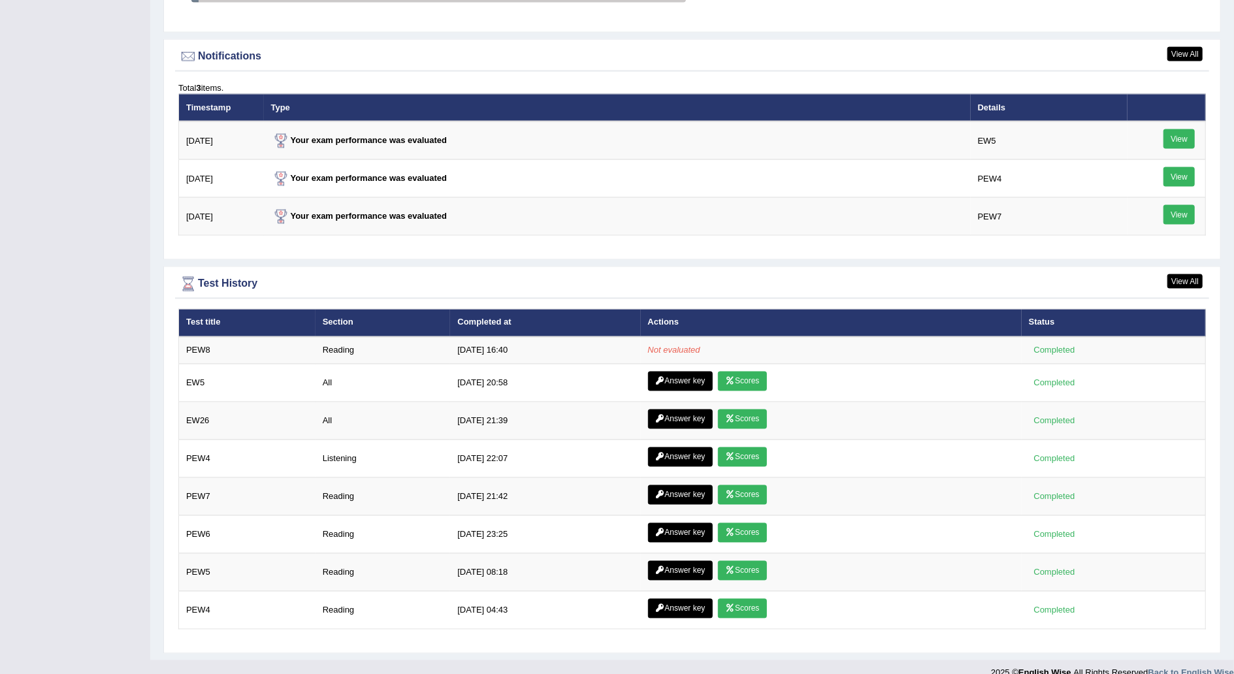
scroll to position [1560, 0]
click at [1185, 275] on link "View All" at bounding box center [1185, 282] width 35 height 14
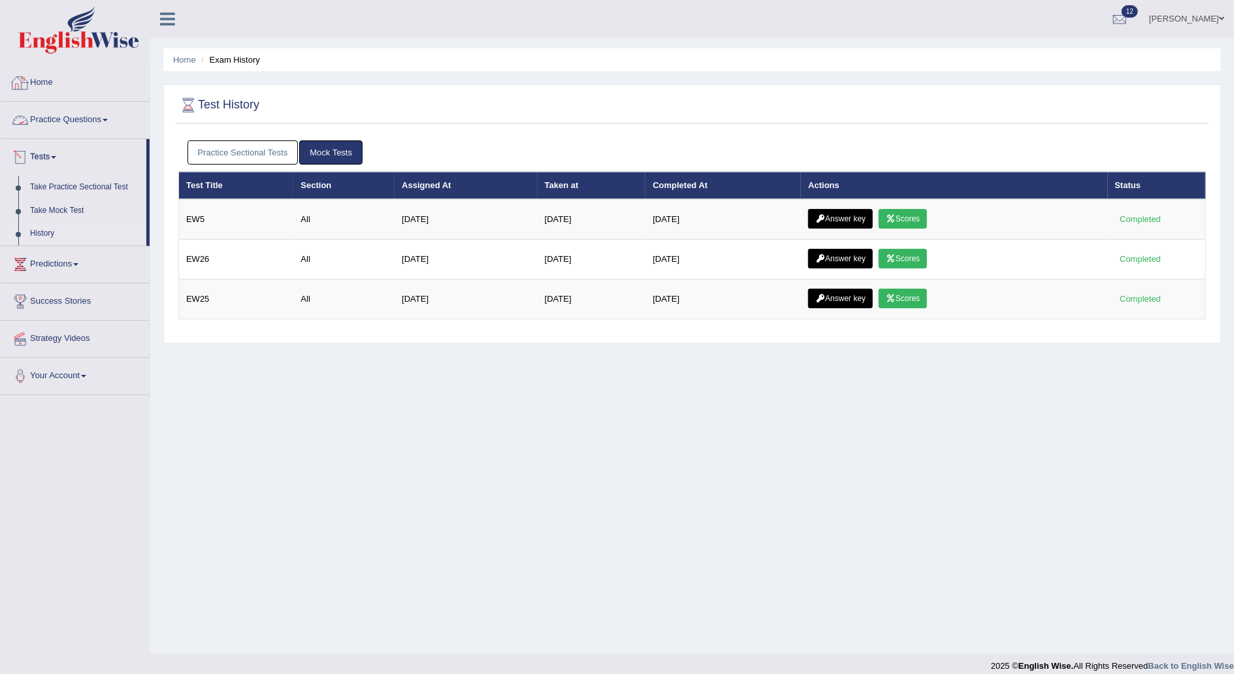
click at [46, 80] on link "Home" at bounding box center [75, 81] width 149 height 33
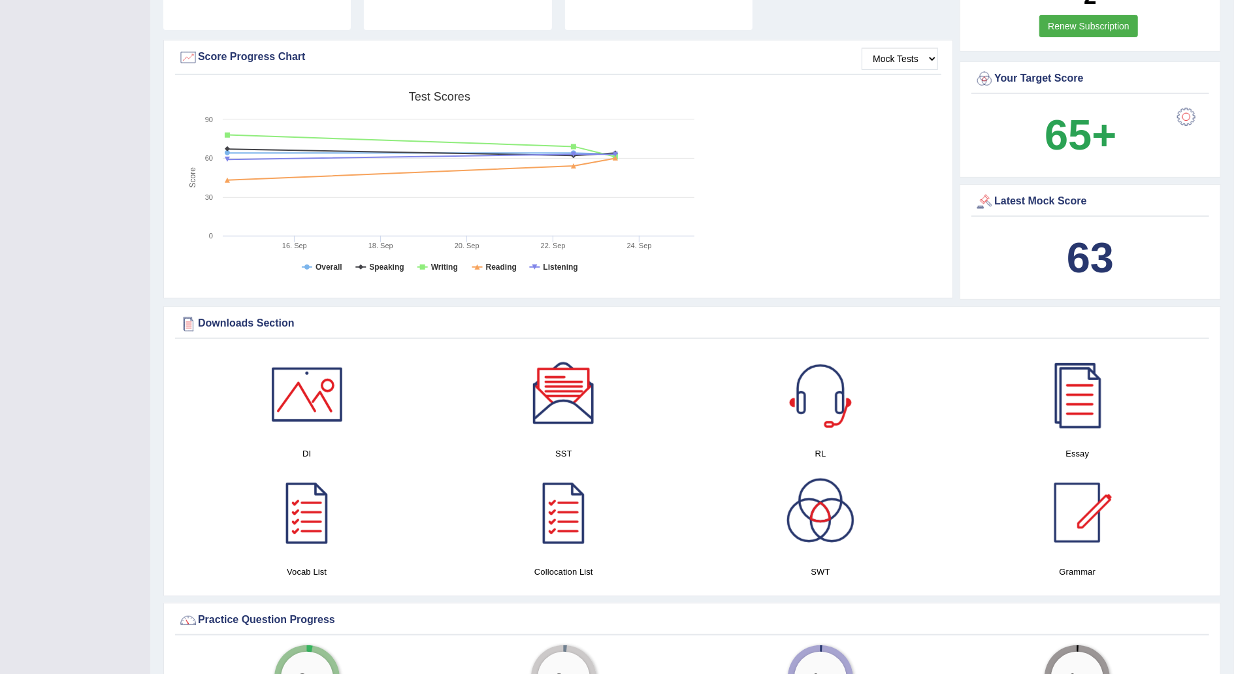
scroll to position [359, 0]
click at [929, 55] on select "Mock Tests" at bounding box center [900, 59] width 76 height 22
click at [846, 181] on div "Created with Highcharts 7.1.2 Score Test scores Overall Speaking Writing Readin…" at bounding box center [558, 189] width 767 height 206
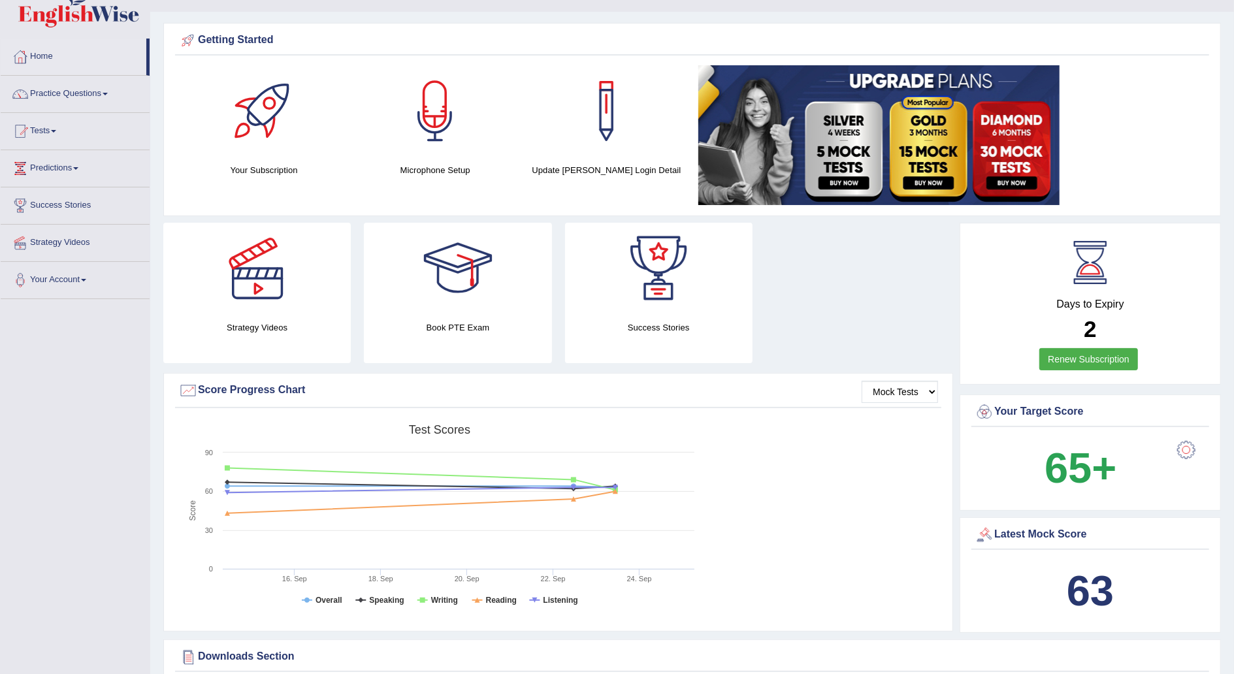
scroll to position [0, 0]
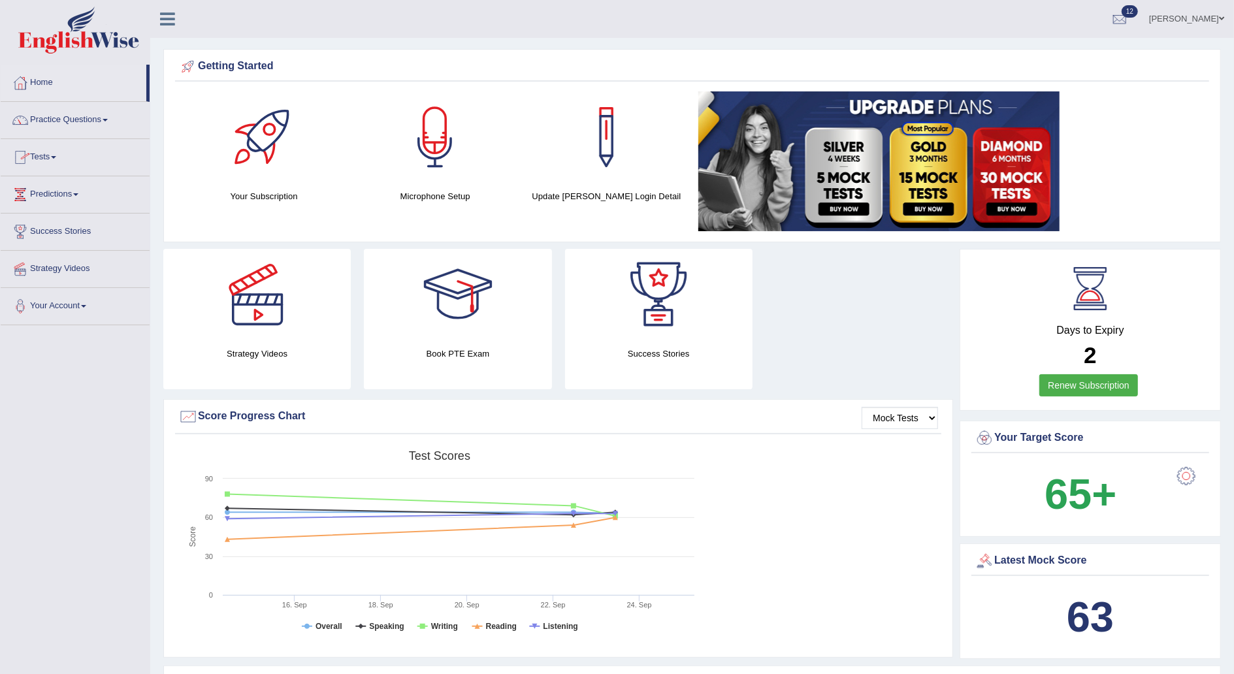
click at [117, 118] on link "Practice Questions" at bounding box center [75, 118] width 149 height 33
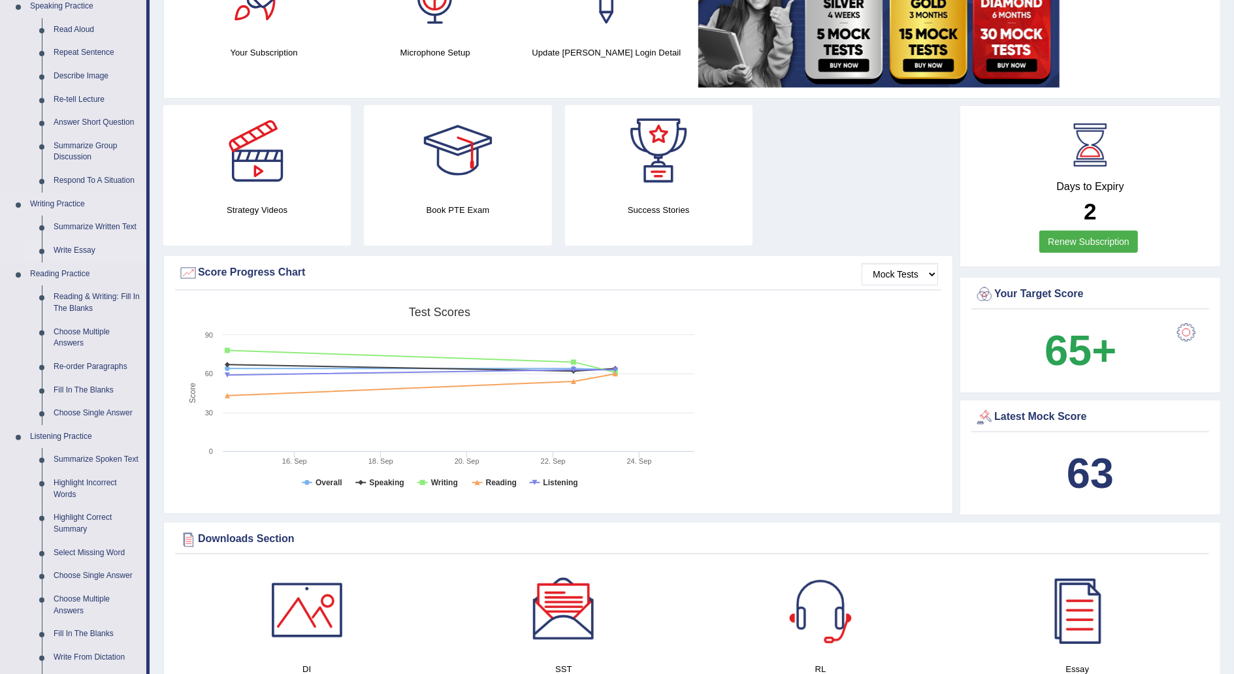
scroll to position [145, 0]
click at [85, 248] on link "Write Essay" at bounding box center [97, 250] width 99 height 24
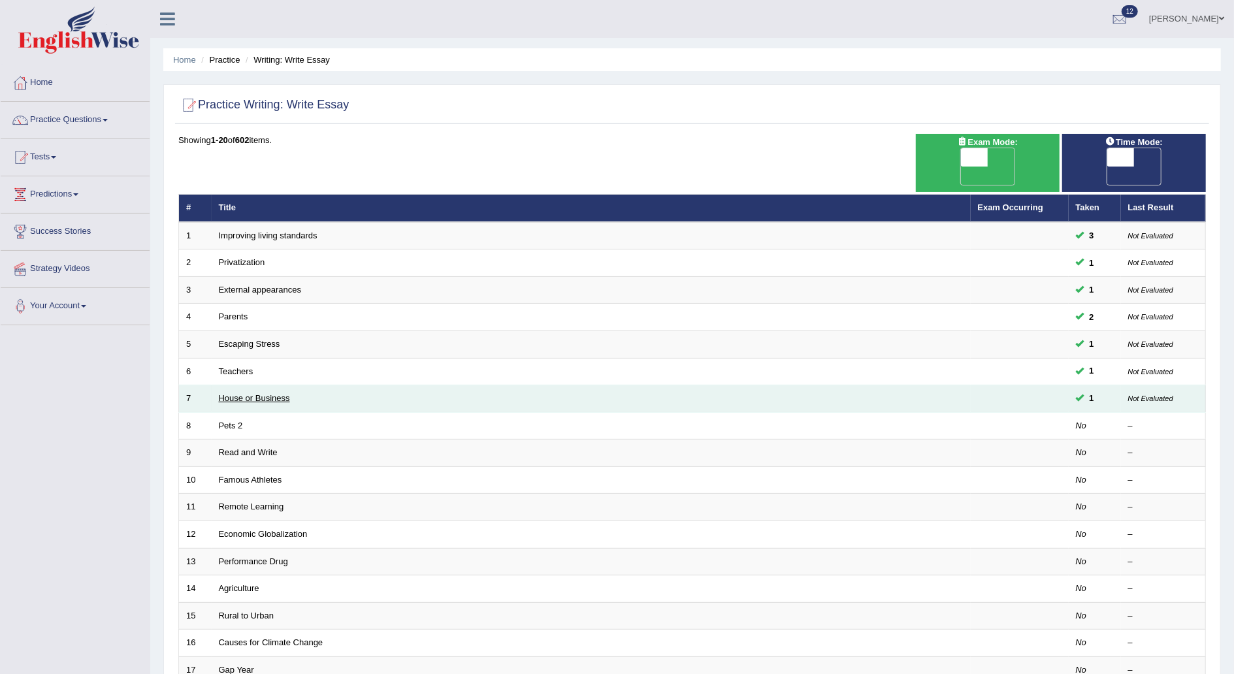
click at [272, 393] on link "House or Business" at bounding box center [254, 398] width 71 height 10
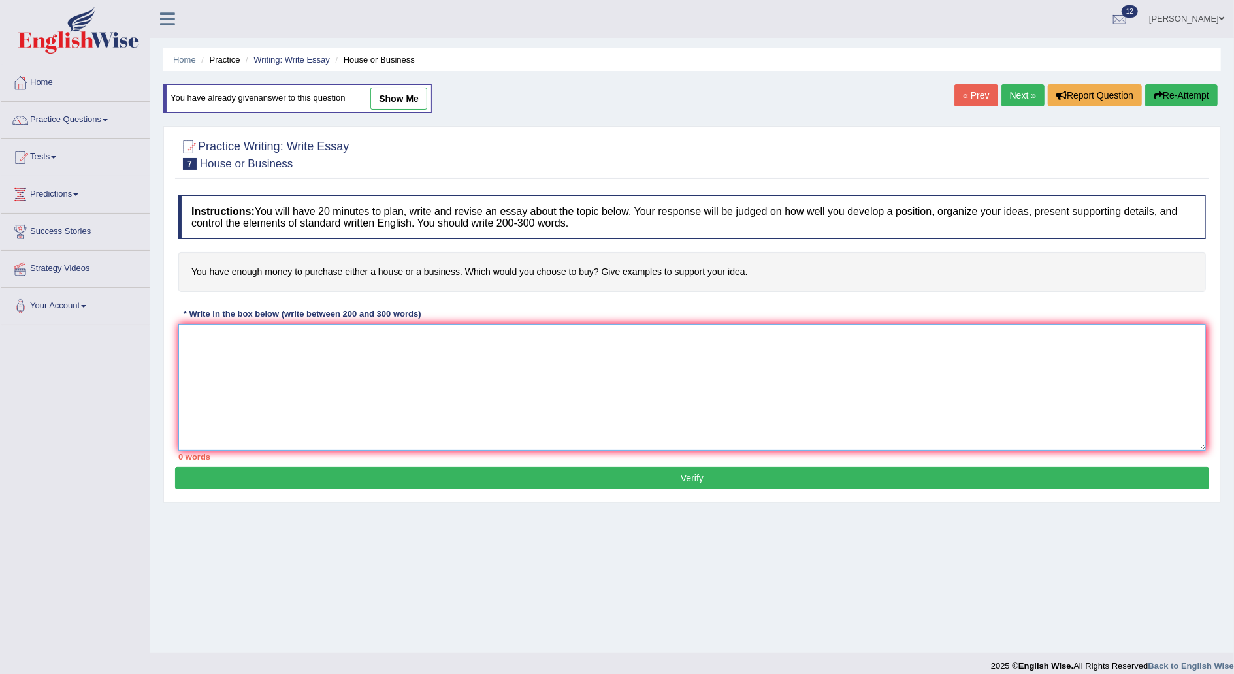
click at [201, 348] on textarea at bounding box center [692, 387] width 1028 height 127
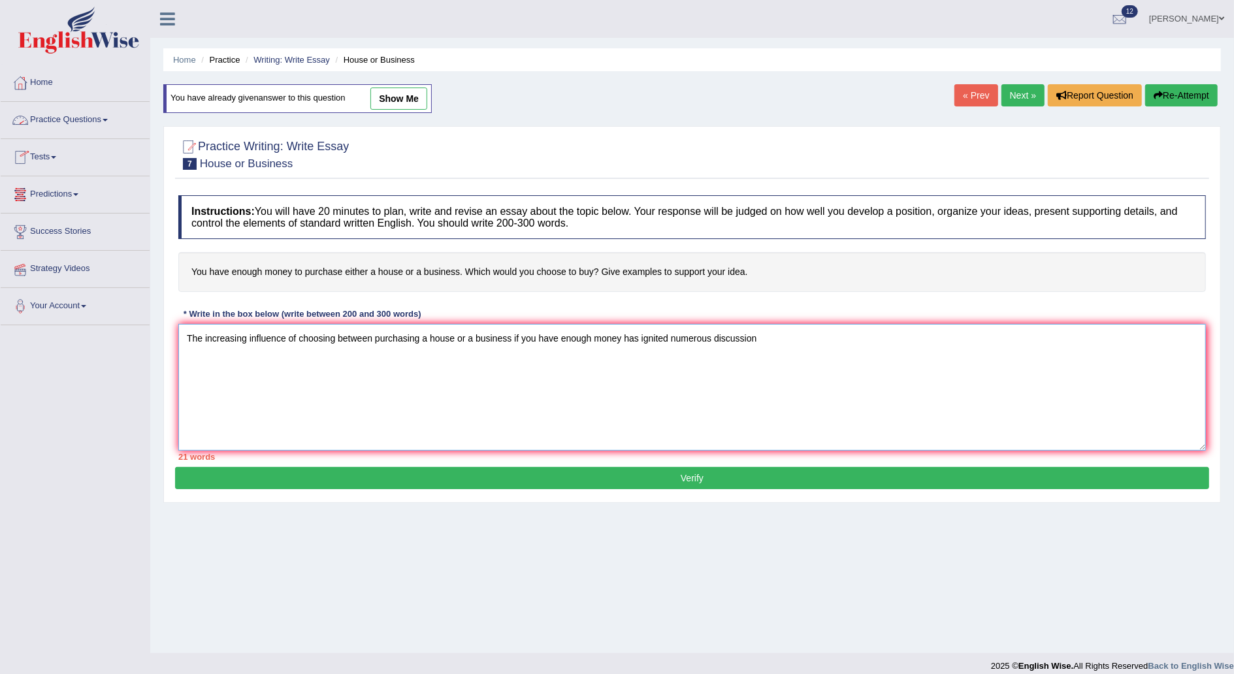
type textarea "The increasing influence of choosing between purchasing a house or a business i…"
click at [57, 122] on link "Practice Questions" at bounding box center [75, 118] width 149 height 33
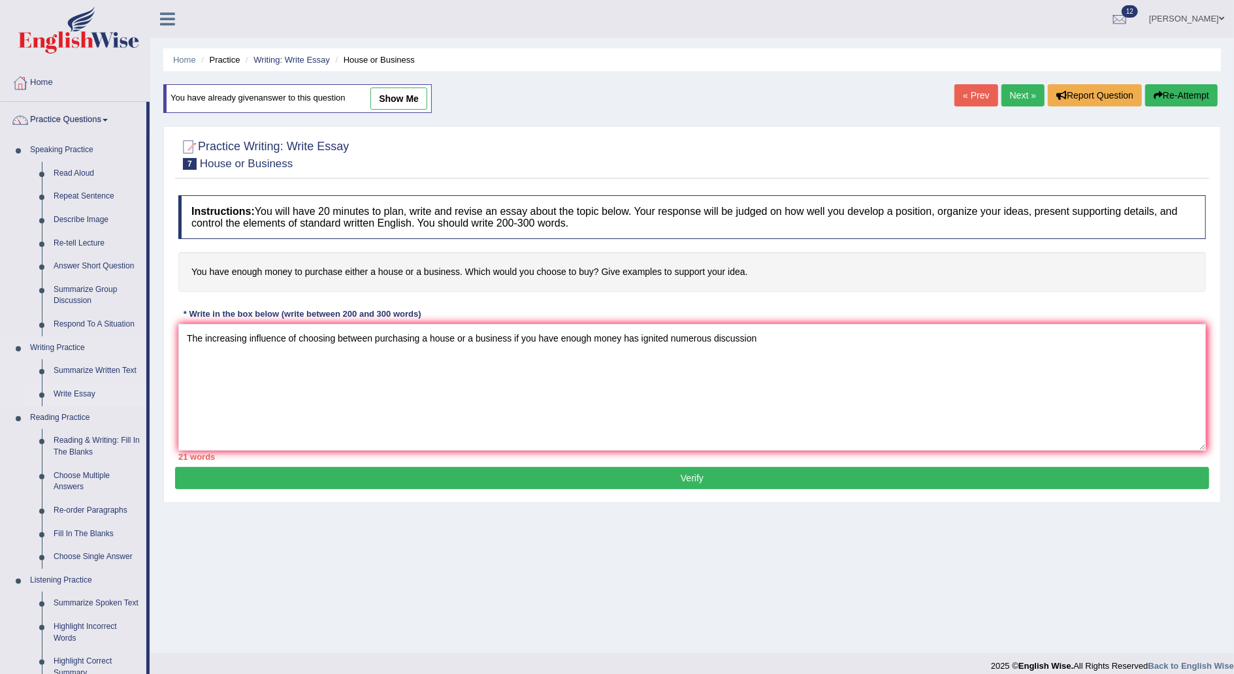
click at [88, 395] on link "Write Essay" at bounding box center [97, 395] width 99 height 24
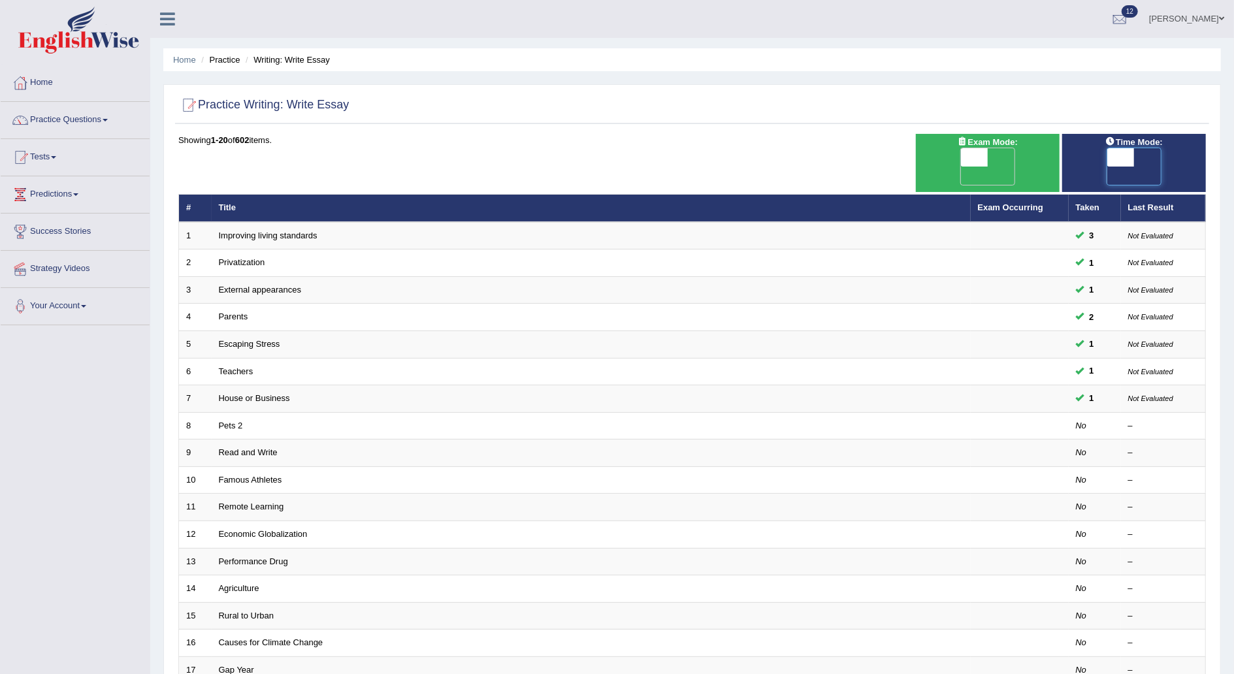
click at [1115, 162] on span at bounding box center [1121, 157] width 27 height 18
checkbox input "true"
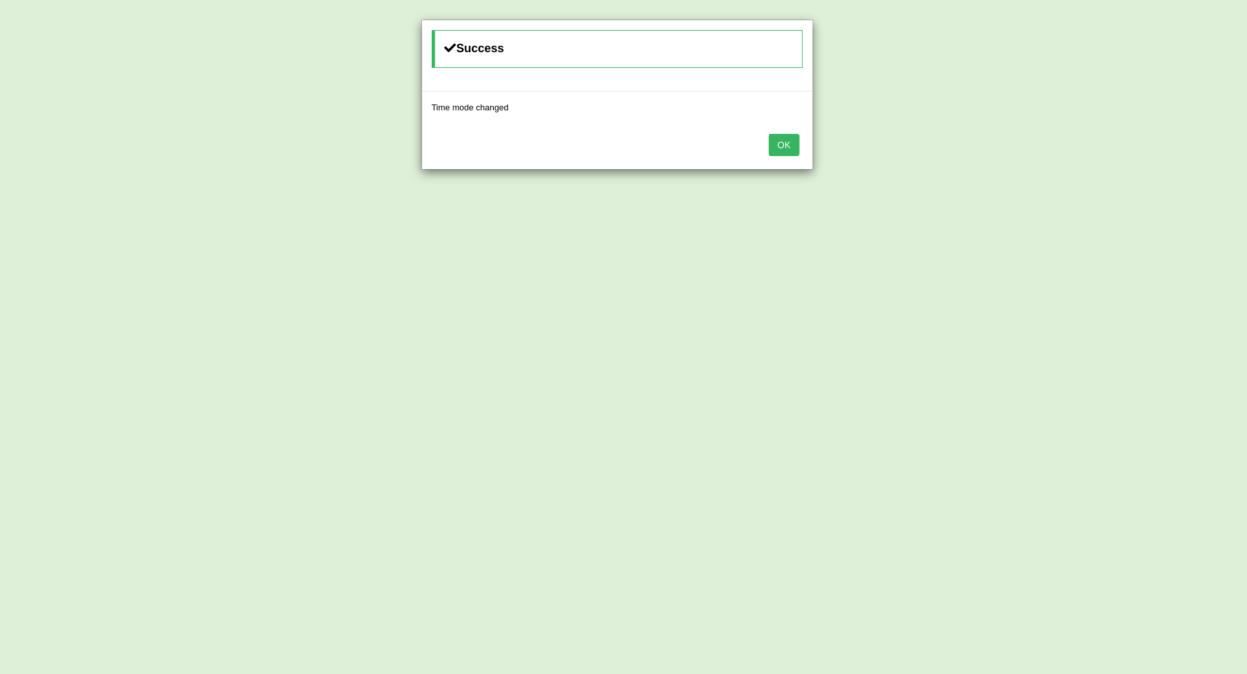
click at [785, 148] on button "OK" at bounding box center [784, 145] width 30 height 22
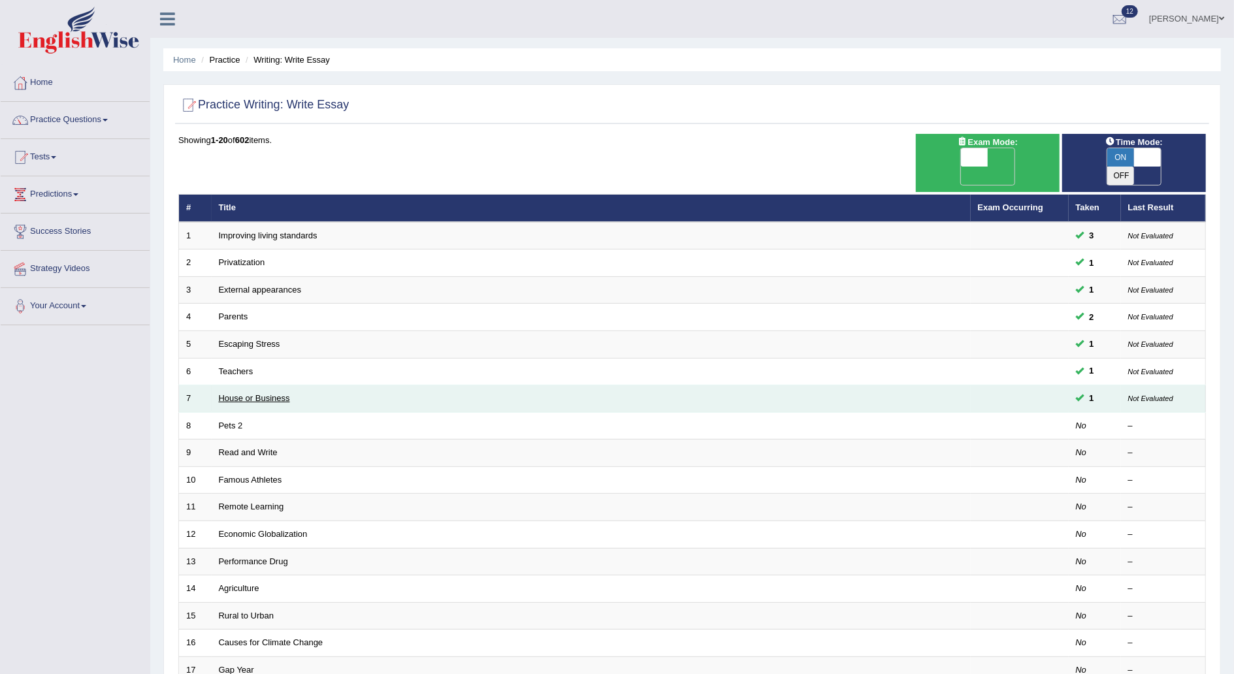
click at [248, 393] on link "House or Business" at bounding box center [254, 398] width 71 height 10
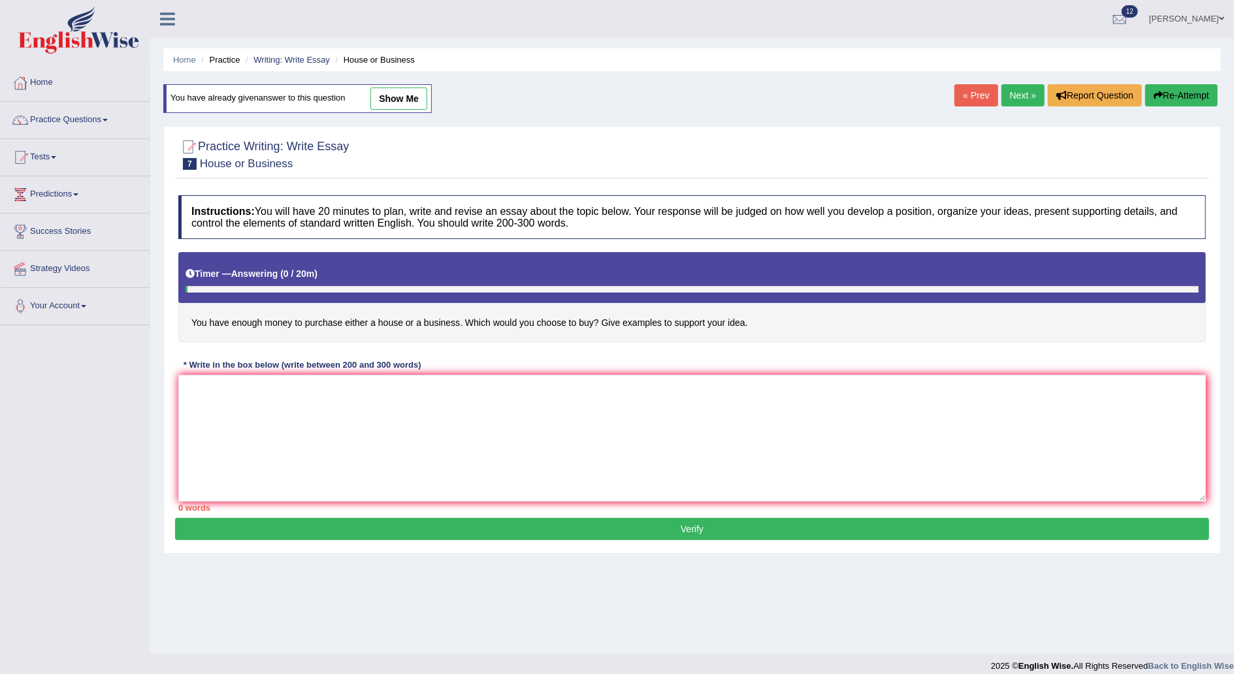
scroll to position [12, 0]
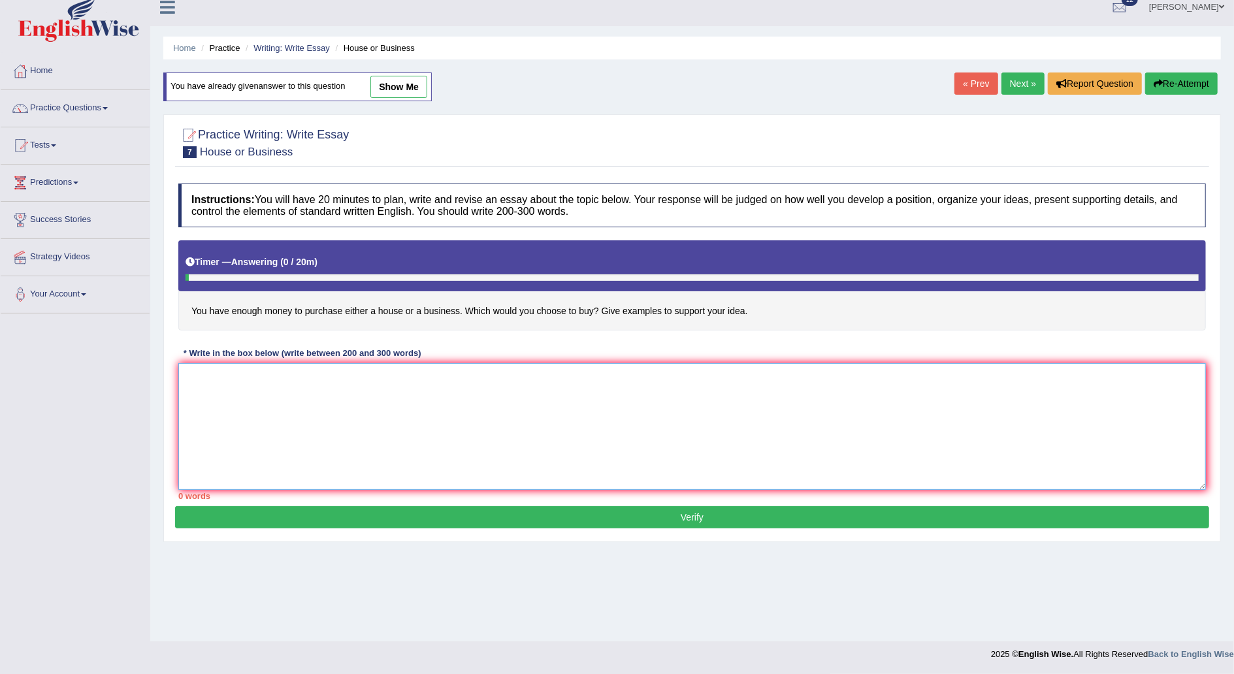
click at [195, 384] on textarea at bounding box center [692, 426] width 1028 height 127
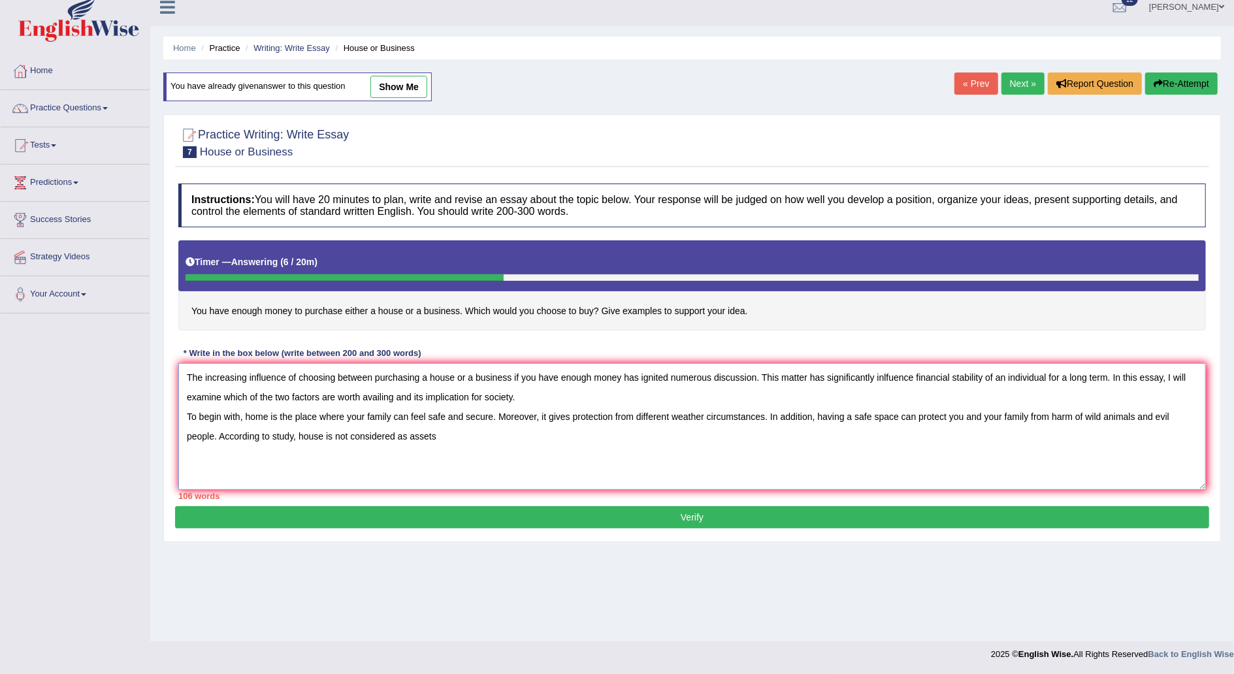
click at [294, 435] on textarea "The increasing influence of choosing between purchasing a house or a business i…" at bounding box center [692, 426] width 1028 height 127
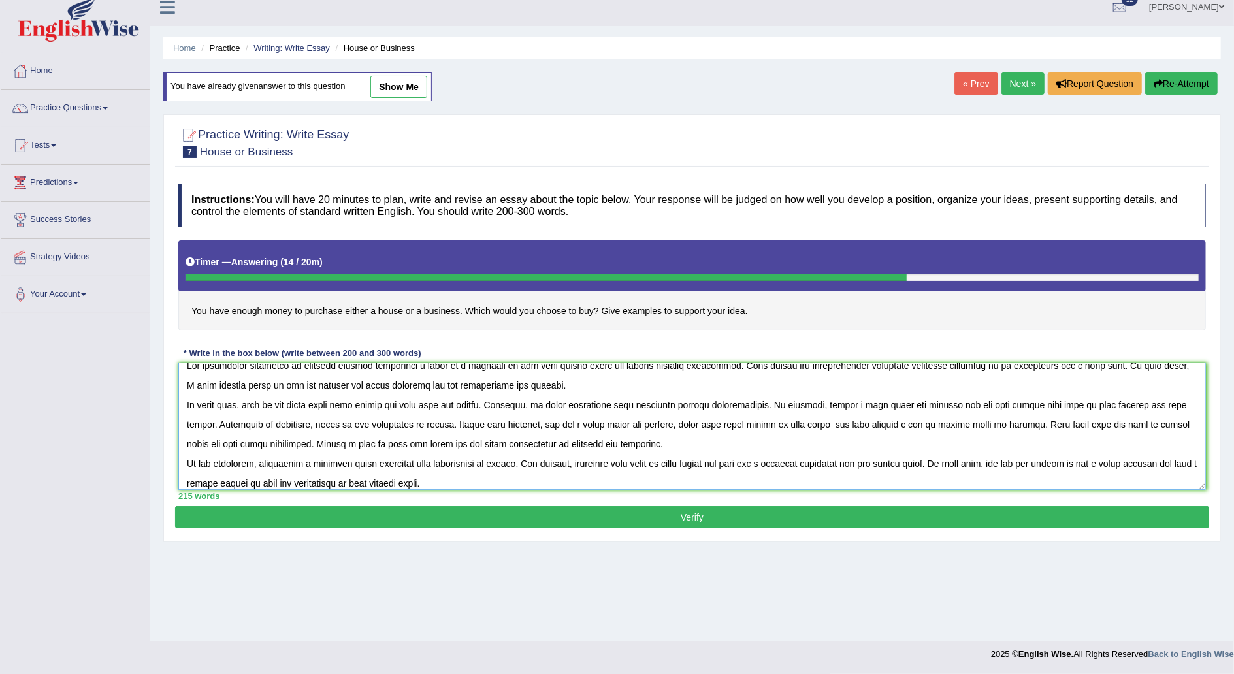
scroll to position [31, 0]
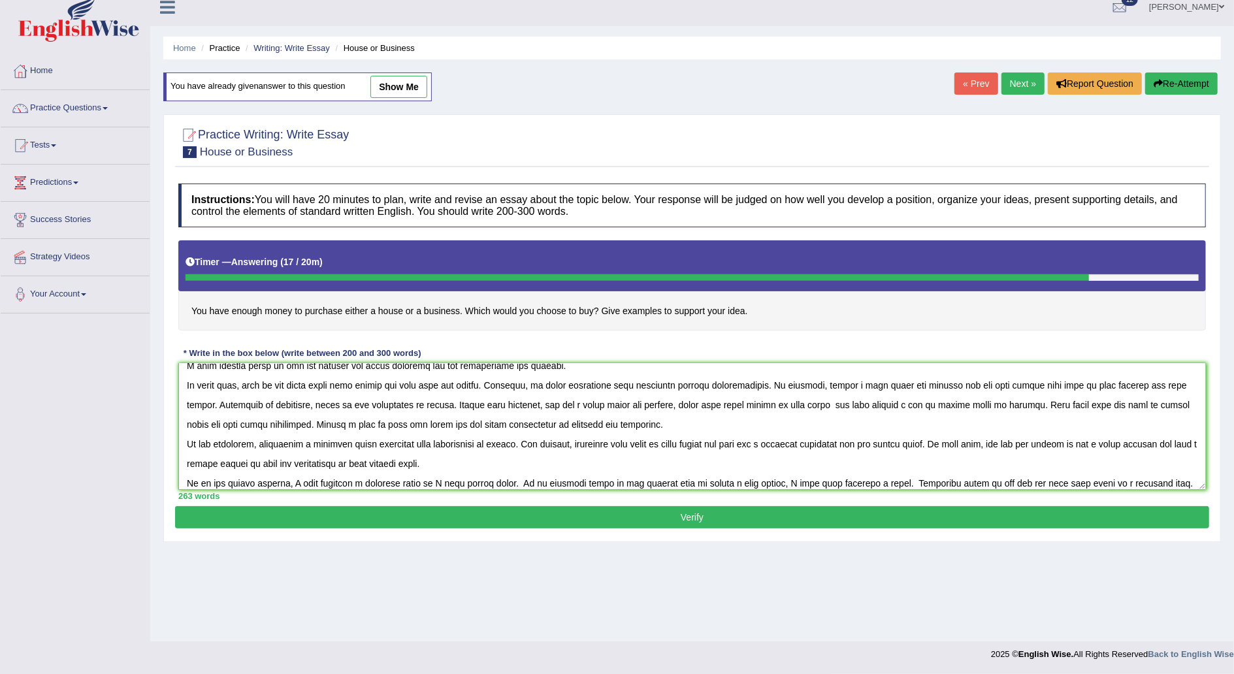
click at [1029, 481] on textarea at bounding box center [692, 426] width 1028 height 127
type textarea "The increasing influence of choosing between purchasing a house or a business i…"
click at [815, 520] on button "Verify" at bounding box center [692, 517] width 1034 height 22
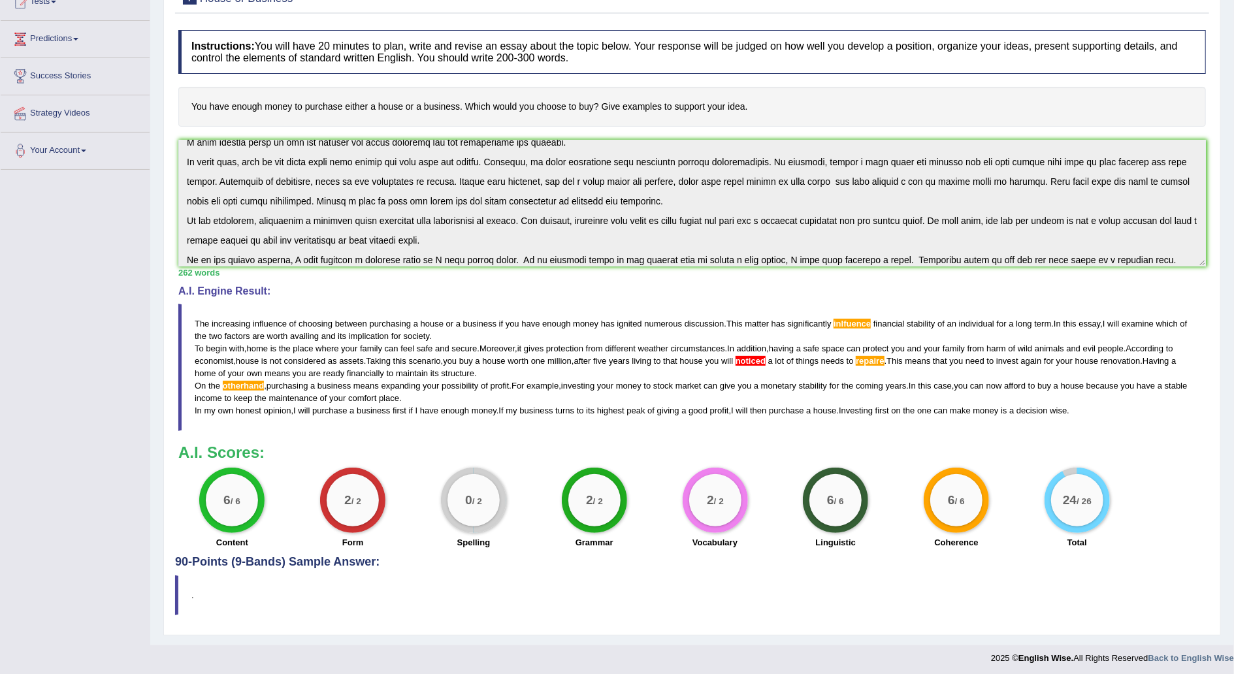
scroll to position [157, 0]
click at [245, 382] on span "otherhand" at bounding box center [244, 385] width 42 height 10
click at [257, 382] on span "otherhand" at bounding box center [244, 385] width 42 height 10
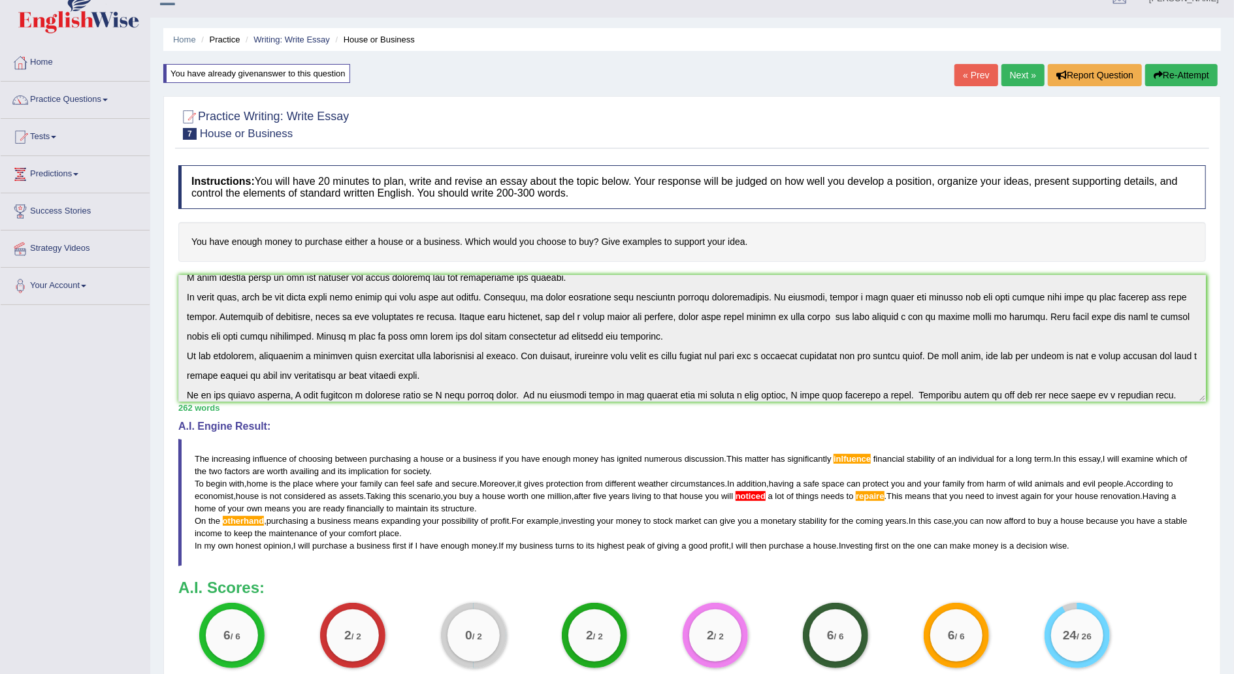
scroll to position [0, 0]
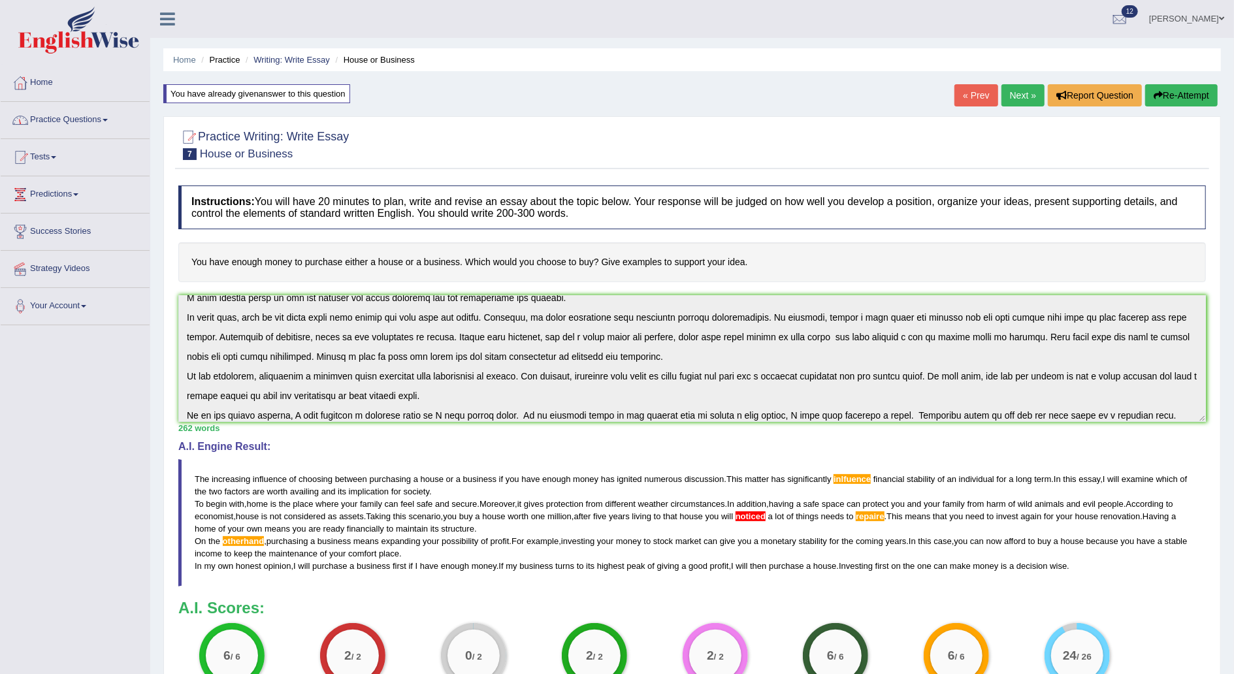
click at [43, 78] on link "Home" at bounding box center [75, 81] width 149 height 33
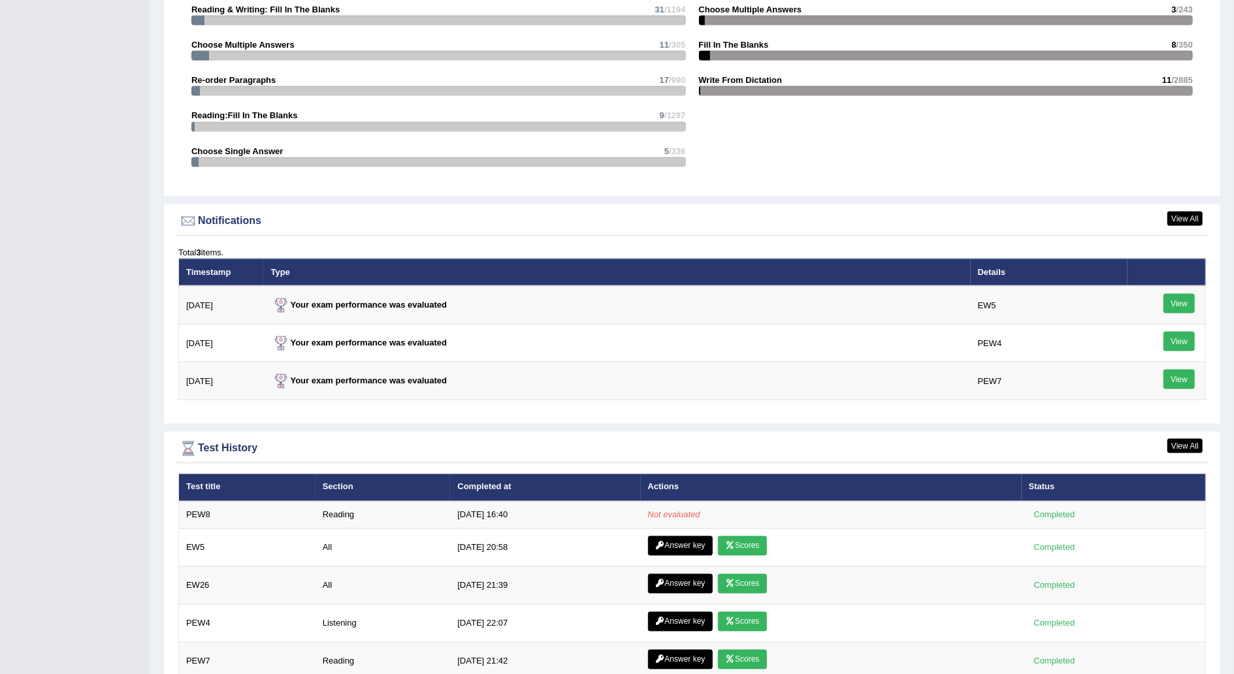
scroll to position [1400, 0]
